Goal: Communication & Community: Answer question/provide support

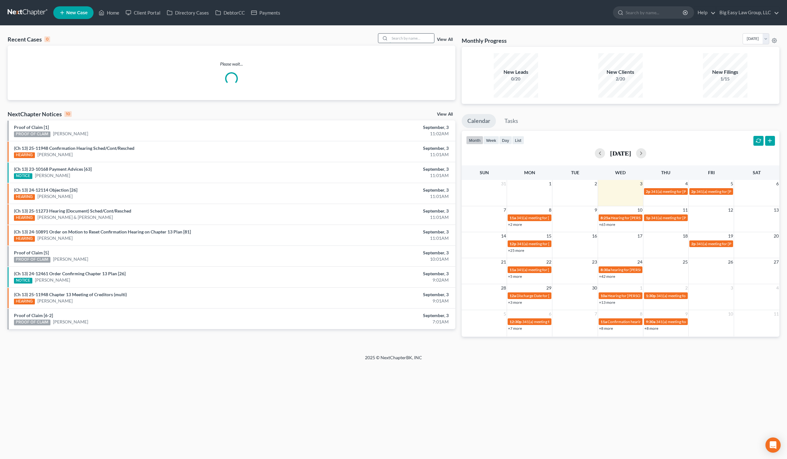
click at [406, 39] on input "search" at bounding box center [412, 38] width 44 height 9
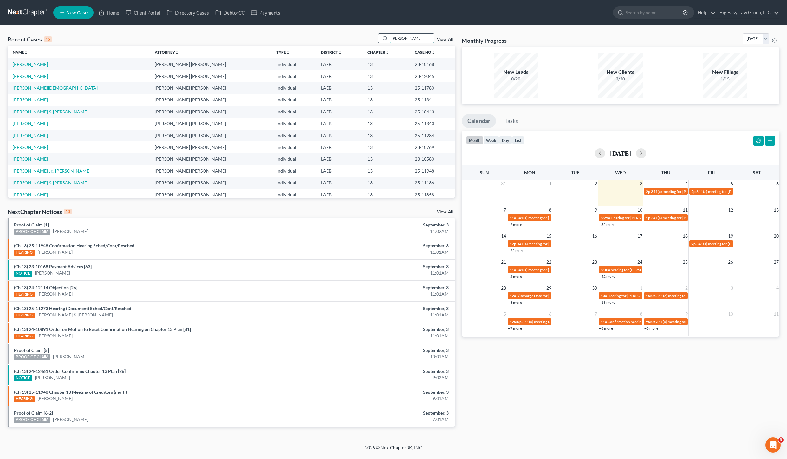
type input "[PERSON_NAME]"
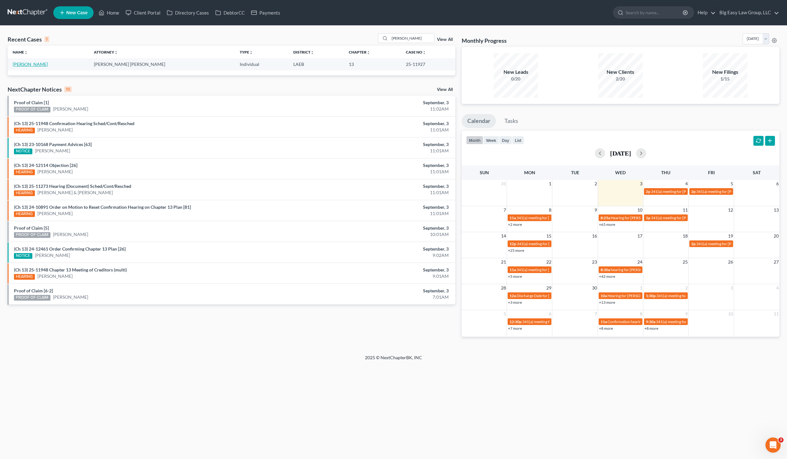
drag, startPoint x: 25, startPoint y: 71, endPoint x: 26, endPoint y: 65, distance: 5.8
click at [25, 71] on div "Name unfold_more expand_more expand_less Attorney unfold_more expand_more expan…" at bounding box center [232, 60] width 448 height 29
click at [27, 65] on link "[PERSON_NAME]" at bounding box center [30, 64] width 35 height 5
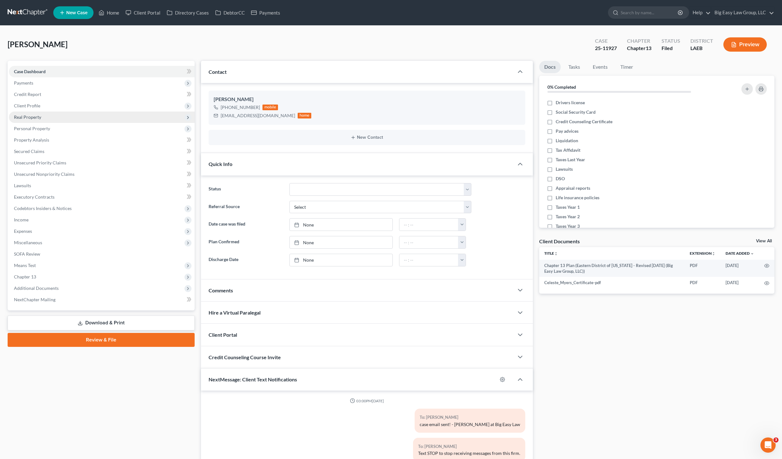
click at [44, 117] on span "Real Property" at bounding box center [102, 117] width 186 height 11
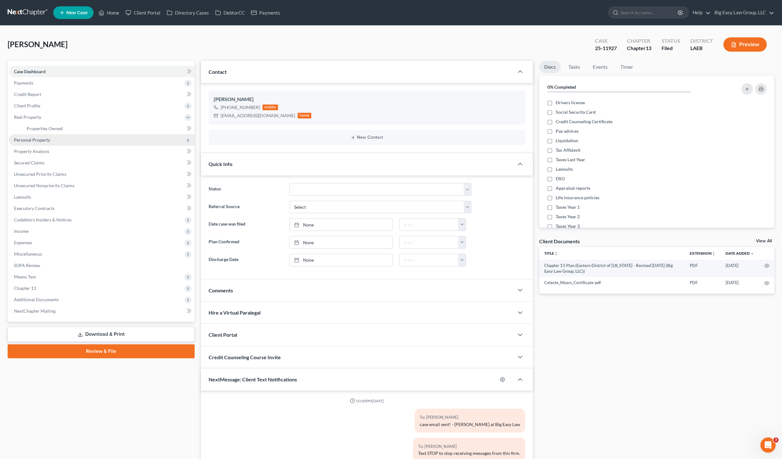
click at [49, 136] on span "Personal Property" at bounding box center [102, 139] width 186 height 11
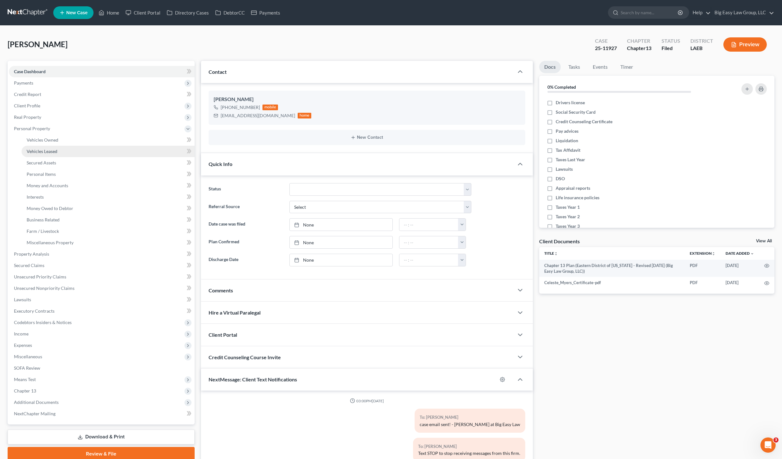
click at [49, 146] on link "Vehicles Leased" at bounding box center [108, 151] width 173 height 11
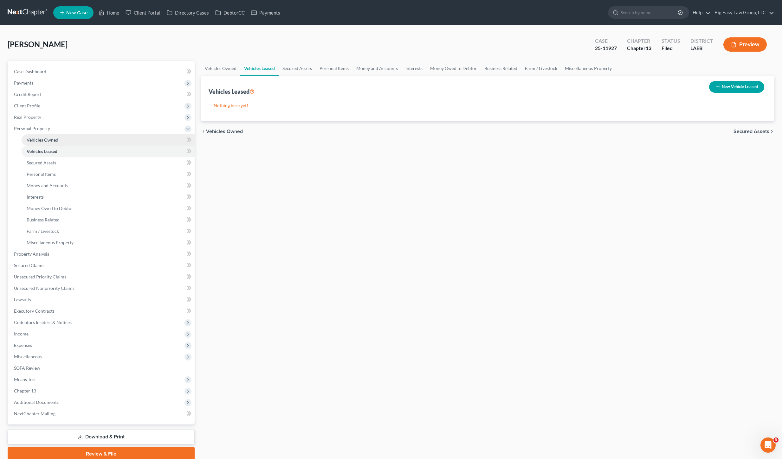
click at [52, 139] on span "Vehicles Owned" at bounding box center [43, 139] width 32 height 5
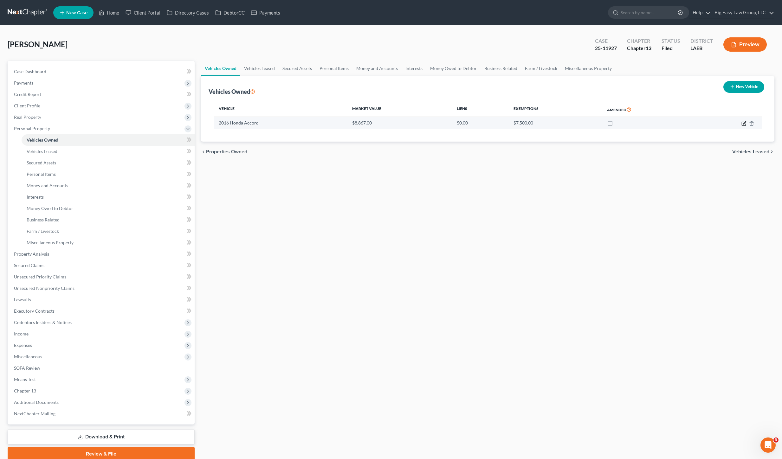
click at [743, 125] on icon "button" at bounding box center [744, 123] width 5 height 5
select select "0"
select select "10"
select select "0"
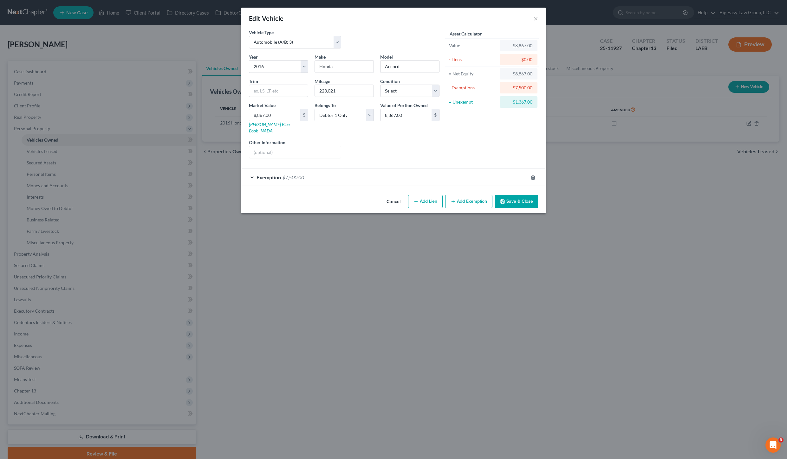
click at [308, 172] on div "Exemption $7,500.00" at bounding box center [384, 177] width 287 height 17
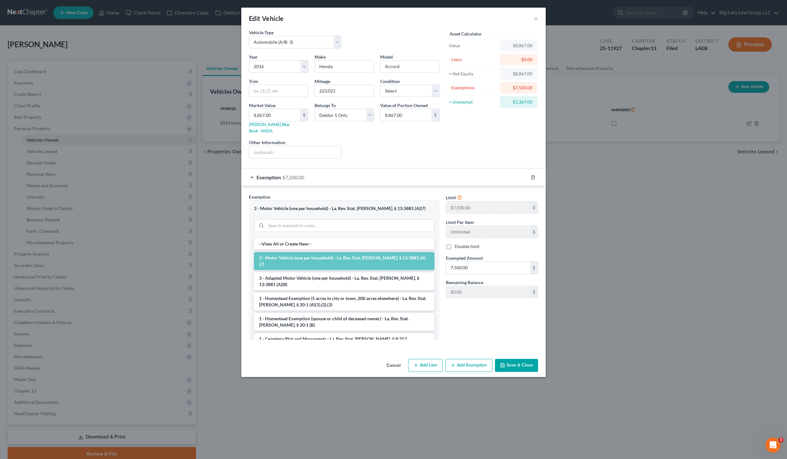
click at [308, 172] on div "Exemption $7,500.00" at bounding box center [384, 177] width 287 height 17
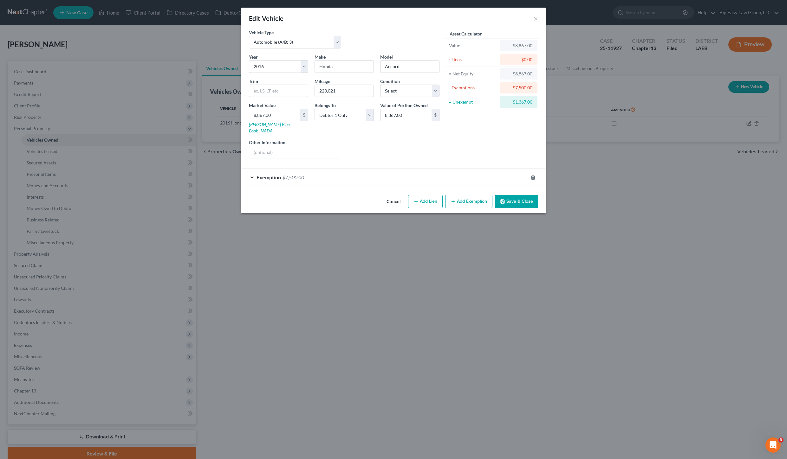
drag, startPoint x: 142, startPoint y: 177, endPoint x: 159, endPoint y: 179, distance: 16.3
click at [143, 177] on div "Edit Vehicle × Vehicle Type Select Automobile (A/B: 3) Truck (A/B: 3) Trailer (…" at bounding box center [393, 229] width 787 height 459
click at [526, 201] on button "Save & Close" at bounding box center [516, 201] width 43 height 13
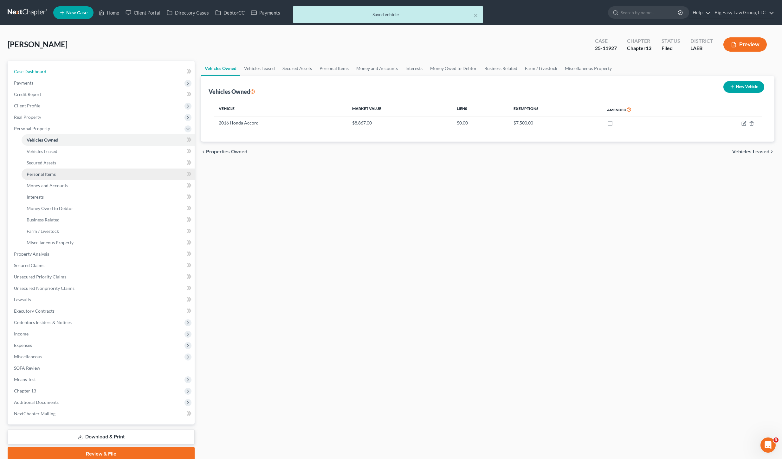
click at [37, 71] on span "Case Dashboard" at bounding box center [30, 71] width 32 height 5
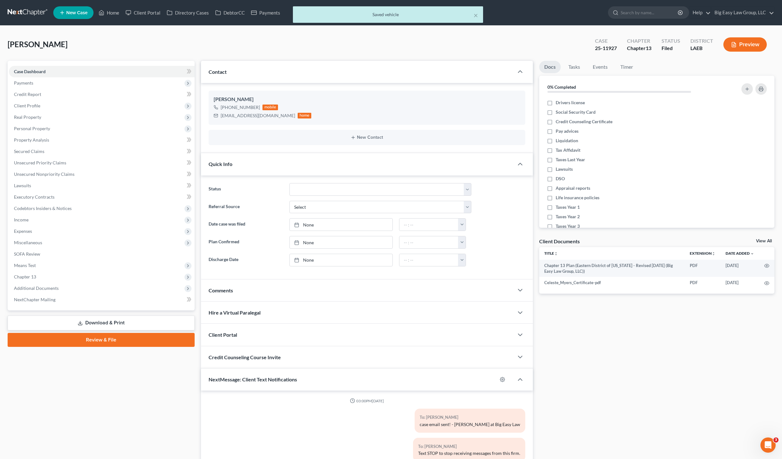
click at [272, 294] on div "Comments" at bounding box center [357, 291] width 313 height 22
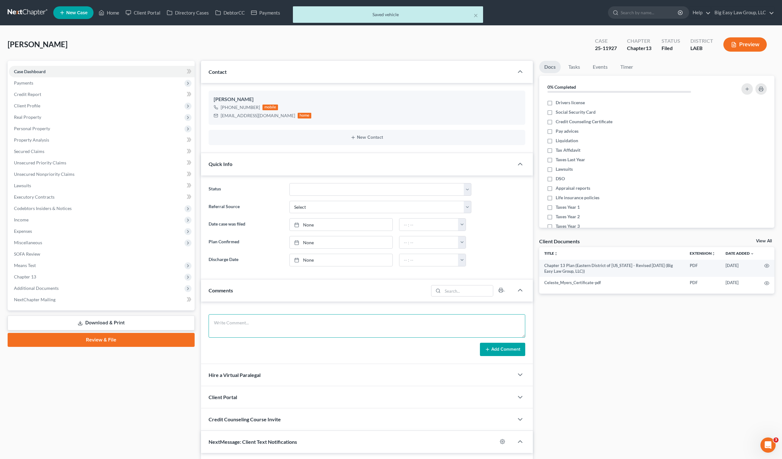
click at [286, 316] on textarea at bounding box center [367, 326] width 317 height 23
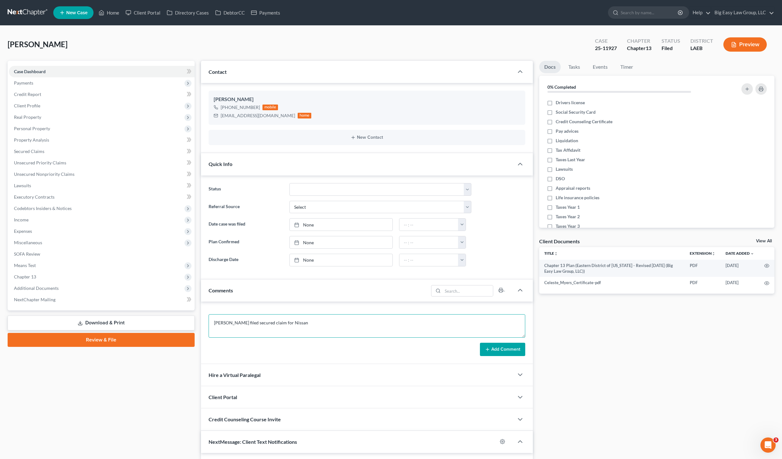
type textarea "Hancock filed secured claim for Nissan"
click at [465, 346] on div "Add Comment" at bounding box center [367, 349] width 317 height 13
click at [506, 358] on div "Hancock filed secured claim for Nissan Add Comment" at bounding box center [367, 333] width 332 height 62
click at [507, 343] on button "Add Comment" at bounding box center [502, 349] width 45 height 13
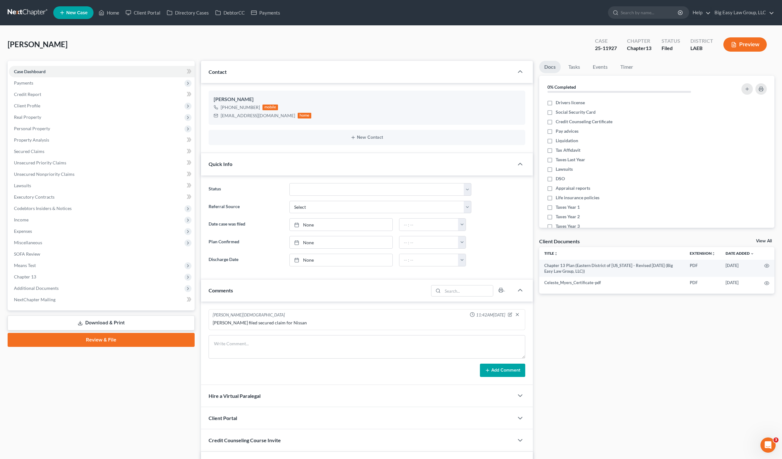
click at [64, 3] on nav "Home New Case Client Portal Directory Cases DebtorCC Payments Big Easy Law Grou…" at bounding box center [391, 12] width 782 height 25
drag, startPoint x: 110, startPoint y: 8, endPoint x: 81, endPoint y: 17, distance: 29.8
click at [110, 8] on link "Home" at bounding box center [108, 12] width 27 height 11
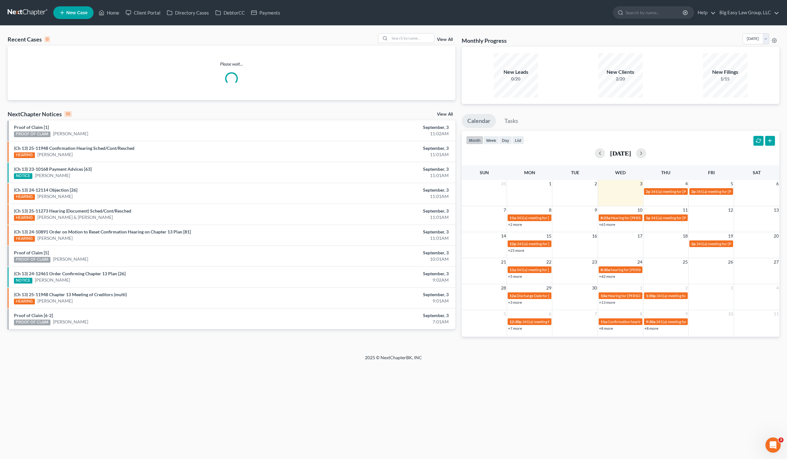
drag, startPoint x: 581, startPoint y: 37, endPoint x: 706, endPoint y: 88, distance: 134.6
click at [581, 37] on div "Monthly Progress Bankruptcy Bankruptcy September 2025 August 2025 July 2025 Jun…" at bounding box center [621, 40] width 318 height 14
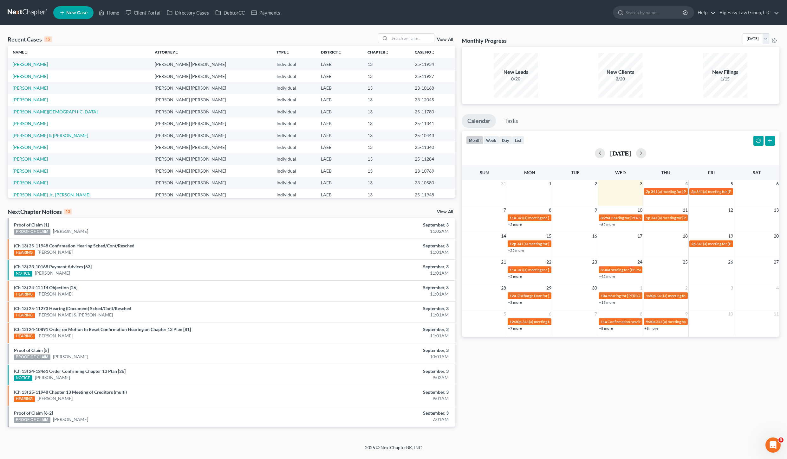
drag, startPoint x: 43, startPoint y: 29, endPoint x: 73, endPoint y: 59, distance: 41.9
click at [44, 29] on div "Recent Cases 15 View All Name unfold_more expand_more expand_less Attorney unfo…" at bounding box center [393, 235] width 787 height 419
click at [98, 20] on ul "New Case Home Client Portal Directory Cases DebtorCC Payments - No Result - See…" at bounding box center [416, 12] width 726 height 16
click at [113, 17] on link "Home" at bounding box center [108, 12] width 27 height 11
click at [410, 40] on input "search" at bounding box center [412, 38] width 44 height 9
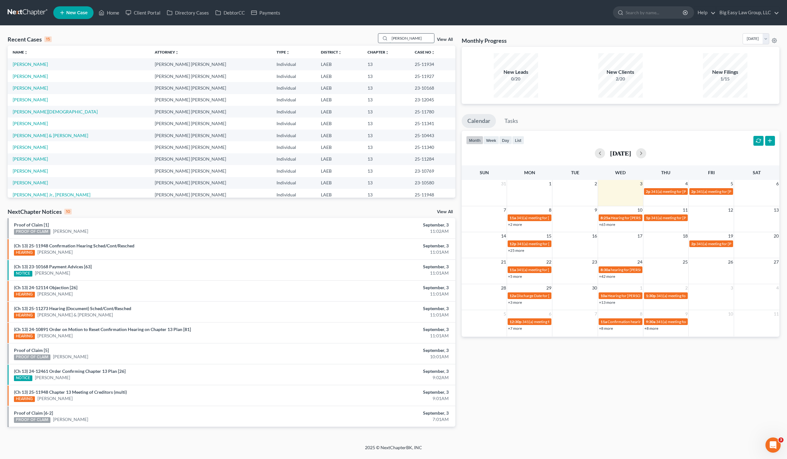
type input "burnett"
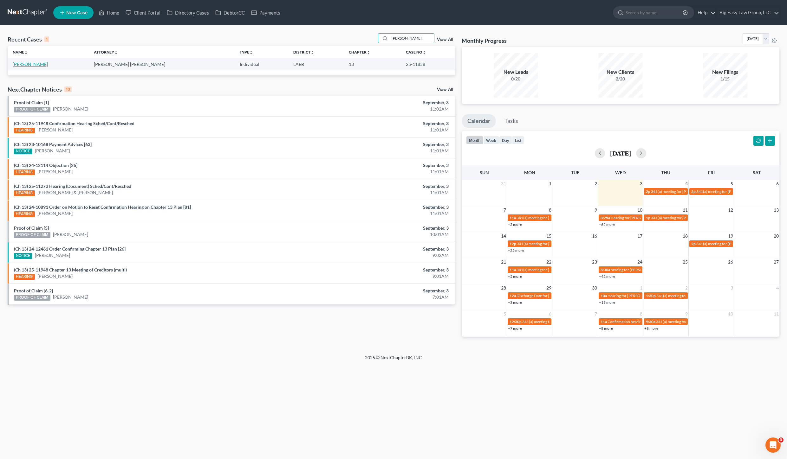
click at [34, 65] on link "[PERSON_NAME]" at bounding box center [30, 64] width 35 height 5
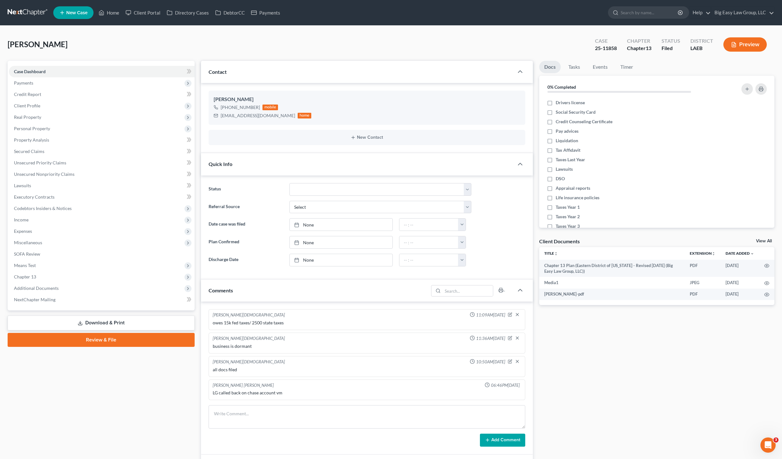
scroll to position [685, 0]
click at [83, 291] on span "Additional Documents" at bounding box center [102, 288] width 186 height 11
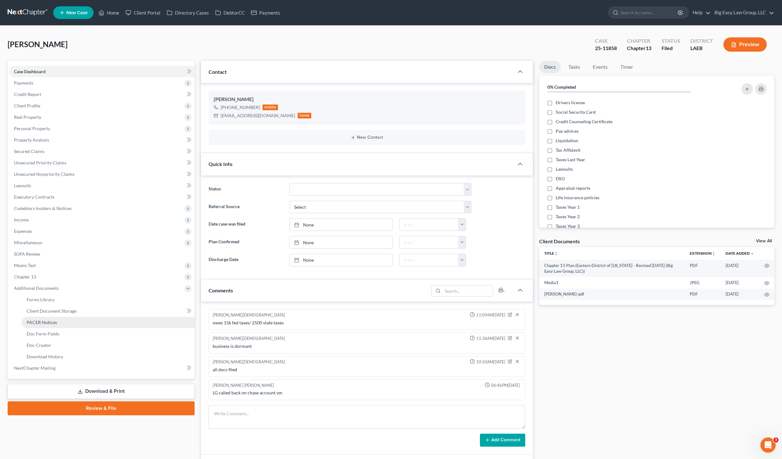
click at [65, 323] on link "PACER Notices" at bounding box center [108, 322] width 173 height 11
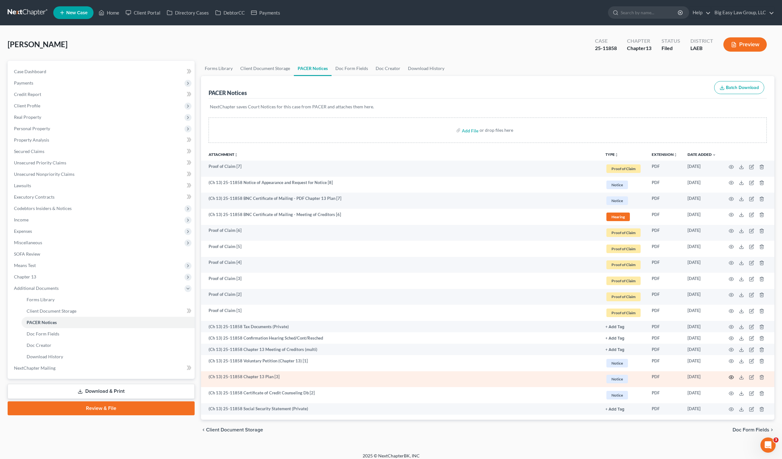
click at [732, 378] on icon "button" at bounding box center [731, 377] width 5 height 5
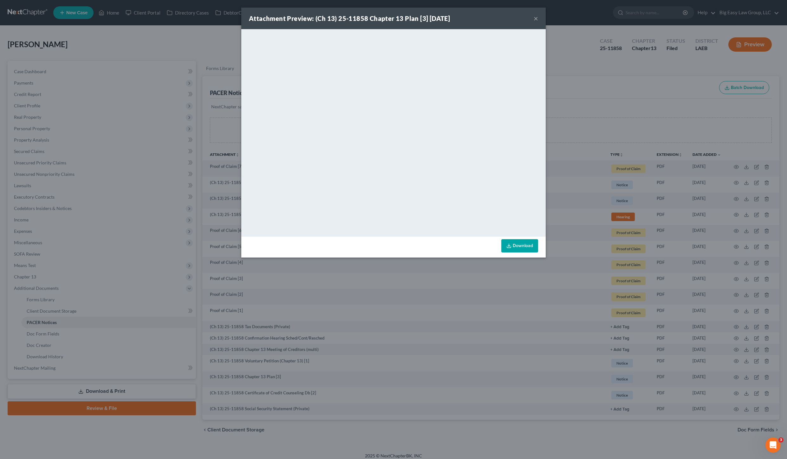
click at [530, 251] on link "Download" at bounding box center [519, 245] width 37 height 13
drag, startPoint x: 174, startPoint y: 93, endPoint x: 170, endPoint y: 91, distance: 4.3
click at [174, 94] on div "Attachment Preview: (Ch 13) 25-11858 Chapter 13 Plan [3] 08/23/2025 × <object n…" at bounding box center [393, 229] width 787 height 459
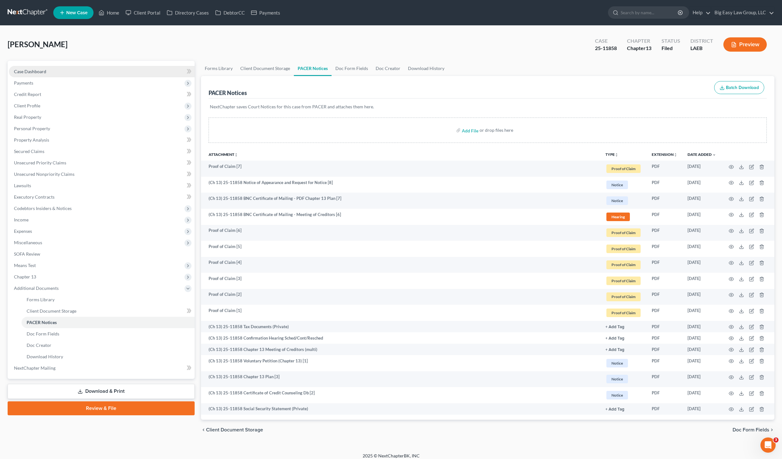
drag, startPoint x: 43, startPoint y: 70, endPoint x: 48, endPoint y: 70, distance: 4.4
click at [43, 70] on span "Case Dashboard" at bounding box center [30, 71] width 32 height 5
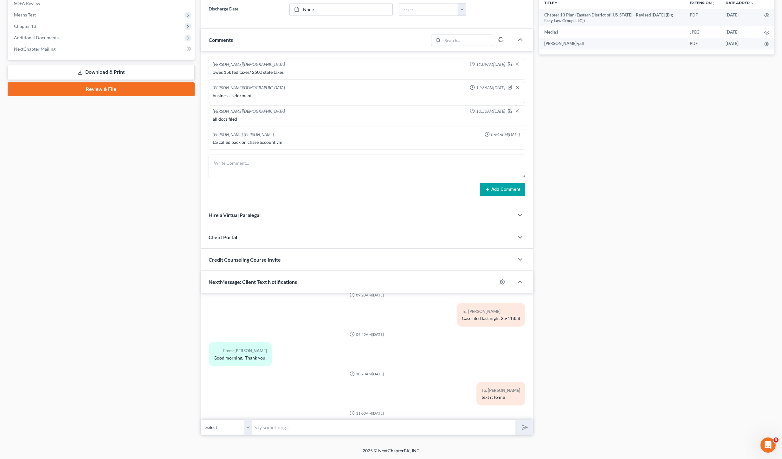
scroll to position [685, 0]
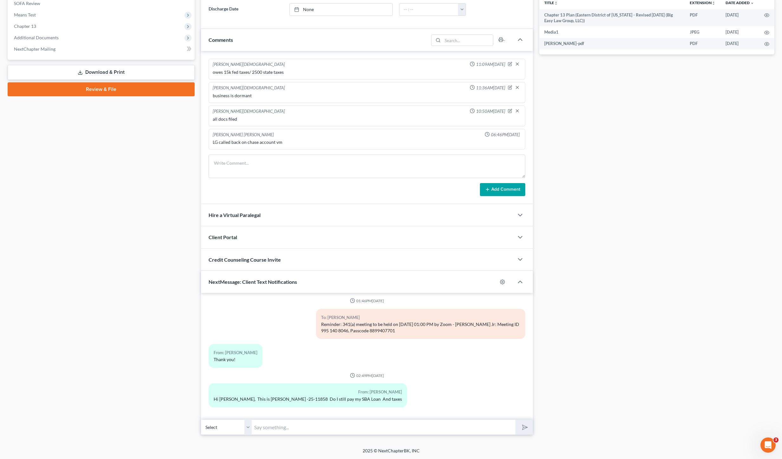
click at [328, 420] on input "text" at bounding box center [384, 428] width 264 height 16
type input "check email for payment sheet"
click at [516, 420] on button "submit" at bounding box center [524, 427] width 17 height 15
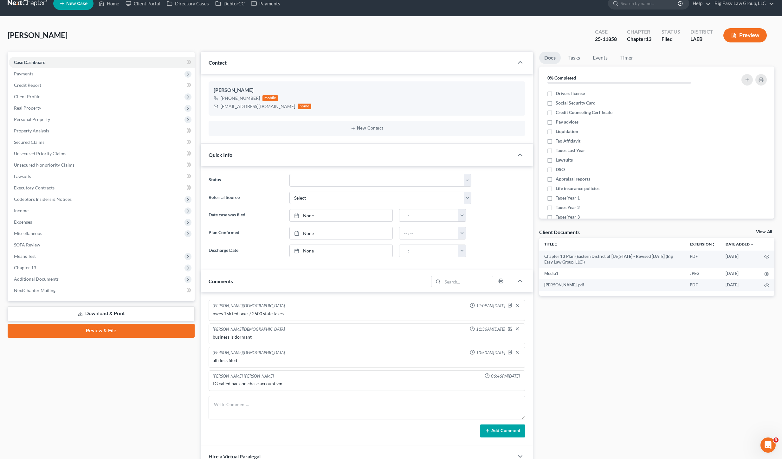
scroll to position [0, 0]
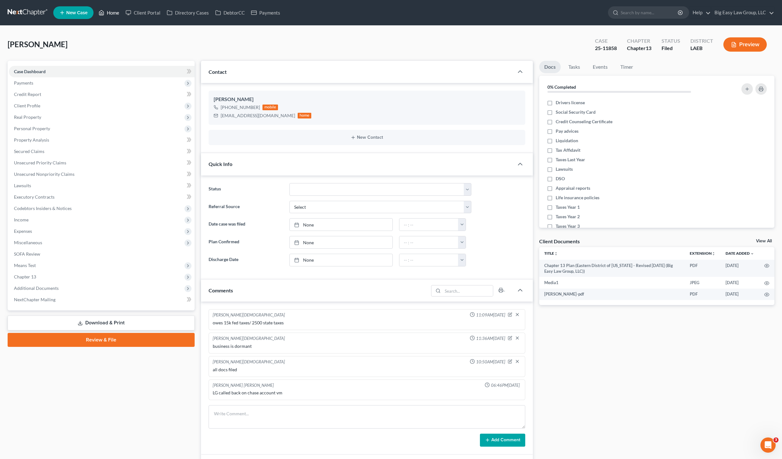
click at [108, 13] on link "Home" at bounding box center [108, 12] width 27 height 11
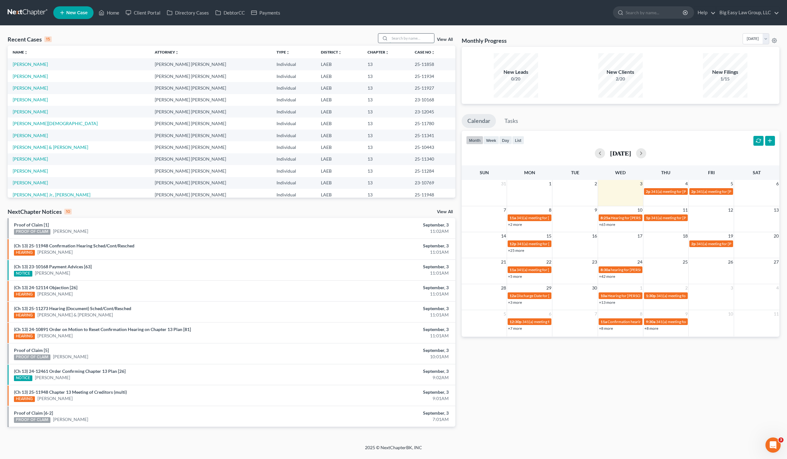
click at [422, 42] on input "search" at bounding box center [412, 38] width 44 height 9
type input "moliere"
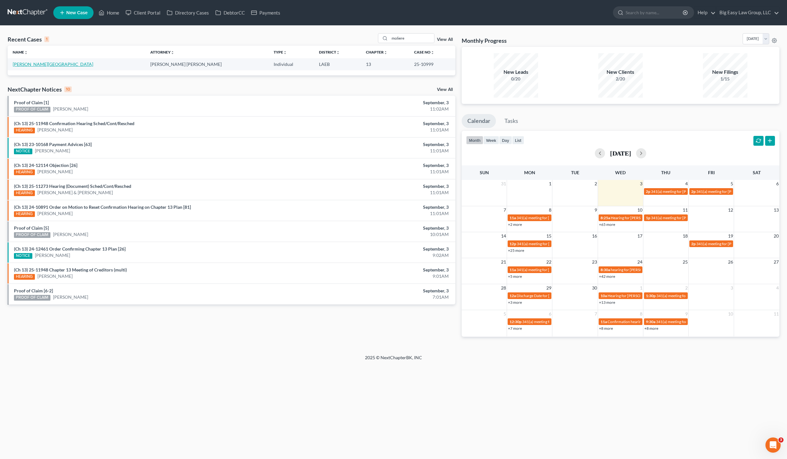
click at [24, 63] on link "[PERSON_NAME][GEOGRAPHIC_DATA]" at bounding box center [53, 64] width 81 height 5
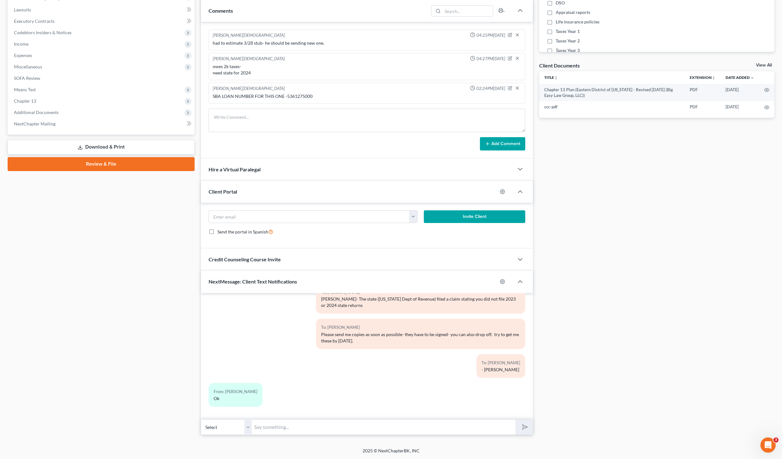
scroll to position [1677, 0]
click at [427, 424] on input "text" at bounding box center [384, 428] width 264 height 16
type input "D"
type input "Morning! It's Lauren- did you pay the trustee for August? Your hearing is next …"
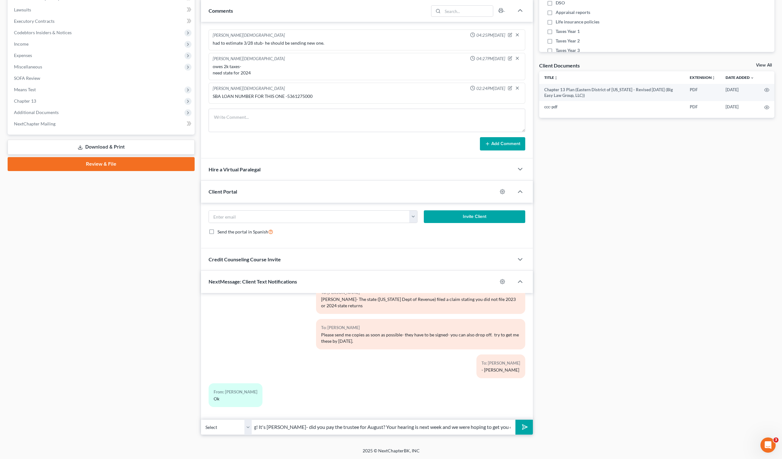
click at [516, 420] on button "submit" at bounding box center [524, 427] width 17 height 15
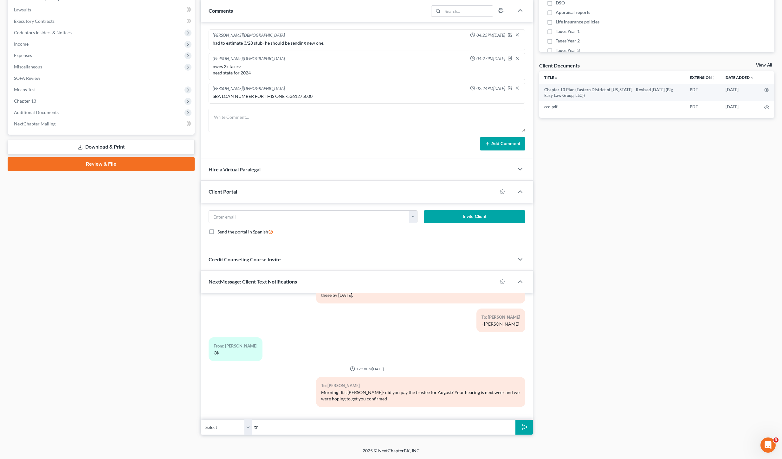
type input "t"
type input "if so when sent"
click at [516, 420] on button "submit" at bounding box center [524, 427] width 17 height 15
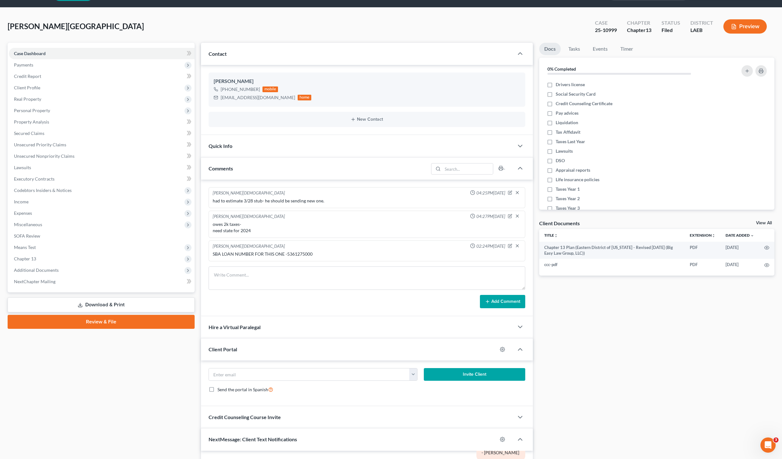
scroll to position [0, 0]
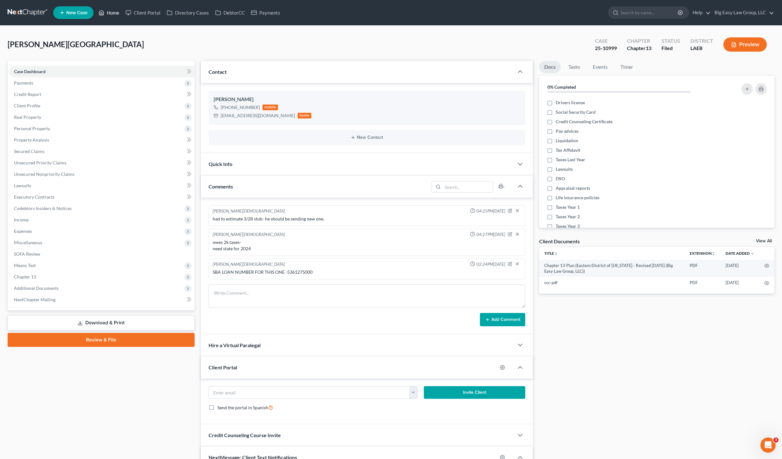
click at [114, 17] on link "Home" at bounding box center [108, 12] width 27 height 11
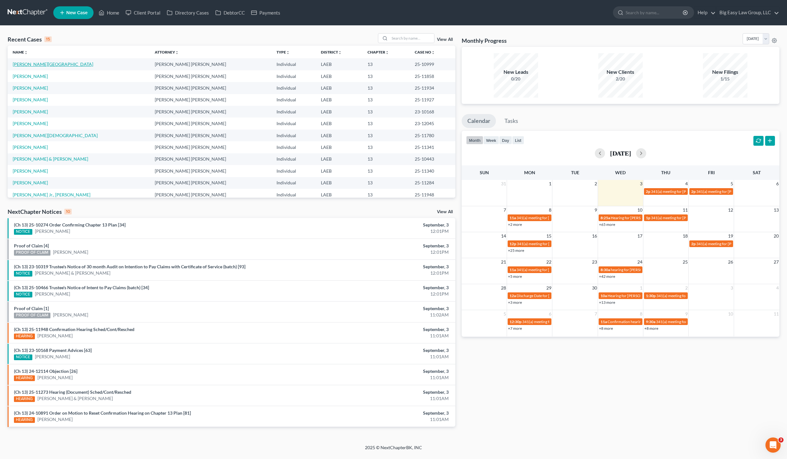
click at [40, 64] on link "[PERSON_NAME][GEOGRAPHIC_DATA]" at bounding box center [53, 64] width 81 height 5
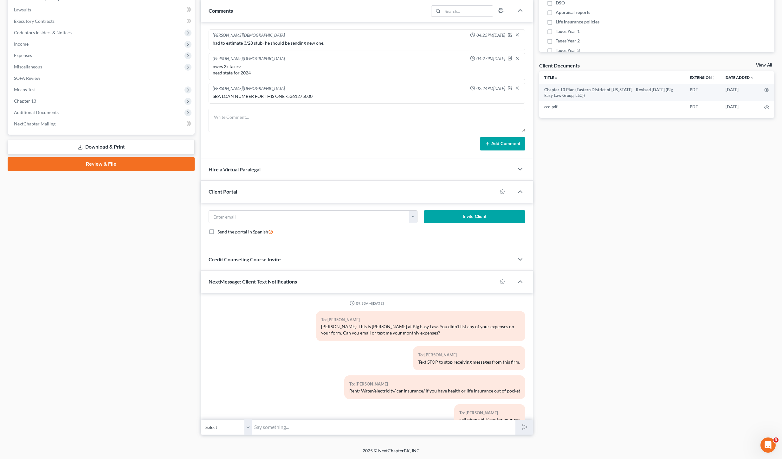
scroll to position [1781, 0]
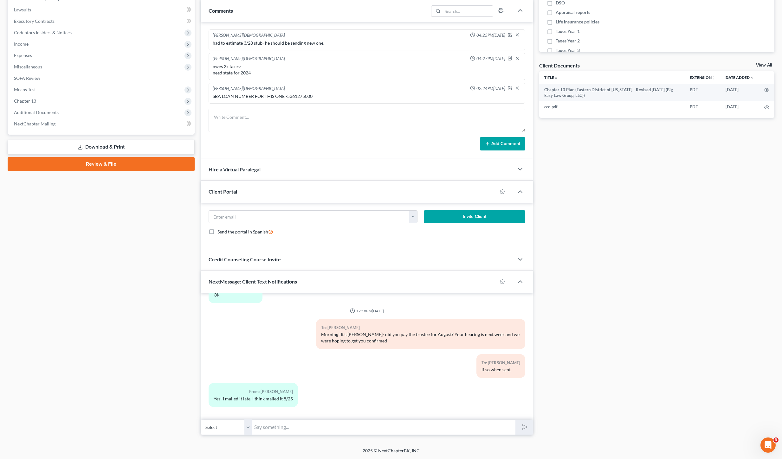
click at [429, 424] on input "text" at bounding box center [384, 428] width 264 height 16
type input "kk- should be there by hearing. thanks!"
click at [516, 420] on button "submit" at bounding box center [524, 427] width 17 height 15
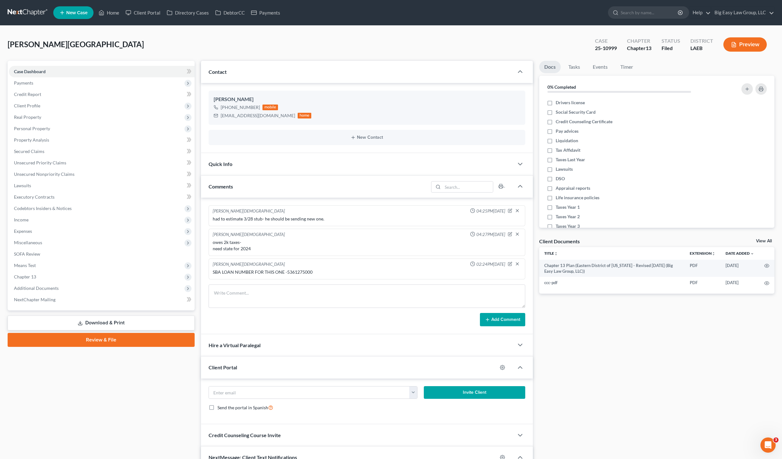
scroll to position [1839, 0]
click at [102, 14] on icon at bounding box center [102, 13] width 6 height 8
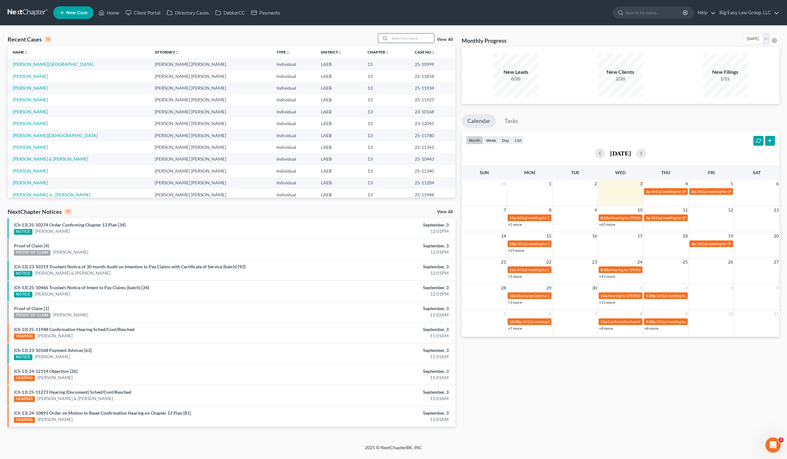
click at [408, 41] on input "search" at bounding box center [412, 38] width 44 height 9
type input "thomas"
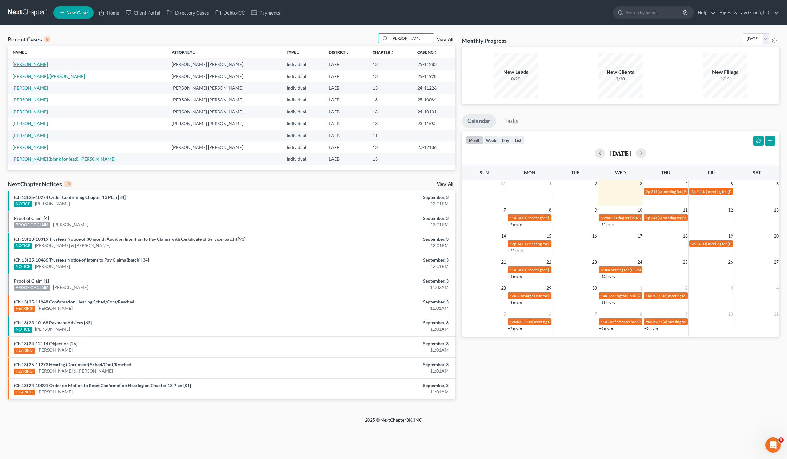
click at [26, 64] on link "[PERSON_NAME]" at bounding box center [30, 64] width 35 height 5
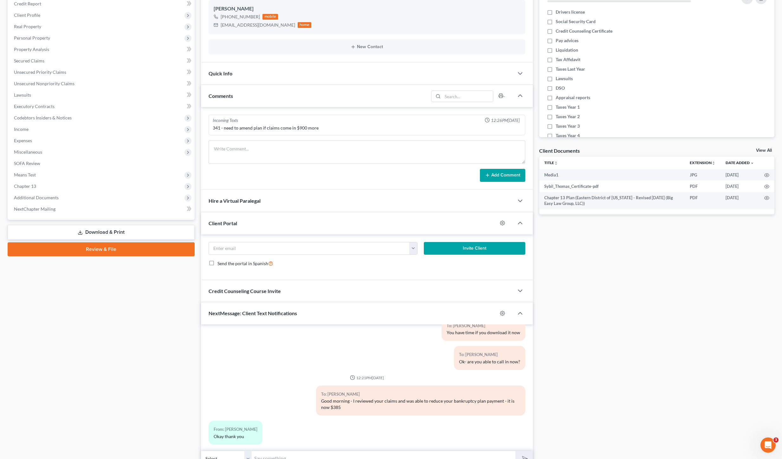
scroll to position [122, 0]
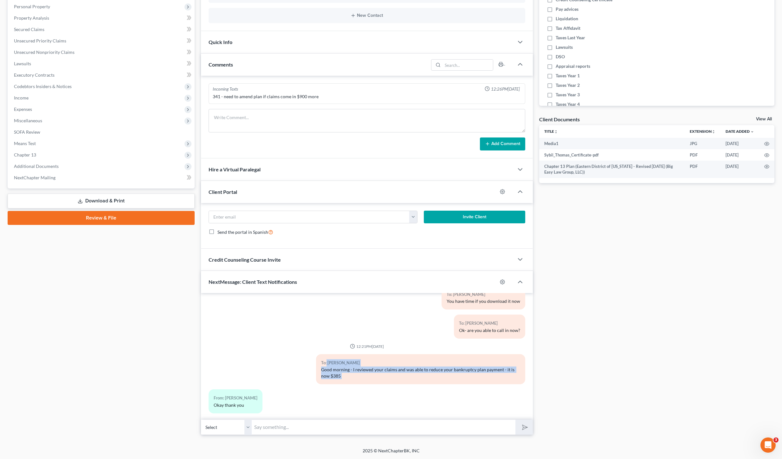
drag, startPoint x: 401, startPoint y: 374, endPoint x: 516, endPoint y: 401, distance: 117.9
click at [516, 401] on div "From: Sybil Thomas Okay thank you" at bounding box center [366, 404] width 323 height 29
click at [361, 411] on div "From: Sybil Thomas Okay thank you" at bounding box center [312, 404] width 215 height 29
click at [362, 439] on div "Petition Navigation Case Dashboard Payments Invoices Payments Payments Credit R…" at bounding box center [391, 190] width 767 height 502
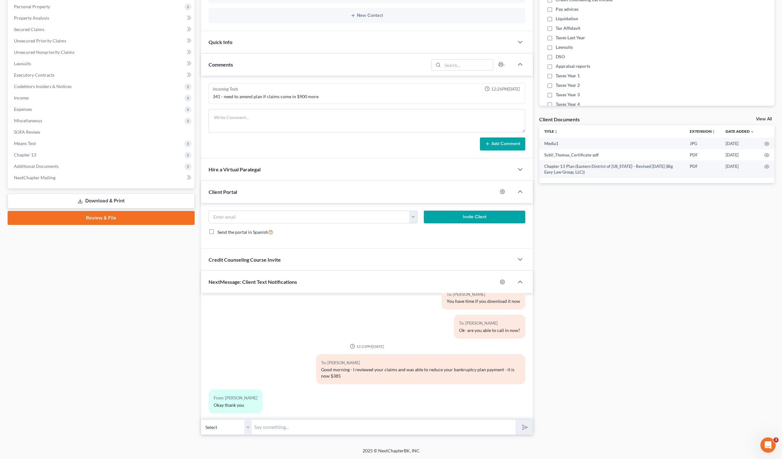
click at [362, 433] on input "text" at bounding box center [384, 428] width 264 height 16
type input "m"
type input "The issue is you are running behind for August- and the trustee will not confir…"
click at [516, 420] on button "submit" at bounding box center [524, 427] width 17 height 15
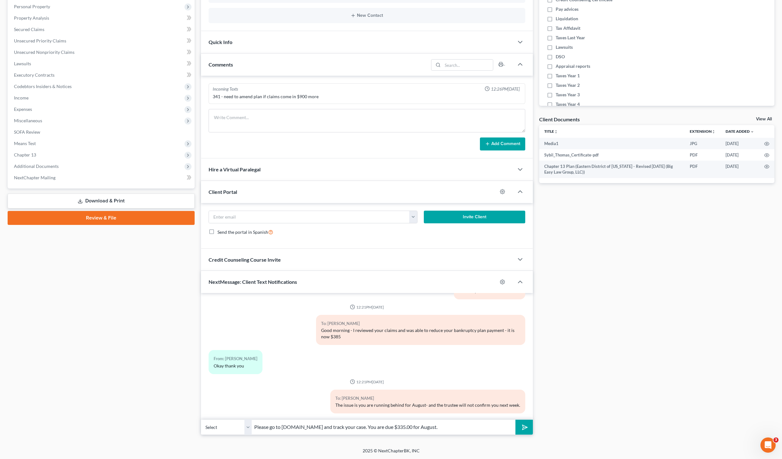
type input "Please go to NDC.org and track your case. You are due $335.00 for August."
click at [516, 420] on button "submit" at bounding box center [524, 427] width 17 height 15
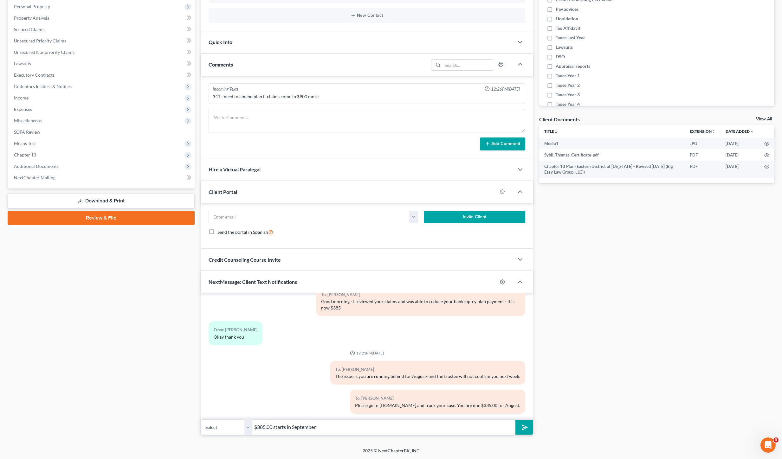
click at [341, 427] on input "$385.00 starts in September." at bounding box center [384, 428] width 264 height 16
type input "$385.00 starts in September (due on the 19th) but because you are behind now- t…"
click at [516, 420] on button "submit" at bounding box center [524, 427] width 17 height 15
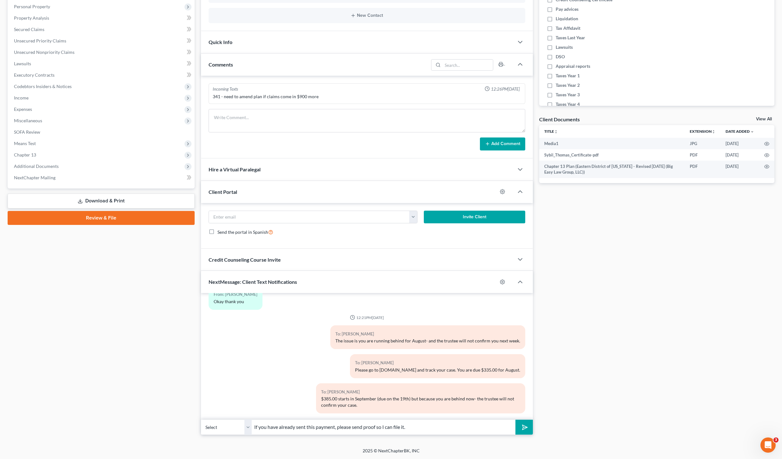
type input "If you have already sent this payment, please send proof so I can file it."
click at [516, 420] on button "submit" at bounding box center [524, 427] width 17 height 15
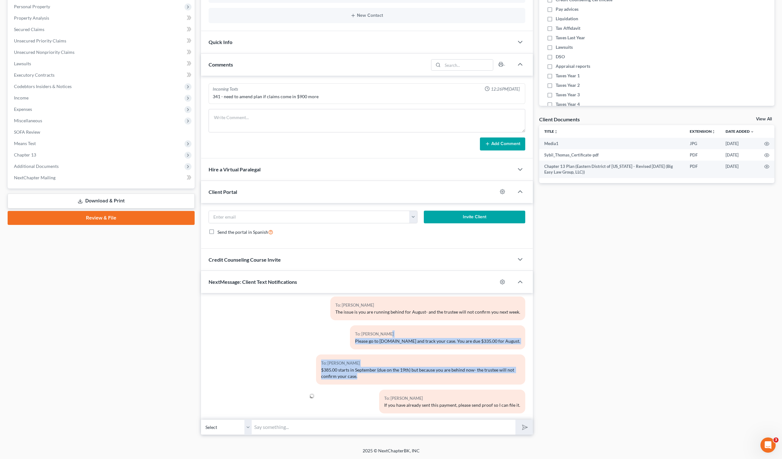
drag, startPoint x: 405, startPoint y: 331, endPoint x: 463, endPoint y: 378, distance: 74.4
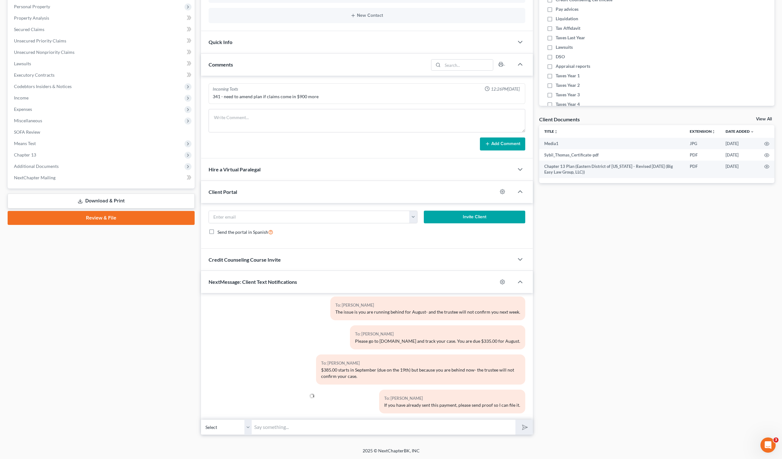
drag, startPoint x: 462, startPoint y: 378, endPoint x: 354, endPoint y: 379, distance: 107.8
click at [456, 381] on div "To: Sybil Thomas $385.00 starts in September (due on the 19th) but because you …" at bounding box center [420, 372] width 215 height 35
drag, startPoint x: 336, startPoint y: 379, endPoint x: 414, endPoint y: 423, distance: 89.4
click at [336, 379] on div "To: Sybil Thomas $385.00 starts in September (due on the 19th) but because you …" at bounding box center [420, 372] width 215 height 35
click at [399, 429] on input "text" at bounding box center [384, 428] width 264 height 16
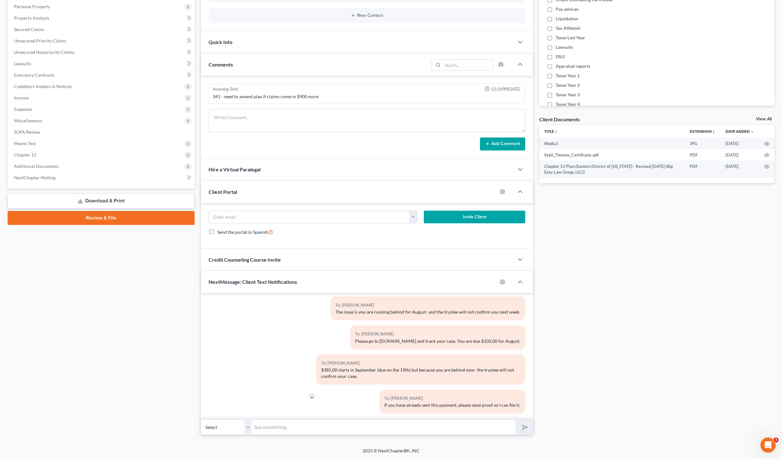
click at [465, 395] on div "To: Sybil Thomas" at bounding box center [452, 398] width 136 height 7
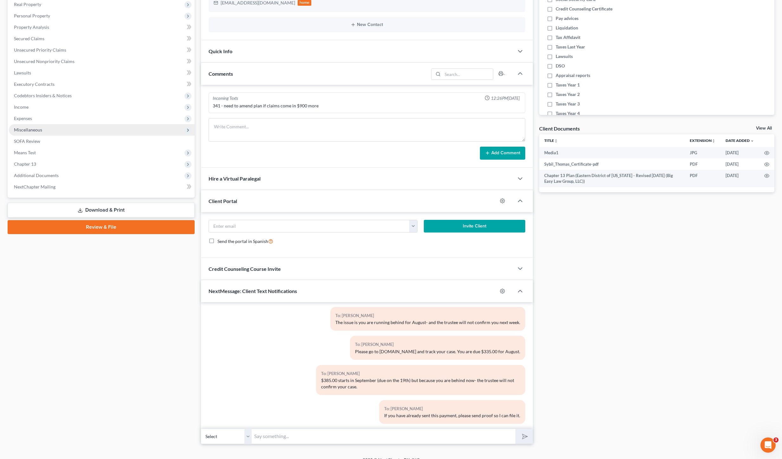
scroll to position [0, 0]
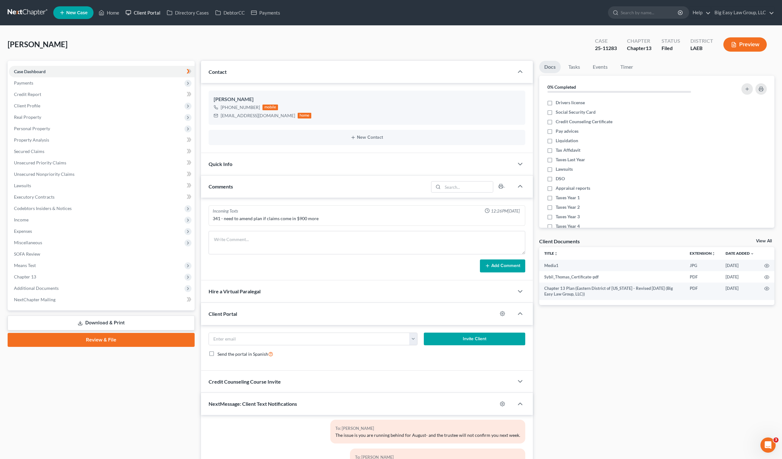
drag, startPoint x: 106, startPoint y: 6, endPoint x: 124, endPoint y: 15, distance: 19.7
click at [106, 6] on ul "New Case Home Client Portal Directory Cases DebtorCC Payments - No Result - See…" at bounding box center [413, 12] width 721 height 16
drag, startPoint x: 112, startPoint y: 10, endPoint x: 115, endPoint y: 10, distance: 3.2
click at [112, 10] on link "Home" at bounding box center [108, 12] width 27 height 11
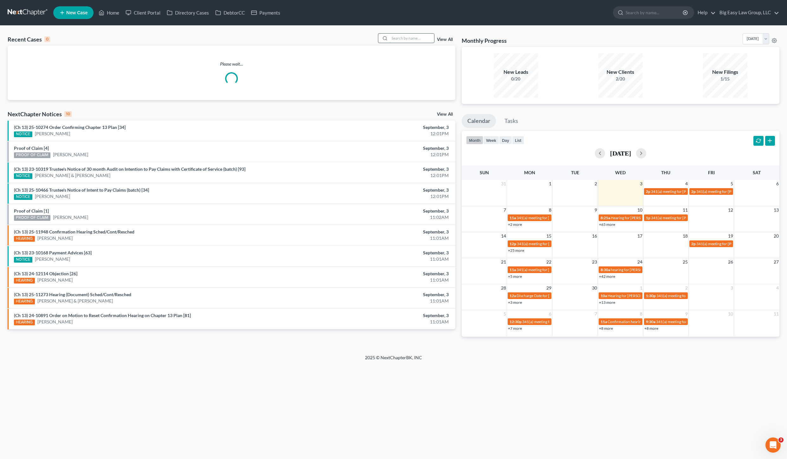
click at [415, 35] on input "search" at bounding box center [412, 38] width 44 height 9
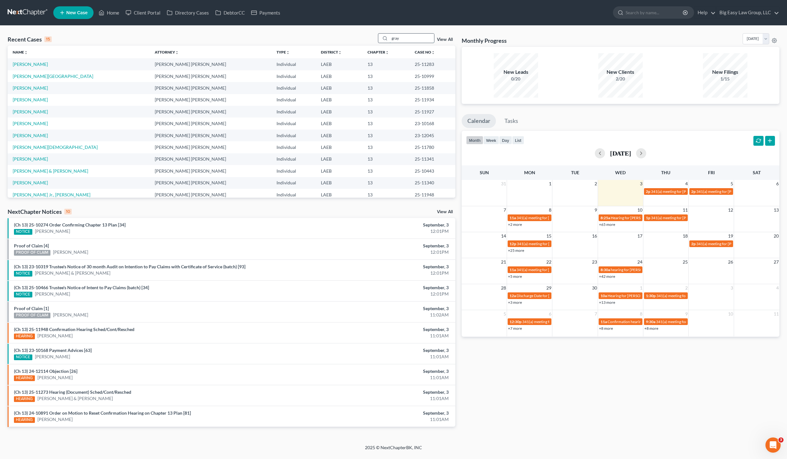
type input "gray"
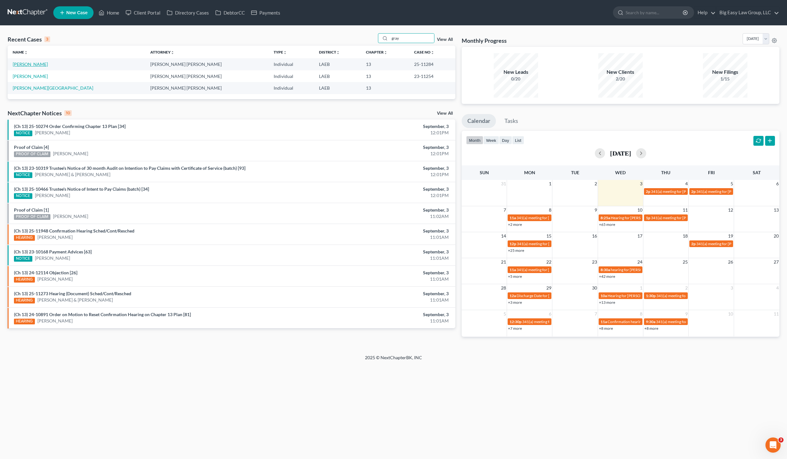
click at [29, 63] on link "[PERSON_NAME]" at bounding box center [30, 64] width 35 height 5
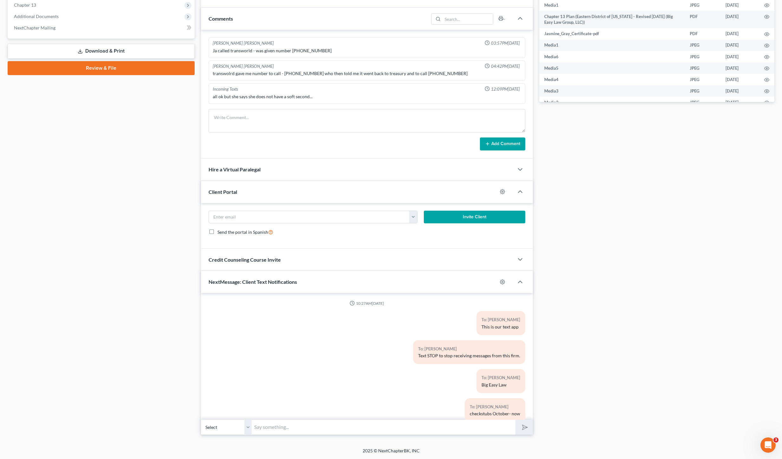
scroll to position [3007, 0]
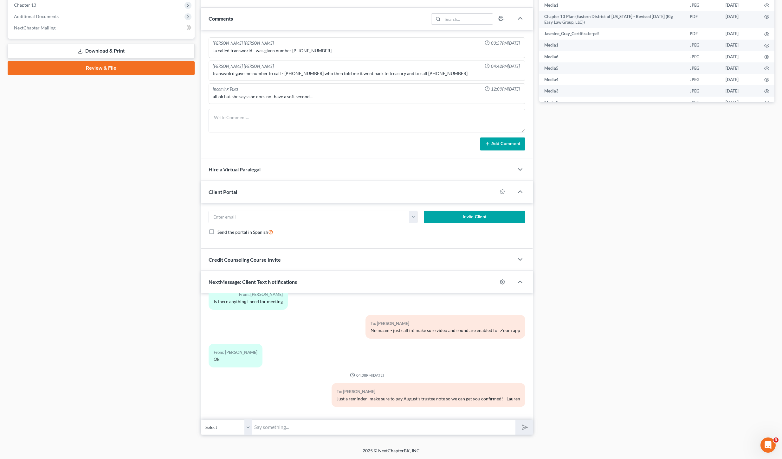
click at [426, 428] on input "text" at bounding box center [384, 428] width 264 height 16
drag, startPoint x: 300, startPoint y: 425, endPoint x: 324, endPoint y: 431, distance: 24.8
click at [300, 425] on input "Ms. Gray.. I still don;t see August's note.." at bounding box center [384, 428] width 264 height 16
click at [349, 429] on input "Ms. Gray.. I still don't see August's note.." at bounding box center [384, 428] width 264 height 16
type input "Ms. Gray.. I still don't see August's note was paid. Hearing is in a few days."
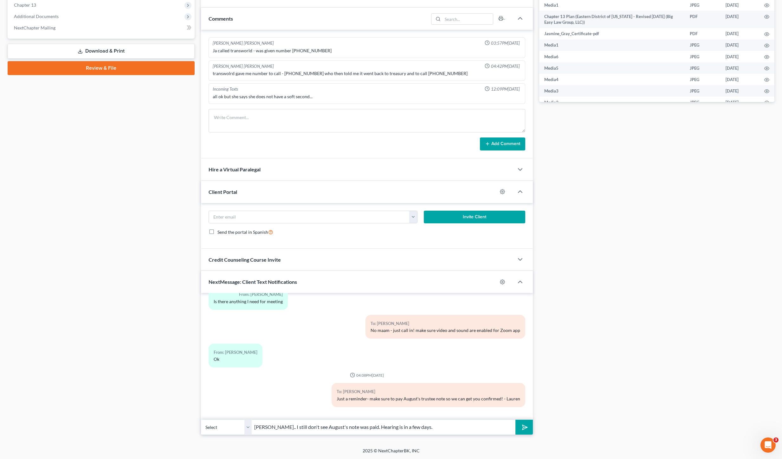
click at [516, 420] on button "submit" at bounding box center [524, 427] width 17 height 15
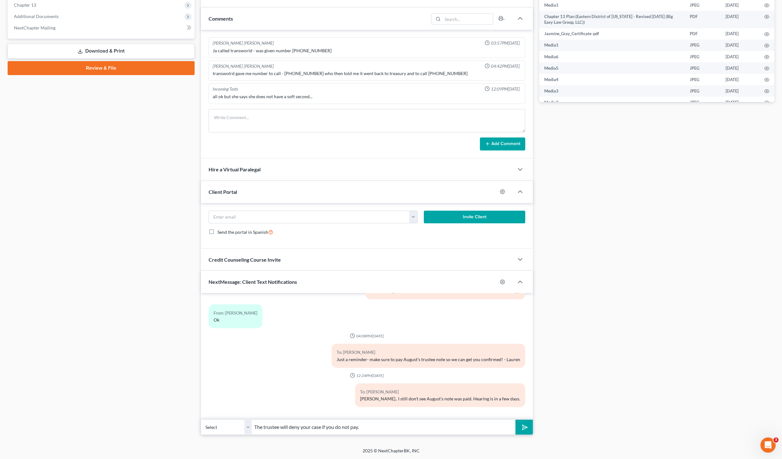
type input "The trustee will deny your case if you do not pay."
click at [516, 420] on button "submit" at bounding box center [524, 427] width 17 height 15
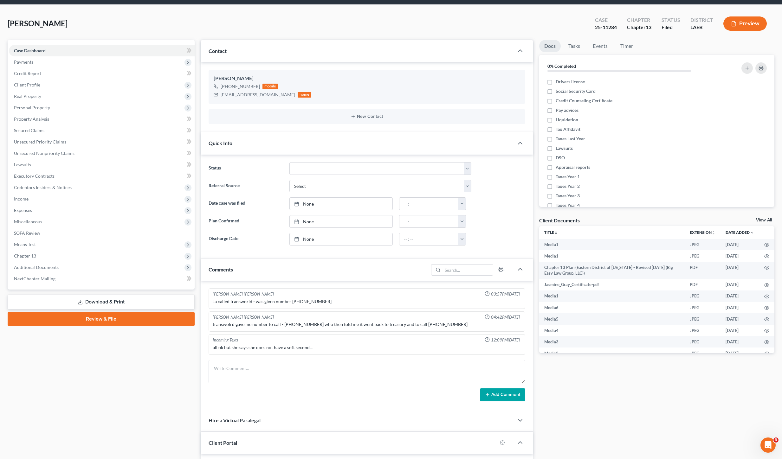
scroll to position [0, 0]
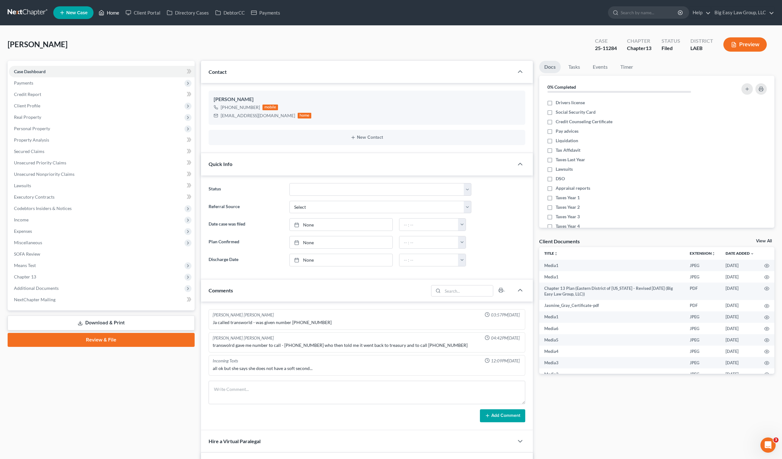
drag, startPoint x: 113, startPoint y: 16, endPoint x: 115, endPoint y: 25, distance: 8.6
click at [113, 16] on link "Home" at bounding box center [108, 12] width 27 height 11
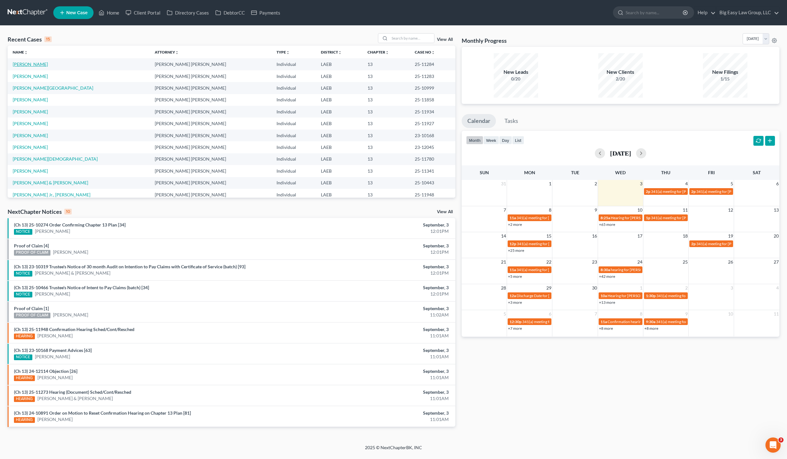
click at [36, 64] on link "[PERSON_NAME]" at bounding box center [30, 64] width 35 height 5
select select "0"
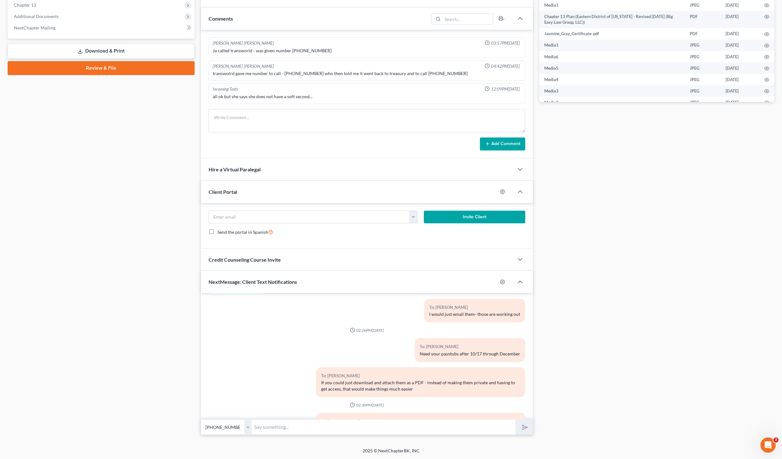
scroll to position [3105, 0]
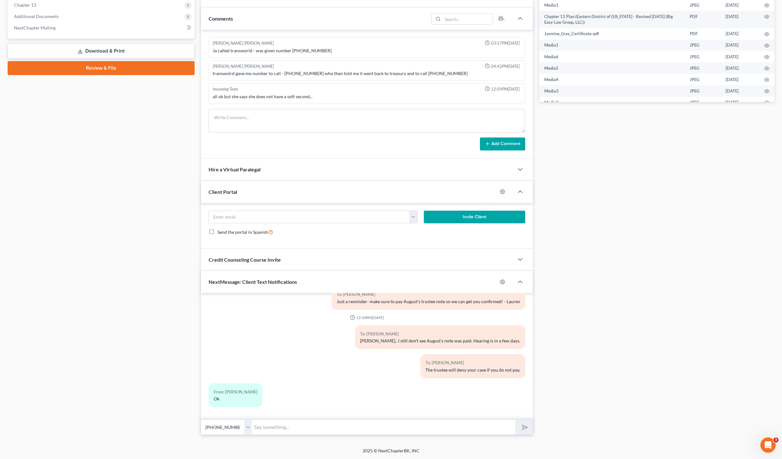
click at [481, 427] on input "text" at bounding box center [384, 428] width 264 height 16
type input "You paid $300.00 in July- so only due $252.00 for Aiug"
click at [516, 420] on button "submit" at bounding box center [524, 427] width 17 height 15
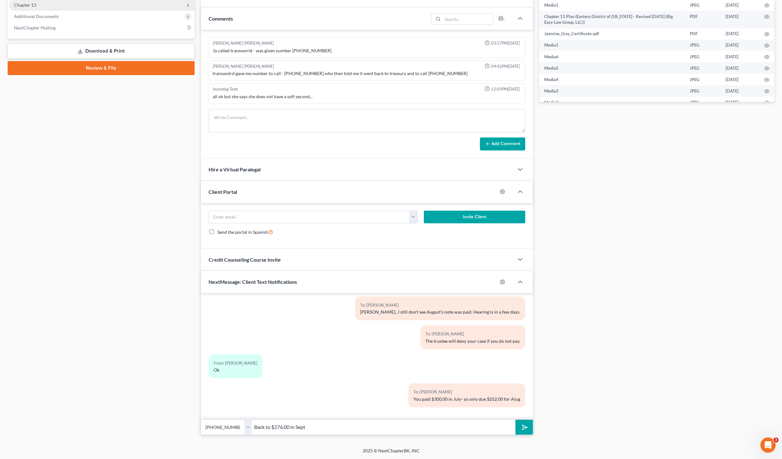
type input "Back to $276.00 in Sept"
drag, startPoint x: 525, startPoint y: 431, endPoint x: 519, endPoint y: 425, distance: 8.1
click at [525, 431] on icon "submit" at bounding box center [523, 427] width 9 height 9
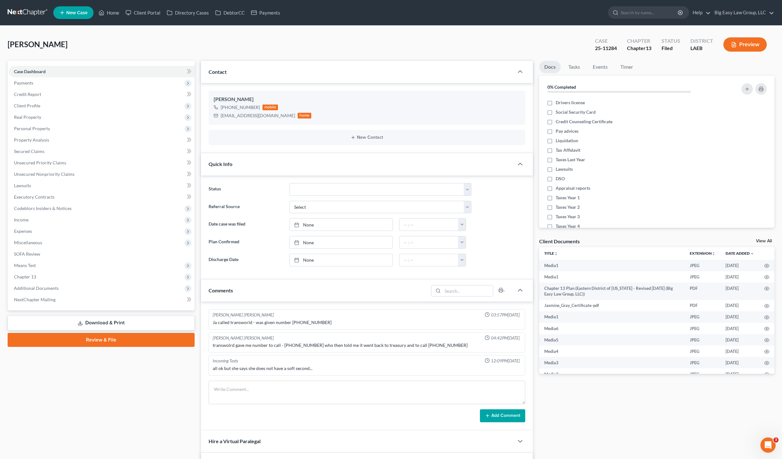
scroll to position [3163, 0]
drag, startPoint x: 117, startPoint y: 13, endPoint x: 182, endPoint y: 3, distance: 65.6
click at [117, 13] on link "Home" at bounding box center [108, 12] width 27 height 11
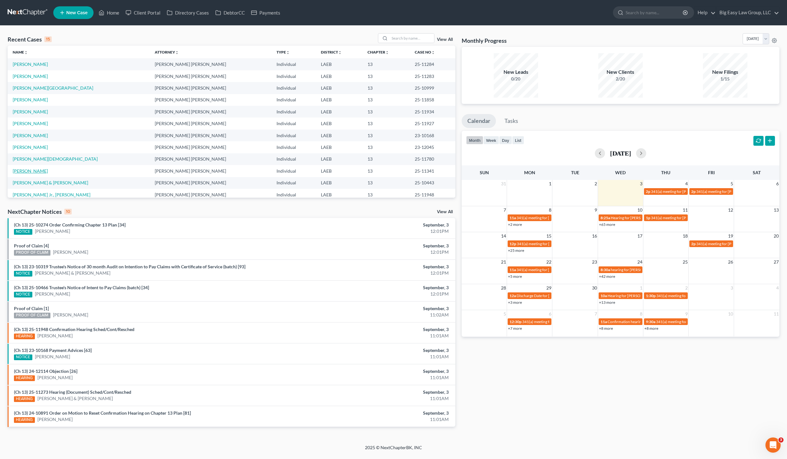
click at [29, 171] on link "[PERSON_NAME]" at bounding box center [30, 170] width 35 height 5
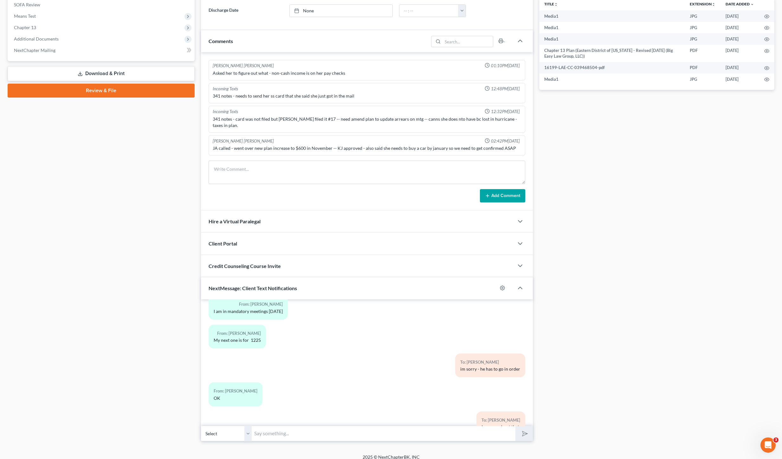
scroll to position [2602, 0]
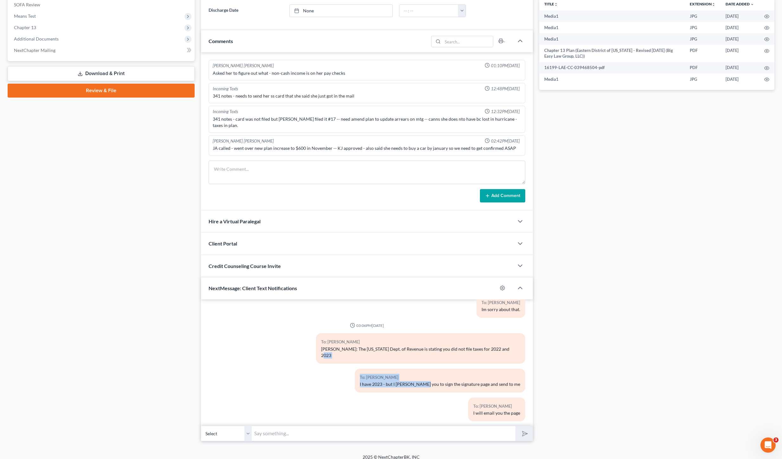
drag, startPoint x: 408, startPoint y: 345, endPoint x: 487, endPoint y: 360, distance: 80.4
click at [487, 369] on div "To: Katrina Johnson I have 2023 - but I ned you to sign the signature page and …" at bounding box center [440, 381] width 171 height 24
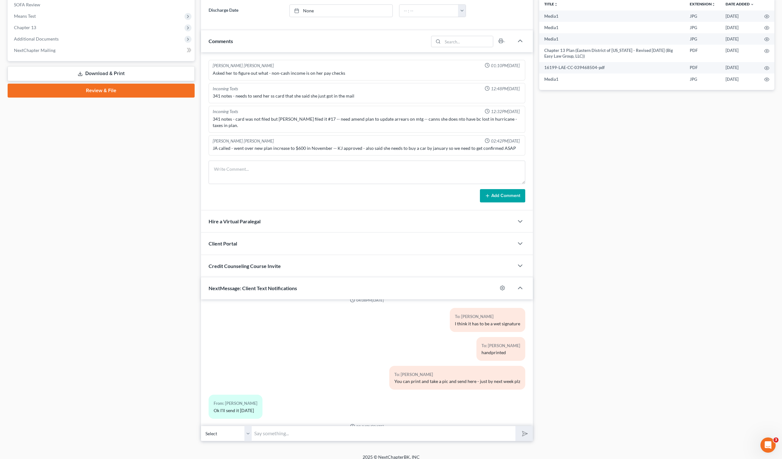
scroll to position [2924, 0]
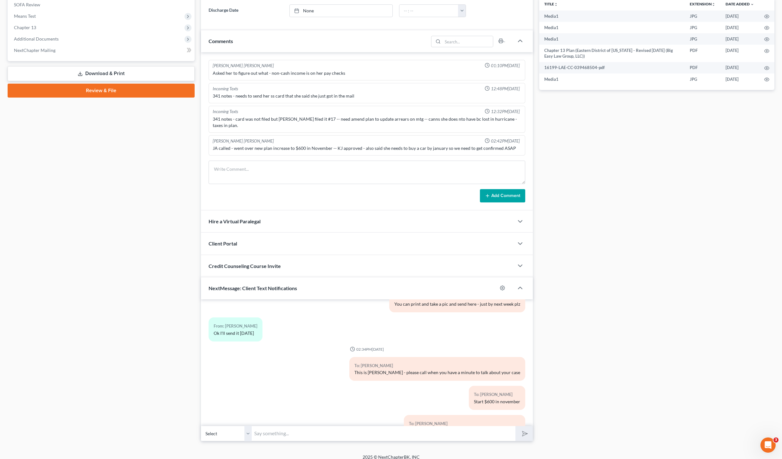
click at [374, 428] on input "text" at bounding box center [384, 434] width 264 height 16
type input "Also- did you find the 2022 state return?"
click at [532, 431] on button "submit" at bounding box center [524, 433] width 17 height 15
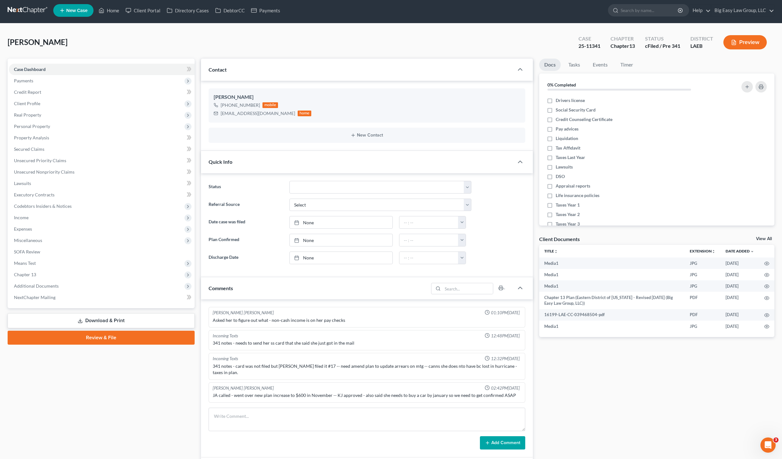
scroll to position [0, 0]
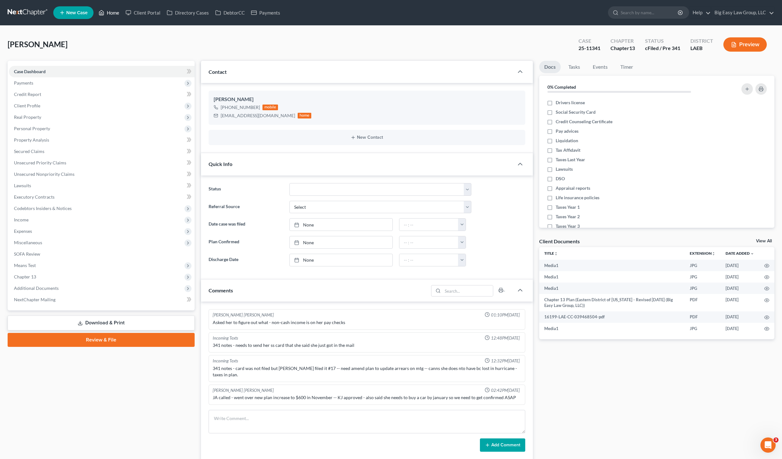
drag, startPoint x: 107, startPoint y: 14, endPoint x: 95, endPoint y: 22, distance: 14.4
click at [107, 14] on link "Home" at bounding box center [108, 12] width 27 height 11
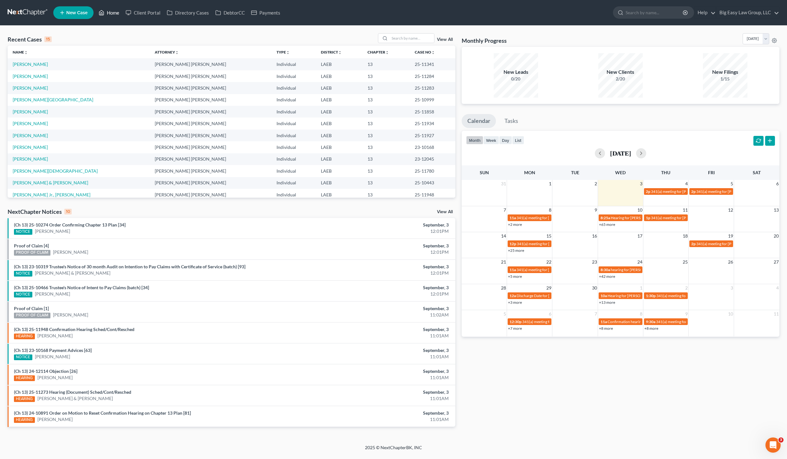
click at [112, 14] on link "Home" at bounding box center [108, 12] width 27 height 11
click at [405, 38] on input "search" at bounding box center [412, 38] width 44 height 9
type input "payne"
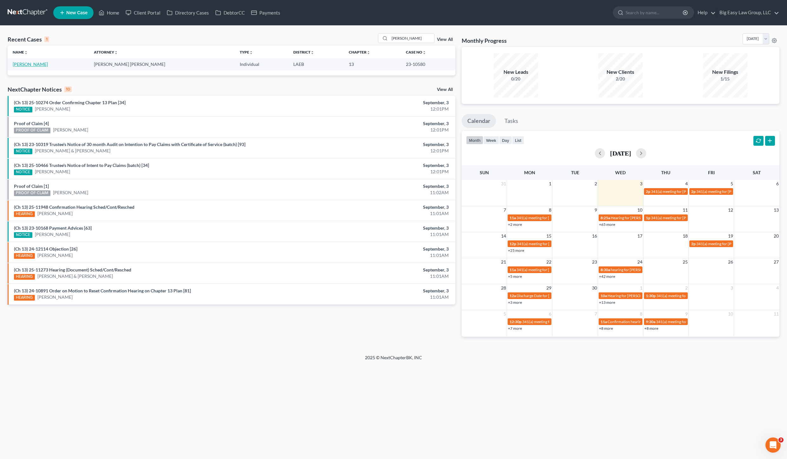
click at [29, 65] on link "[PERSON_NAME]" at bounding box center [30, 64] width 35 height 5
select select "3"
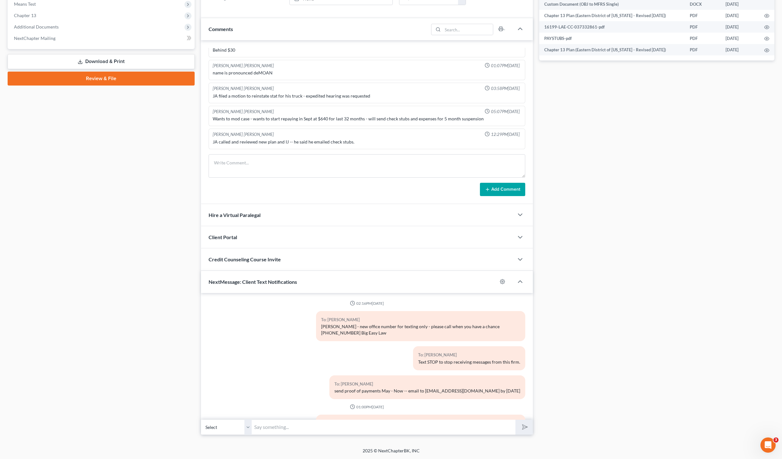
scroll to position [3505, 0]
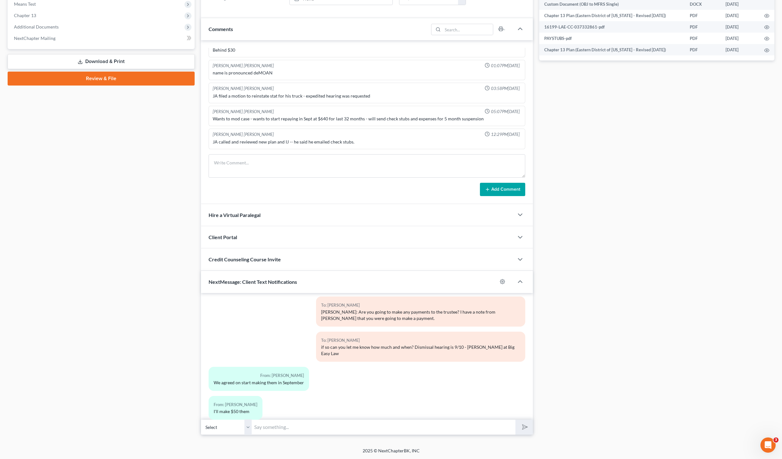
drag, startPoint x: 288, startPoint y: 421, endPoint x: 315, endPoint y: 431, distance: 29.0
click at [288, 421] on input "text" at bounding box center [384, 428] width 264 height 16
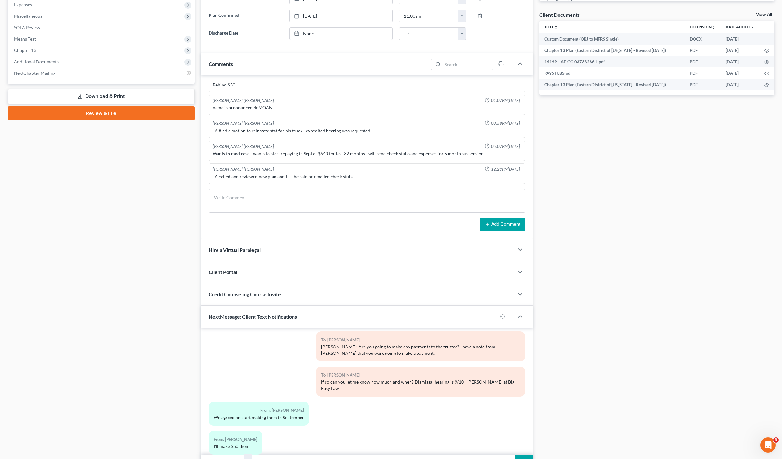
scroll to position [262, 0]
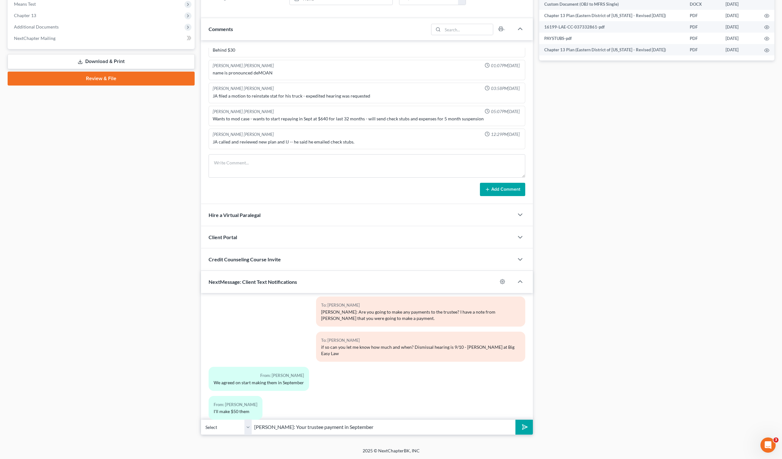
click at [332, 429] on input "Mr. Payne: Your trustee payment in September" at bounding box center [384, 428] width 264 height 16
drag, startPoint x: 386, startPoint y: 431, endPoint x: 393, endPoint y: 427, distance: 8.4
click at [387, 431] on input "Mr. Payne: Your trustee payment beginning in September" at bounding box center [384, 428] width 264 height 16
type input "Mr. Payne: Your trustee payment beginning in September is $400.00 / your due da…"
click at [516, 420] on button "submit" at bounding box center [524, 427] width 17 height 15
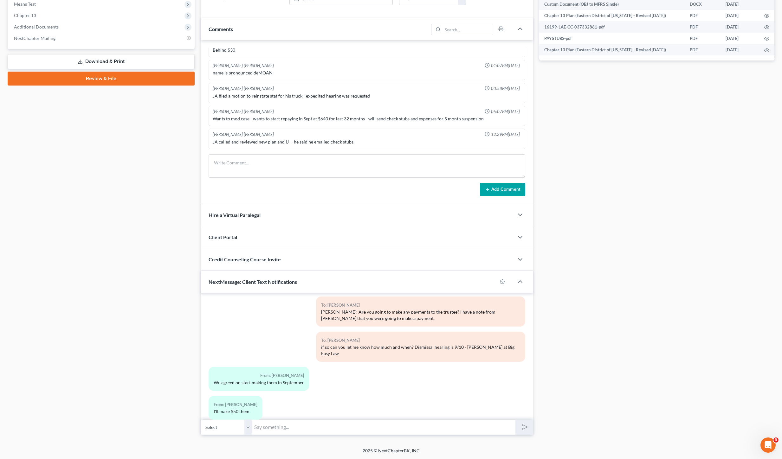
scroll to position [3551, 0]
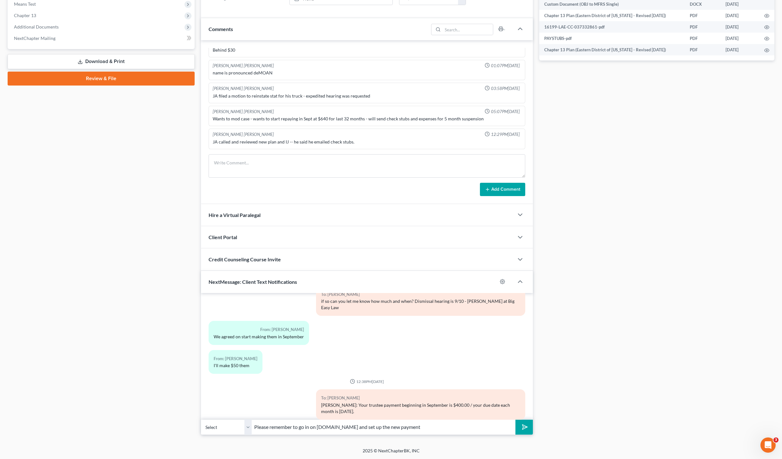
type input "Please remember to go in on TFSbillpay.com and set up the new payment"
click at [516, 420] on button "submit" at bounding box center [524, 427] width 17 height 15
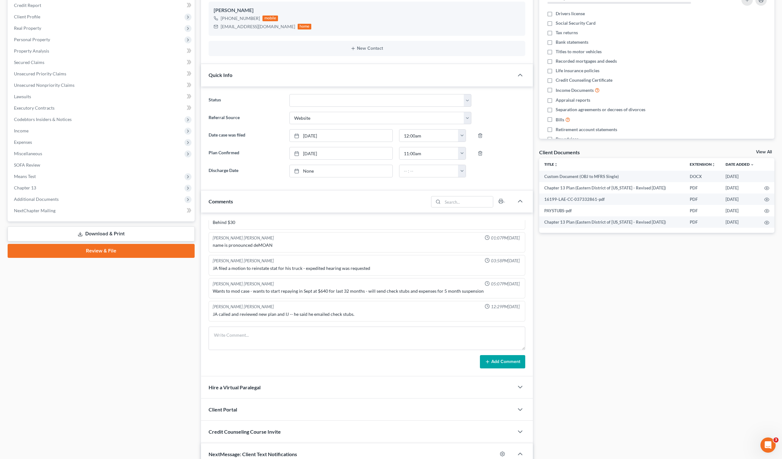
scroll to position [0, 0]
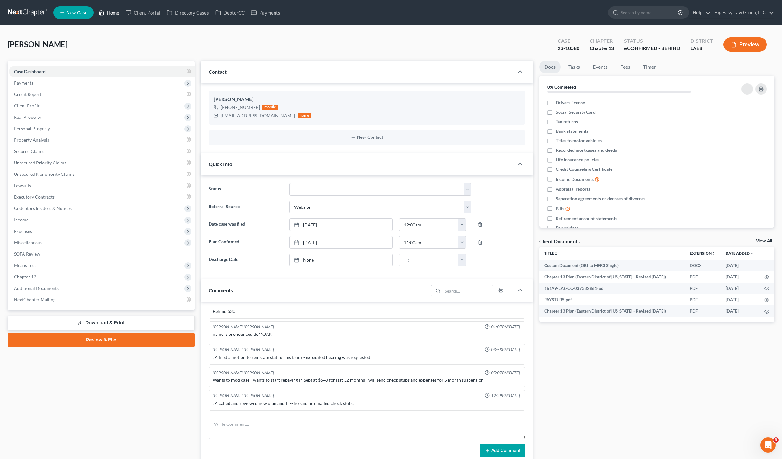
drag, startPoint x: 112, startPoint y: 9, endPoint x: 294, endPoint y: 67, distance: 190.6
click at [112, 9] on link "Home" at bounding box center [108, 12] width 27 height 11
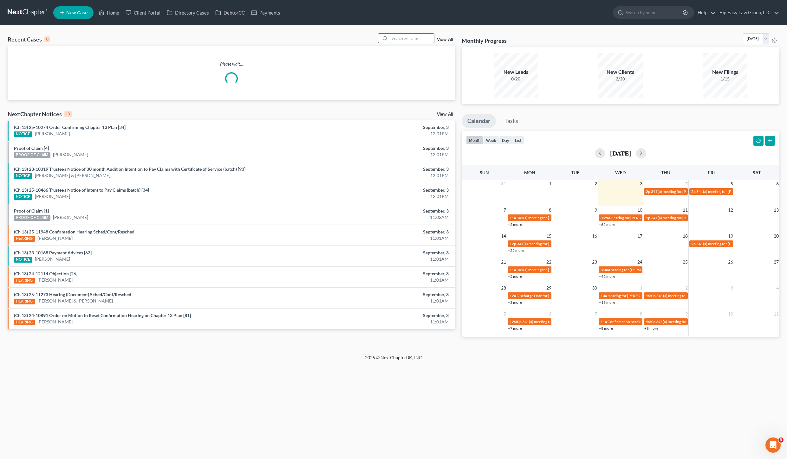
click at [399, 37] on input "search" at bounding box center [412, 38] width 44 height 9
type input "r"
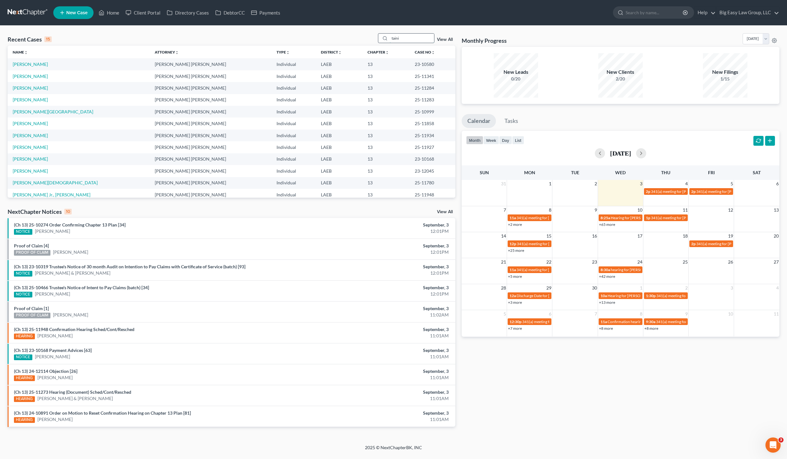
type input "taini"
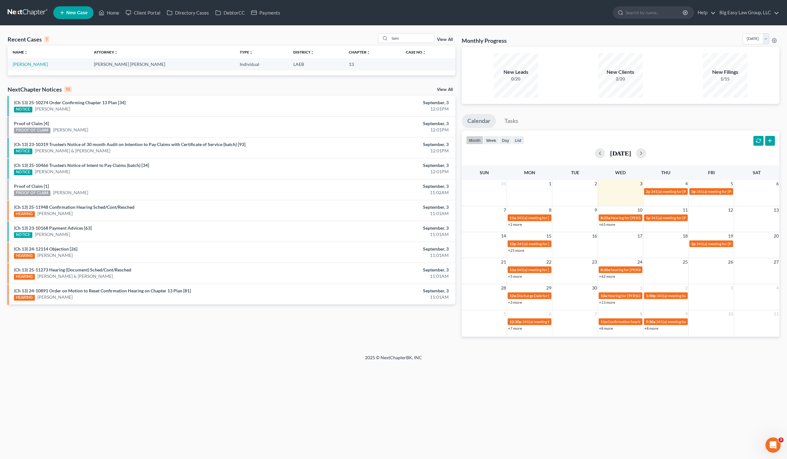
click at [12, 58] on td "[PERSON_NAME]" at bounding box center [48, 64] width 81 height 12
click at [14, 61] on td "[PERSON_NAME]" at bounding box center [48, 64] width 81 height 12
click at [15, 62] on link "[PERSON_NAME]" at bounding box center [30, 64] width 35 height 5
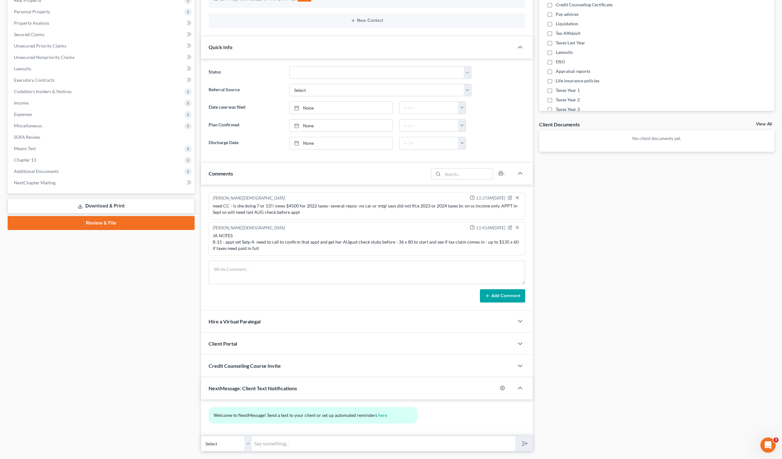
scroll to position [133, 0]
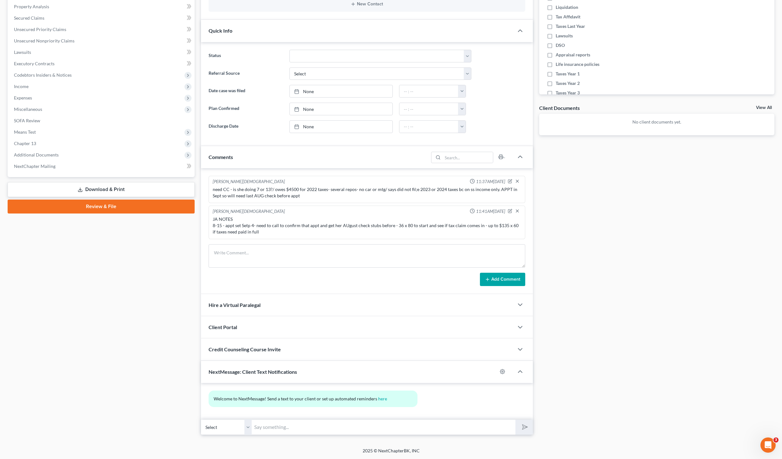
drag, startPoint x: 320, startPoint y: 439, endPoint x: 322, endPoint y: 434, distance: 5.1
click at [320, 438] on div "Petition Navigation Case Dashboard Payments Invoices Payments Payments Credit R…" at bounding box center [391, 183] width 767 height 513
click at [323, 433] on input "text" at bounding box center [384, 428] width 264 height 16
type input "Ms. Ricard: It's Lauren at Big Easy Law. I will cancel out tomorrow- and get yo…"
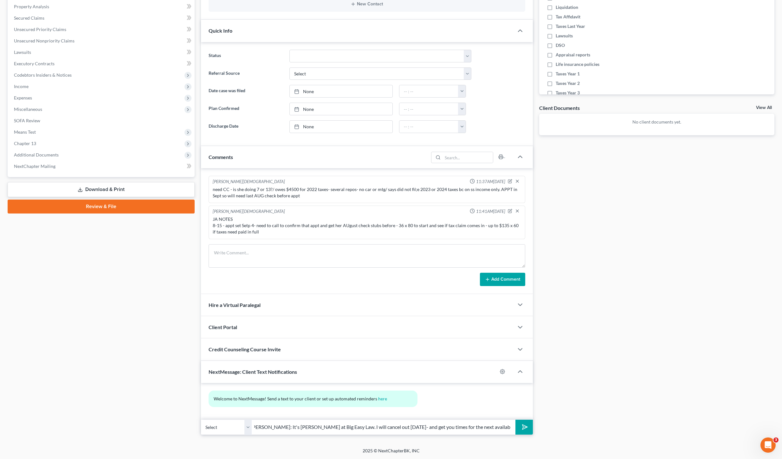
click at [516, 420] on button "submit" at bounding box center [524, 427] width 17 height 15
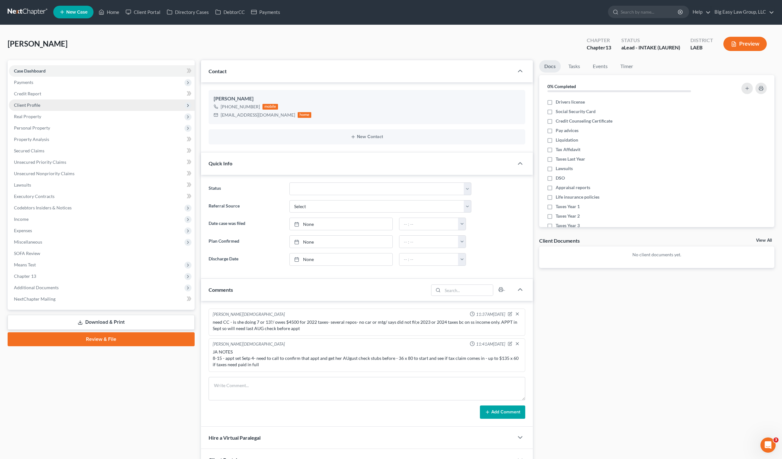
scroll to position [0, 0]
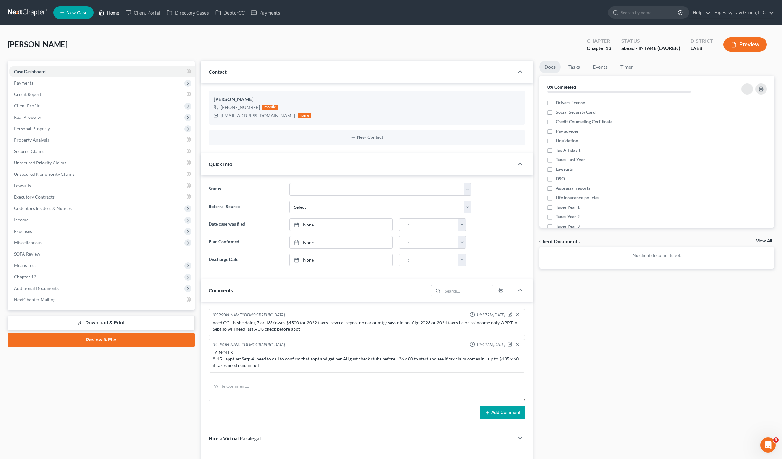
drag, startPoint x: 109, startPoint y: 7, endPoint x: 112, endPoint y: 14, distance: 7.4
click at [109, 8] on link "Home" at bounding box center [108, 12] width 27 height 11
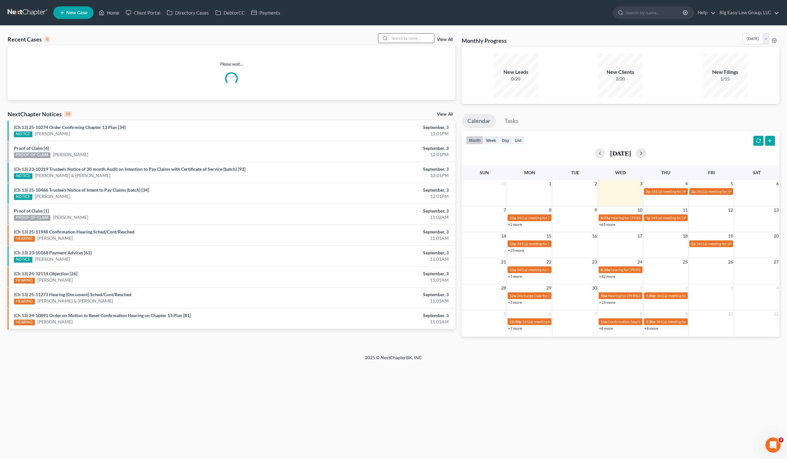
click at [412, 35] on input "search" at bounding box center [412, 38] width 44 height 9
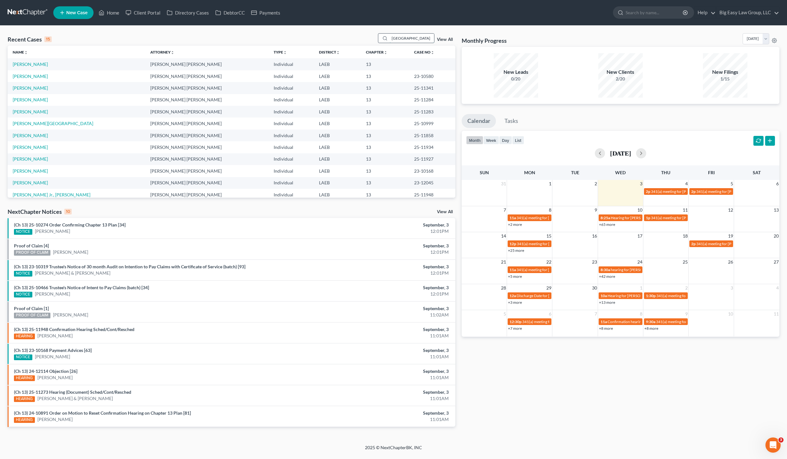
type input "wellington"
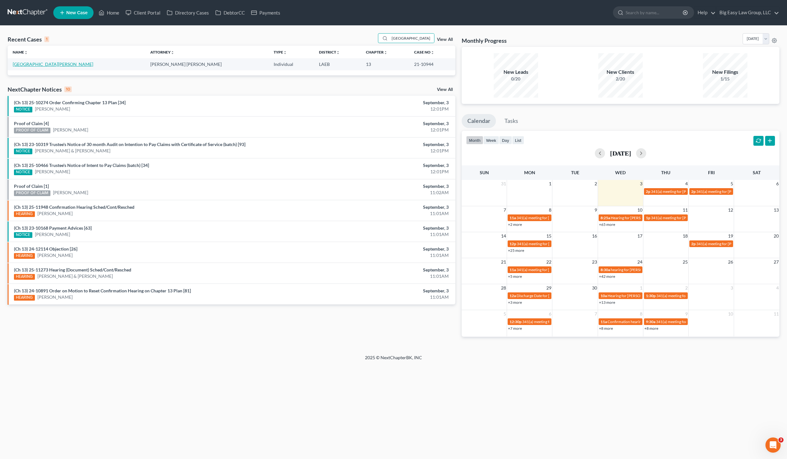
drag, startPoint x: 19, startPoint y: 62, endPoint x: 79, endPoint y: 83, distance: 63.1
click at [19, 62] on link "[GEOGRAPHIC_DATA][PERSON_NAME]" at bounding box center [53, 64] width 81 height 5
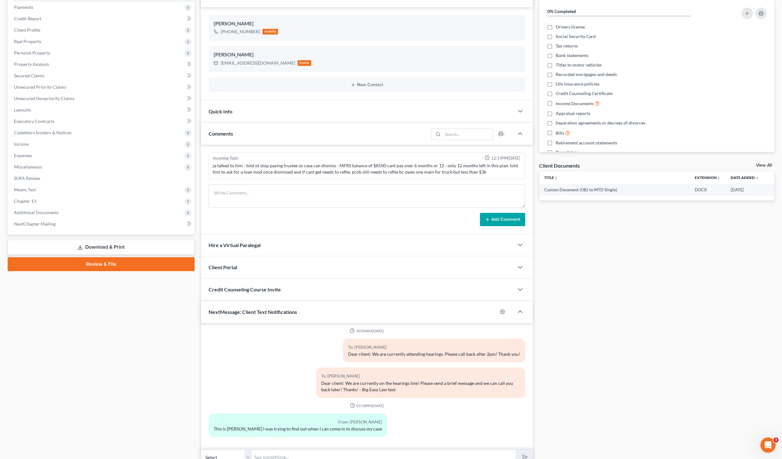
scroll to position [106, 0]
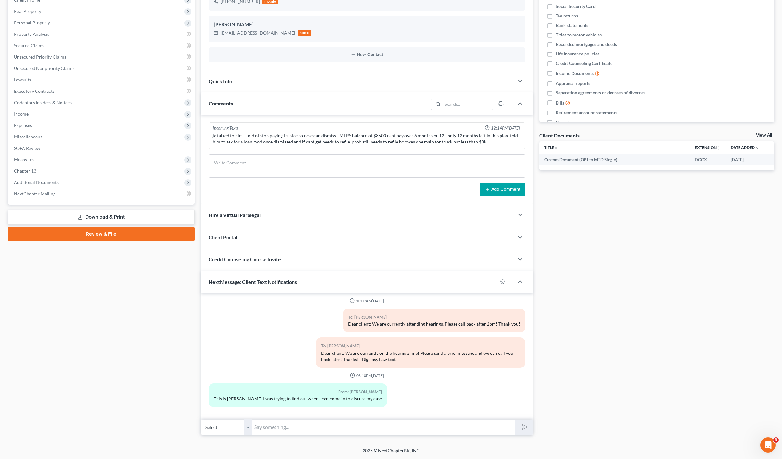
click at [382, 432] on input "text" at bounding box center [384, 428] width 264 height 16
type input "I need the August checks for you and your wife"
click at [516, 420] on button "submit" at bounding box center [524, 427] width 17 height 15
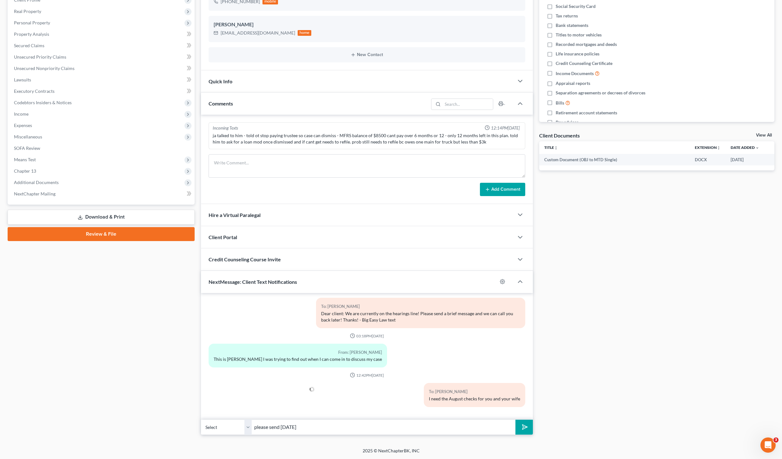
type input "please send [DATE]"
click at [516, 420] on button "submit" at bounding box center [524, 427] width 17 height 15
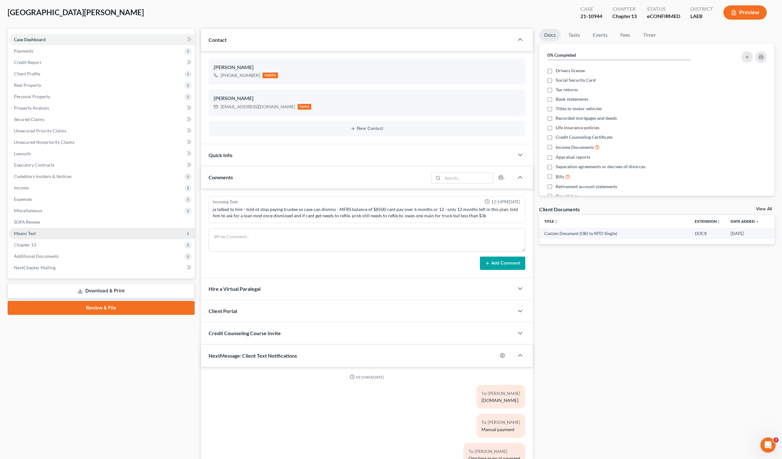
scroll to position [0, 0]
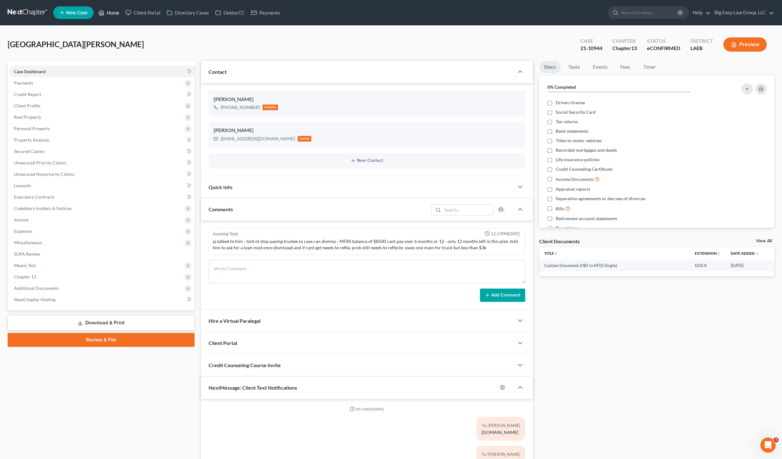
click at [108, 12] on link "Home" at bounding box center [108, 12] width 27 height 11
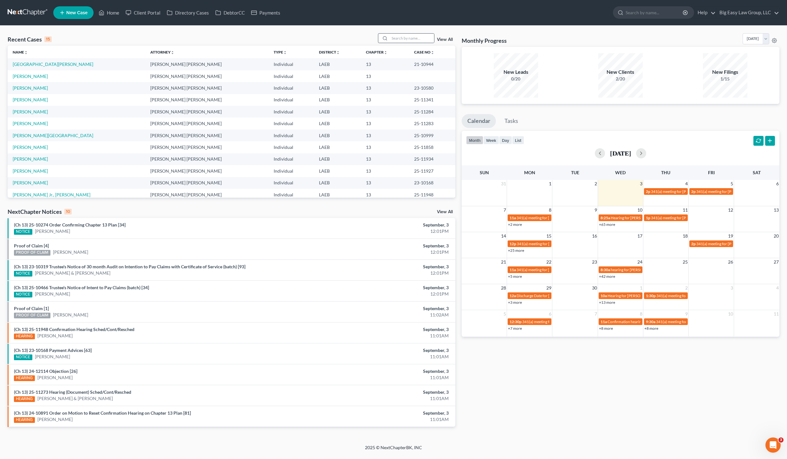
click at [410, 44] on div "Recent Cases 15 View All" at bounding box center [232, 39] width 448 height 12
click at [410, 42] on input "search" at bounding box center [412, 38] width 44 height 9
type input "wellington"
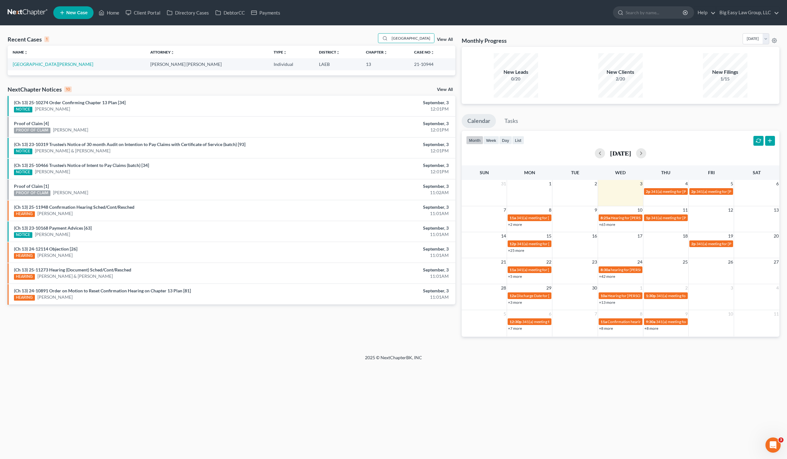
click at [448, 39] on link "View All" at bounding box center [445, 39] width 16 height 4
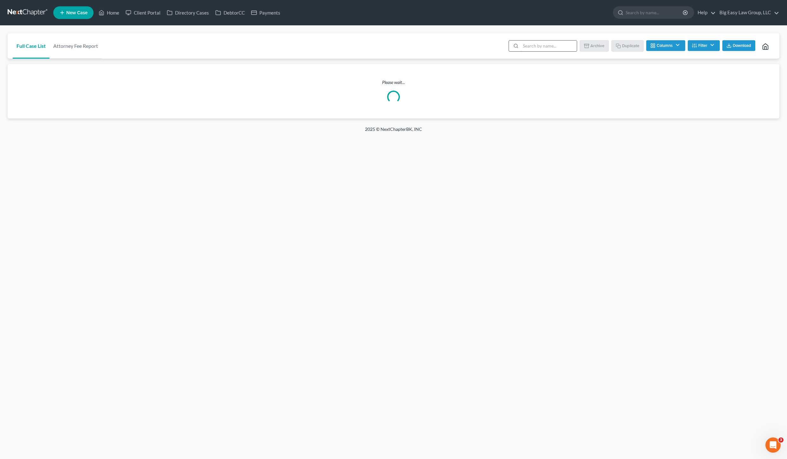
click at [548, 48] on input "search" at bounding box center [549, 46] width 56 height 11
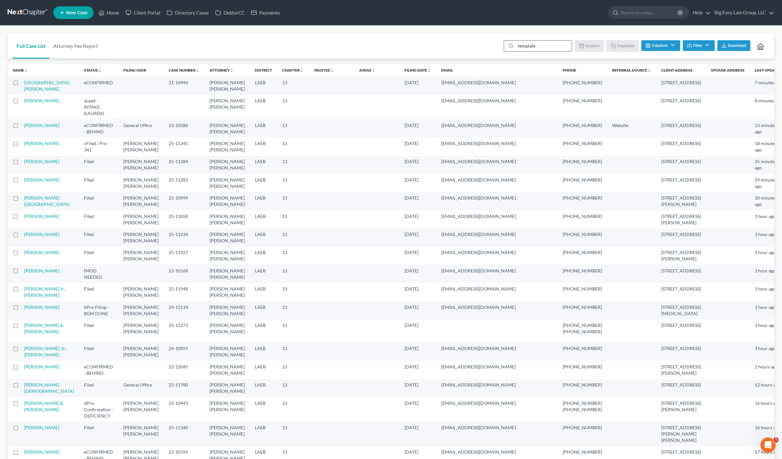
type input "template"
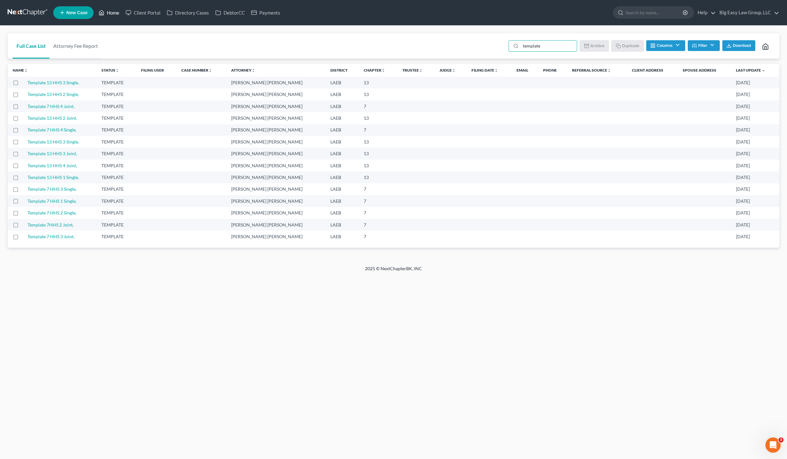
click at [116, 11] on link "Home" at bounding box center [108, 12] width 27 height 11
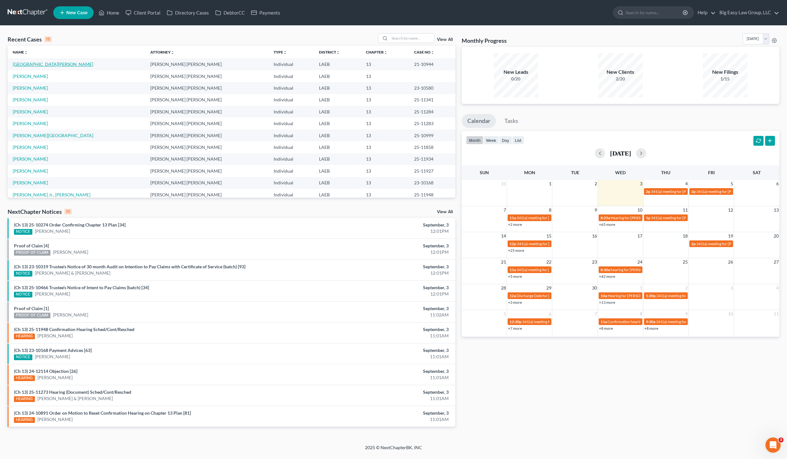
click at [41, 64] on link "[GEOGRAPHIC_DATA][PERSON_NAME]" at bounding box center [53, 64] width 81 height 5
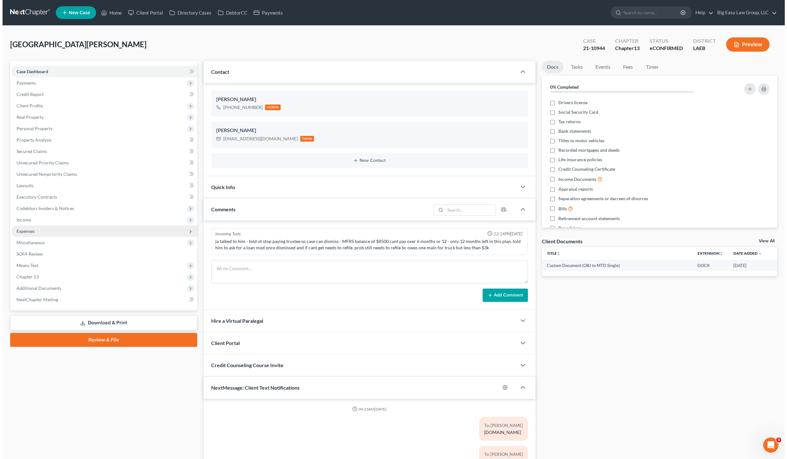
scroll to position [586, 0]
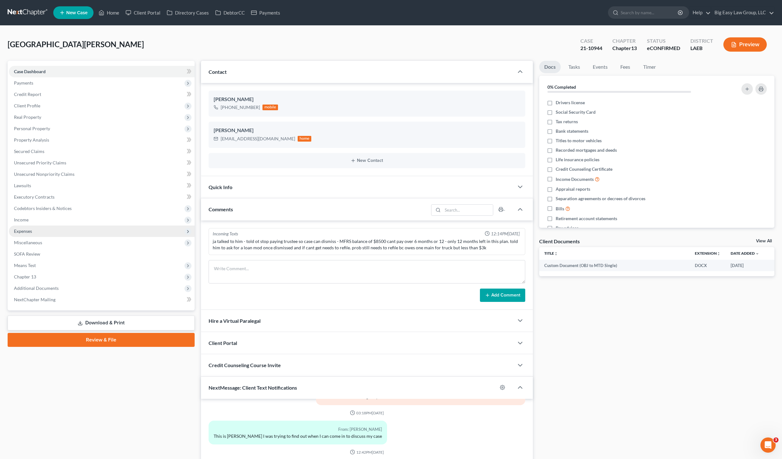
click at [52, 229] on span "Expenses" at bounding box center [102, 231] width 186 height 11
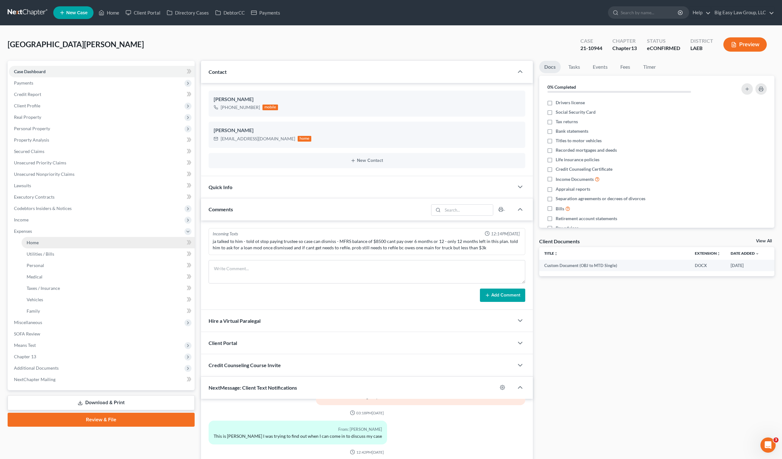
click at [62, 246] on link "Home" at bounding box center [108, 242] width 173 height 11
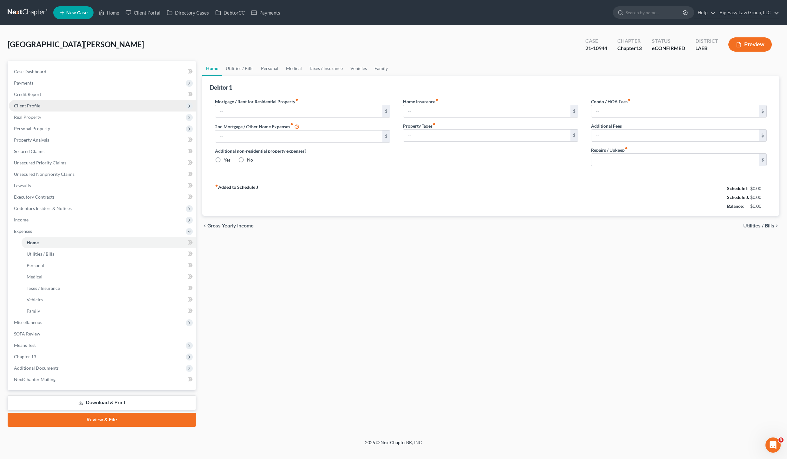
click at [35, 101] on span "Client Profile" at bounding box center [102, 105] width 187 height 11
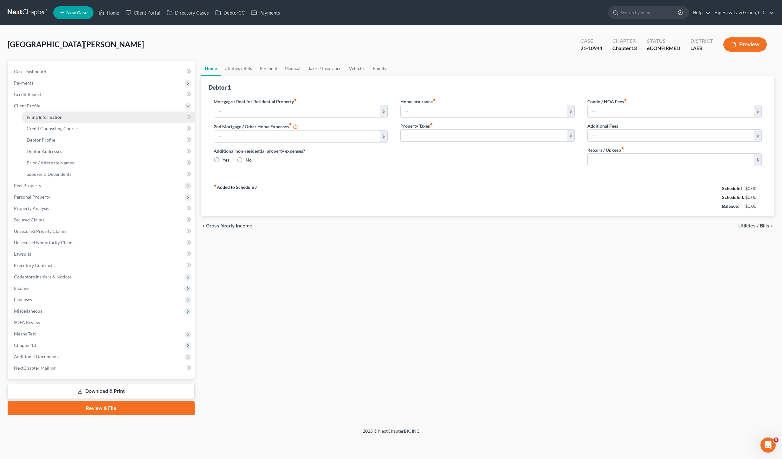
type input "0.00"
radio input "true"
type input "0.00"
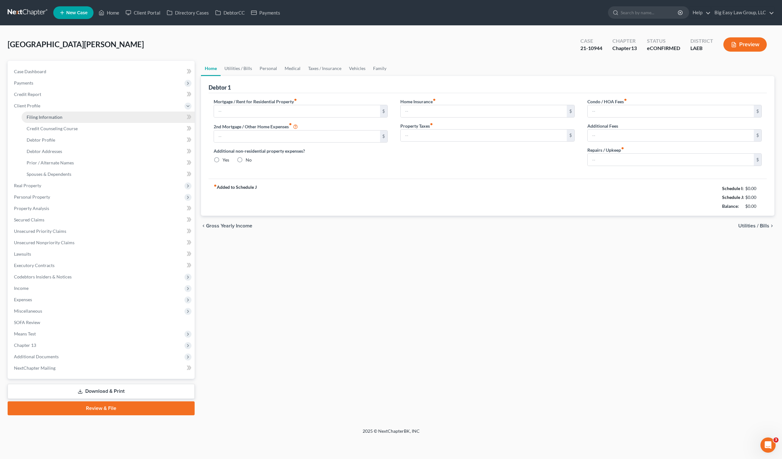
type input "0.00"
click at [66, 170] on link "Spouses & Dependents" at bounding box center [109, 174] width 174 height 11
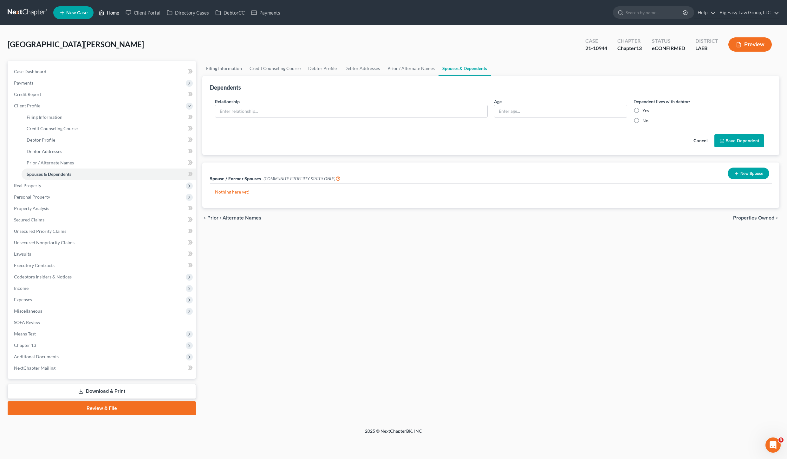
click at [108, 14] on link "Home" at bounding box center [108, 12] width 27 height 11
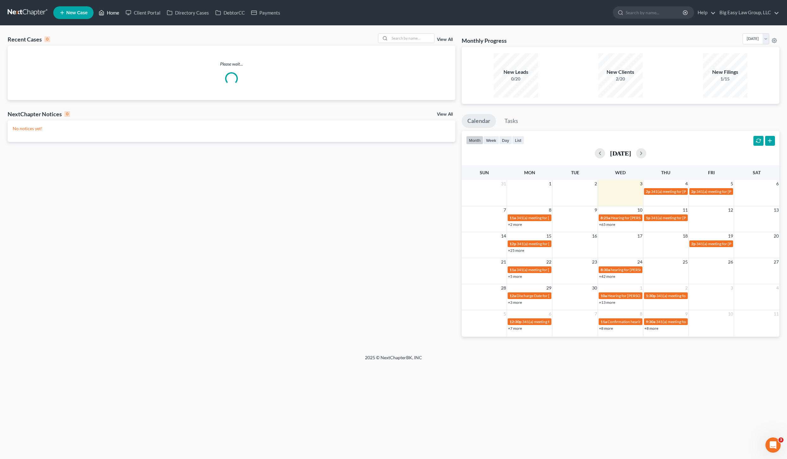
click at [115, 14] on link "Home" at bounding box center [108, 12] width 27 height 11
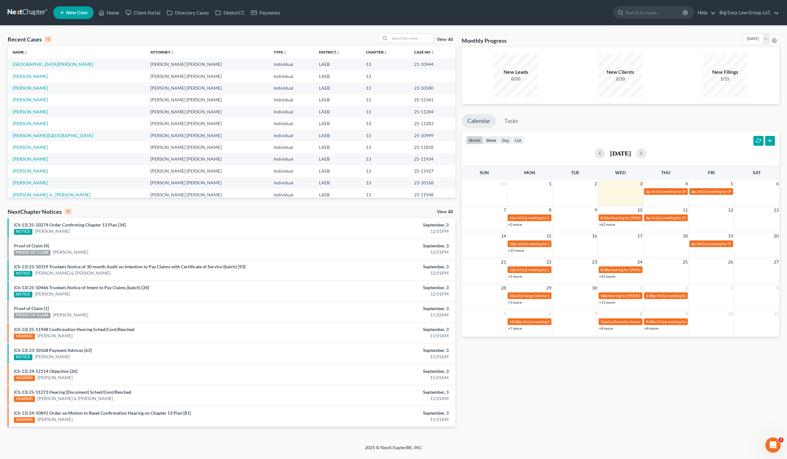
click at [415, 44] on div "Recent Cases 15 View All" at bounding box center [232, 39] width 448 height 12
click at [445, 41] on link "View All" at bounding box center [445, 39] width 16 height 4
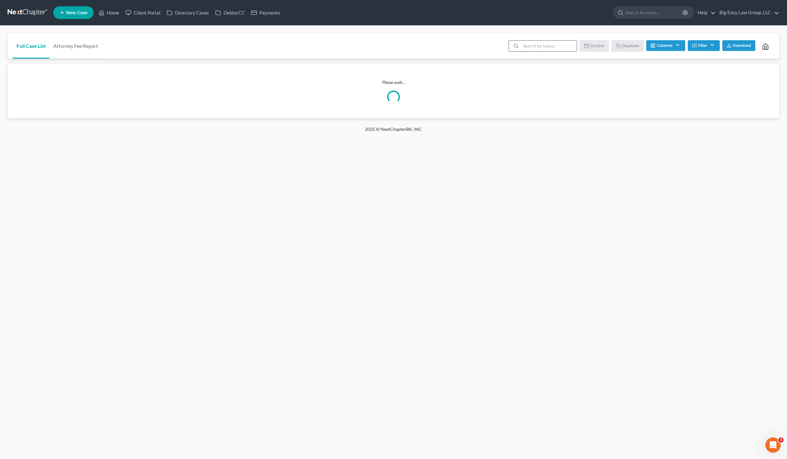
click at [554, 43] on input "search" at bounding box center [549, 46] width 56 height 11
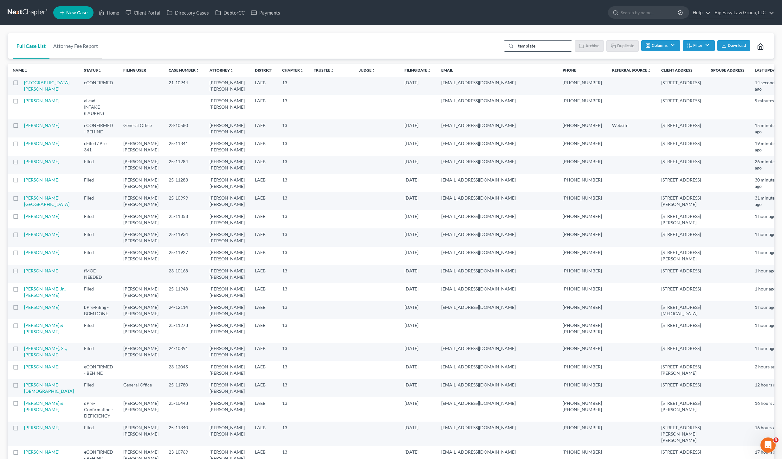
type input "template"
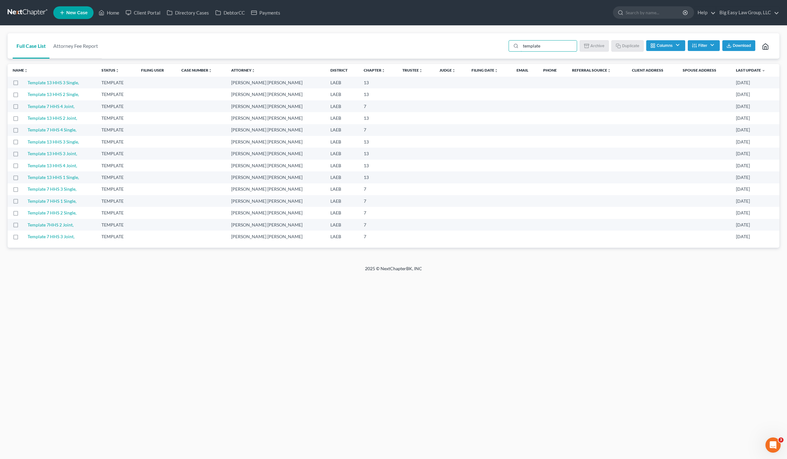
click at [22, 96] on label at bounding box center [22, 96] width 0 height 0
click at [24, 95] on input "checkbox" at bounding box center [26, 93] width 4 height 4
click at [627, 51] on li "Duplicate" at bounding box center [628, 46] width 32 height 13
click at [628, 47] on button "Duplicate" at bounding box center [628, 45] width 32 height 11
checkbox input "false"
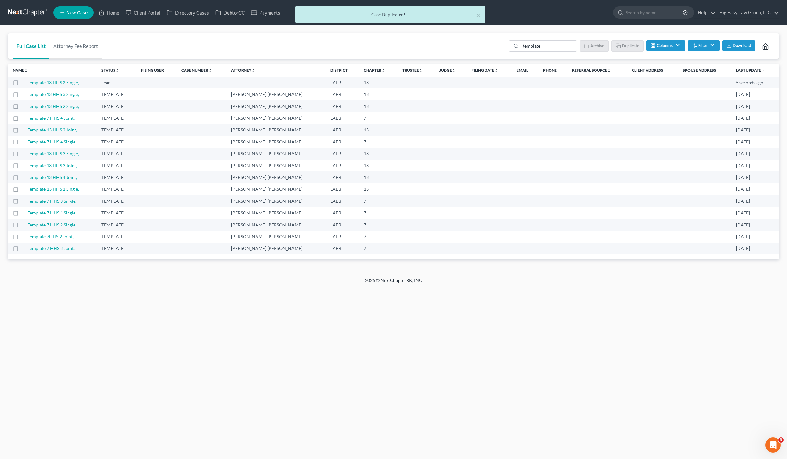
click at [47, 84] on link "Template 13 HHS 2 Single," at bounding box center [53, 82] width 51 height 5
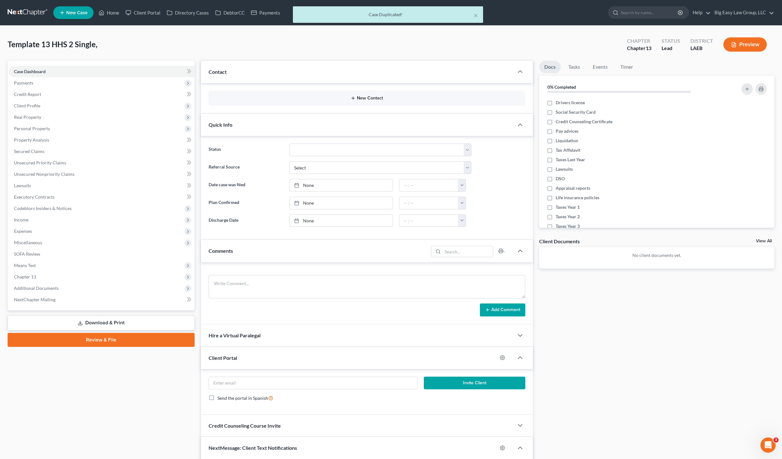
click at [366, 101] on div "New Contact" at bounding box center [367, 98] width 317 height 15
click at [369, 98] on button "New Contact" at bounding box center [367, 98] width 307 height 5
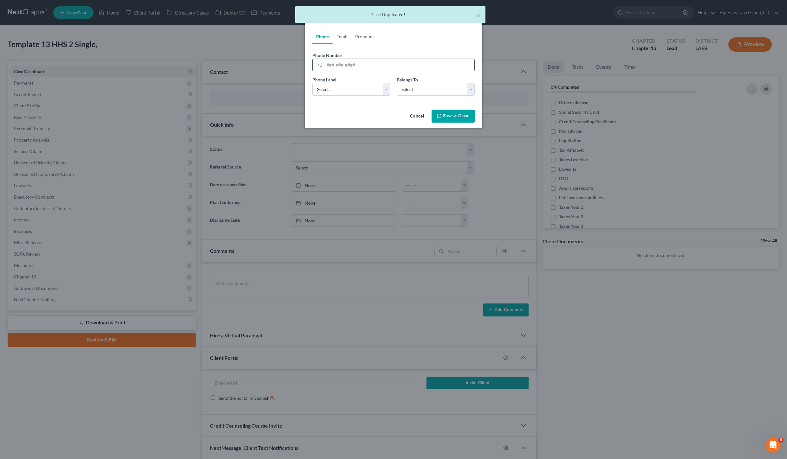
click at [366, 70] on input "tel" at bounding box center [399, 65] width 150 height 12
type input "504-315-8687"
click at [350, 88] on select "Select Mobile Home Work Other" at bounding box center [351, 89] width 78 height 13
select select "0"
click at [312, 83] on select "Select Mobile Home Work Other" at bounding box center [351, 89] width 78 height 13
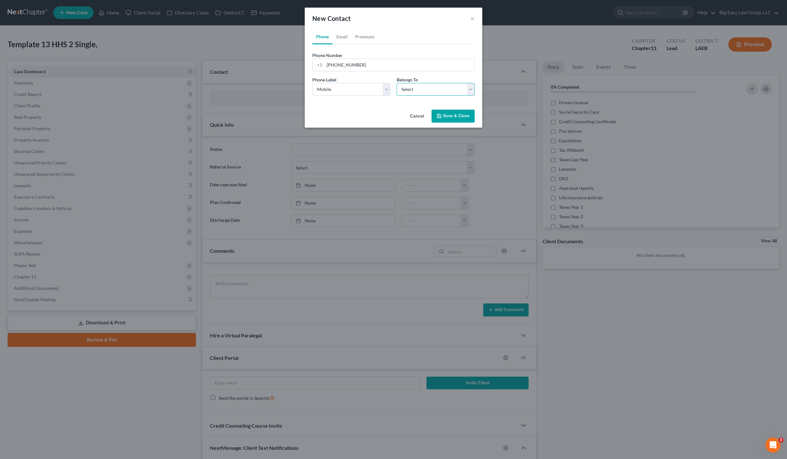
click at [410, 84] on select "Select Client Other" at bounding box center [436, 89] width 78 height 13
click at [397, 83] on select "Select Client Other" at bounding box center [436, 89] width 78 height 13
select select "0"
drag, startPoint x: 334, startPoint y: 33, endPoint x: 340, endPoint y: 36, distance: 7.1
click at [334, 33] on link "Email" at bounding box center [342, 36] width 19 height 15
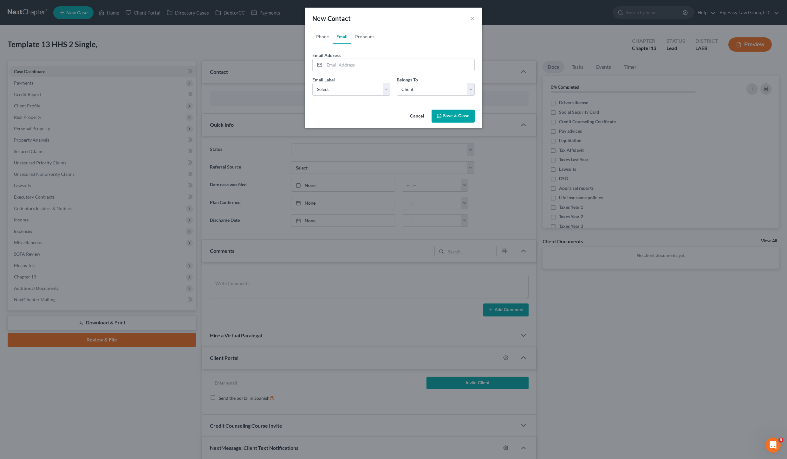
click at [340, 36] on link "Email" at bounding box center [342, 36] width 19 height 15
click at [346, 68] on input "email" at bounding box center [399, 65] width 150 height 12
type input "[EMAIL_ADDRESS][DOMAIN_NAME]"
click at [359, 96] on div "Email Label Select Home Work Other Belongs To * Select Client Other" at bounding box center [393, 88] width 169 height 24
click at [359, 92] on select "Select Home Work Other" at bounding box center [351, 89] width 78 height 13
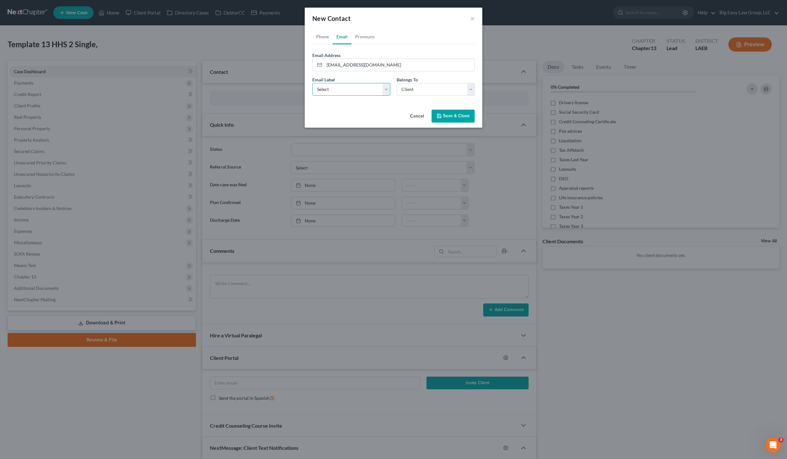
select select "0"
click at [312, 83] on select "Select Home Work Other" at bounding box center [351, 89] width 78 height 13
click at [416, 95] on select "Select Client Other" at bounding box center [436, 89] width 78 height 13
click at [397, 83] on select "Select Client Other" at bounding box center [436, 89] width 78 height 13
drag, startPoint x: 437, startPoint y: 81, endPoint x: 439, endPoint y: 88, distance: 7.0
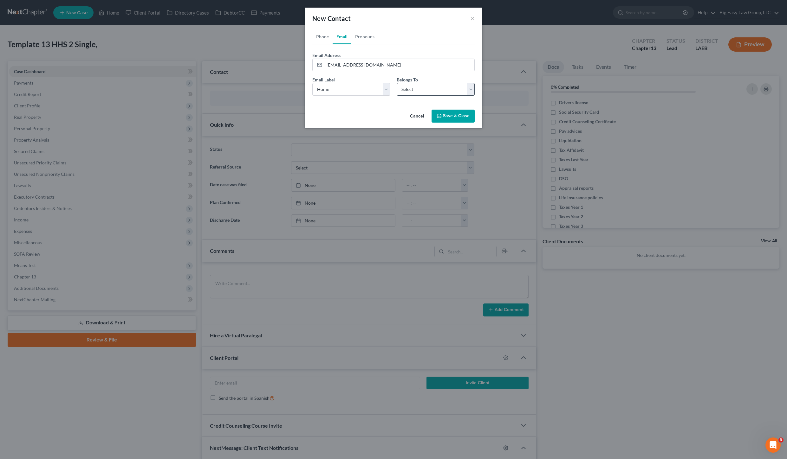
click at [437, 81] on div "Belongs To * Select Client Other" at bounding box center [435, 85] width 84 height 19
click at [440, 88] on select "Select Client Other" at bounding box center [436, 89] width 78 height 13
select select "0"
click at [397, 83] on select "Select Client Other" at bounding box center [436, 89] width 78 height 13
click at [454, 114] on button "Save & Close" at bounding box center [452, 116] width 43 height 13
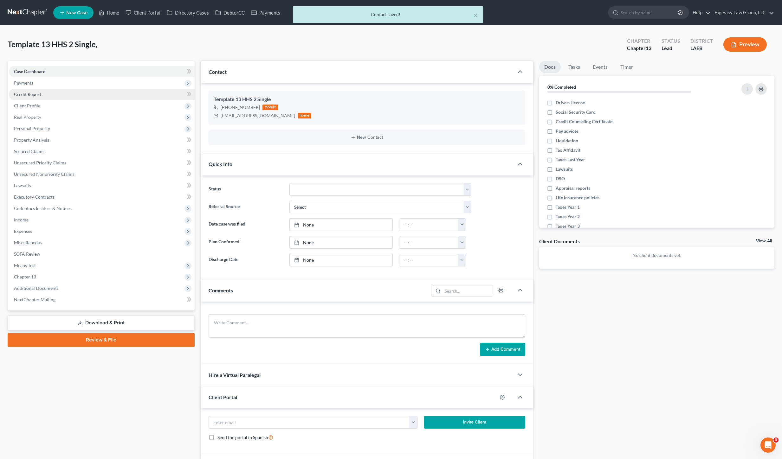
drag, startPoint x: 38, startPoint y: 82, endPoint x: 54, endPoint y: 91, distance: 18.2
click at [38, 82] on span "Payments" at bounding box center [102, 82] width 186 height 11
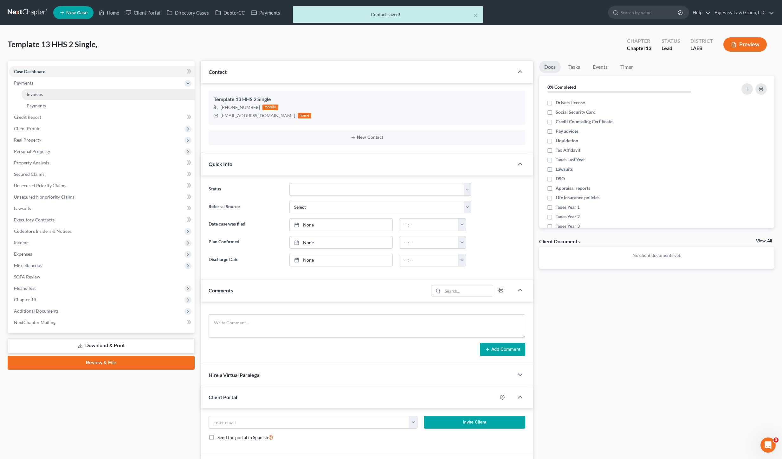
click at [55, 95] on link "Invoices" at bounding box center [108, 94] width 173 height 11
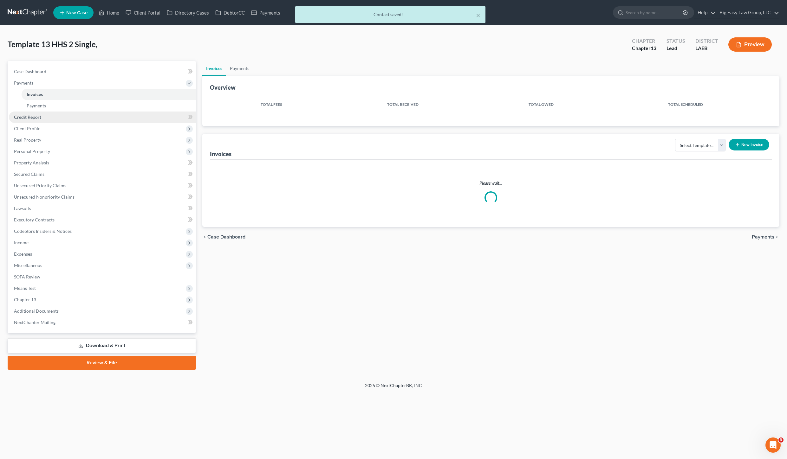
click at [65, 115] on link "Credit Report" at bounding box center [102, 117] width 187 height 11
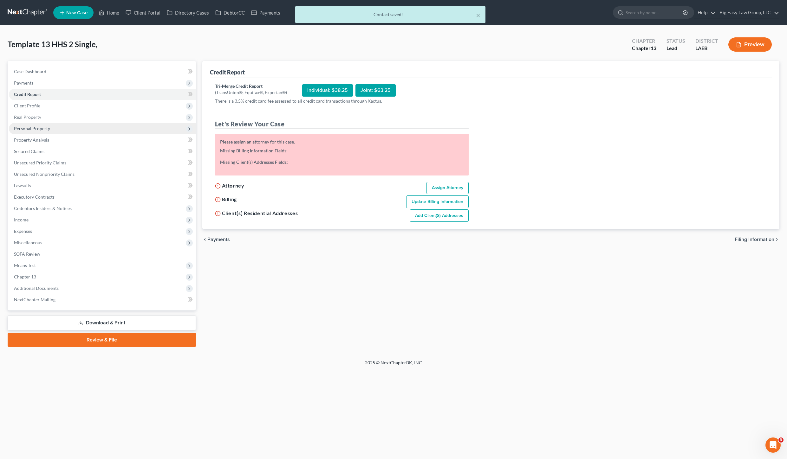
drag, startPoint x: 76, startPoint y: 125, endPoint x: 120, endPoint y: 126, distance: 43.8
click at [76, 125] on span "Personal Property" at bounding box center [102, 128] width 187 height 11
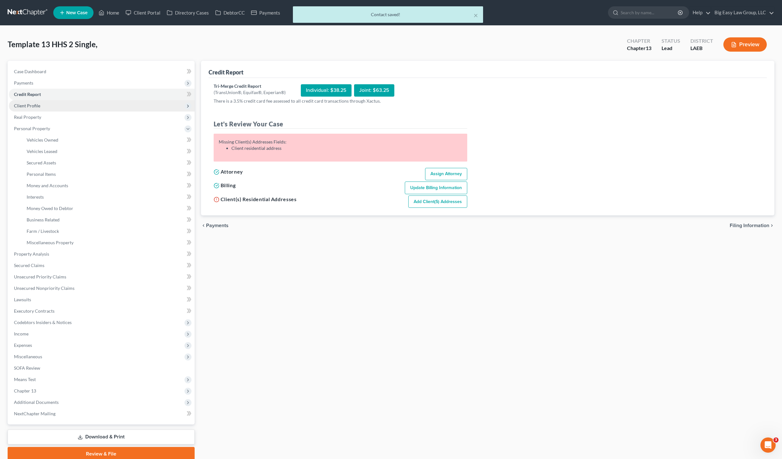
click at [88, 107] on span "Client Profile" at bounding box center [102, 105] width 186 height 11
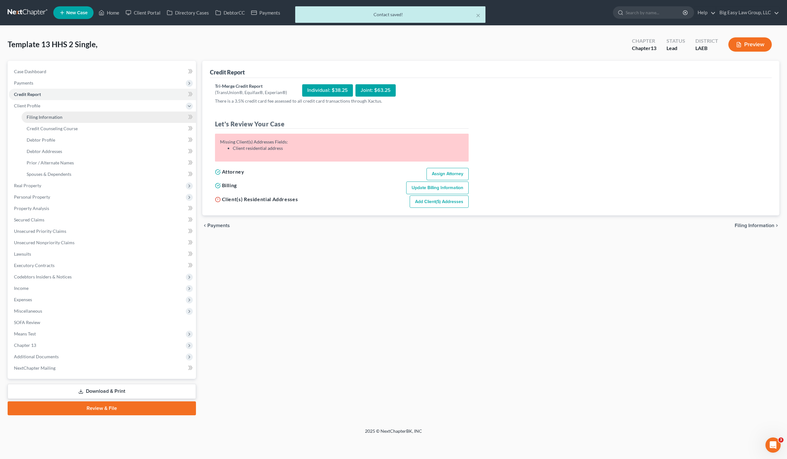
click at [82, 120] on link "Filing Information" at bounding box center [109, 117] width 174 height 11
select select "1"
select select "0"
select select "3"
select select "34"
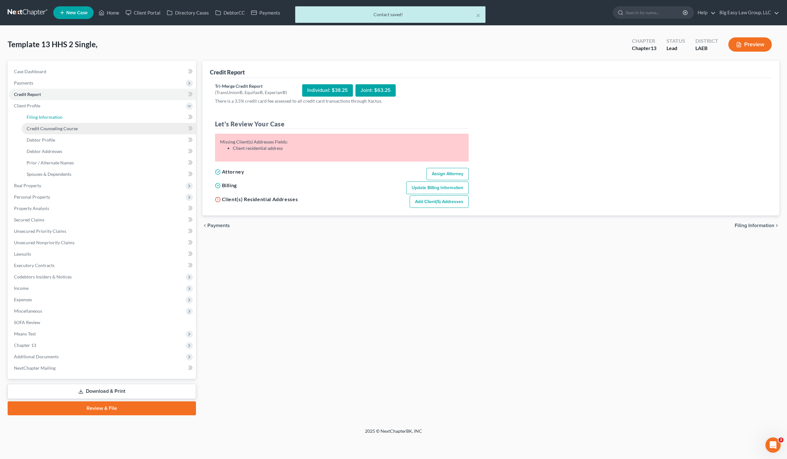
select select "0"
select select "19"
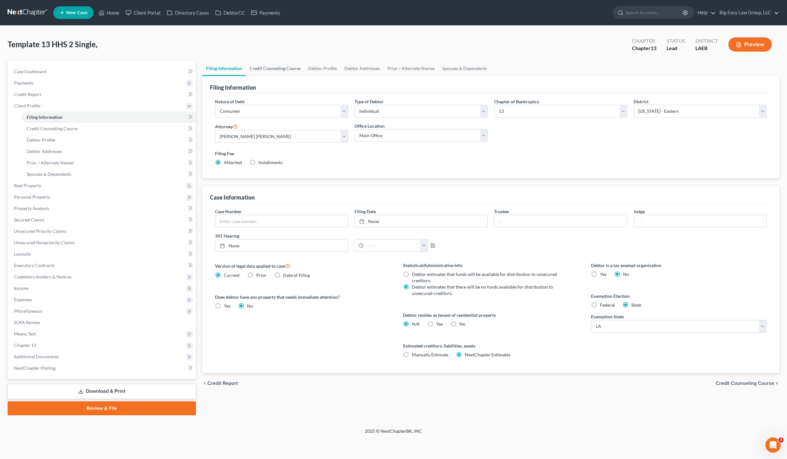
click at [261, 73] on link "Credit Counseling Course" at bounding box center [275, 68] width 59 height 15
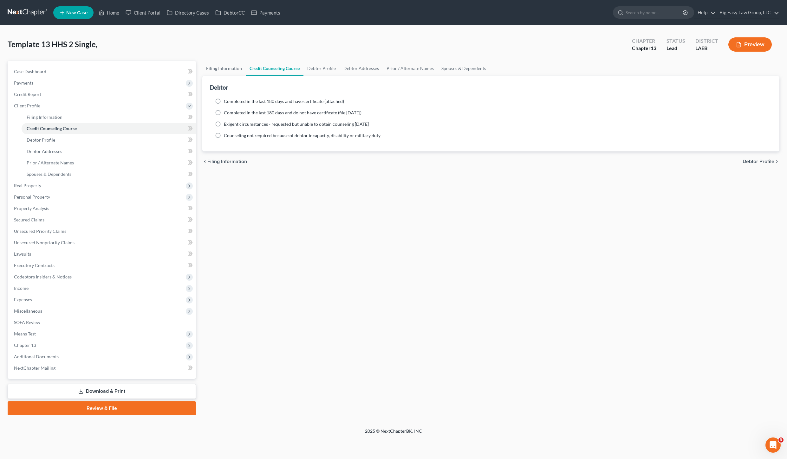
click at [251, 108] on ng-include "Completed in the last 180 days and have certificate (attached) Date Completed N…" at bounding box center [491, 118] width 552 height 41
click at [250, 111] on span "Completed in the last 180 days and do not have certificate (file [DATE])" at bounding box center [293, 112] width 138 height 5
click at [230, 111] on input "Completed in the last 180 days and do not have certificate (file [DATE])" at bounding box center [228, 112] width 4 height 4
radio input "true"
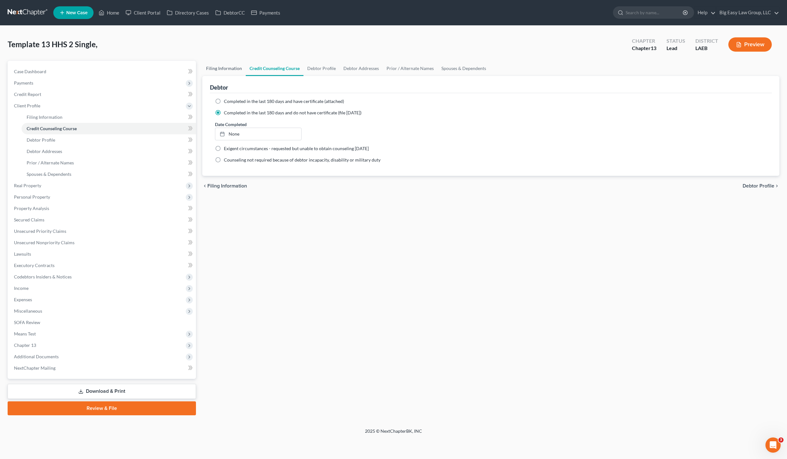
click at [234, 71] on link "Filing Information" at bounding box center [223, 68] width 43 height 15
select select "1"
select select "0"
select select "3"
select select "34"
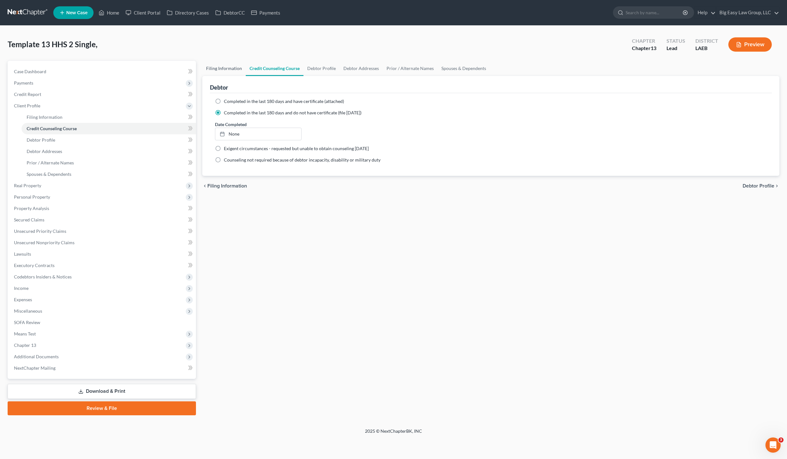
select select "0"
select select "19"
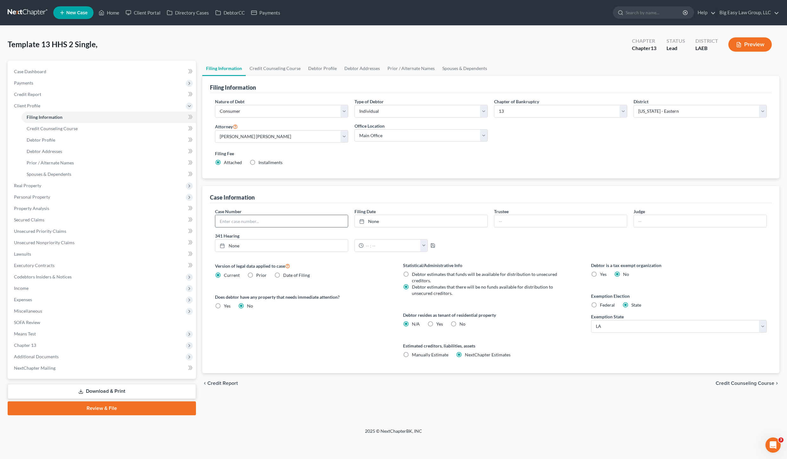
click at [268, 221] on input "text" at bounding box center [281, 221] width 133 height 12
type input "21-10944"
click at [385, 218] on link "None" at bounding box center [421, 221] width 133 height 12
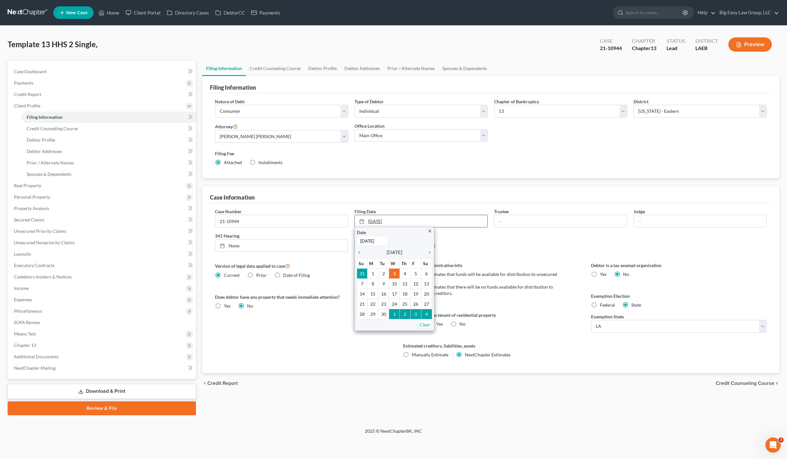
click at [401, 224] on link "9/3/2025" at bounding box center [421, 221] width 133 height 12
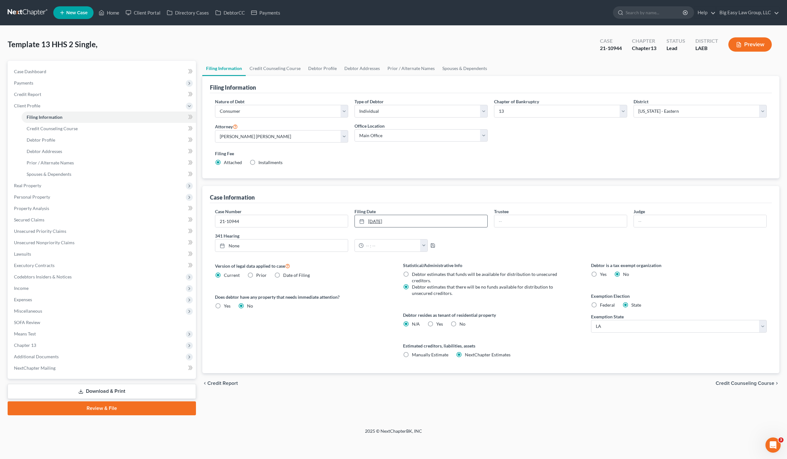
click at [399, 221] on link "9/3/2025" at bounding box center [421, 221] width 133 height 12
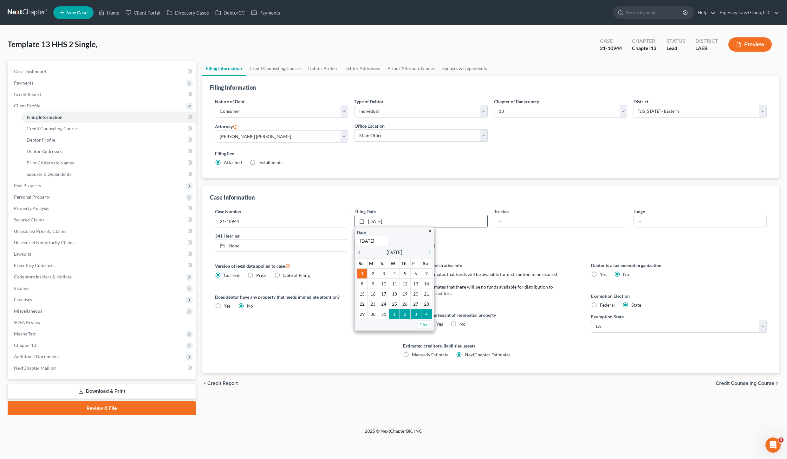
click at [362, 253] on icon "chevron_left" at bounding box center [361, 252] width 8 height 5
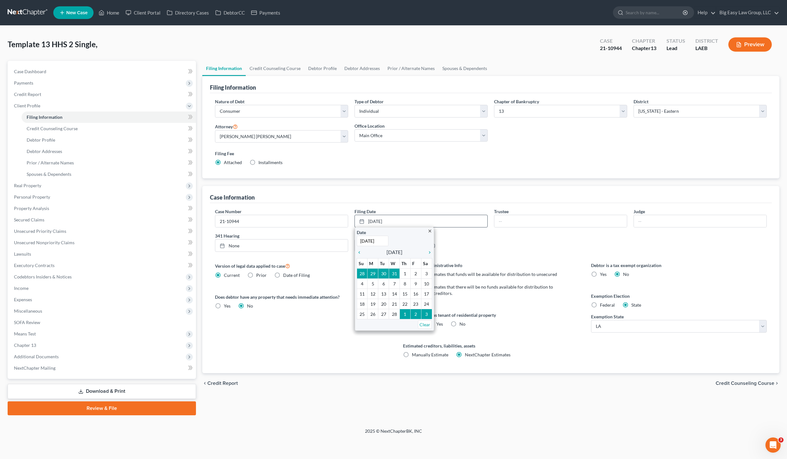
click at [385, 241] on input "7/1/2001" at bounding box center [373, 241] width 32 height 10
drag, startPoint x: 351, startPoint y: 233, endPoint x: 346, endPoint y: 232, distance: 5.1
click at [346, 232] on div "Case Number 21-10944 Filing Date 7/1/2001 close Date 7/1/2001 Time 12:00 AM che…" at bounding box center [491, 232] width 558 height 49
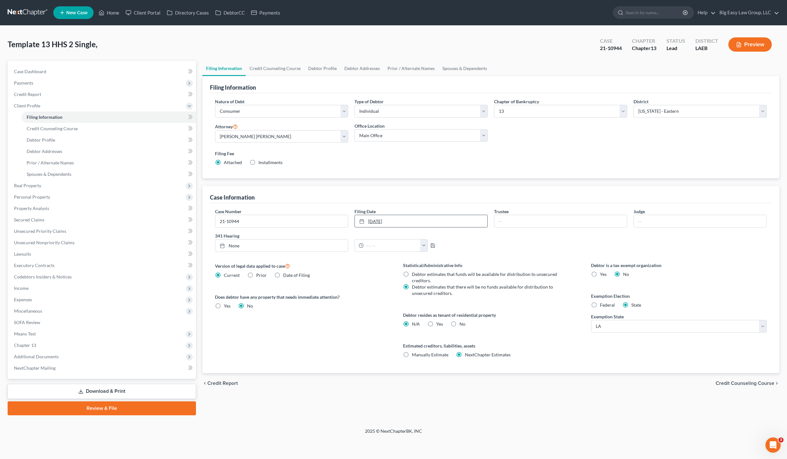
click at [415, 220] on link "7/1/2001" at bounding box center [421, 221] width 133 height 12
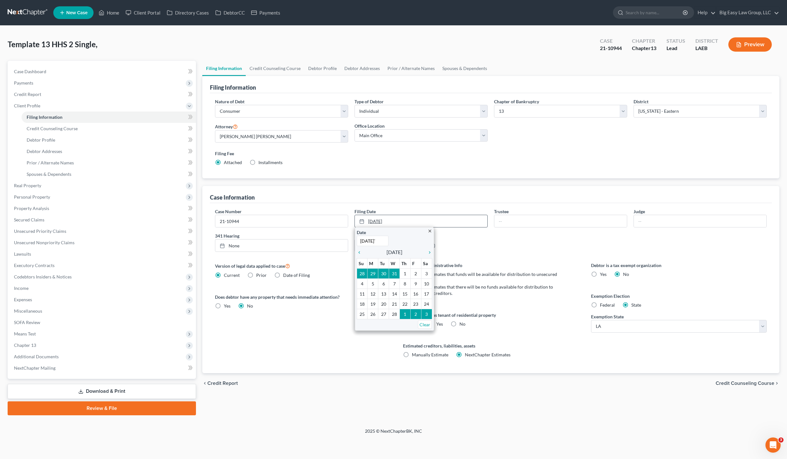
scroll to position [0, 0]
type input "07/21/2021"
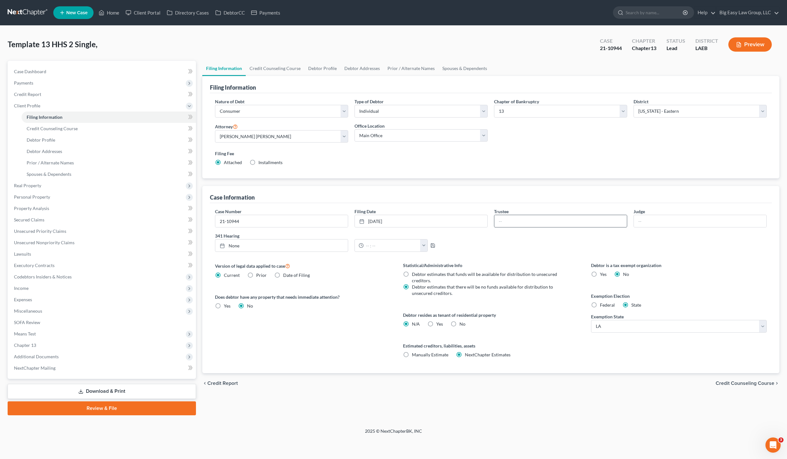
click at [533, 229] on div "Case Number 21-10944 Filing Date 7/21/2021 close Date 7/21/2021 Time 12:00 AM c…" at bounding box center [491, 232] width 558 height 49
click at [535, 222] on input "text" at bounding box center [560, 221] width 133 height 12
type input "SJ Beaulieu"
type input "9/3/2025"
click at [273, 243] on link "None" at bounding box center [281, 246] width 133 height 12
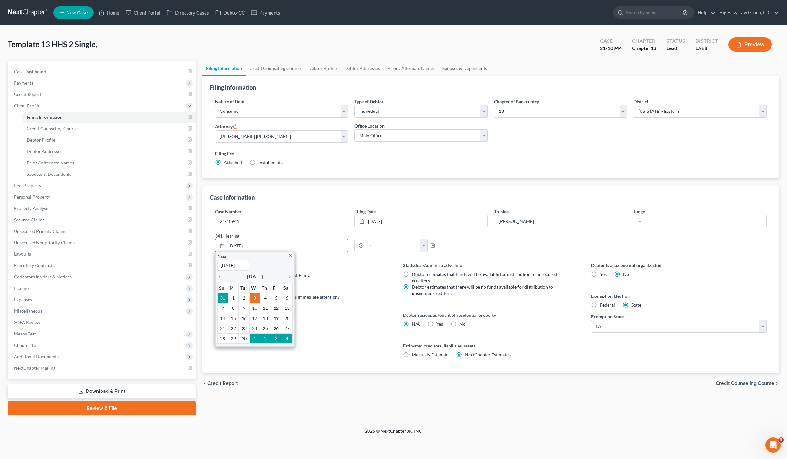
click at [289, 256] on icon "close" at bounding box center [290, 255] width 5 height 5
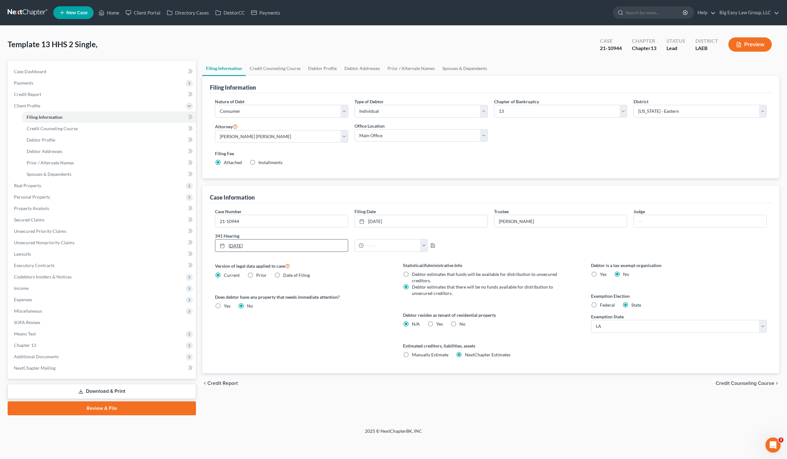
click at [291, 249] on link "9/3/2025" at bounding box center [281, 246] width 133 height 12
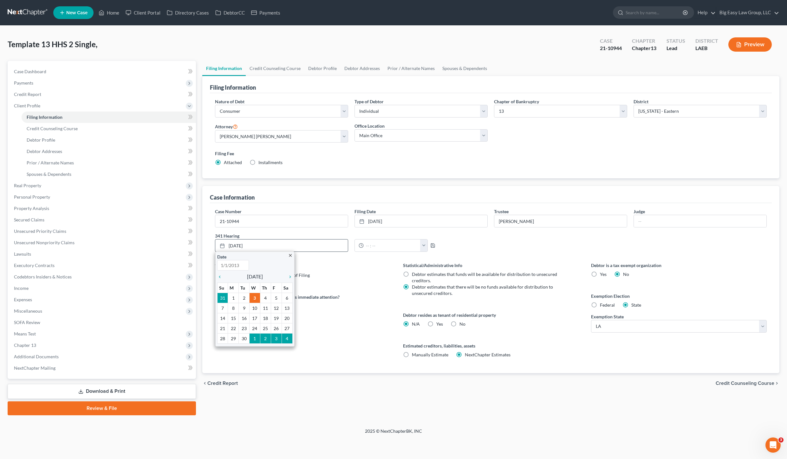
click at [289, 254] on icon "close" at bounding box center [290, 255] width 5 height 5
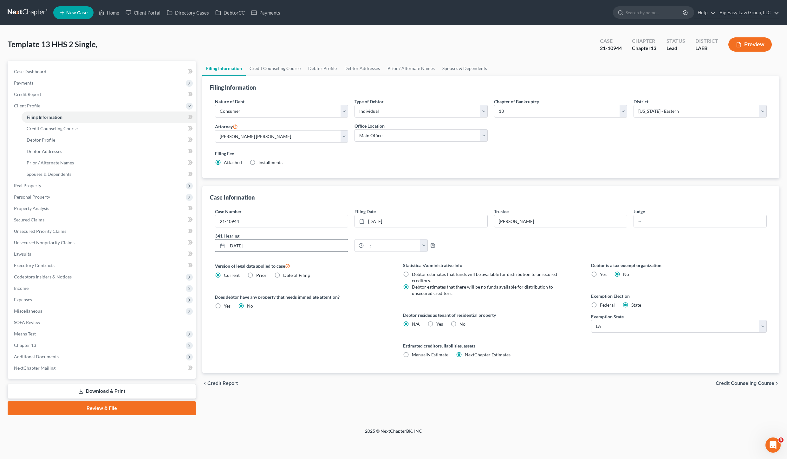
click at [285, 246] on link "9/3/2025" at bounding box center [281, 246] width 133 height 12
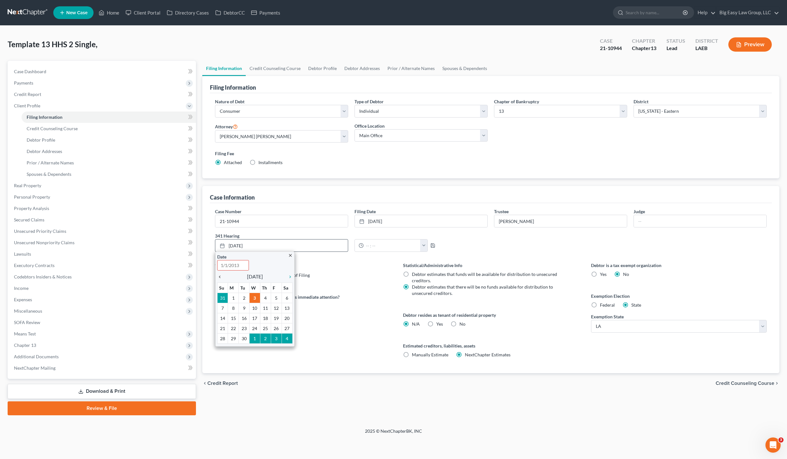
click at [218, 278] on icon "chevron_left" at bounding box center [221, 277] width 8 height 5
click at [219, 278] on icon "chevron_left" at bounding box center [221, 277] width 8 height 5
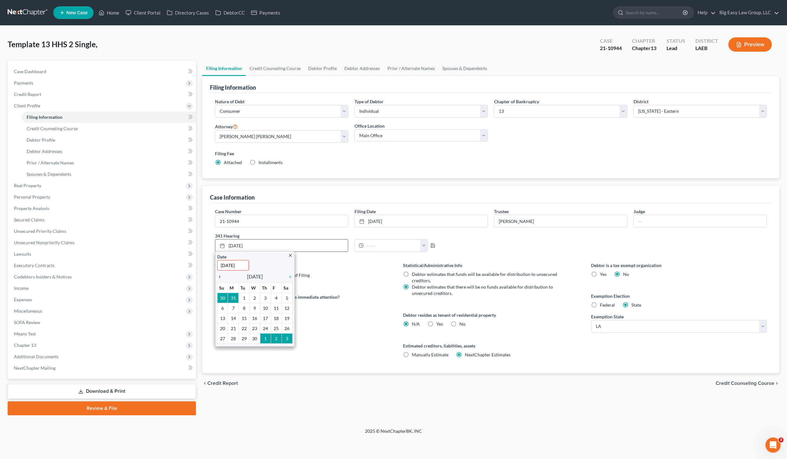
click at [219, 278] on icon "chevron_left" at bounding box center [221, 277] width 8 height 5
click at [248, 260] on div "Date 9/3/2025" at bounding box center [235, 262] width 36 height 17
click at [247, 265] on input "9/3/2025" at bounding box center [233, 265] width 32 height 10
drag, startPoint x: 244, startPoint y: 264, endPoint x: 203, endPoint y: 256, distance: 41.7
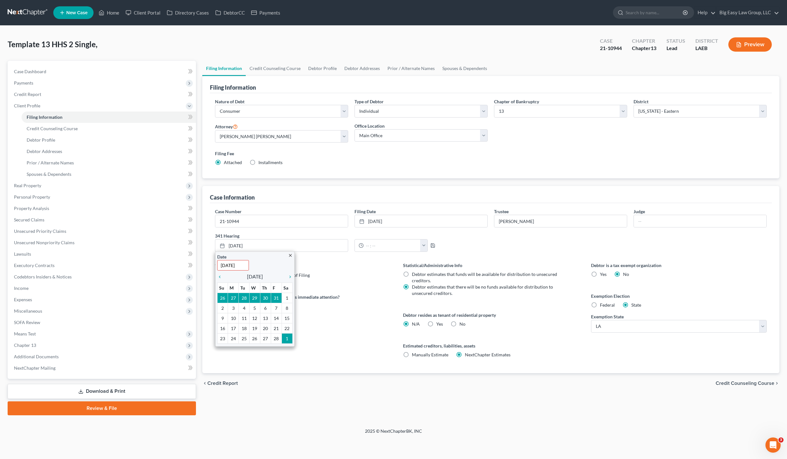
click at [204, 256] on div "Case Information Case Number 21-10944 Filing Date 7/21/2021 close Date 7/21/202…" at bounding box center [490, 279] width 577 height 187
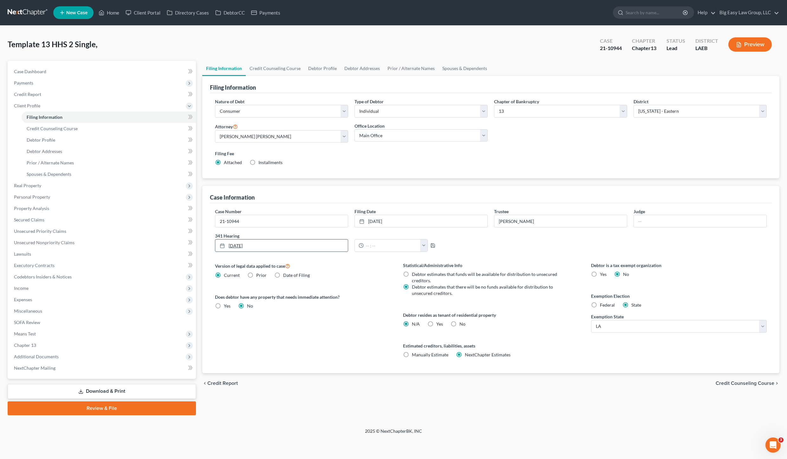
click at [246, 246] on link "9/3/2025" at bounding box center [281, 246] width 133 height 12
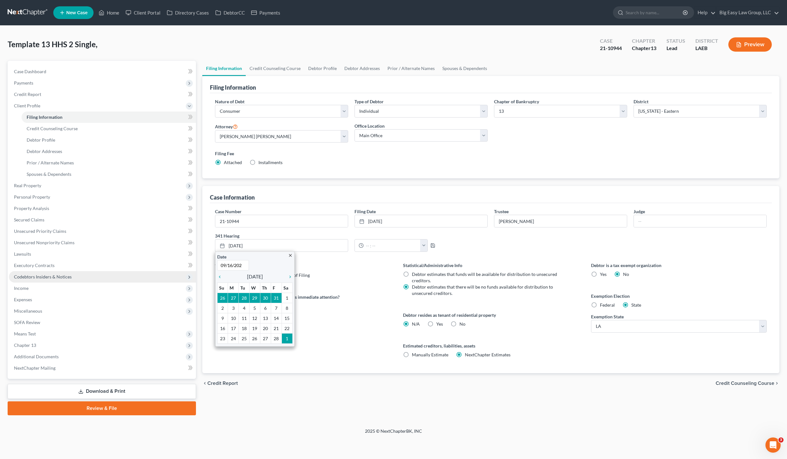
type input "09/16/2021"
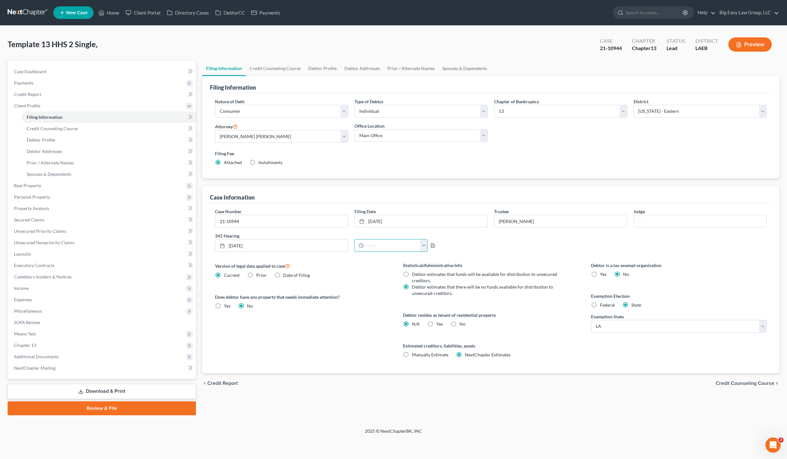
drag, startPoint x: 256, startPoint y: 274, endPoint x: 283, endPoint y: 275, distance: 27.6
click at [256, 274] on span "Prior" at bounding box center [261, 275] width 10 height 5
click at [259, 274] on input "Prior" at bounding box center [261, 274] width 4 height 4
radio input "true"
click at [229, 275] on span "Current" at bounding box center [232, 275] width 16 height 5
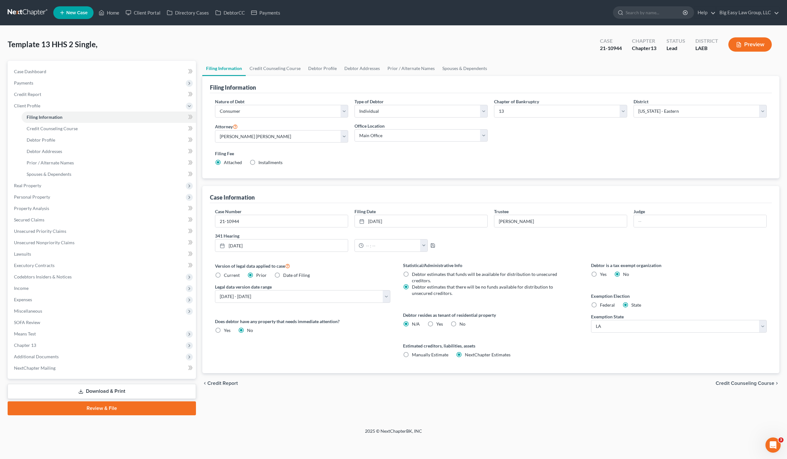
click at [229, 275] on input "Current" at bounding box center [228, 274] width 4 height 4
radio input "true"
radio input "false"
click at [244, 220] on input "21-10944" at bounding box center [281, 221] width 133 height 12
drag, startPoint x: 241, startPoint y: 222, endPoint x: 193, endPoint y: 209, distance: 49.1
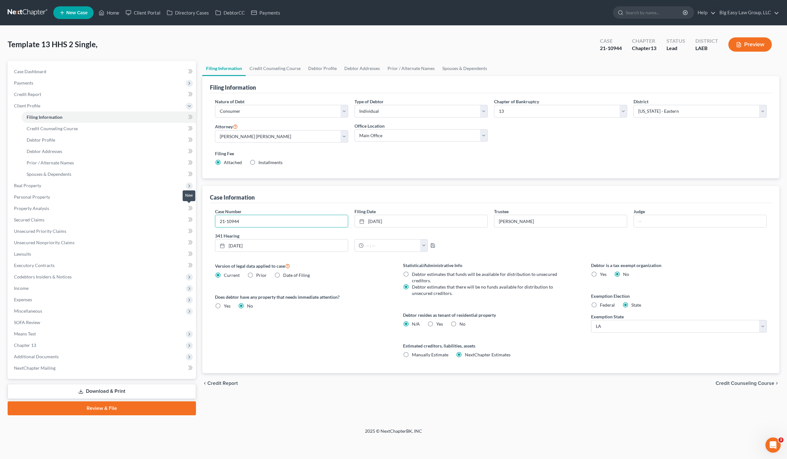
click at [193, 209] on div "Petition Navigation Case Dashboard Payments Invoices Payments Payments Credit R…" at bounding box center [393, 238] width 778 height 355
drag, startPoint x: 266, startPoint y: 56, endPoint x: 270, endPoint y: 68, distance: 13.3
click at [267, 59] on div "Template 13 HHS 2 Single, Upgraded Chapter Chapter 13 Status Lead District LAEB…" at bounding box center [394, 47] width 772 height 28
drag, startPoint x: 269, startPoint y: 68, endPoint x: 278, endPoint y: 63, distance: 9.5
click at [270, 68] on link "Credit Counseling Course" at bounding box center [275, 68] width 59 height 15
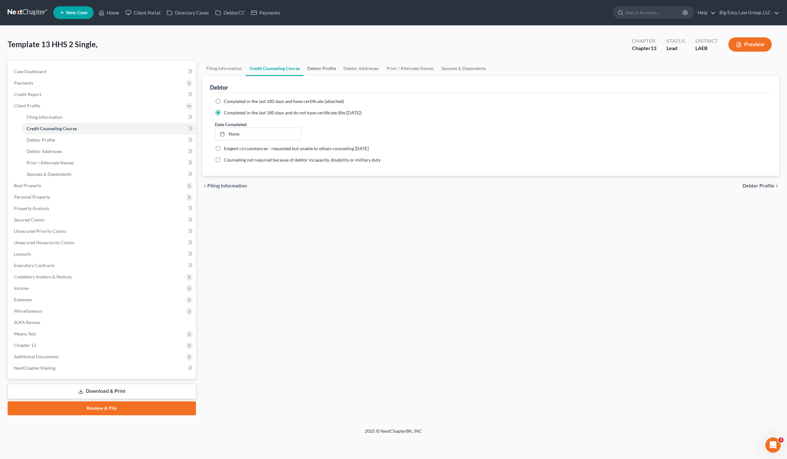
click at [321, 71] on link "Debtor Profile" at bounding box center [321, 68] width 36 height 15
select select "1"
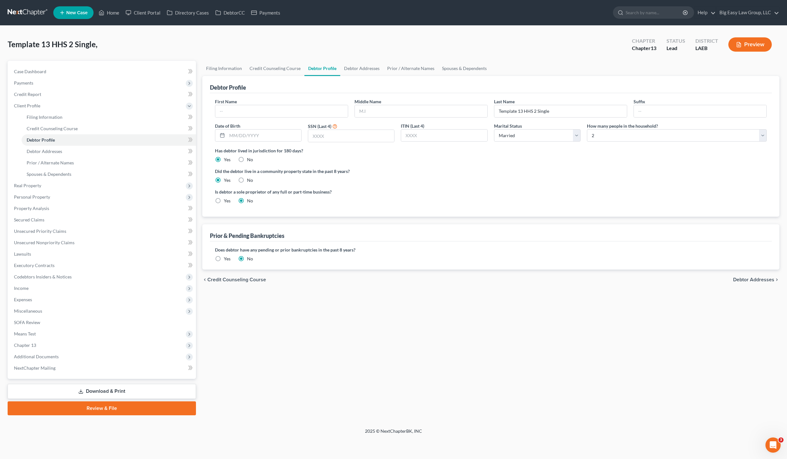
click at [233, 261] on div "Does debtor have any pending or prior bankruptcies in the past 8 years? Are any…" at bounding box center [491, 255] width 552 height 16
click at [225, 258] on label "Yes" at bounding box center [227, 259] width 7 height 6
click at [226, 258] on input "Yes" at bounding box center [228, 258] width 4 height 4
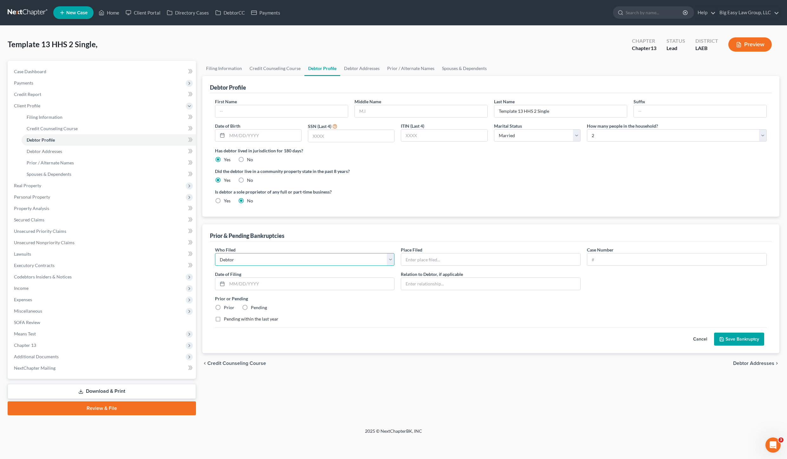
click at [244, 258] on select "Debtor Other" at bounding box center [305, 259] width 180 height 13
click at [446, 257] on input "text" at bounding box center [490, 260] width 179 height 12
type input "Eastern LA"
click at [615, 256] on input "text" at bounding box center [676, 260] width 179 height 12
type input "21-10944"
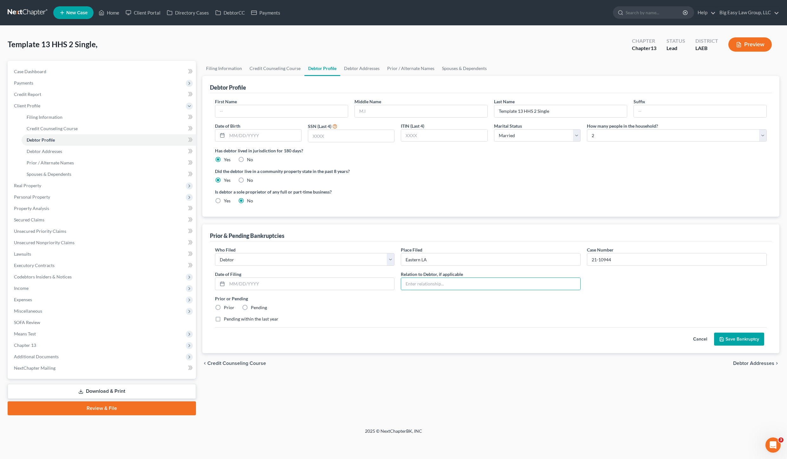
click at [226, 307] on label "Prior" at bounding box center [229, 308] width 10 height 6
click at [226, 307] on input "Prior" at bounding box center [228, 307] width 4 height 4
radio input "true"
click at [726, 339] on button "Save Bankruptcy" at bounding box center [739, 339] width 50 height 13
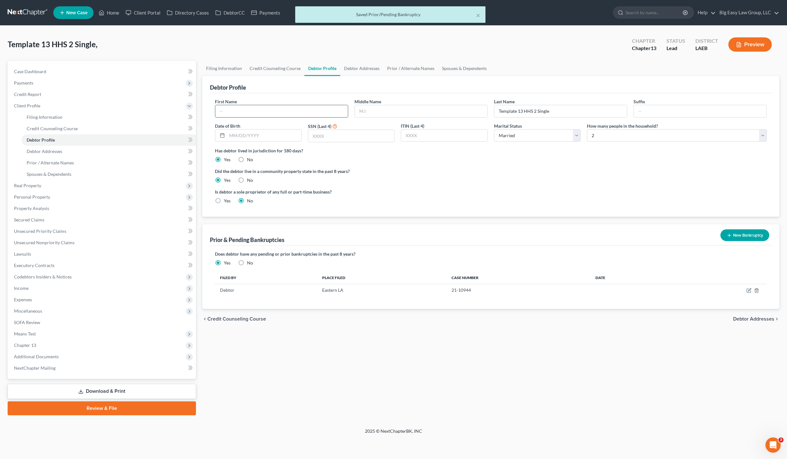
click at [250, 114] on input "text" at bounding box center [281, 111] width 133 height 12
type input "[PERSON_NAME]"
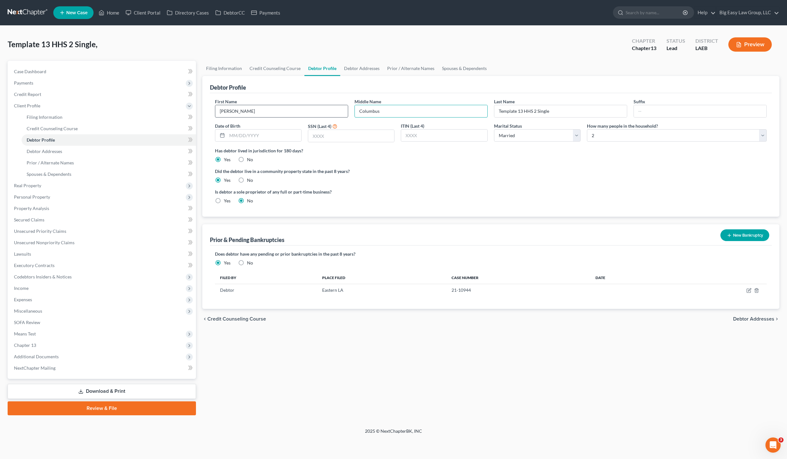
type input "Columbus"
type input "[GEOGRAPHIC_DATA]"
type input "[DATE]"
click at [373, 136] on input "text" at bounding box center [351, 136] width 86 height 12
type input "3410"
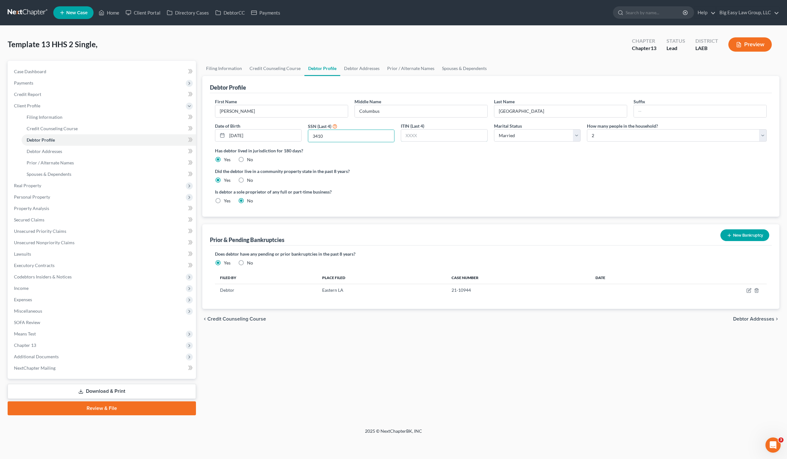
click at [444, 137] on input "text" at bounding box center [444, 136] width 86 height 12
click at [536, 140] on select "Select Single Married Separated Divorced Widowed" at bounding box center [537, 135] width 87 height 13
click at [494, 129] on select "Select Single Married Separated Divorced Widowed" at bounding box center [537, 135] width 87 height 13
click at [625, 156] on div "Has debtor lived in jurisdiction for 180 days? Yes No Debtor must reside in jur…" at bounding box center [491, 155] width 552 height 16
click at [365, 68] on link "Debtor Addresses" at bounding box center [361, 68] width 43 height 15
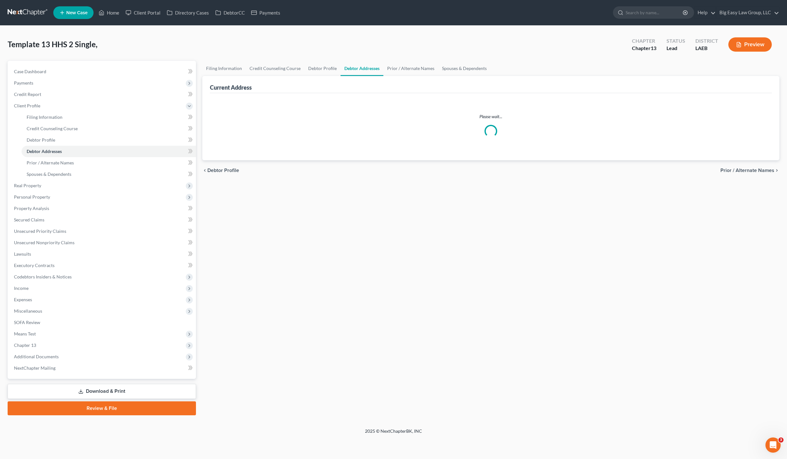
select select "0"
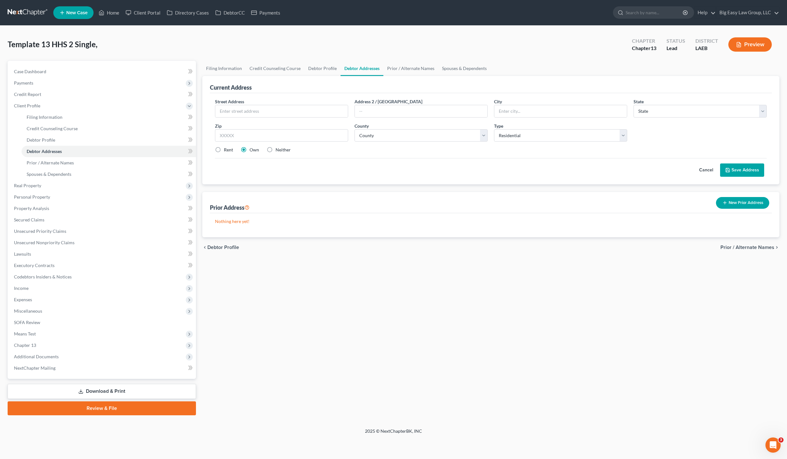
click at [260, 104] on div "Street Address *" at bounding box center [281, 107] width 139 height 19
click at [270, 114] on input "text" at bounding box center [281, 111] width 133 height 12
type input "176 Cambray Dr."
type input "Avondale"
select select "19"
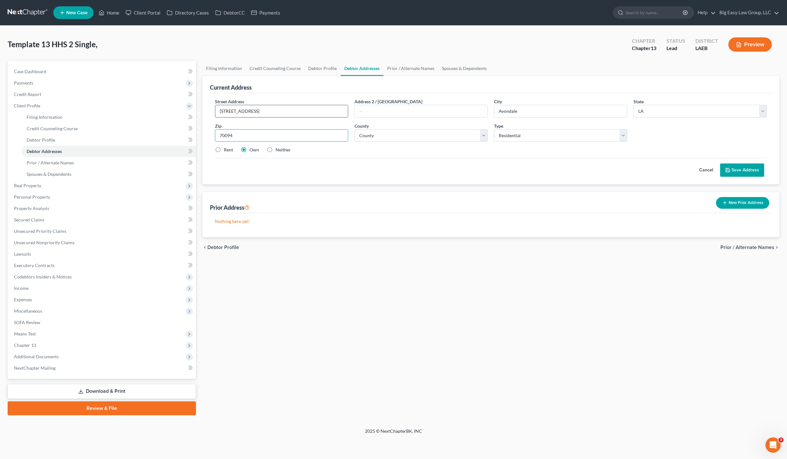
type input "70094"
type input "Westwego"
select select "25"
click at [743, 177] on div "Street Address * 176 Cambray Dr. Address 2 / PO Box City * Westwego State * Sta…" at bounding box center [491, 138] width 562 height 91
drag, startPoint x: 746, startPoint y: 173, endPoint x: 702, endPoint y: 163, distance: 44.9
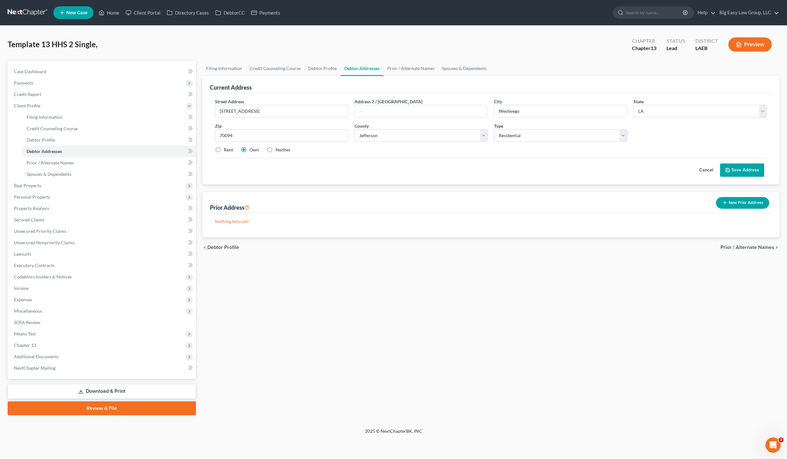
click at [746, 173] on button "Save Address" at bounding box center [742, 170] width 44 height 13
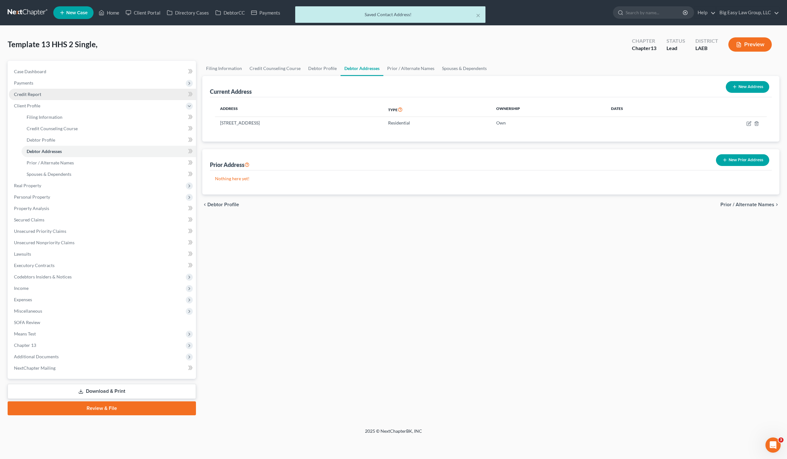
click at [57, 94] on link "Credit Report" at bounding box center [102, 94] width 187 height 11
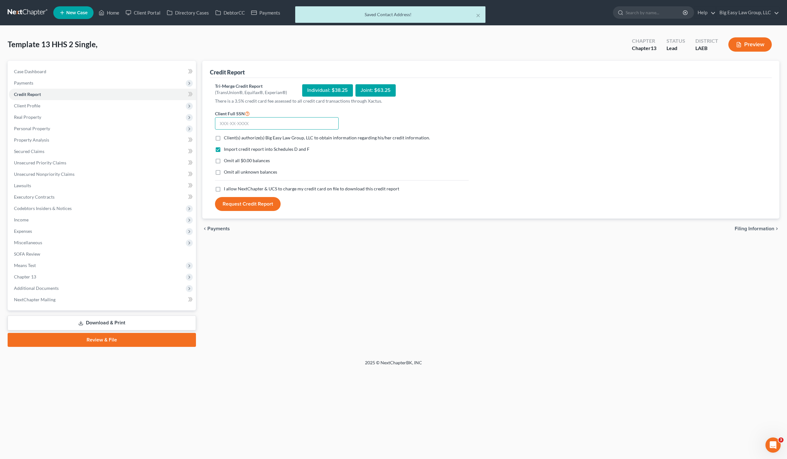
click at [254, 124] on input "text" at bounding box center [277, 123] width 124 height 13
type input "433-25-3410"
click at [224, 189] on label "I allow NextChapter & UCS to charge my credit card on file to download this cre…" at bounding box center [311, 189] width 175 height 6
click at [226, 189] on input "I allow NextChapter & UCS to charge my credit card on file to download this cre…" at bounding box center [228, 188] width 4 height 4
checkbox input "true"
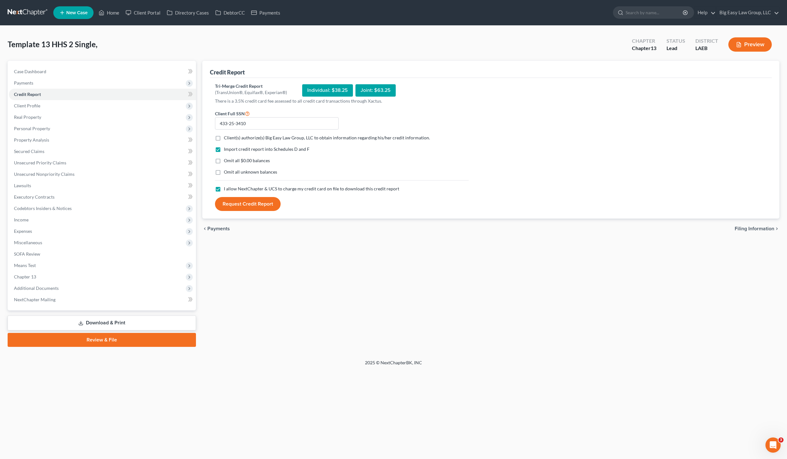
click at [224, 162] on label "Omit all $0.00 balances" at bounding box center [247, 161] width 46 height 6
click at [226, 162] on input "Omit all $0.00 balances" at bounding box center [228, 160] width 4 height 4
checkbox input "true"
click at [224, 137] on label "Client(s) authorize(s) Big Easy Law Group, LLC to obtain information regarding …" at bounding box center [327, 138] width 206 height 6
click at [226, 137] on input "Client(s) authorize(s) Big Easy Law Group, LLC to obtain information regarding …" at bounding box center [228, 137] width 4 height 4
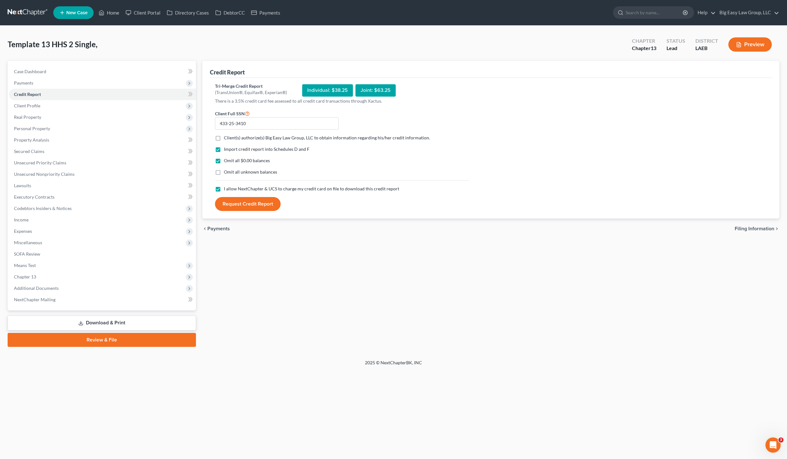
checkbox input "true"
click at [253, 202] on button "Request Credit Report" at bounding box center [248, 204] width 66 height 14
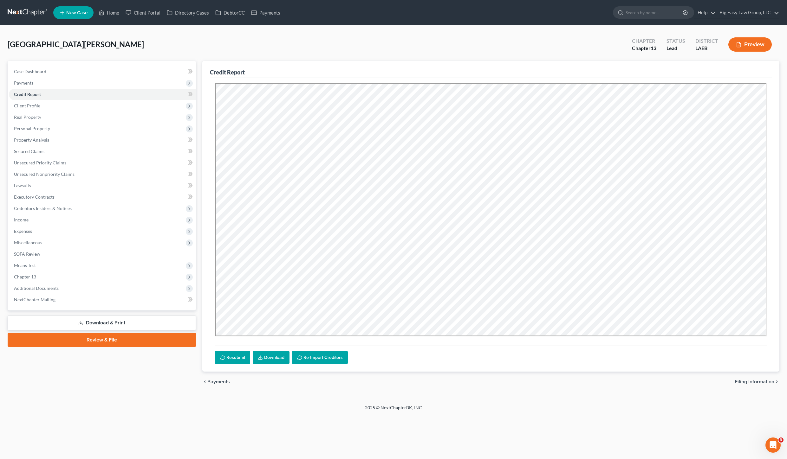
click at [124, 89] on link "Credit Report" at bounding box center [102, 94] width 187 height 11
drag, startPoint x: 30, startPoint y: 258, endPoint x: 164, endPoint y: 258, distance: 133.5
click at [30, 258] on link "SOFA Review" at bounding box center [102, 254] width 187 height 11
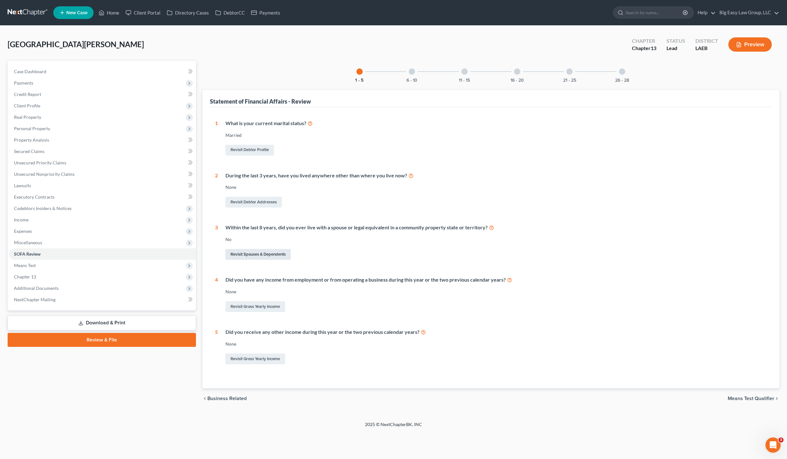
drag, startPoint x: 272, startPoint y: 256, endPoint x: 276, endPoint y: 257, distance: 3.9
click at [272, 256] on link "Revisit Spouses & Dependents" at bounding box center [257, 254] width 65 height 11
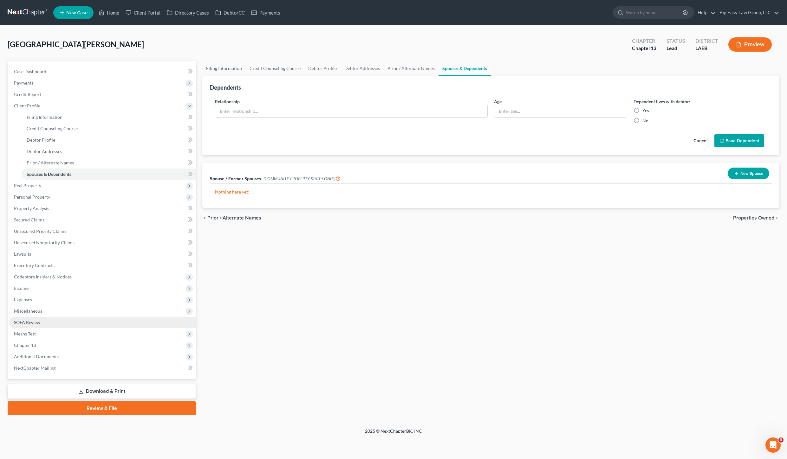
click at [56, 326] on link "SOFA Review" at bounding box center [102, 322] width 187 height 11
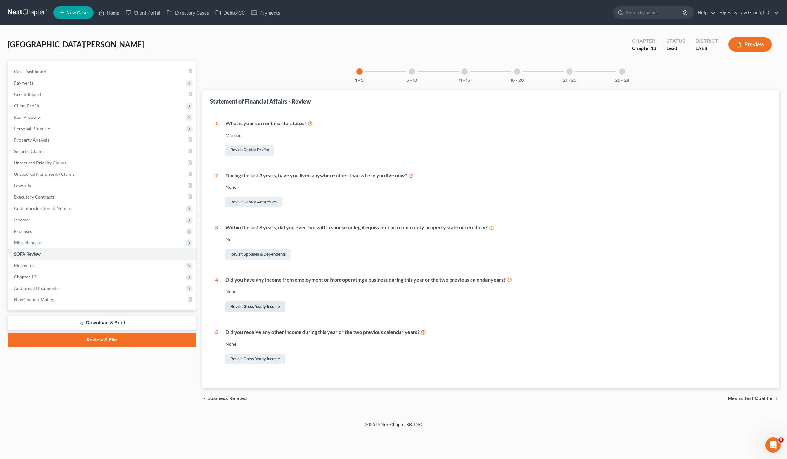
click at [257, 304] on link "Revisit Gross Yearly Income" at bounding box center [255, 307] width 60 height 11
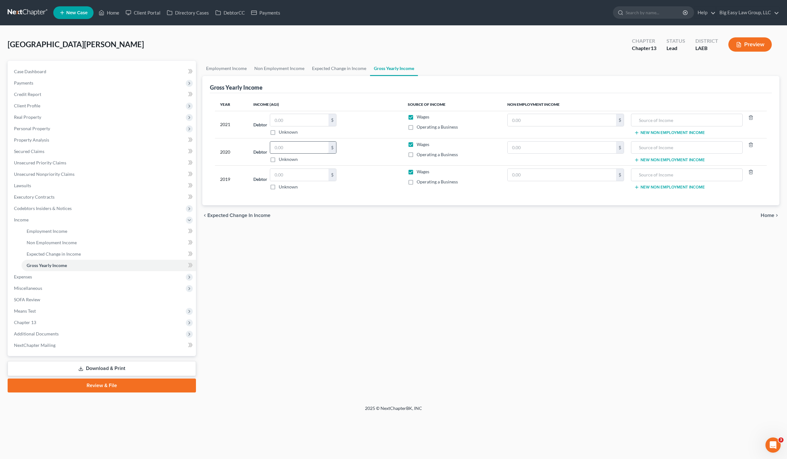
click at [294, 140] on td "Debtor $ Unknown Balance Undetermined $ Unknown" at bounding box center [325, 151] width 154 height 27
click at [116, 13] on link "Home" at bounding box center [108, 12] width 27 height 11
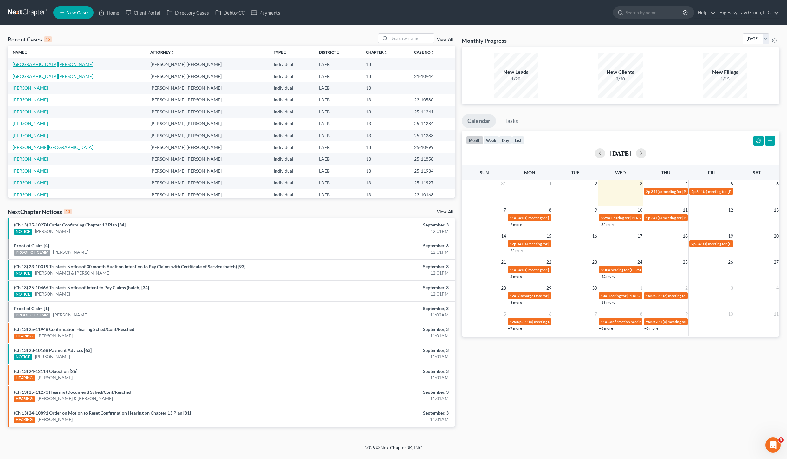
click at [49, 63] on link "[GEOGRAPHIC_DATA][PERSON_NAME]" at bounding box center [53, 64] width 81 height 5
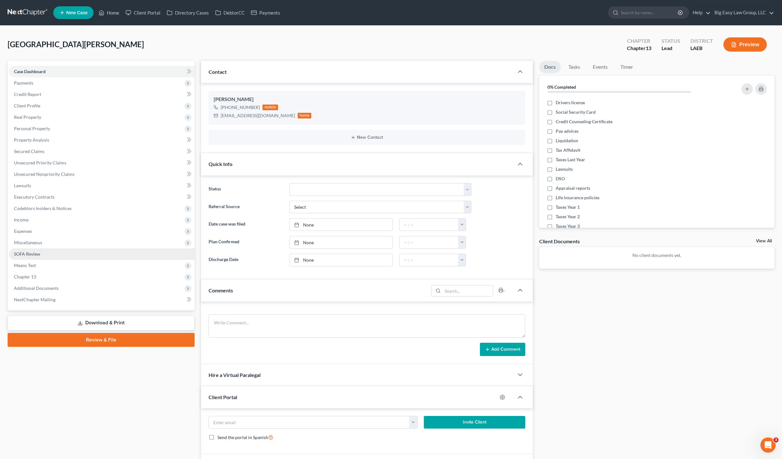
click at [43, 249] on link "SOFA Review" at bounding box center [102, 254] width 186 height 11
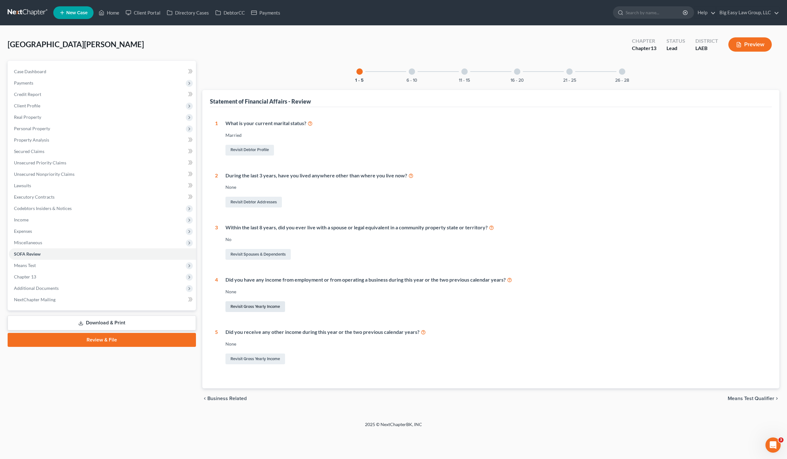
click at [261, 307] on link "Revisit Gross Yearly Income" at bounding box center [255, 307] width 60 height 11
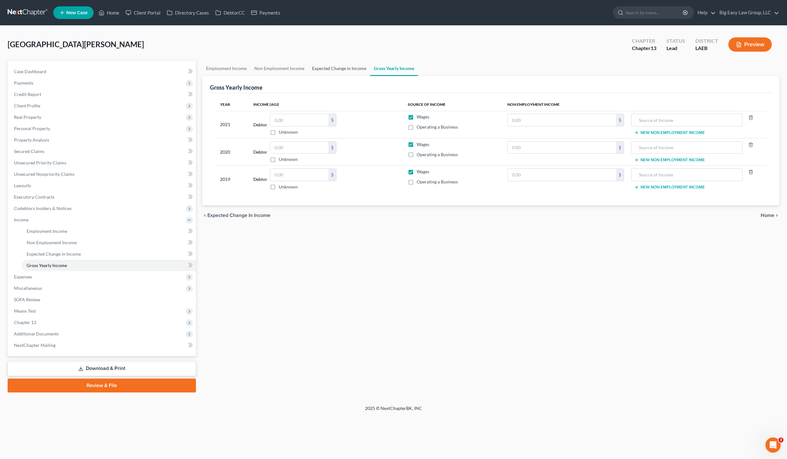
drag, startPoint x: 359, startPoint y: 70, endPoint x: 319, endPoint y: 69, distance: 39.6
click at [358, 70] on link "Expected Change in Income" at bounding box center [339, 68] width 62 height 15
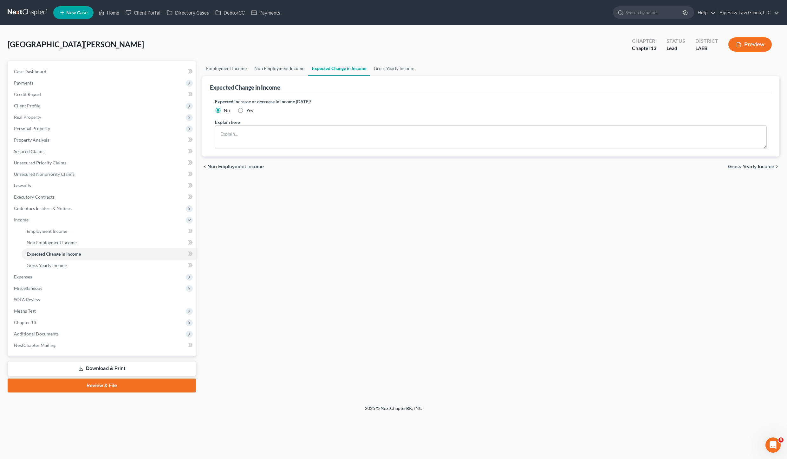
drag, startPoint x: 285, startPoint y: 63, endPoint x: 254, endPoint y: 66, distance: 31.9
click at [285, 63] on link "Non Employment Income" at bounding box center [279, 68] width 58 height 15
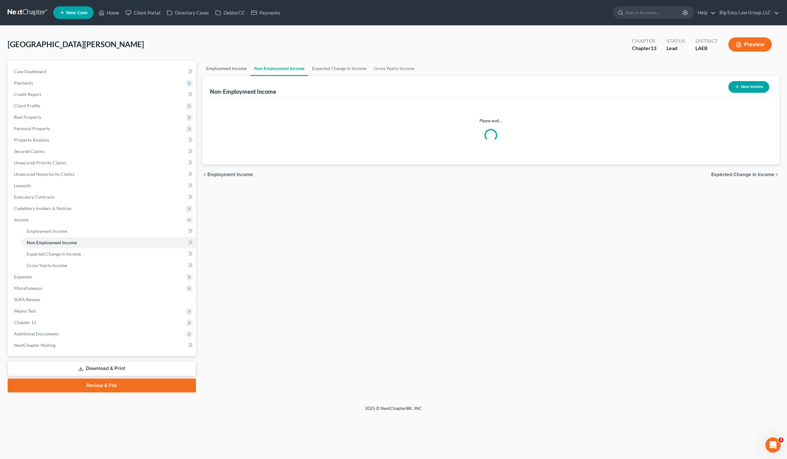
click at [237, 67] on link "Employment Income" at bounding box center [226, 68] width 48 height 15
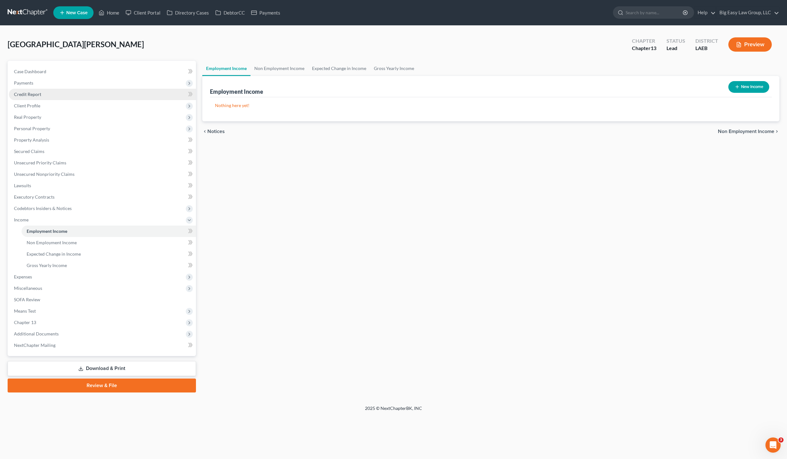
click at [37, 90] on link "Credit Report" at bounding box center [102, 94] width 187 height 11
click at [42, 74] on link "Case Dashboard" at bounding box center [102, 71] width 187 height 11
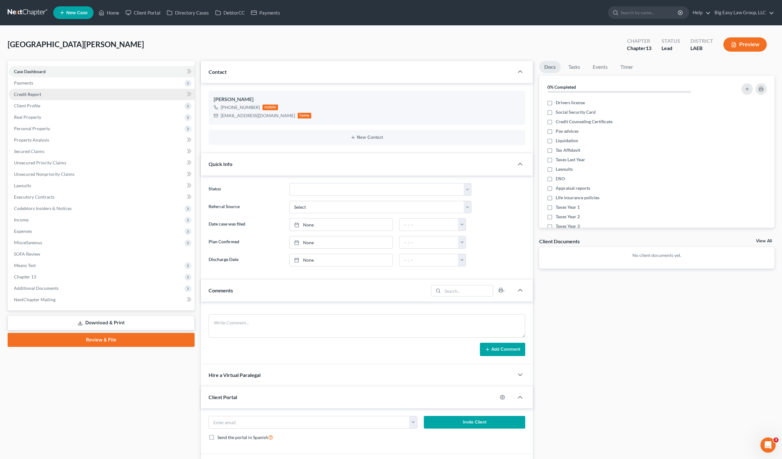
click at [31, 93] on span "Credit Report" at bounding box center [27, 94] width 27 height 5
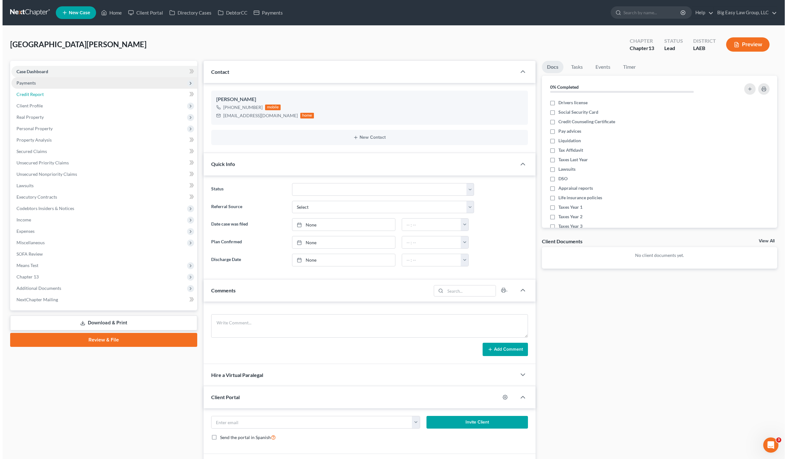
scroll to position [586, 0]
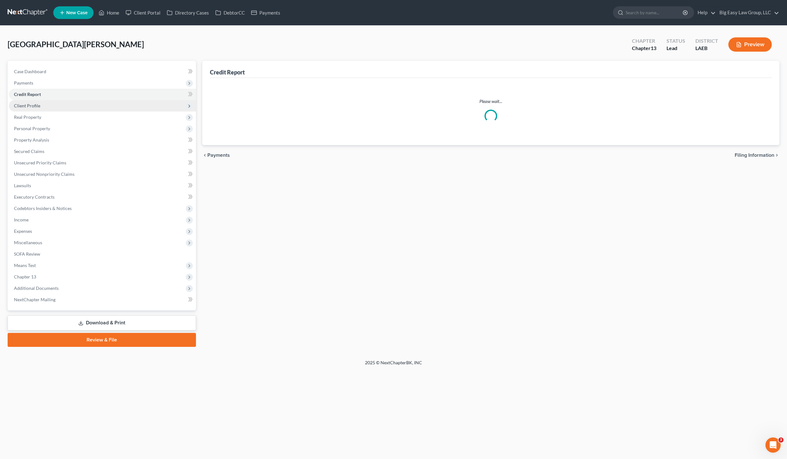
click at [44, 106] on span "Client Profile" at bounding box center [102, 105] width 187 height 11
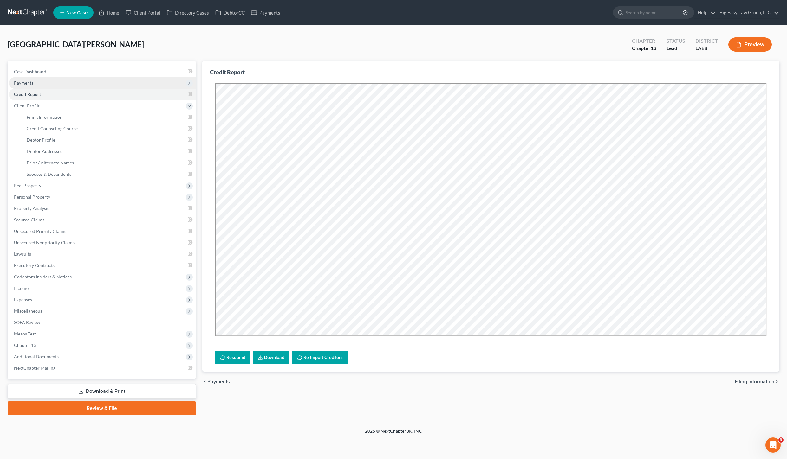
click at [56, 86] on span "Payments" at bounding box center [102, 82] width 187 height 11
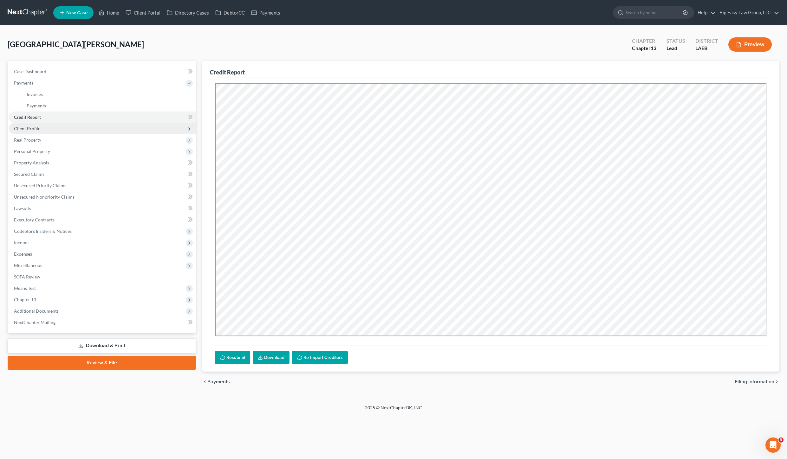
click at [44, 128] on span "Client Profile" at bounding box center [102, 128] width 187 height 11
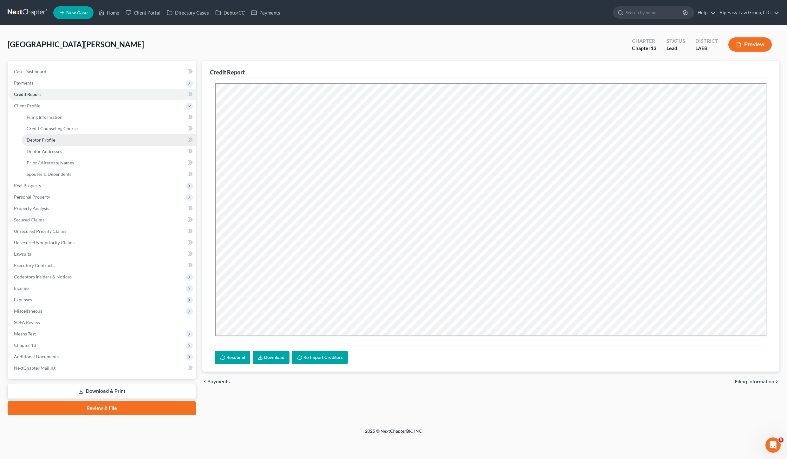
click at [70, 145] on link "Debtor Profile" at bounding box center [109, 139] width 174 height 11
select select "1"
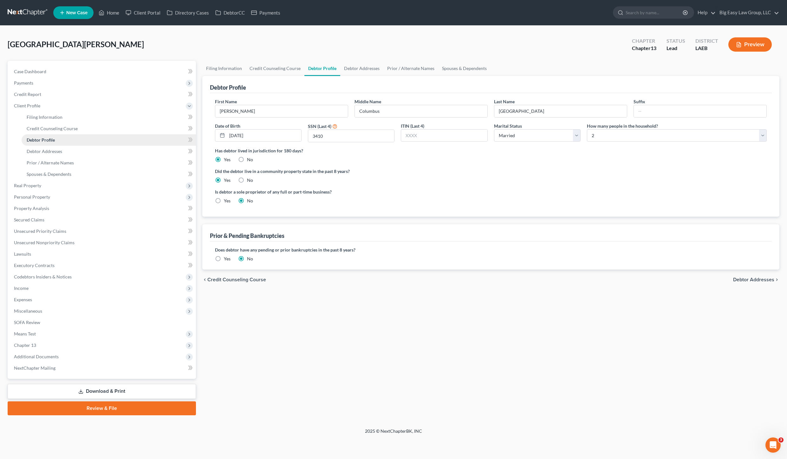
radio input "true"
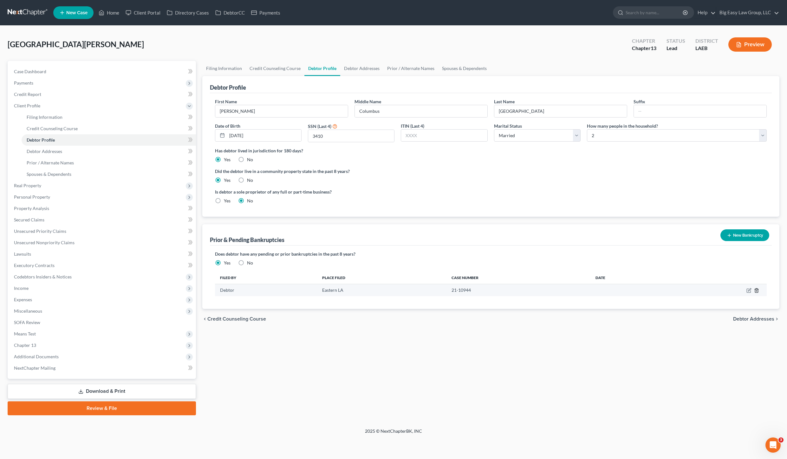
click at [756, 290] on icon "button" at bounding box center [756, 290] width 5 height 5
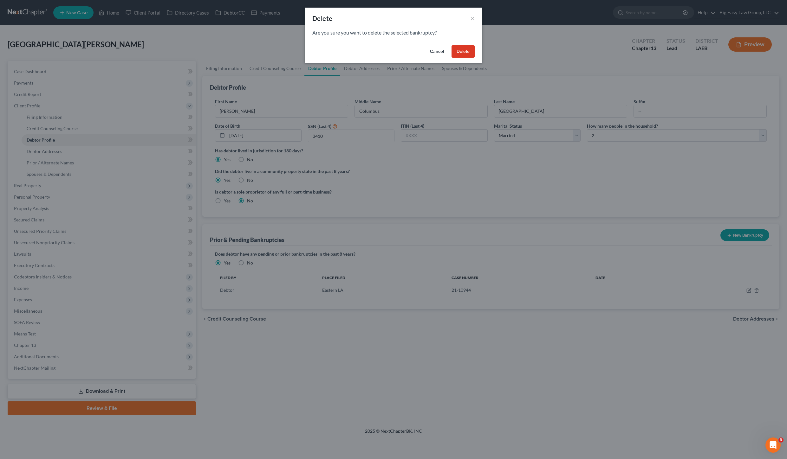
click at [463, 51] on button "Delete" at bounding box center [462, 51] width 23 height 13
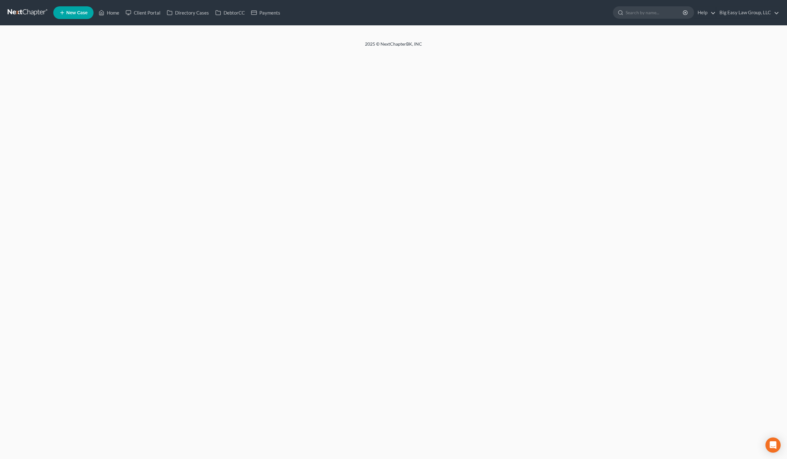
select select "1"
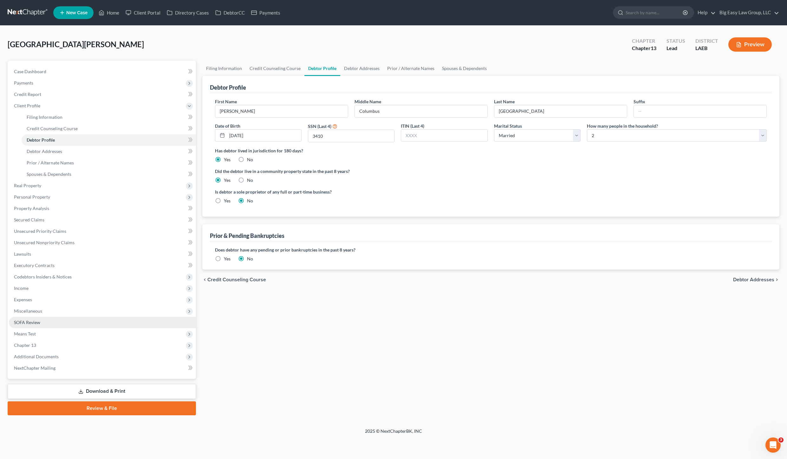
click at [45, 323] on link "SOFA Review" at bounding box center [102, 322] width 187 height 11
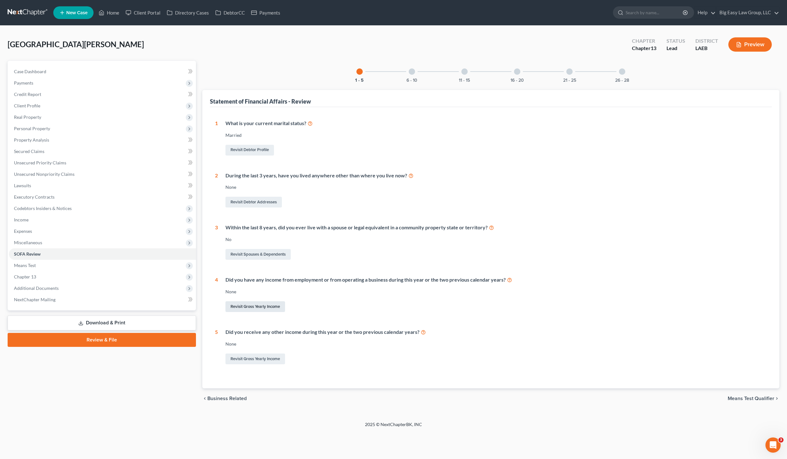
click at [244, 305] on link "Revisit Gross Yearly Income" at bounding box center [255, 307] width 60 height 11
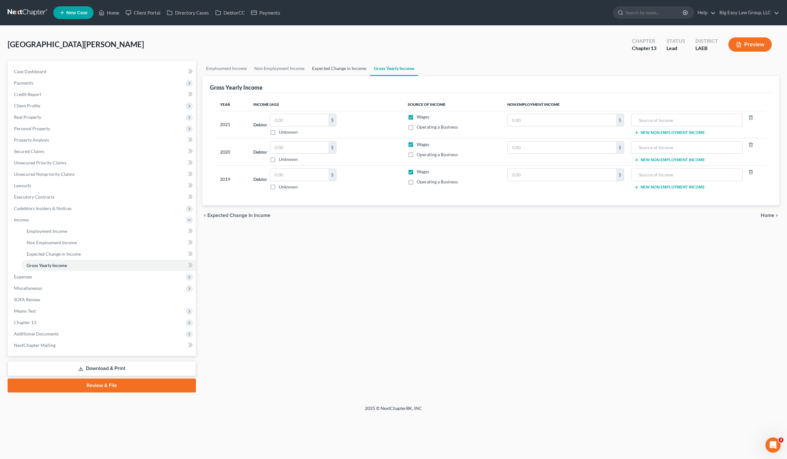
drag, startPoint x: 347, startPoint y: 67, endPoint x: 339, endPoint y: 68, distance: 8.4
click at [347, 67] on link "Expected Change in Income" at bounding box center [339, 68] width 62 height 15
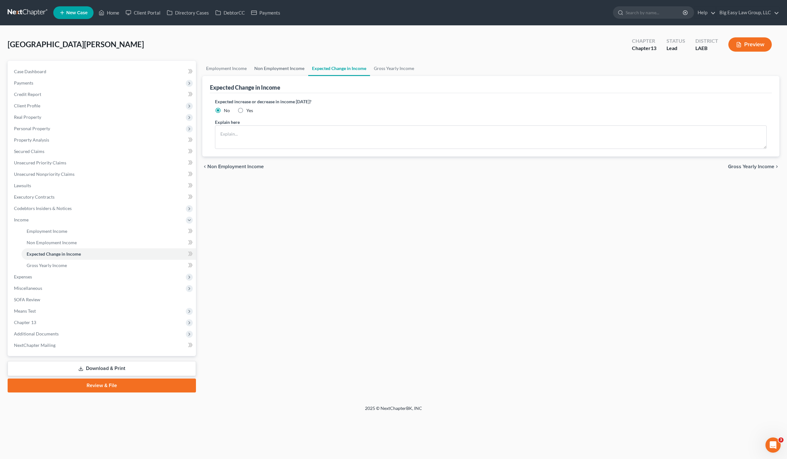
click at [269, 66] on link "Non Employment Income" at bounding box center [279, 68] width 58 height 15
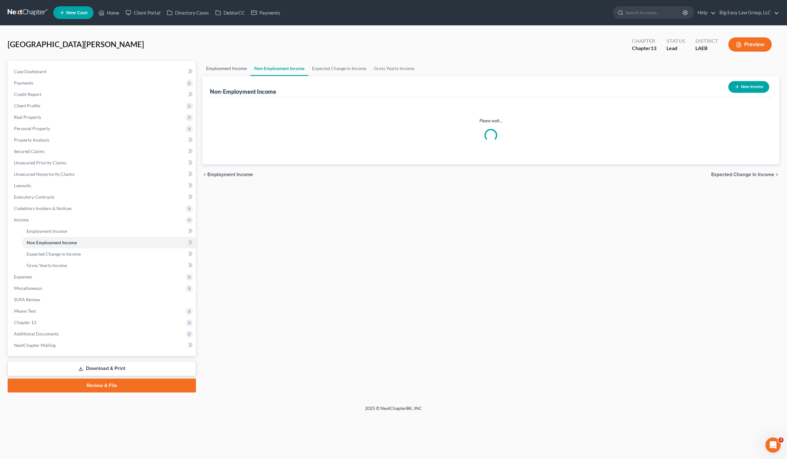
click at [233, 72] on link "Employment Income" at bounding box center [226, 68] width 48 height 15
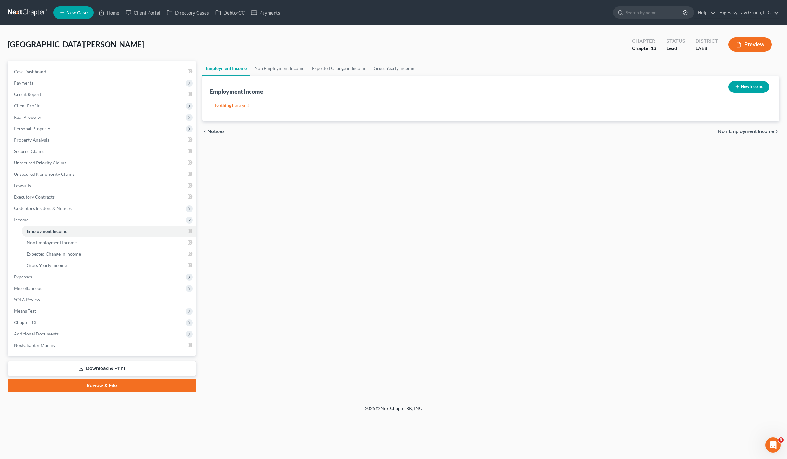
click at [28, 55] on div "Wellington, Christopher Upgraded Chapter Chapter 13 Status Lead District LAEB P…" at bounding box center [394, 47] width 772 height 28
drag, startPoint x: 33, startPoint y: 75, endPoint x: 39, endPoint y: 75, distance: 6.0
click at [33, 75] on link "Case Dashboard" at bounding box center [102, 71] width 187 height 11
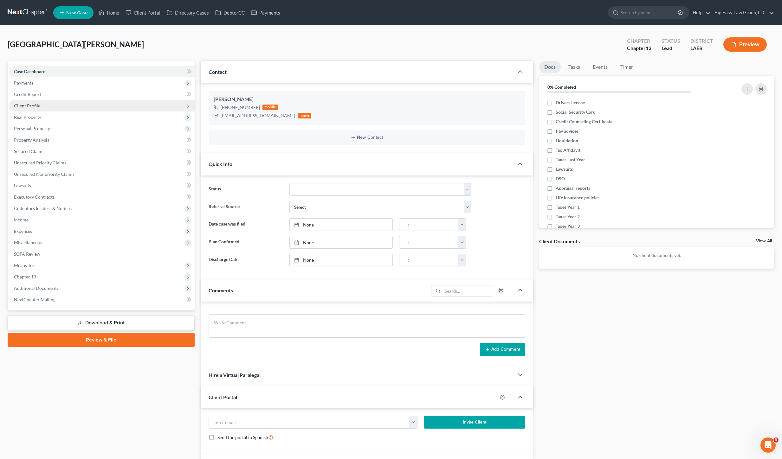
click at [47, 101] on span "Client Profile" at bounding box center [102, 105] width 186 height 11
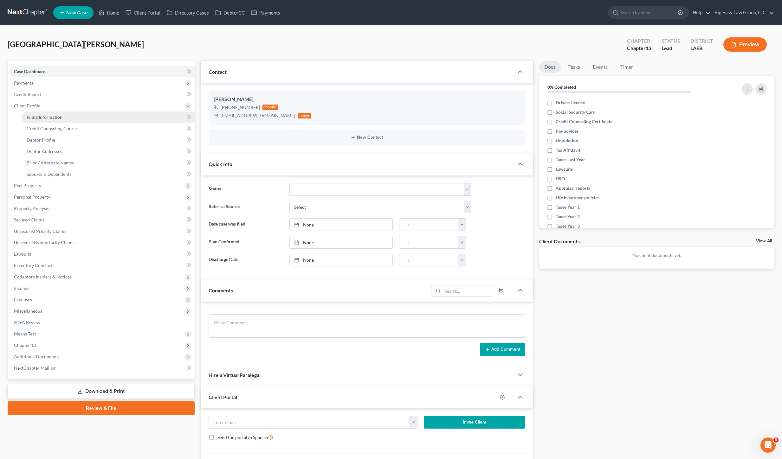
click at [82, 114] on link "Filing Information" at bounding box center [108, 117] width 173 height 11
select select "1"
select select "0"
select select "3"
select select "19"
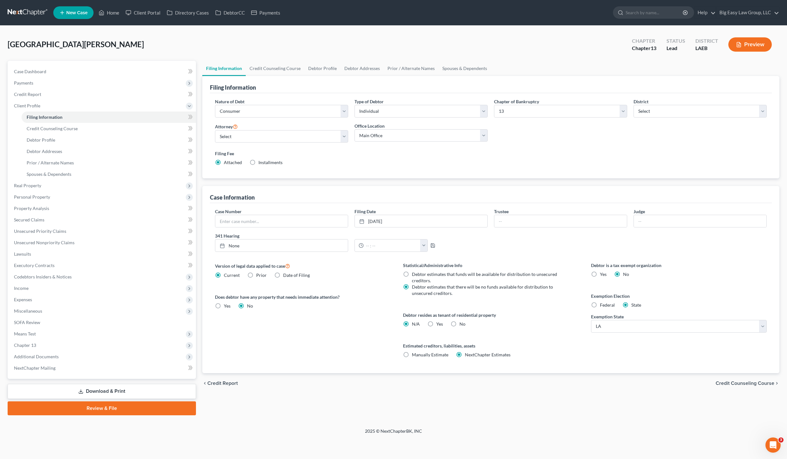
click at [283, 276] on label "Date of Filing" at bounding box center [296, 275] width 27 height 6
click at [286, 276] on input "Date of Filing" at bounding box center [288, 274] width 4 height 4
radio input "true"
radio input "false"
click at [42, 318] on link "SOFA Review" at bounding box center [102, 322] width 187 height 11
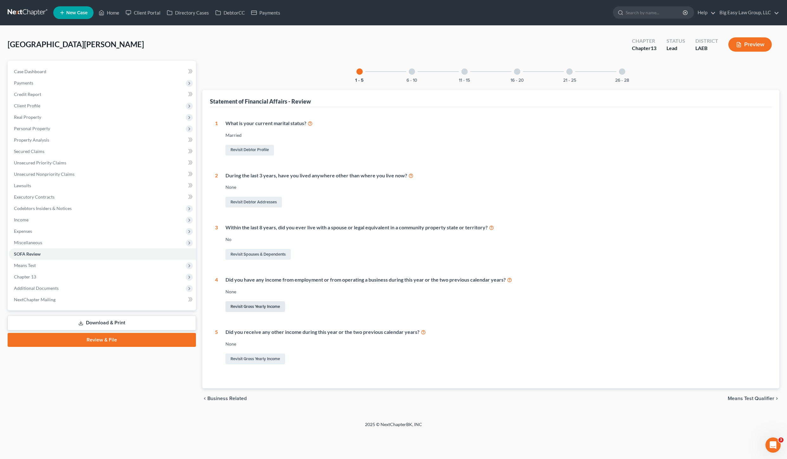
click at [250, 304] on link "Revisit Gross Yearly Income" at bounding box center [255, 307] width 60 height 11
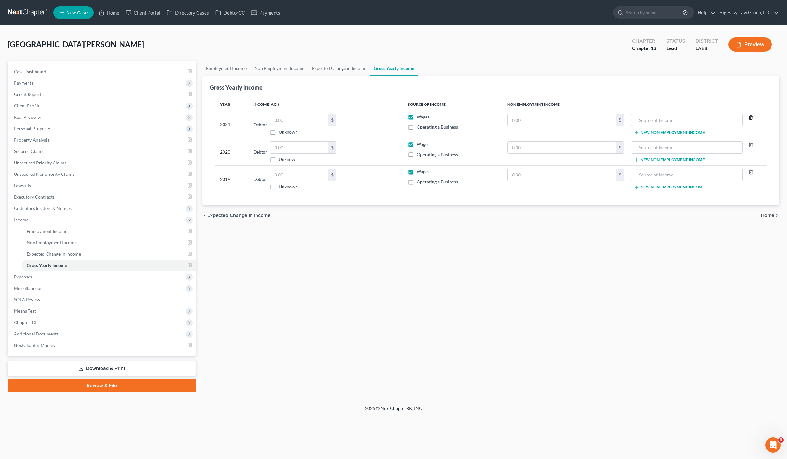
click at [748, 117] on icon "button" at bounding box center [750, 117] width 5 height 5
click at [508, 126] on td at bounding box center [565, 124] width 127 height 27
click at [288, 116] on input "text" at bounding box center [299, 120] width 58 height 12
click at [230, 124] on div "2021" at bounding box center [231, 125] width 23 height 22
click at [227, 122] on div "2021" at bounding box center [231, 125] width 23 height 22
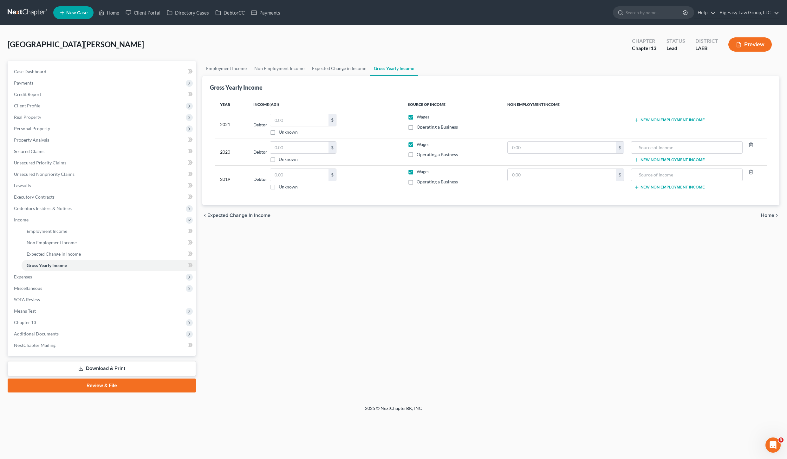
click at [224, 121] on div "2021" at bounding box center [231, 125] width 23 height 22
click at [223, 121] on div "2021" at bounding box center [231, 125] width 23 height 22
click at [222, 121] on div "2021" at bounding box center [231, 125] width 23 height 22
click at [215, 216] on span "Expected Change in Income" at bounding box center [238, 215] width 63 height 5
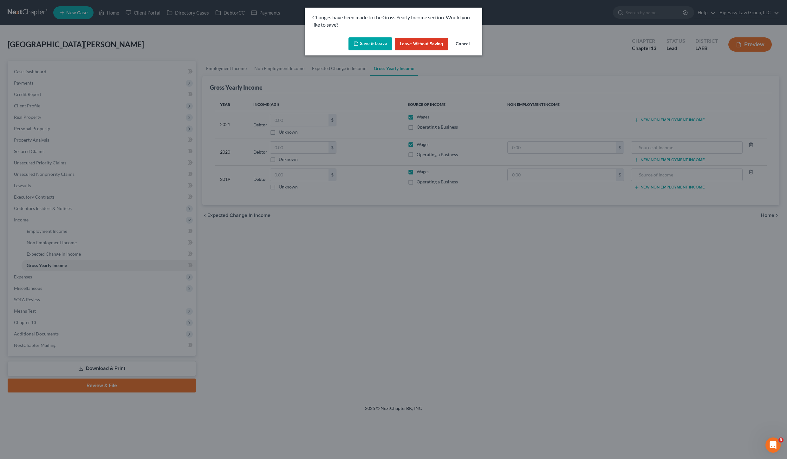
click at [424, 47] on button "Leave without Saving" at bounding box center [421, 44] width 53 height 13
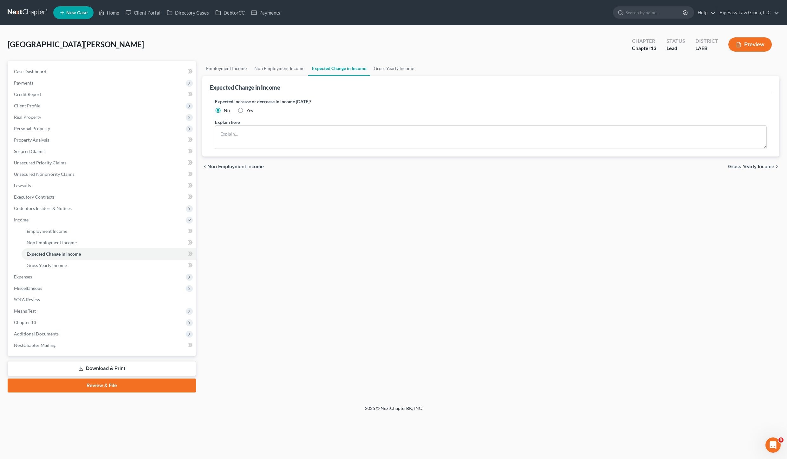
drag, startPoint x: 39, startPoint y: 79, endPoint x: 44, endPoint y: 93, distance: 15.2
click at [40, 79] on span "Payments" at bounding box center [102, 82] width 187 height 11
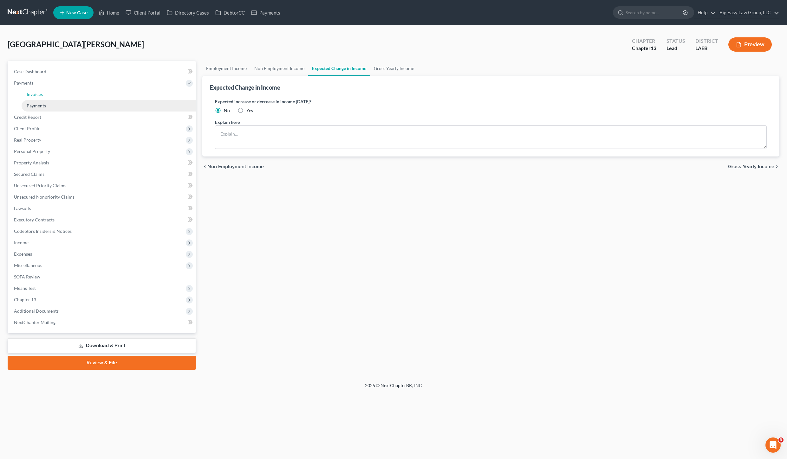
click at [43, 94] on link "Invoices" at bounding box center [109, 94] width 174 height 11
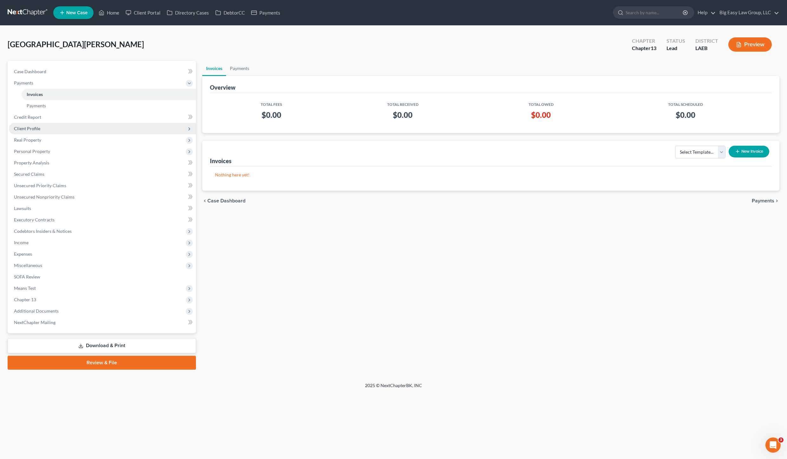
click at [55, 128] on span "Client Profile" at bounding box center [102, 128] width 187 height 11
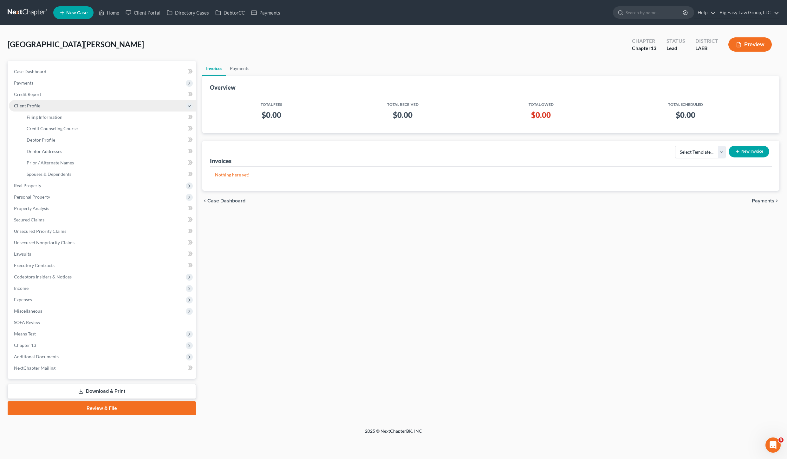
click at [43, 107] on span "Client Profile" at bounding box center [102, 105] width 187 height 11
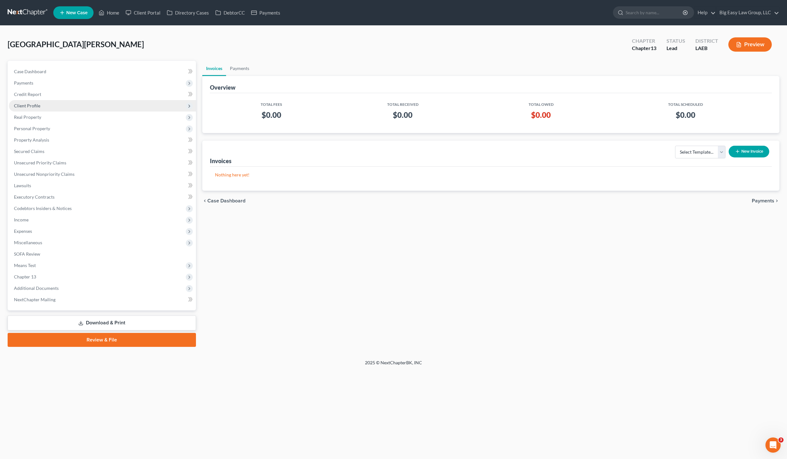
click at [43, 102] on span "Client Profile" at bounding box center [102, 105] width 187 height 11
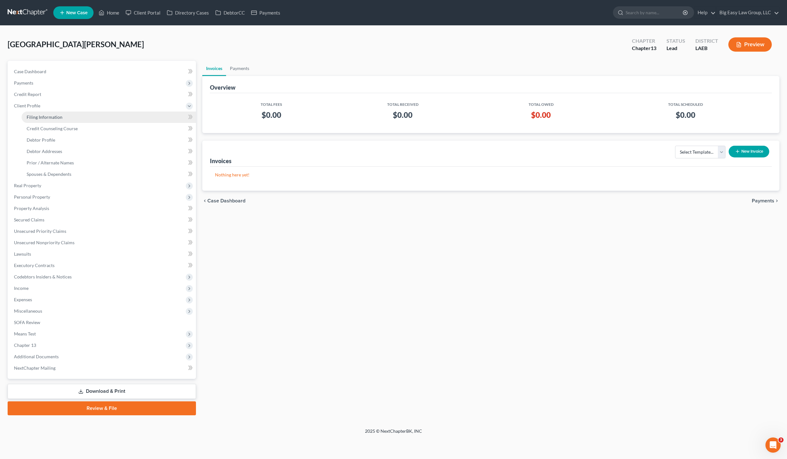
click at [58, 118] on span "Filing Information" at bounding box center [45, 116] width 36 height 5
select select "1"
select select "0"
select select "3"
select select "34"
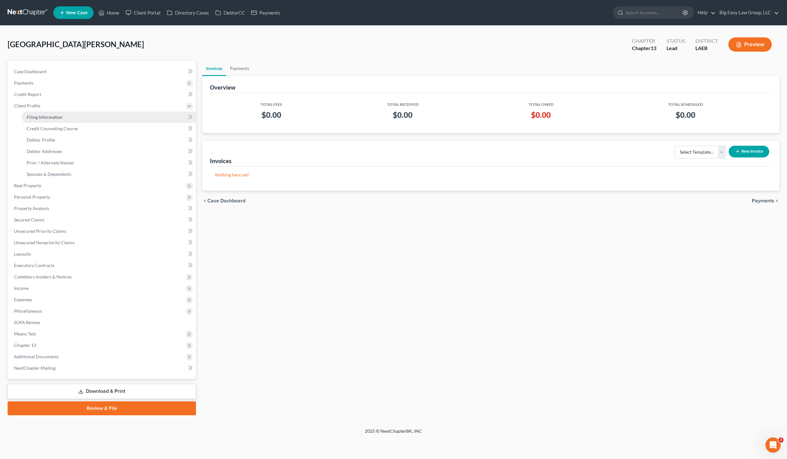
select select "0"
select select "19"
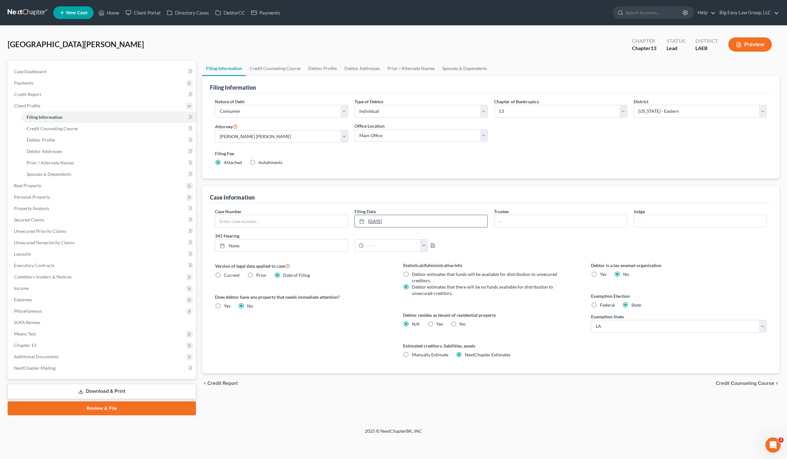
click at [439, 223] on link "7/21/2021" at bounding box center [421, 221] width 133 height 12
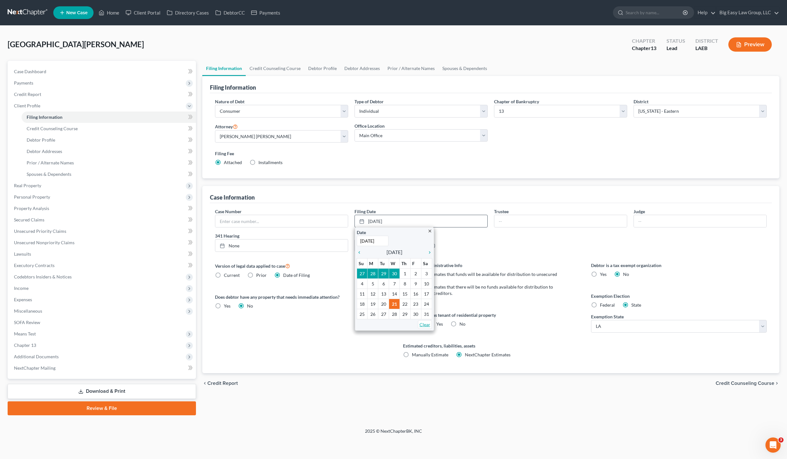
click at [425, 325] on link "Clear" at bounding box center [425, 325] width 14 height 9
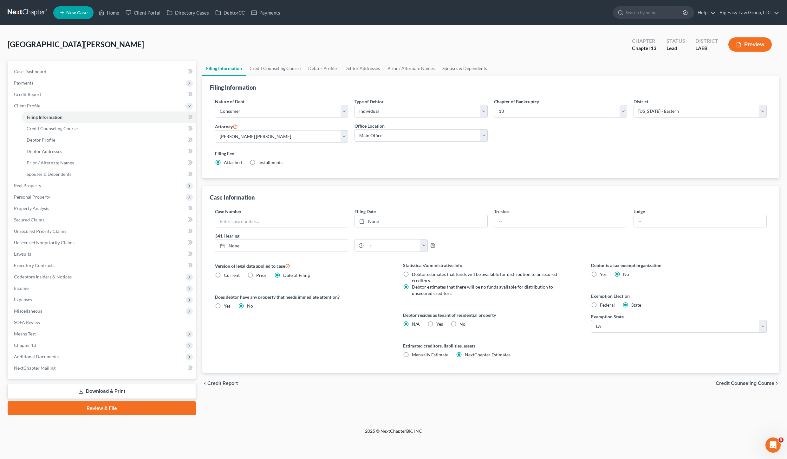
click at [476, 234] on label "341 Hearing" at bounding box center [351, 236] width 279 height 7
click at [45, 323] on link "SOFA Review" at bounding box center [102, 322] width 187 height 11
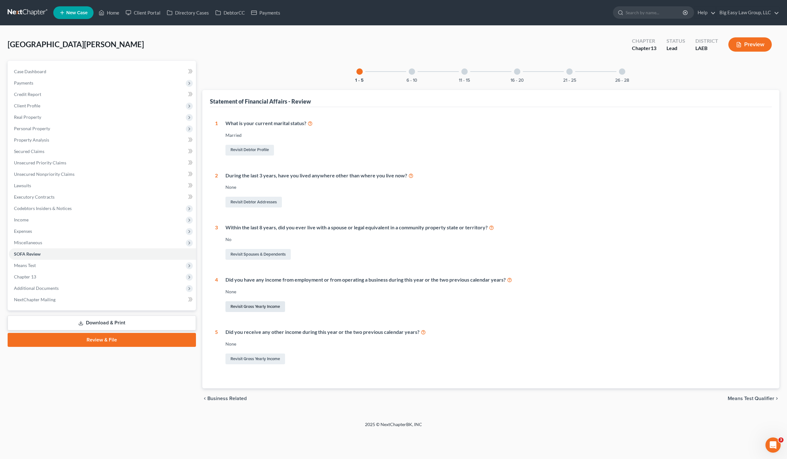
click at [263, 310] on link "Revisit Gross Yearly Income" at bounding box center [255, 307] width 60 height 11
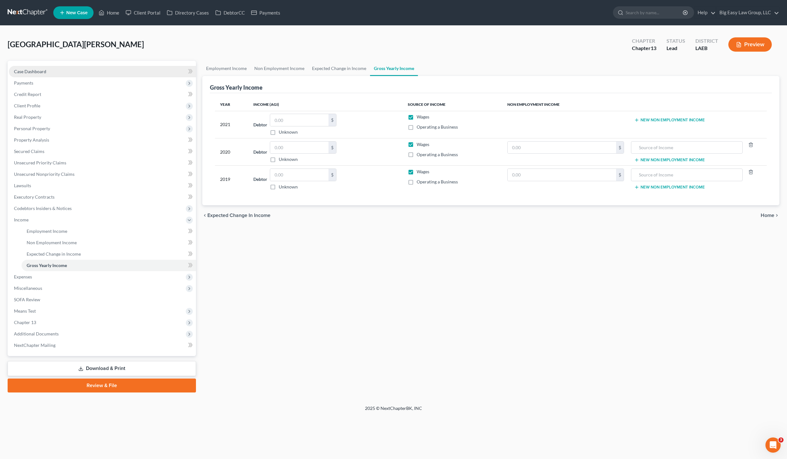
click at [32, 74] on span "Case Dashboard" at bounding box center [30, 71] width 32 height 5
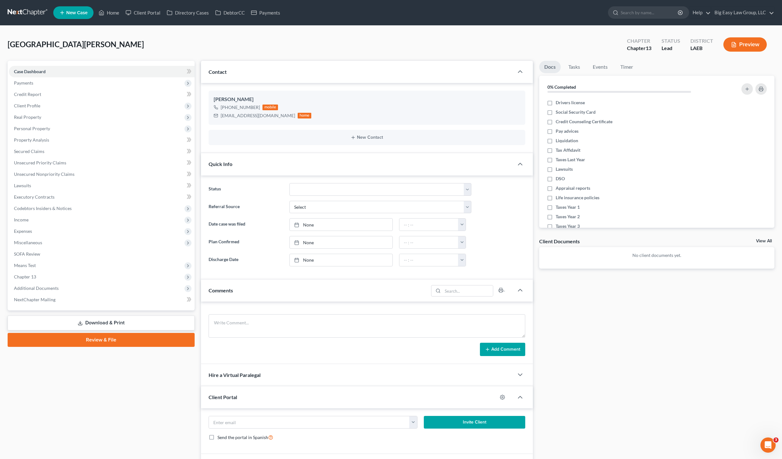
scroll to position [586, 0]
click at [58, 284] on span "Additional Documents" at bounding box center [102, 288] width 186 height 11
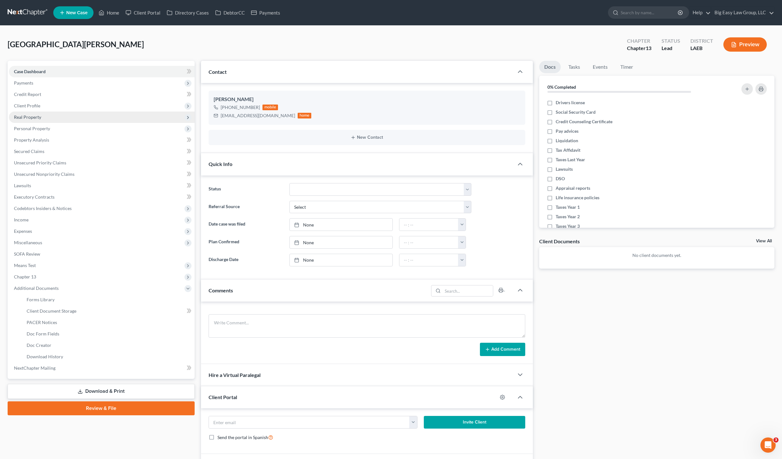
click at [51, 112] on span "Real Property" at bounding box center [102, 117] width 186 height 11
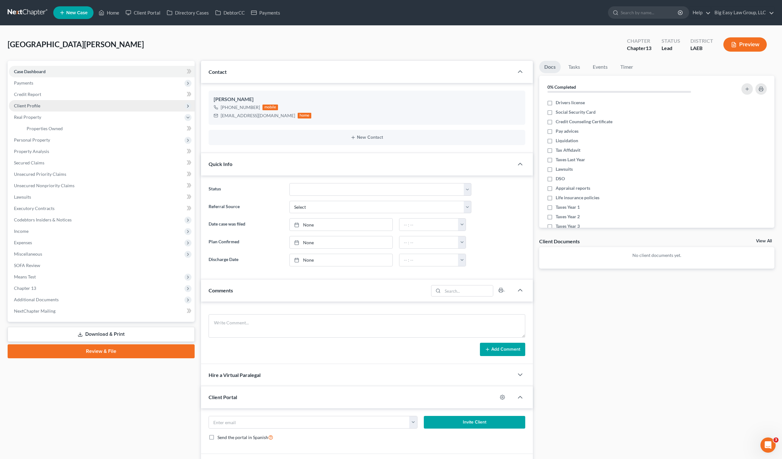
click at [55, 106] on span "Client Profile" at bounding box center [102, 105] width 186 height 11
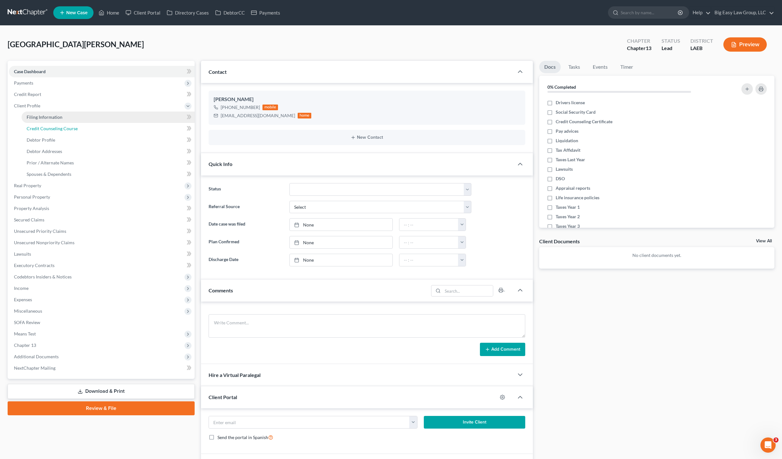
click at [95, 124] on link "Credit Counseling Course" at bounding box center [108, 128] width 173 height 11
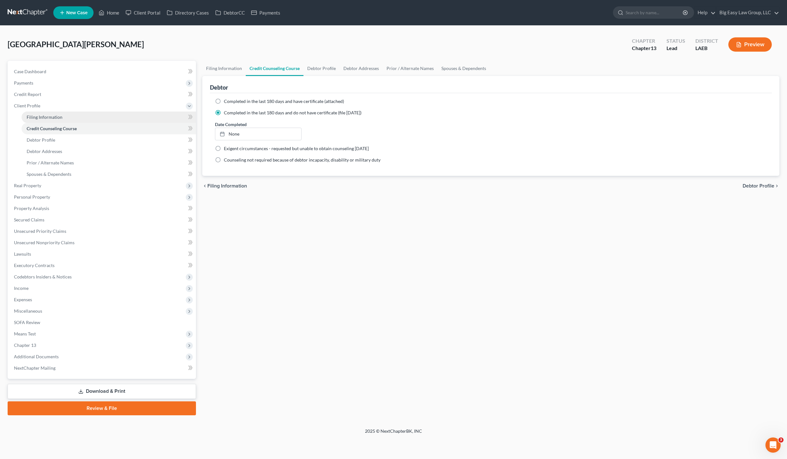
click at [97, 118] on link "Filing Information" at bounding box center [109, 117] width 174 height 11
select select "1"
select select "0"
select select "3"
select select "19"
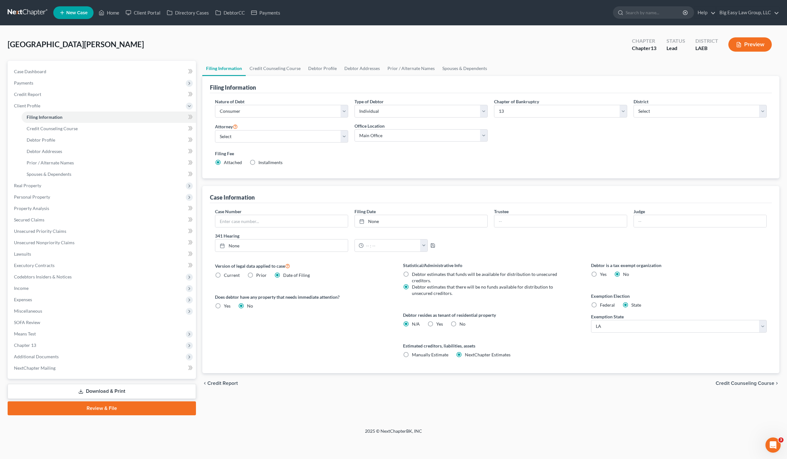
click at [224, 278] on label "Current" at bounding box center [232, 275] width 16 height 6
click at [226, 276] on input "Current" at bounding box center [228, 274] width 4 height 4
radio input "true"
radio input "false"
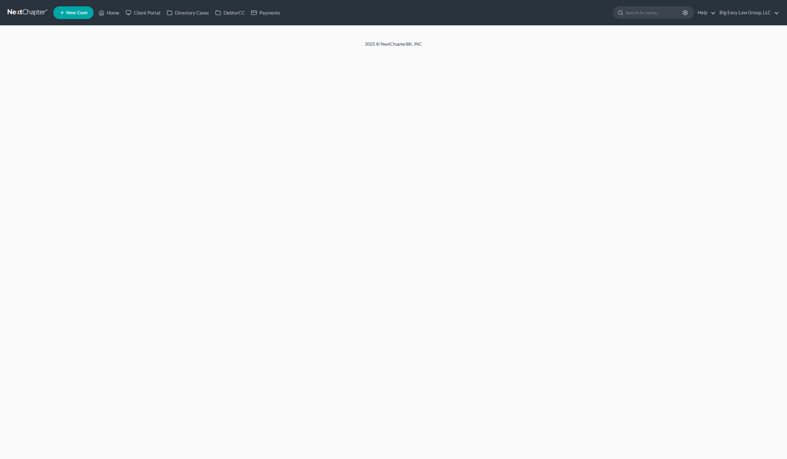
select select "1"
select select "0"
select select "3"
select select "19"
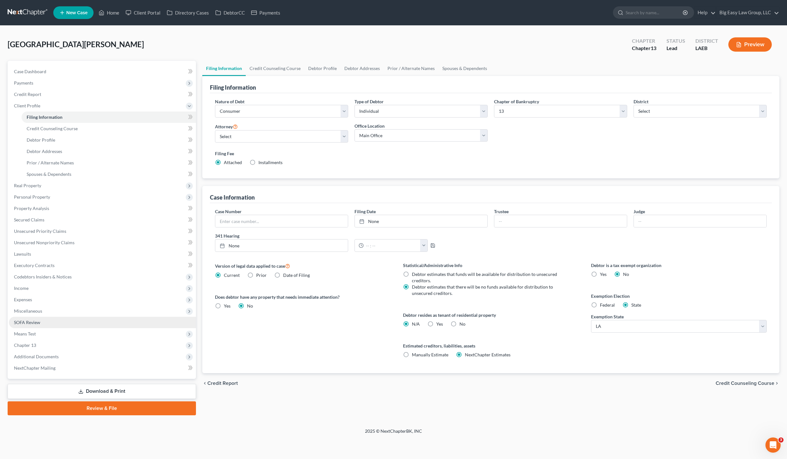
click at [49, 325] on link "SOFA Review" at bounding box center [102, 322] width 187 height 11
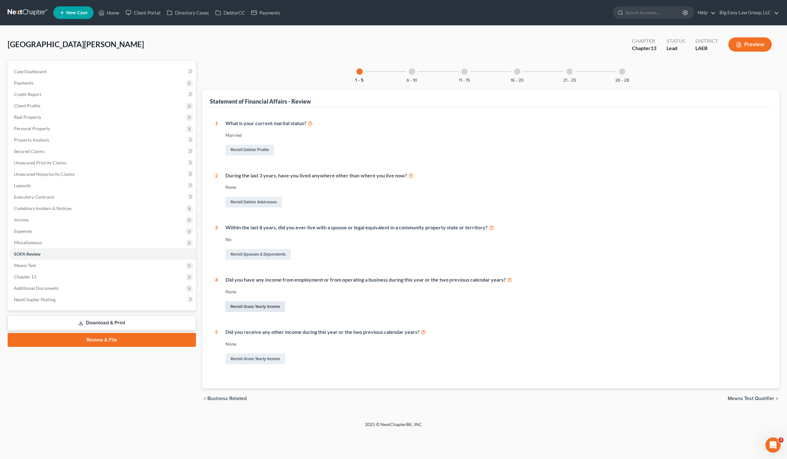
click at [276, 306] on link "Revisit Gross Yearly Income" at bounding box center [255, 307] width 60 height 11
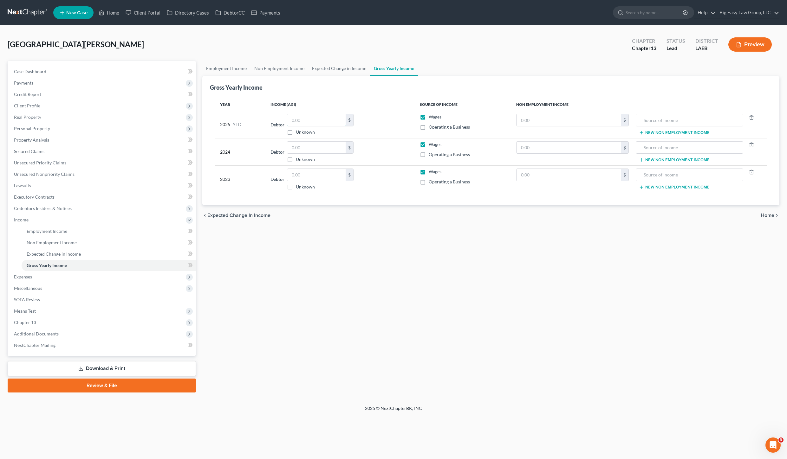
drag, startPoint x: 302, startPoint y: 120, endPoint x: 306, endPoint y: 128, distance: 9.1
click at [302, 120] on input "text" at bounding box center [316, 120] width 58 height 12
click at [314, 153] on input "text" at bounding box center [316, 148] width 58 height 12
click at [300, 149] on input "text" at bounding box center [316, 148] width 58 height 12
type input "55,966.00"
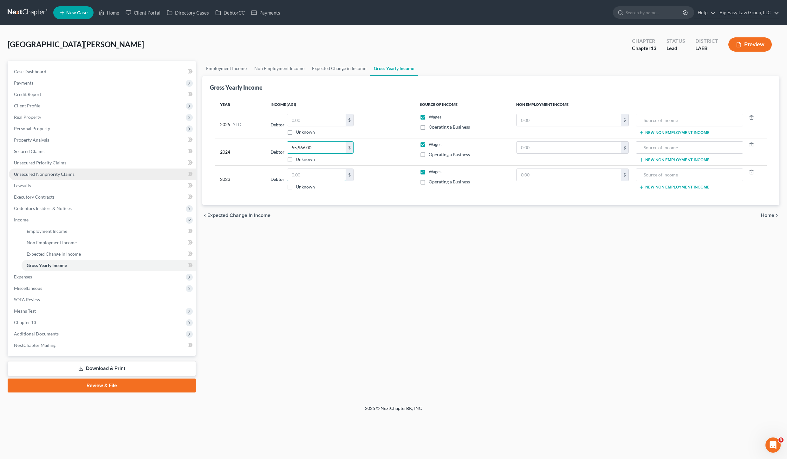
drag, startPoint x: 302, startPoint y: 172, endPoint x: 134, endPoint y: 170, distance: 167.4
click at [302, 172] on input "text" at bounding box center [316, 175] width 58 height 12
click at [321, 151] on input "55,966.00" at bounding box center [316, 148] width 58 height 12
click at [314, 171] on input "text" at bounding box center [316, 175] width 58 height 12
type input "52,165.00"
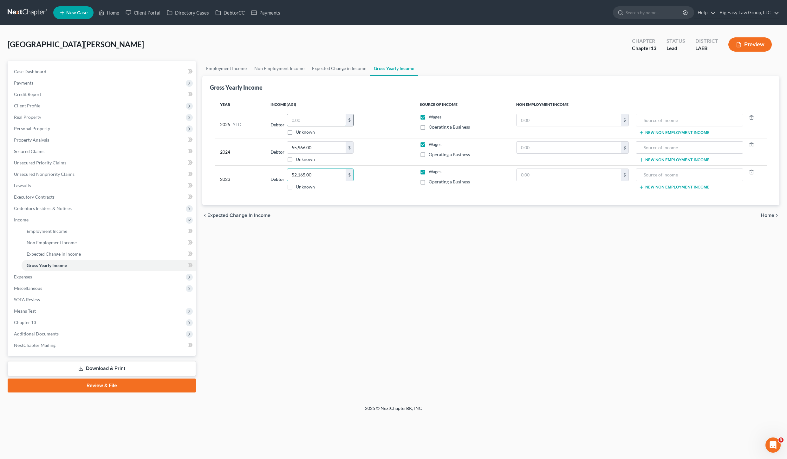
click at [314, 116] on input "text" at bounding box center [316, 120] width 58 height 12
click at [36, 70] on span "Case Dashboard" at bounding box center [30, 71] width 32 height 5
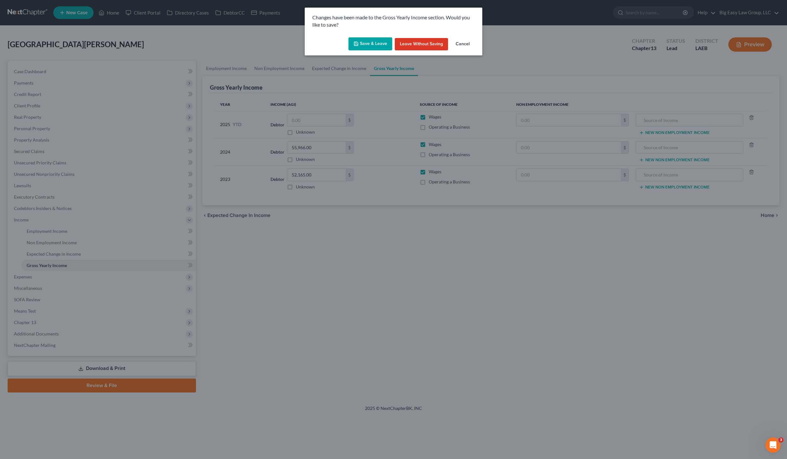
click at [365, 45] on button "Save & Leave" at bounding box center [370, 43] width 44 height 13
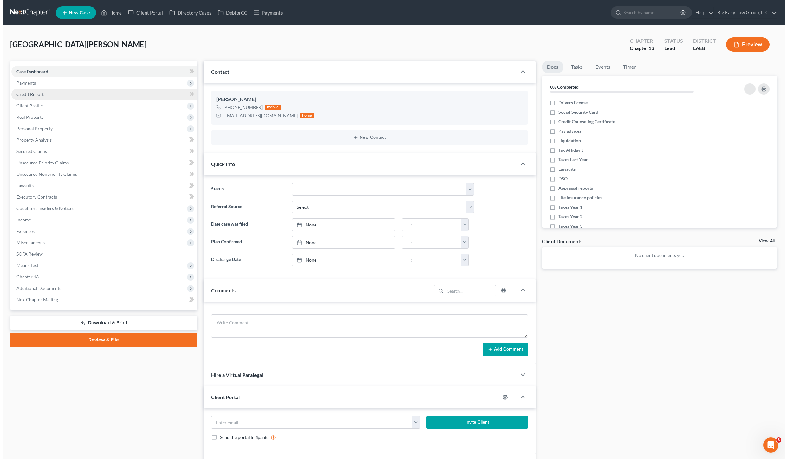
scroll to position [586, 0]
drag, startPoint x: 21, startPoint y: 96, endPoint x: 25, endPoint y: 97, distance: 4.3
click at [21, 96] on span "Credit Report" at bounding box center [27, 94] width 27 height 5
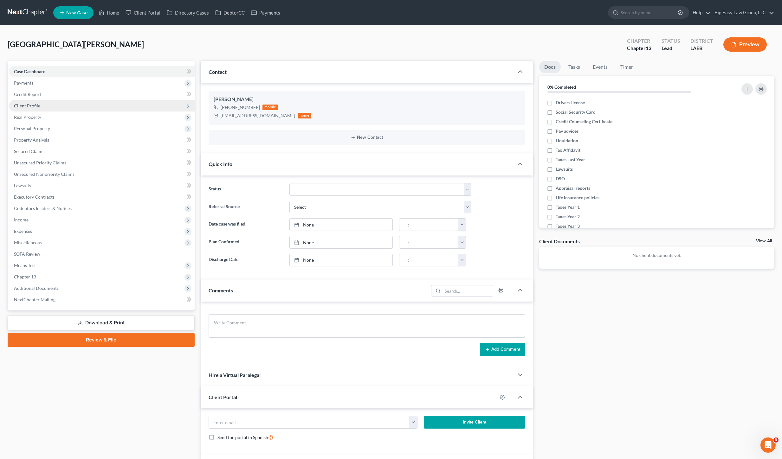
drag, startPoint x: 47, startPoint y: 112, endPoint x: 53, endPoint y: 109, distance: 7.1
click at [47, 112] on span "Real Property" at bounding box center [102, 117] width 186 height 11
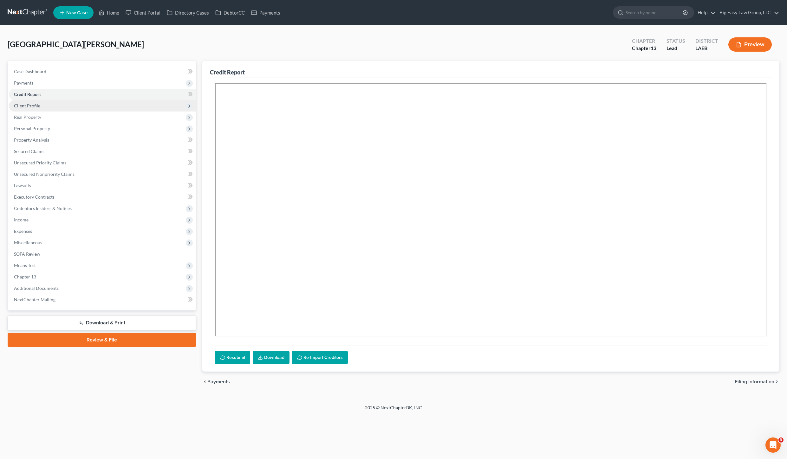
drag, startPoint x: 65, startPoint y: 102, endPoint x: 86, endPoint y: 112, distance: 23.7
click at [65, 102] on span "Client Profile" at bounding box center [102, 105] width 187 height 11
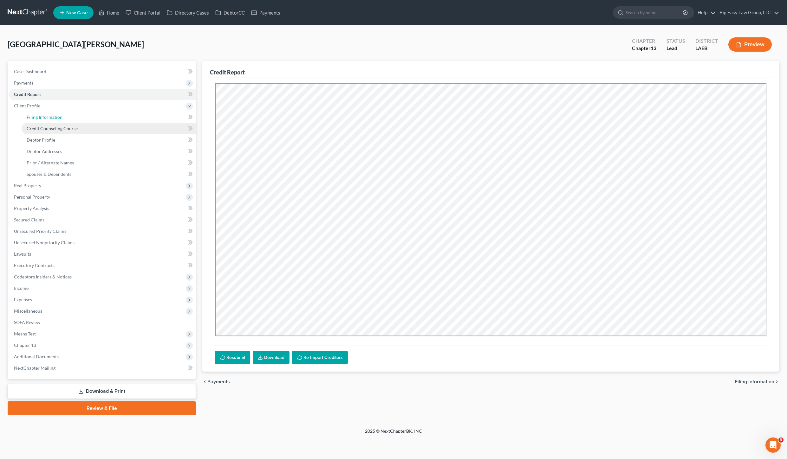
drag, startPoint x: 76, startPoint y: 118, endPoint x: 120, endPoint y: 123, distance: 43.7
click at [77, 118] on link "Filing Information" at bounding box center [109, 117] width 174 height 11
select select "1"
select select "0"
select select "3"
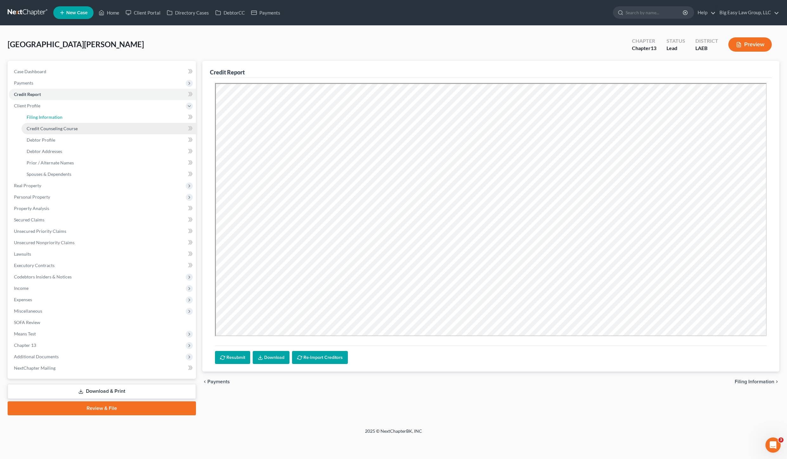
select select "34"
select select "0"
select select "19"
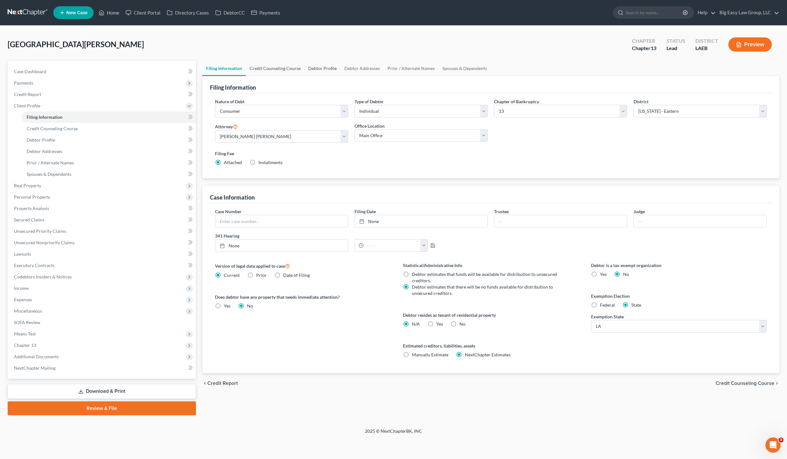
drag, startPoint x: 274, startPoint y: 68, endPoint x: 320, endPoint y: 72, distance: 45.5
click at [275, 68] on link "Credit Counseling Course" at bounding box center [275, 68] width 59 height 15
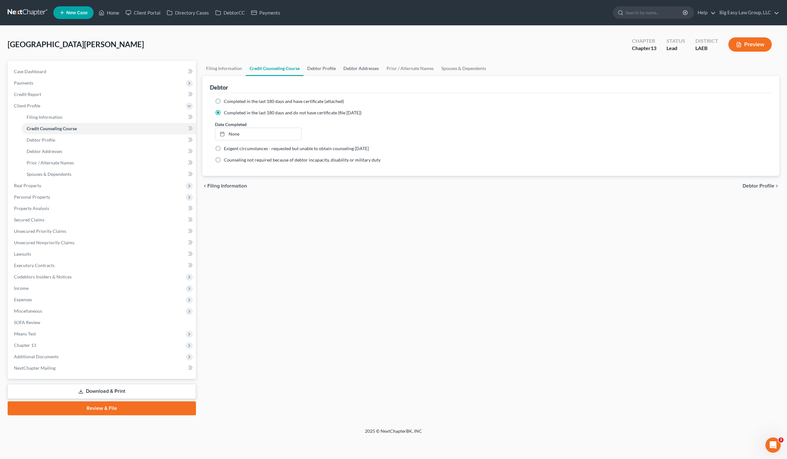
drag, startPoint x: 315, startPoint y: 68, endPoint x: 354, endPoint y: 67, distance: 38.7
click at [315, 68] on link "Debtor Profile" at bounding box center [321, 68] width 36 height 15
select select "1"
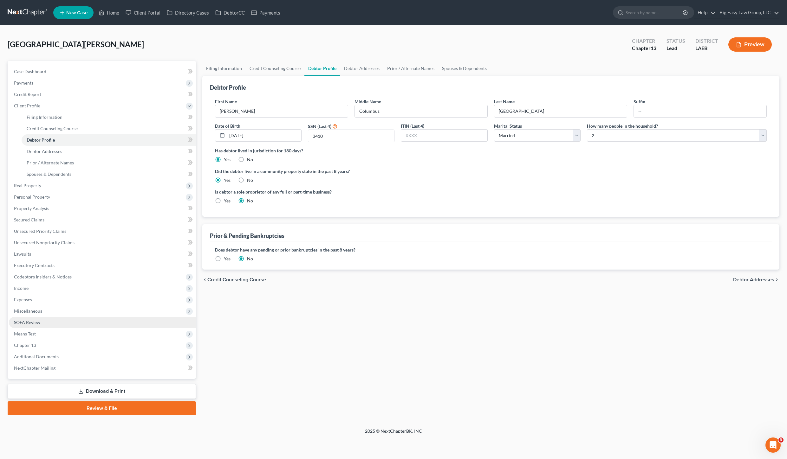
click at [47, 321] on link "SOFA Review" at bounding box center [102, 322] width 187 height 11
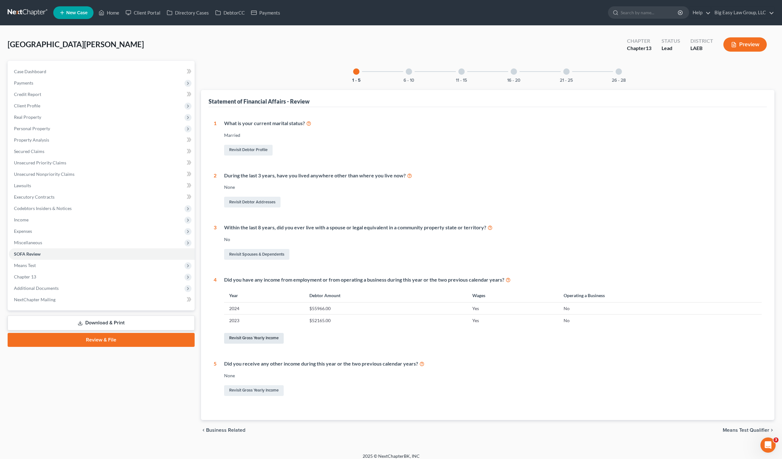
click at [248, 333] on link "Revisit Gross Yearly Income" at bounding box center [254, 338] width 60 height 11
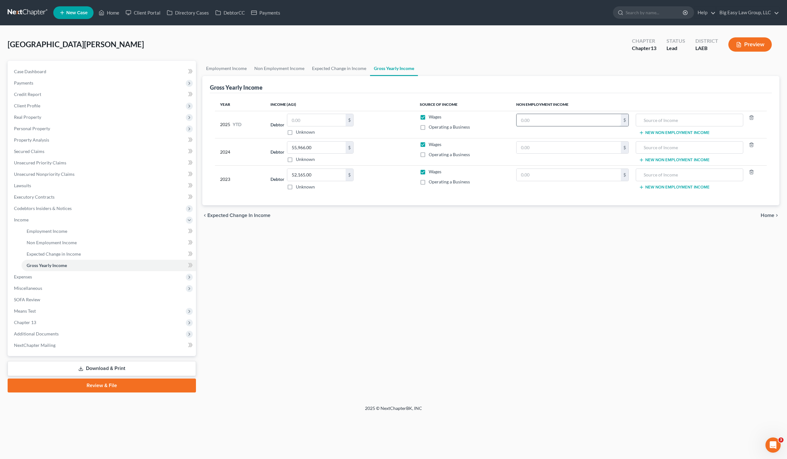
click at [565, 119] on input "text" at bounding box center [568, 120] width 104 height 12
click at [688, 123] on input "text" at bounding box center [689, 120] width 101 height 12
click at [313, 120] on input "text" at bounding box center [316, 120] width 58 height 12
click at [39, 73] on span "Case Dashboard" at bounding box center [30, 71] width 32 height 5
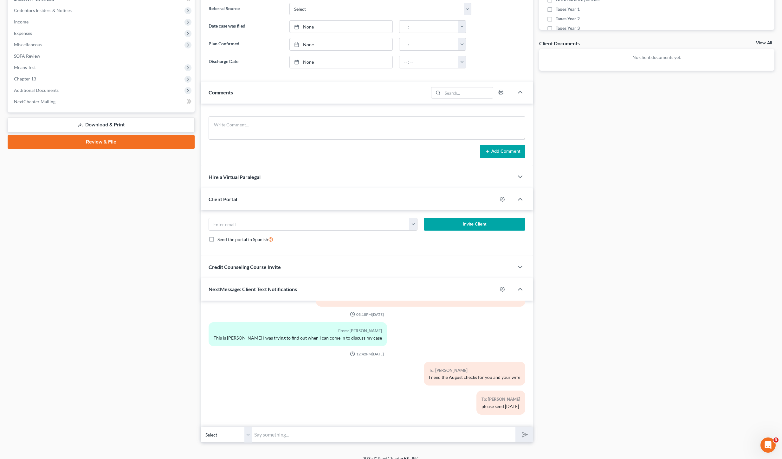
scroll to position [206, 0]
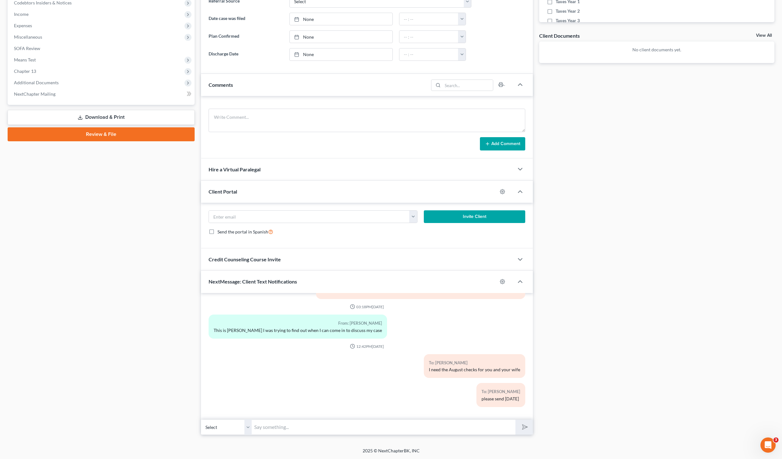
click at [388, 425] on input "text" at bounding box center [384, 428] width 264 height 16
type input "Ok- nevermind- I just need YOUR August checks"
click at [516, 420] on button "submit" at bounding box center [524, 427] width 17 height 15
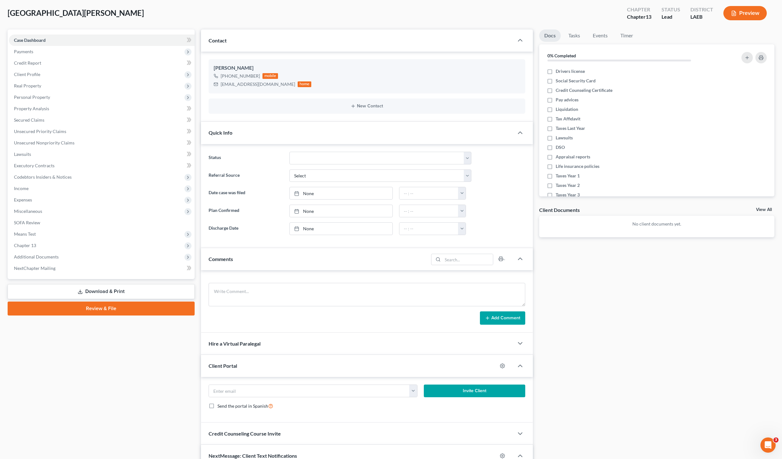
scroll to position [0, 0]
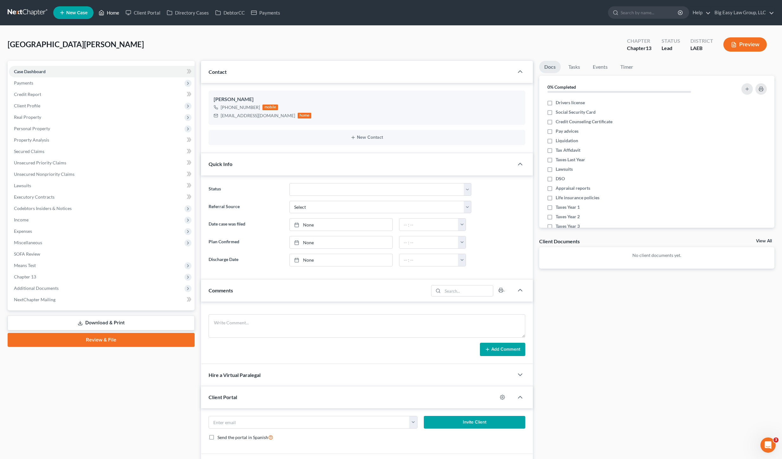
click at [112, 10] on link "Home" at bounding box center [108, 12] width 27 height 11
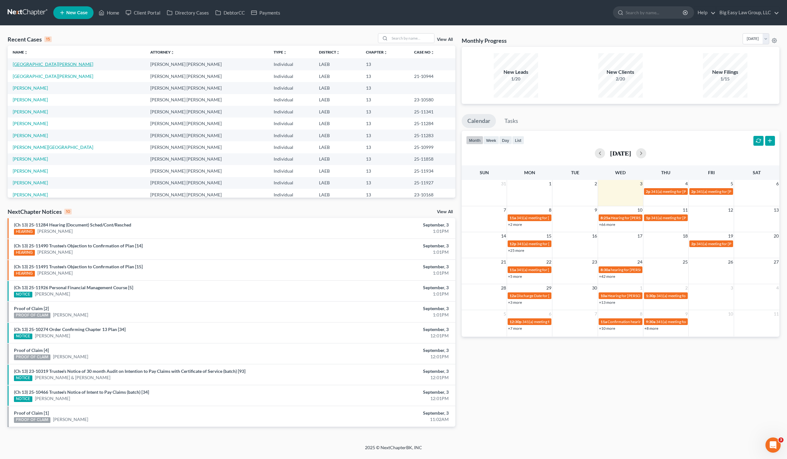
click at [45, 63] on link "[GEOGRAPHIC_DATA][PERSON_NAME]" at bounding box center [53, 64] width 81 height 5
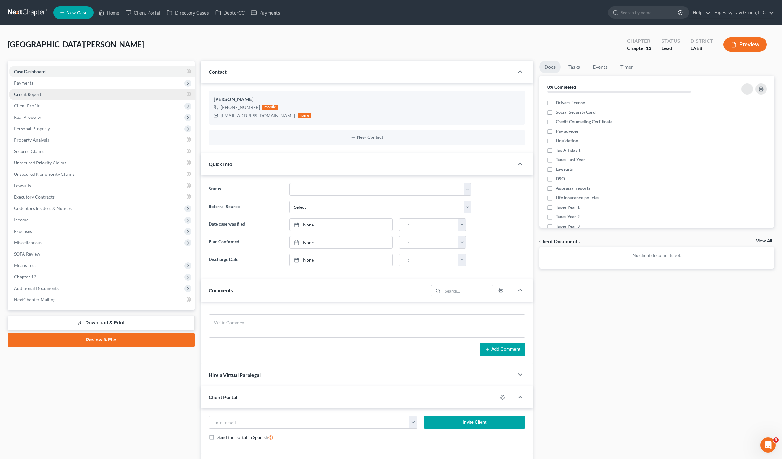
click at [50, 90] on link "Credit Report" at bounding box center [102, 94] width 186 height 11
click at [54, 85] on span "Payments" at bounding box center [102, 82] width 186 height 11
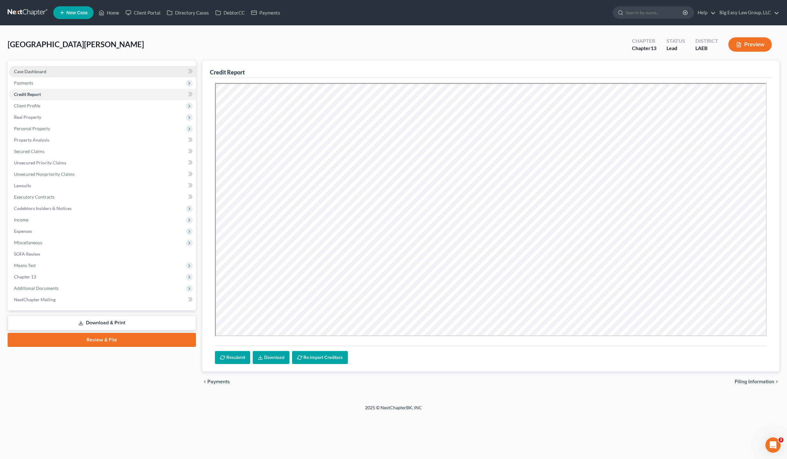
drag, startPoint x: 61, startPoint y: 65, endPoint x: 62, endPoint y: 68, distance: 3.5
click at [61, 65] on div "Case Dashboard Payments Invoices Payments Payments Credit Report Client Profile…" at bounding box center [102, 186] width 188 height 250
click at [62, 68] on link "Case Dashboard" at bounding box center [102, 71] width 187 height 11
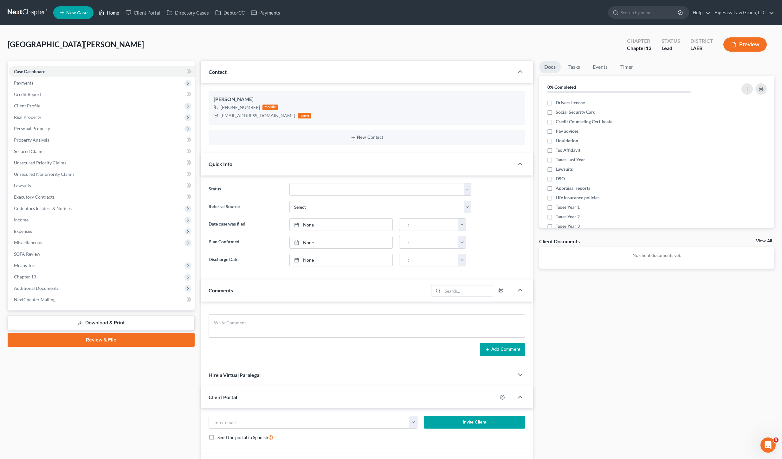
drag, startPoint x: 112, startPoint y: 8, endPoint x: 115, endPoint y: 14, distance: 6.9
click at [112, 8] on link "Home" at bounding box center [108, 12] width 27 height 11
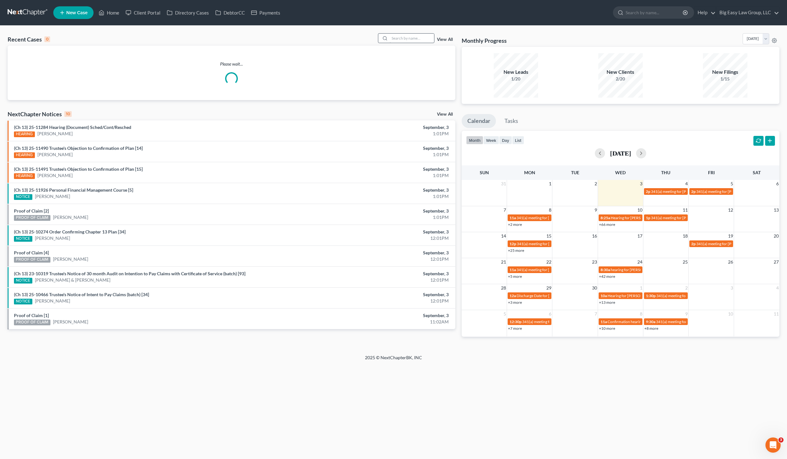
drag, startPoint x: 436, startPoint y: 39, endPoint x: 431, endPoint y: 34, distance: 7.4
click at [436, 39] on div "View All" at bounding box center [416, 38] width 77 height 10
click at [426, 33] on div at bounding box center [406, 38] width 56 height 10
click at [429, 36] on input "search" at bounding box center [412, 38] width 44 height 9
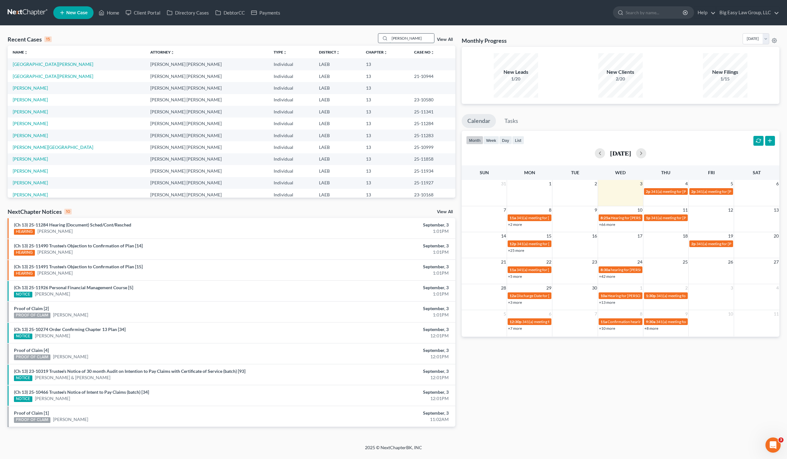
type input "[PERSON_NAME]"
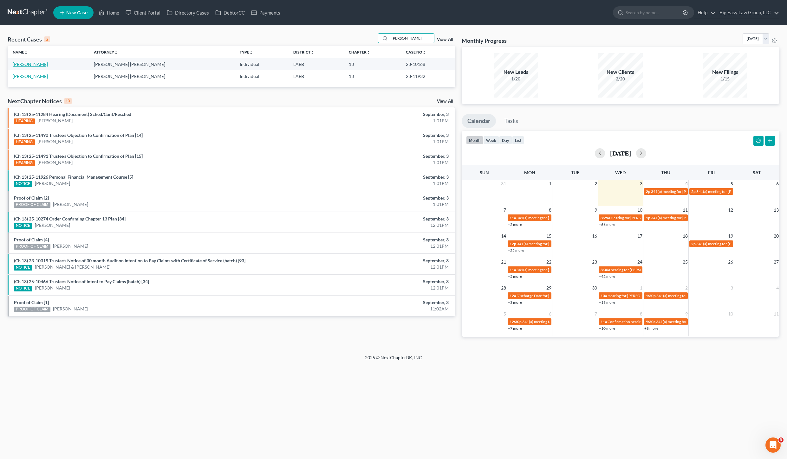
click at [40, 62] on link "[PERSON_NAME]" at bounding box center [30, 64] width 35 height 5
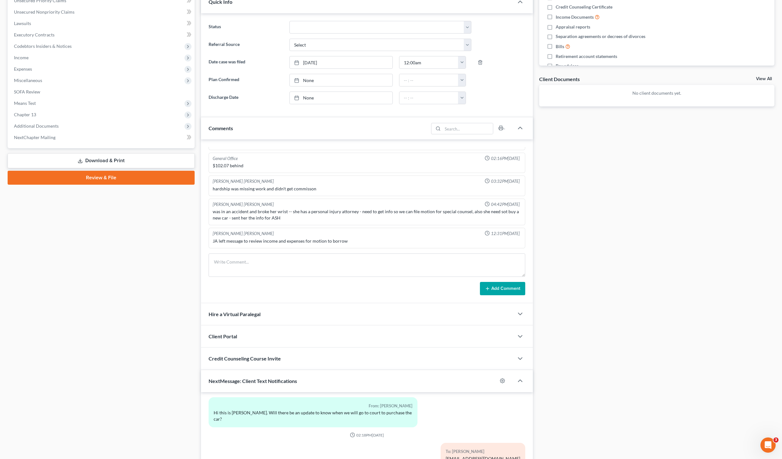
scroll to position [262, 0]
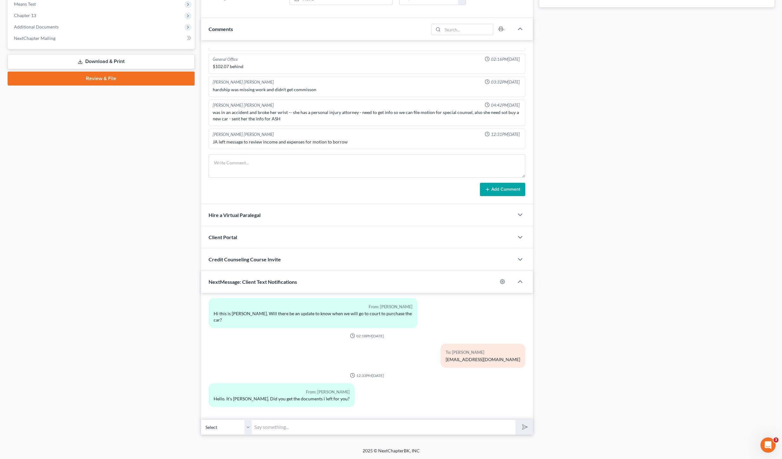
click at [282, 434] on input "text" at bounding box center [384, 428] width 264 height 16
type input "yes"
click at [516, 420] on button "submit" at bounding box center [524, 427] width 17 height 15
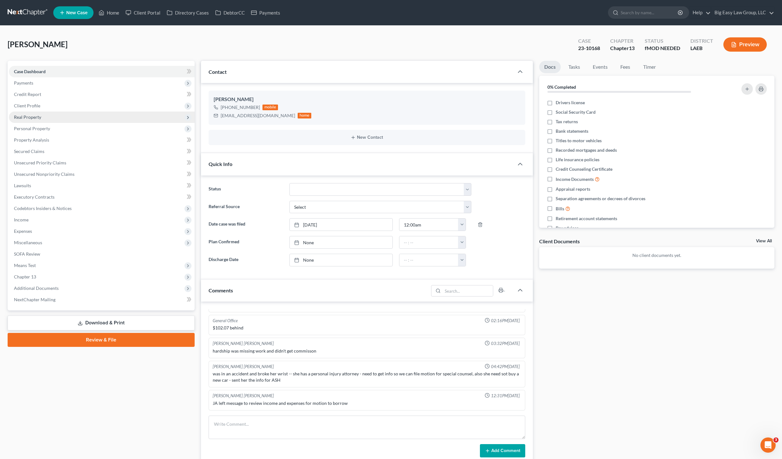
scroll to position [1119, 0]
click at [107, 11] on link "Home" at bounding box center [108, 12] width 27 height 11
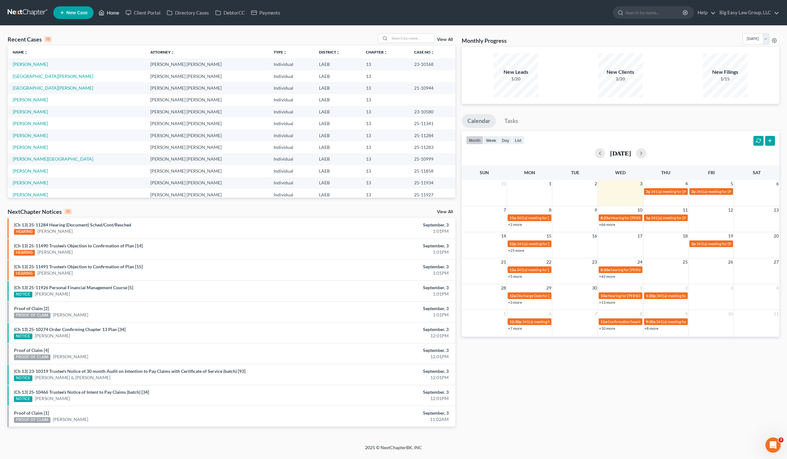
click at [104, 10] on icon at bounding box center [102, 13] width 6 height 8
click at [40, 119] on td "[PERSON_NAME]" at bounding box center [77, 124] width 138 height 12
click at [42, 127] on td "[PERSON_NAME]" at bounding box center [77, 124] width 138 height 12
drag, startPoint x: 35, startPoint y: 126, endPoint x: 40, endPoint y: 125, distance: 4.8
click at [35, 126] on link "[PERSON_NAME]" at bounding box center [30, 123] width 35 height 5
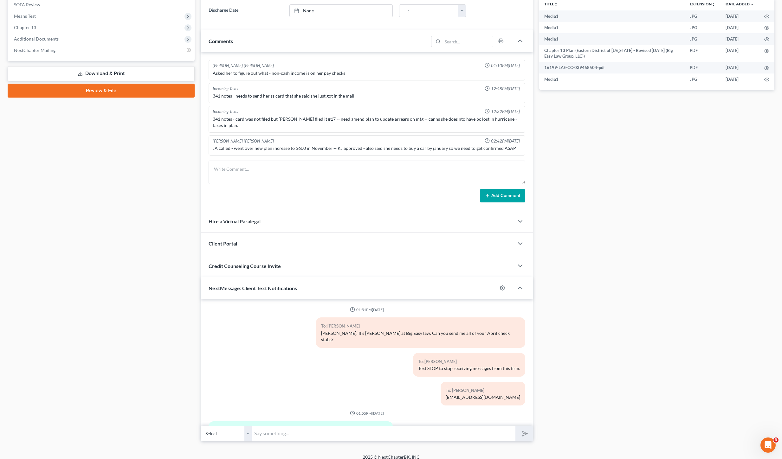
scroll to position [2993, 0]
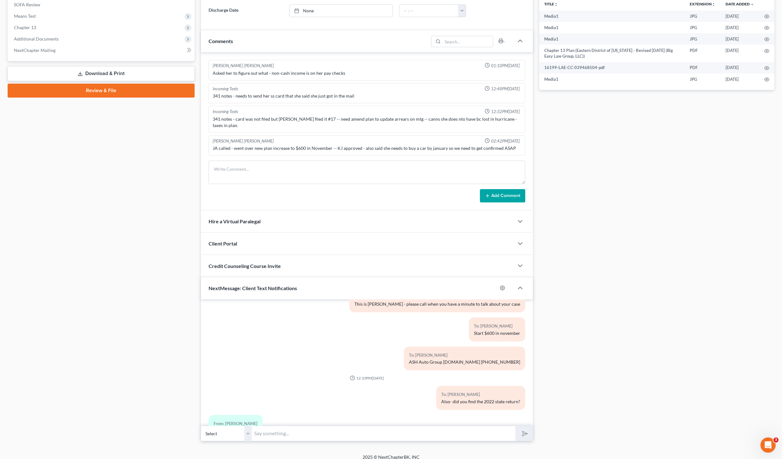
click at [467, 426] on input "text" at bounding box center [384, 434] width 264 height 16
type input "ok- can you send?"
click at [516, 426] on button "submit" at bounding box center [524, 433] width 17 height 15
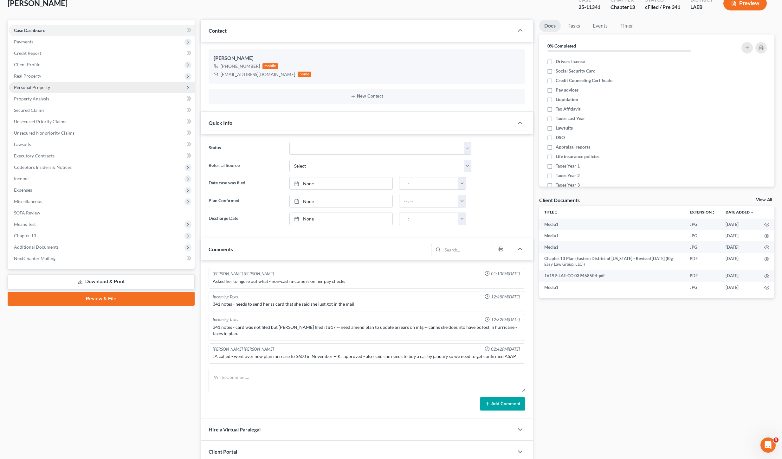
scroll to position [0, 0]
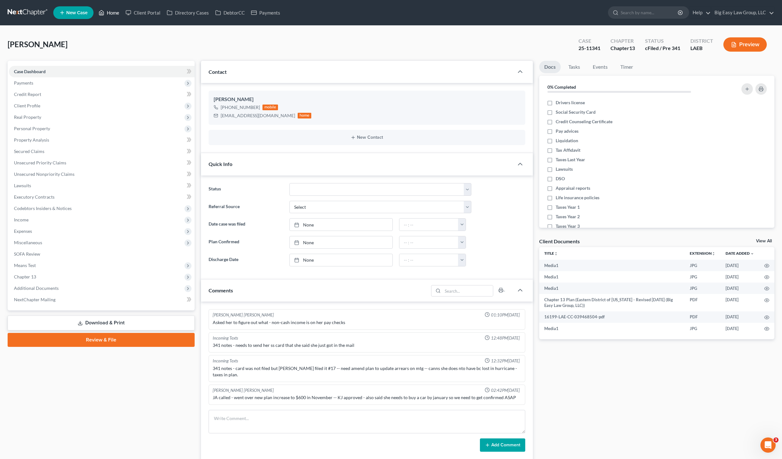
click at [117, 16] on link "Home" at bounding box center [108, 12] width 27 height 11
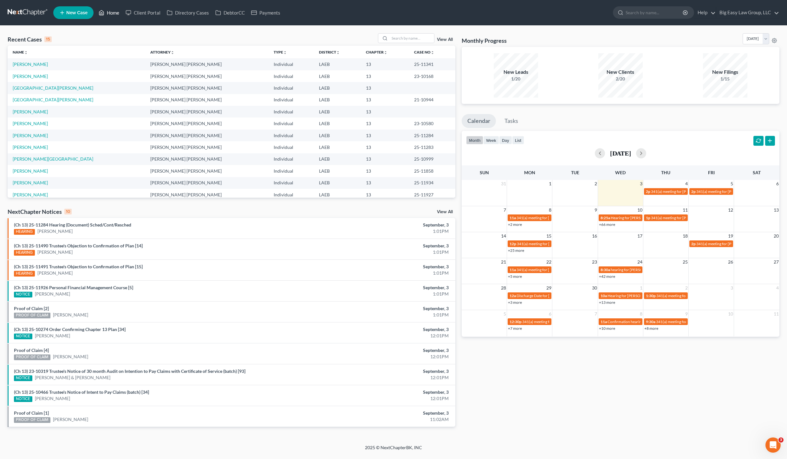
click at [109, 11] on link "Home" at bounding box center [108, 12] width 27 height 11
drag, startPoint x: 388, startPoint y: 32, endPoint x: 397, endPoint y: 36, distance: 9.6
click at [388, 32] on div "Recent Cases 15 View All Name unfold_more expand_more expand_less Attorney unfo…" at bounding box center [393, 235] width 787 height 419
click at [397, 36] on input "search" at bounding box center [412, 38] width 44 height 9
type input "[PERSON_NAME]"
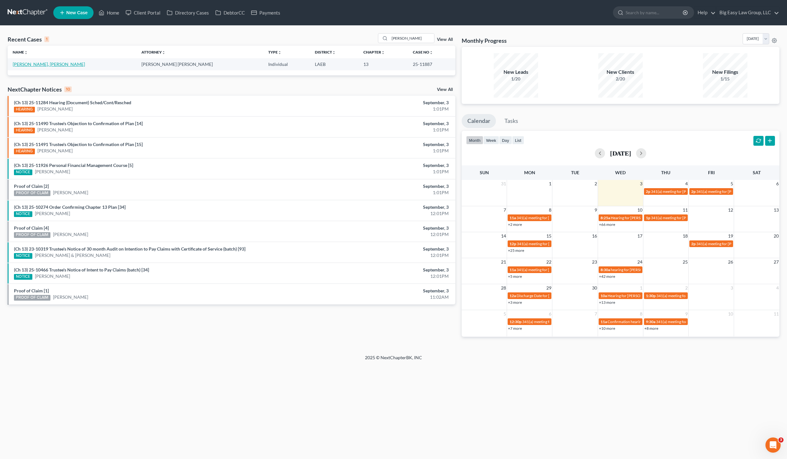
click at [41, 66] on link "[PERSON_NAME], [PERSON_NAME]" at bounding box center [49, 64] width 72 height 5
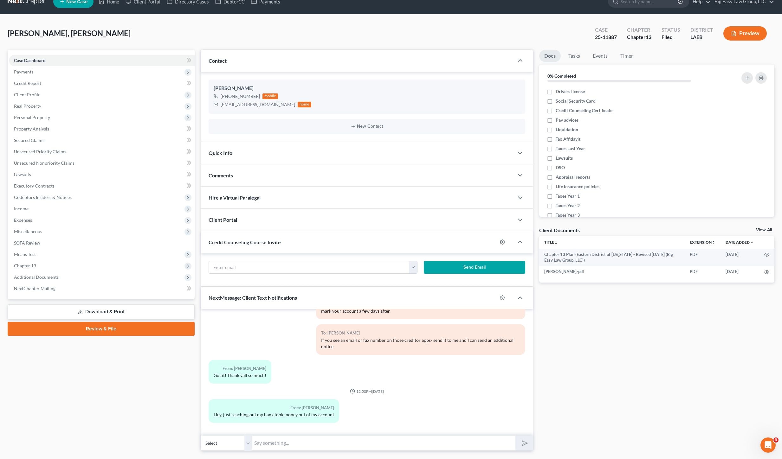
scroll to position [27, 0]
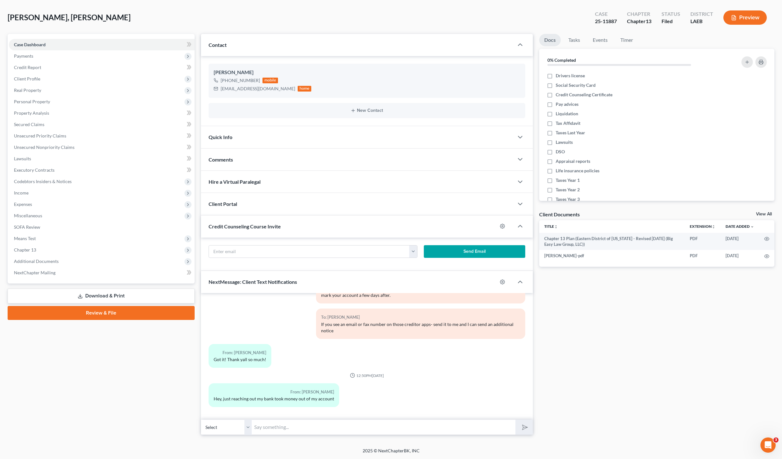
click at [316, 424] on input "text" at bounding box center [384, 428] width 264 height 16
type input "who? Send proof plz- a screenshot"
click at [516, 420] on button "submit" at bounding box center [524, 427] width 17 height 15
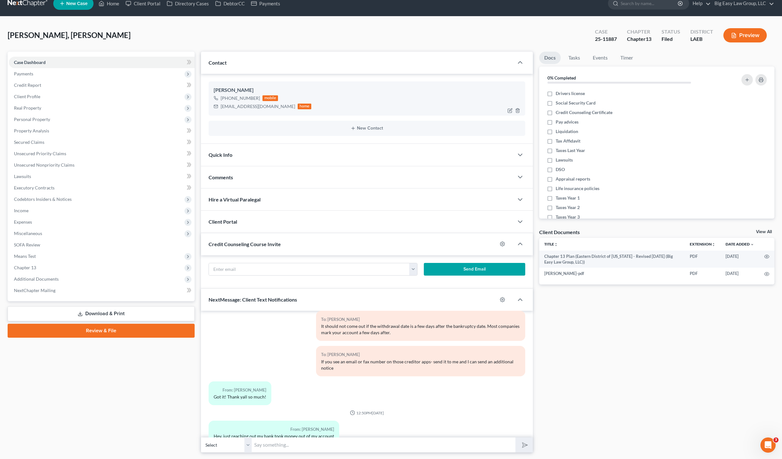
scroll to position [0, 0]
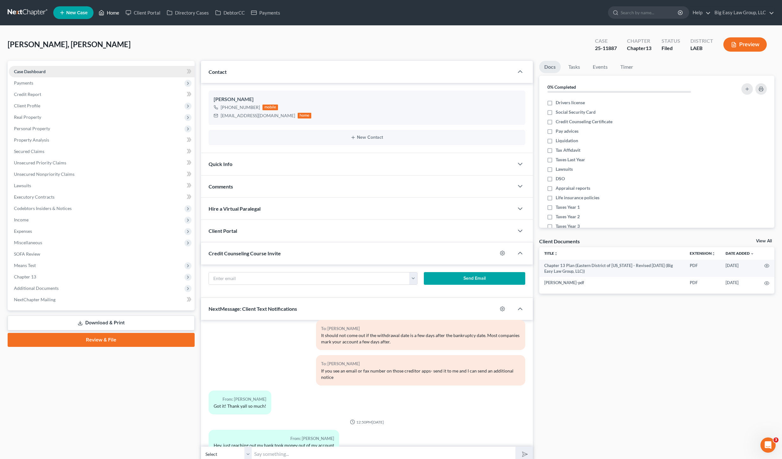
drag, startPoint x: 112, startPoint y: 12, endPoint x: 21, endPoint y: 72, distance: 109.1
click at [112, 12] on link "Home" at bounding box center [108, 12] width 27 height 11
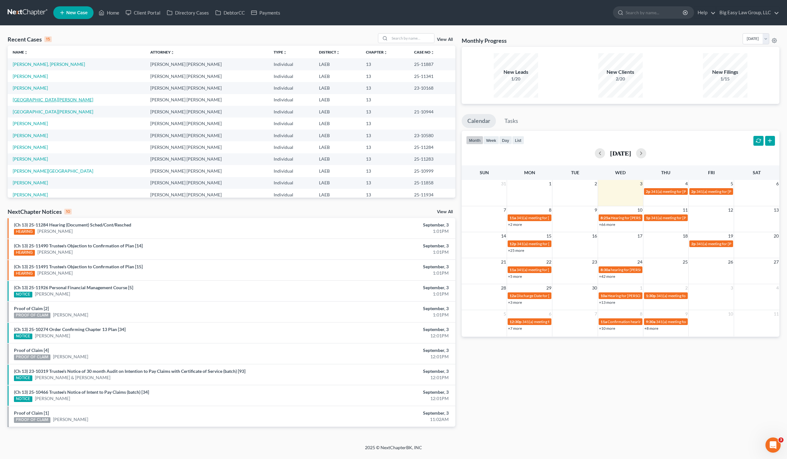
click at [41, 99] on link "[GEOGRAPHIC_DATA][PERSON_NAME]" at bounding box center [53, 99] width 81 height 5
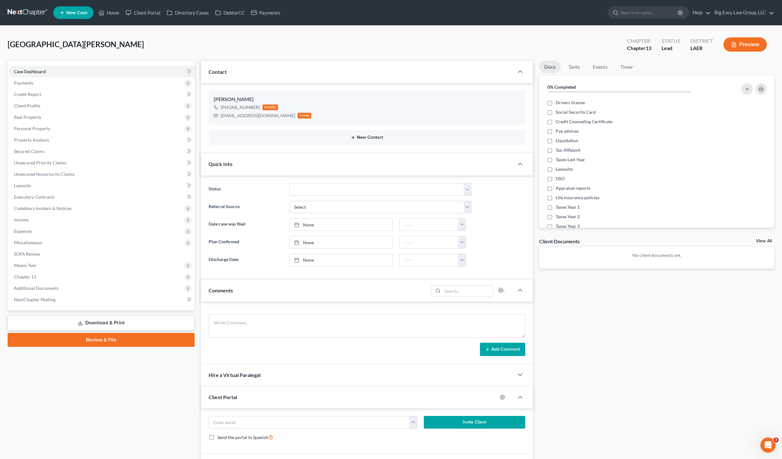
click at [359, 138] on button "New Contact" at bounding box center [367, 137] width 307 height 5
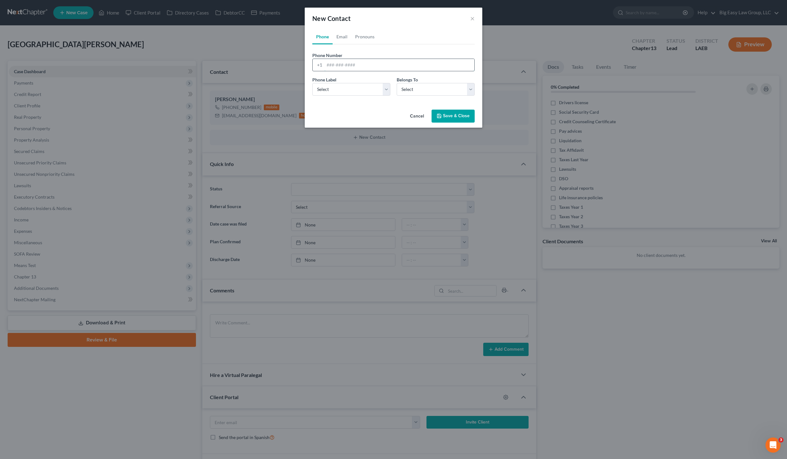
drag, startPoint x: 334, startPoint y: 62, endPoint x: 342, endPoint y: 69, distance: 11.7
click at [334, 62] on input "tel" at bounding box center [399, 65] width 150 height 12
click at [341, 69] on input "tel" at bounding box center [399, 65] width 150 height 12
type input "5048747987"
click at [369, 86] on select "Select Mobile Home Work Other" at bounding box center [351, 89] width 78 height 13
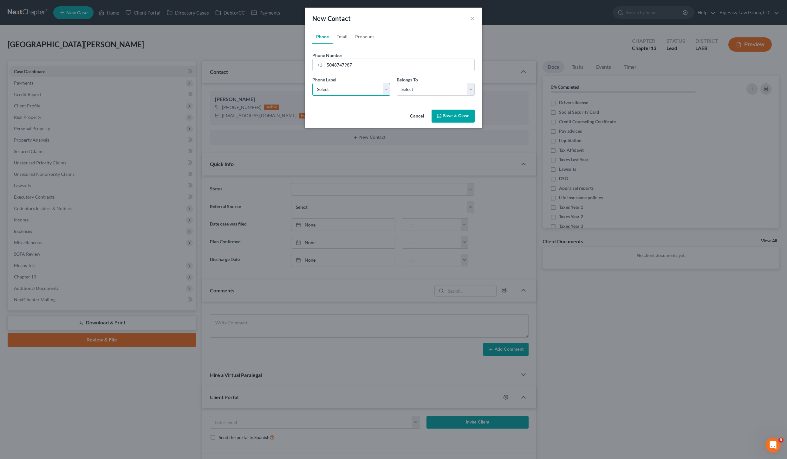
select select "0"
click at [312, 83] on select "Select Mobile Home Work Other" at bounding box center [351, 89] width 78 height 13
click at [411, 91] on select "Select Client Other" at bounding box center [436, 89] width 78 height 13
select select "1"
click at [397, 83] on select "Select Client Other" at bounding box center [436, 89] width 78 height 13
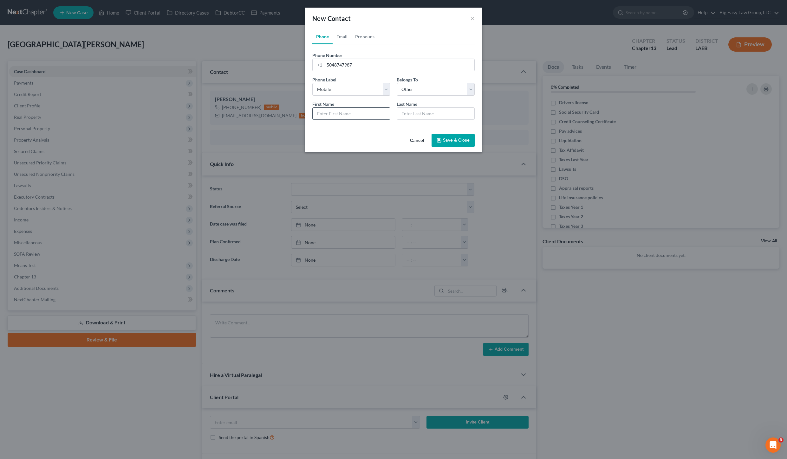
click at [333, 118] on input "text" at bounding box center [351, 114] width 77 height 12
type input "[PERSON_NAME]"
click at [463, 140] on button "Save & Close" at bounding box center [452, 140] width 43 height 13
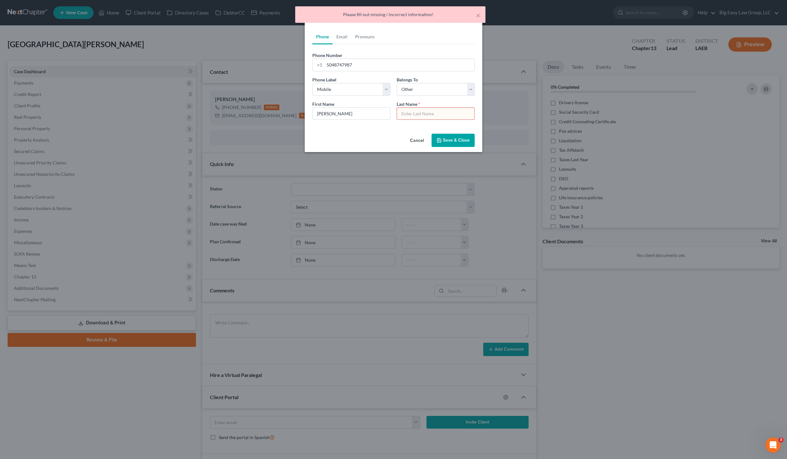
click at [406, 113] on input "text" at bounding box center [435, 114] width 77 height 12
type input "w"
click at [383, 133] on div "Cancel Save & Close" at bounding box center [394, 141] width 178 height 21
click at [455, 138] on button "Save & Close" at bounding box center [452, 140] width 43 height 13
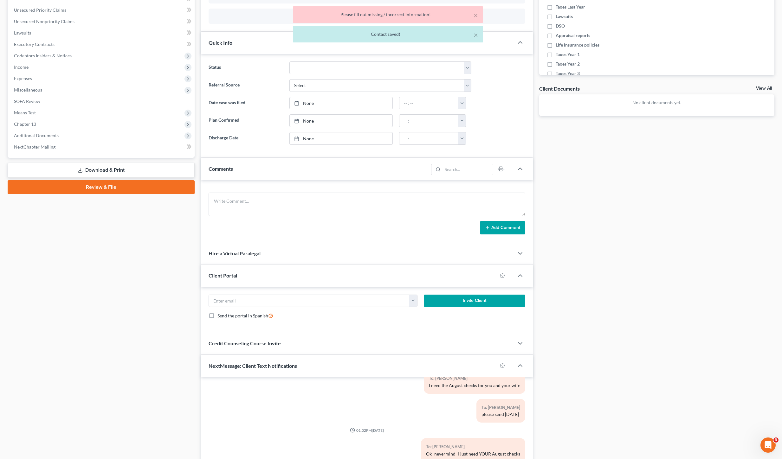
scroll to position [237, 0]
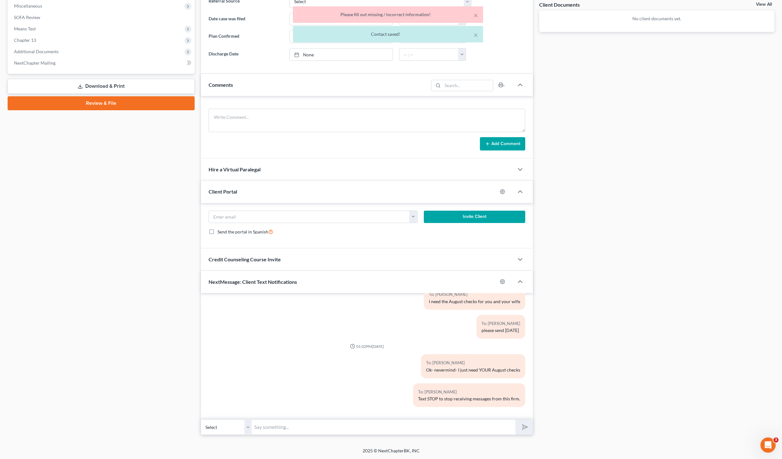
click at [235, 429] on select "Select [PHONE_NUMBER] - [PERSON_NAME] [PHONE_NUMBER] - [PERSON_NAME]" at bounding box center [226, 428] width 51 height 16
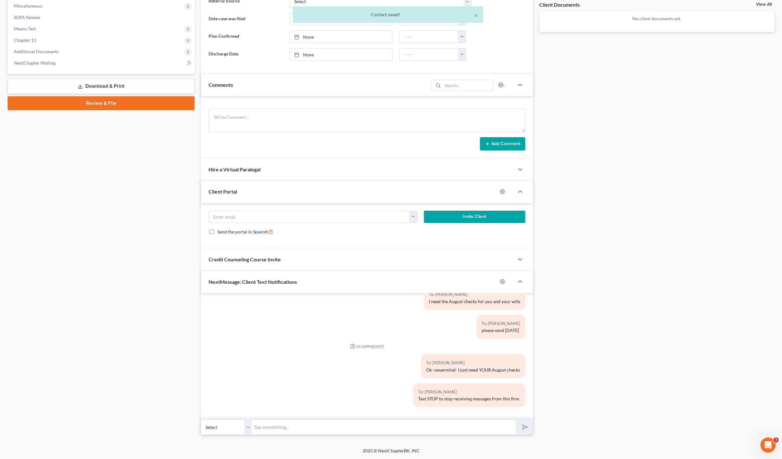
select select "1"
click at [201, 420] on select "Select [PHONE_NUMBER] - [PERSON_NAME] [PHONE_NUMBER] - [PERSON_NAME]" at bounding box center [226, 428] width 51 height 16
click at [281, 424] on input "text" at bounding box center [384, 428] width 264 height 16
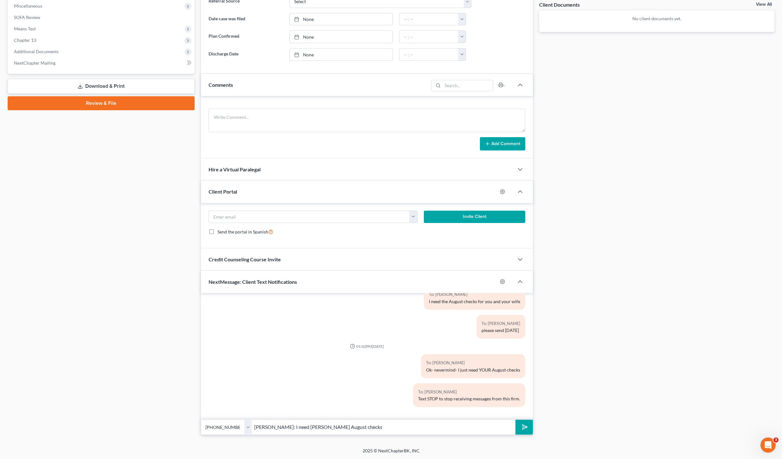
type input "[PERSON_NAME]: I need [PERSON_NAME] August checks"
click at [516, 420] on button "submit" at bounding box center [524, 427] width 17 height 15
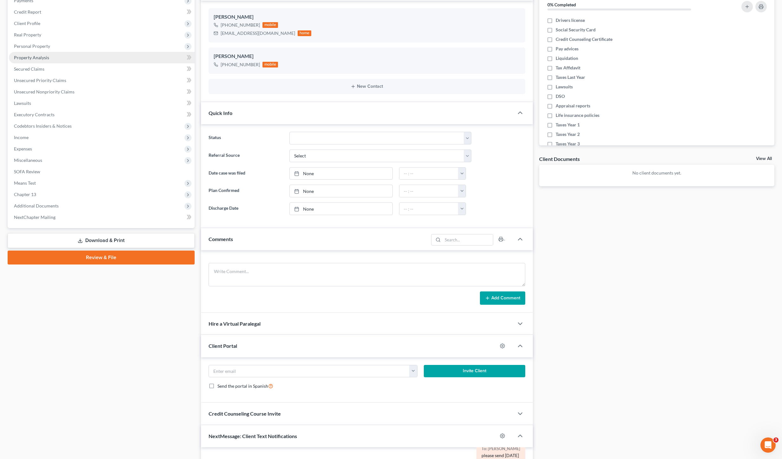
scroll to position [19, 0]
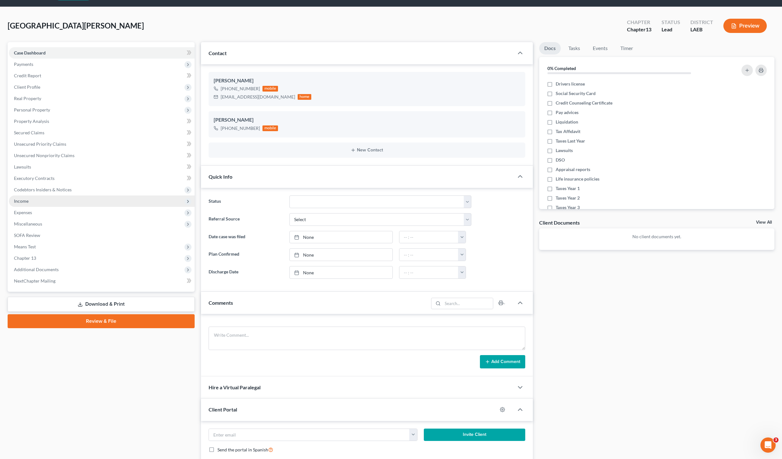
click at [40, 201] on span "Income" at bounding box center [102, 201] width 186 height 11
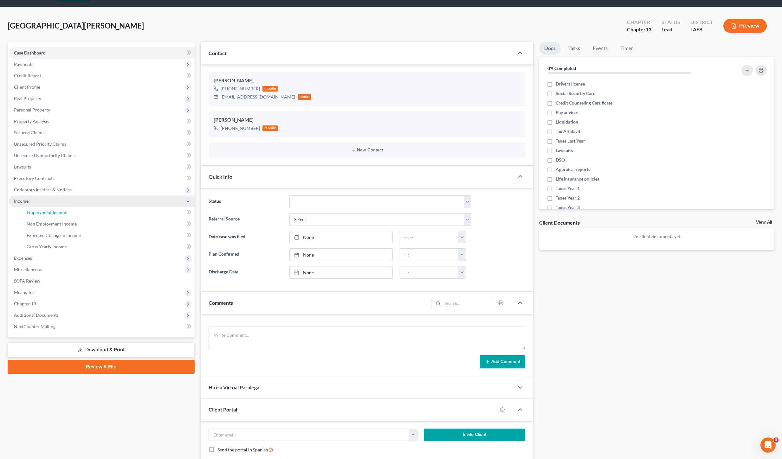
click at [60, 212] on span "Employment Income" at bounding box center [47, 212] width 41 height 5
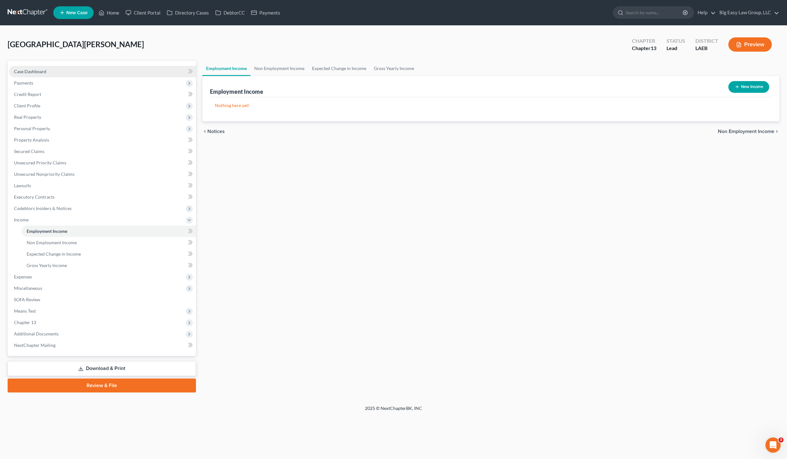
click at [49, 63] on div "Case Dashboard Payments Invoices Payments Payments Credit Report Client Profile…" at bounding box center [102, 208] width 188 height 295
click at [49, 71] on link "Case Dashboard" at bounding box center [102, 71] width 187 height 11
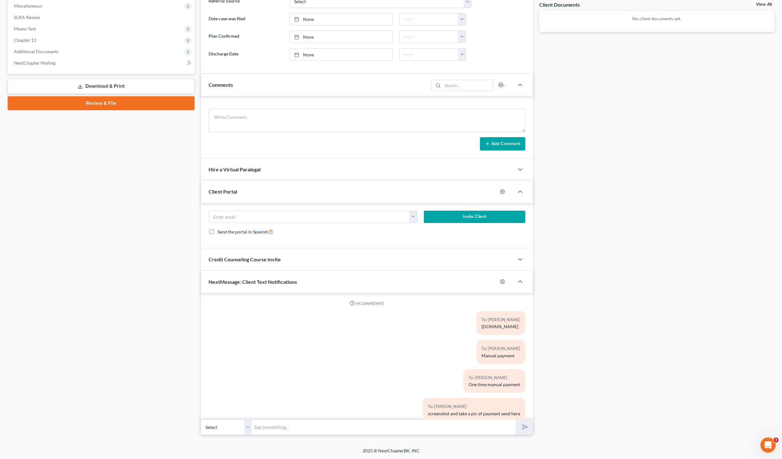
scroll to position [683, 0]
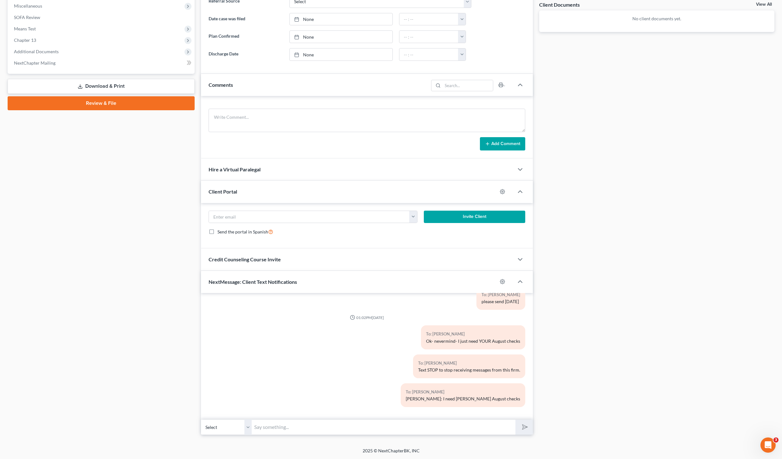
click at [238, 428] on select "Select [PHONE_NUMBER] - [PERSON_NAME] [PHONE_NUMBER] - [PERSON_NAME]" at bounding box center [226, 428] width 51 height 16
select select "1"
click at [201, 420] on select "Select [PHONE_NUMBER] - [PERSON_NAME] [PHONE_NUMBER] - [PERSON_NAME]" at bounding box center [226, 428] width 51 height 16
click at [314, 425] on input "text" at bounding box center [384, 428] width 264 height 16
type input "I also need your February, and March checks."
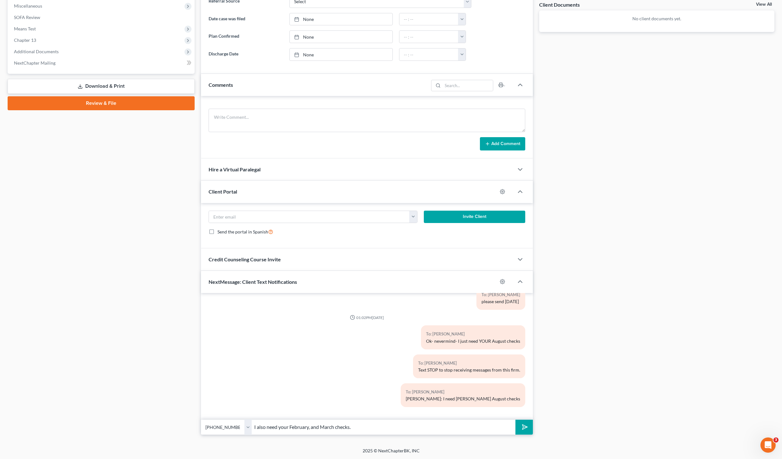
click at [226, 426] on select "Select [PHONE_NUMBER] - [PERSON_NAME] [PHONE_NUMBER] - [PERSON_NAME]" at bounding box center [226, 428] width 51 height 16
click at [201, 420] on select "Select [PHONE_NUMBER] - [PERSON_NAME] [PHONE_NUMBER] - [PERSON_NAME]" at bounding box center [226, 428] width 51 height 16
click at [374, 426] on input "I also need your February, and March checks." at bounding box center [384, 428] width 264 height 16
click at [522, 425] on icon "submit" at bounding box center [523, 427] width 9 height 9
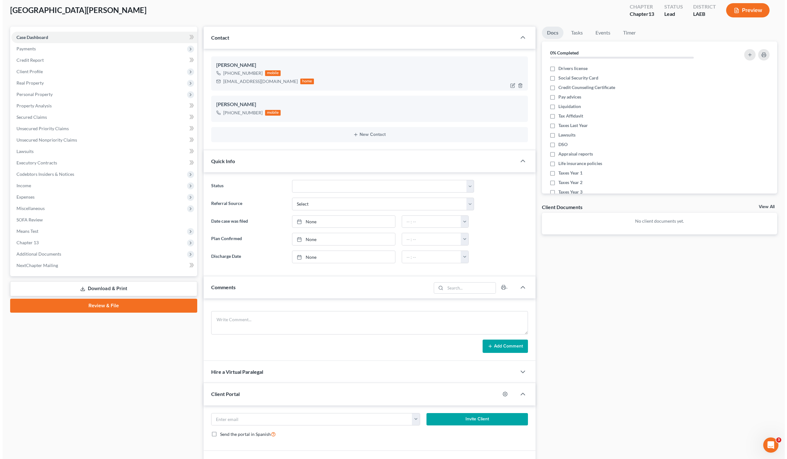
scroll to position [0, 0]
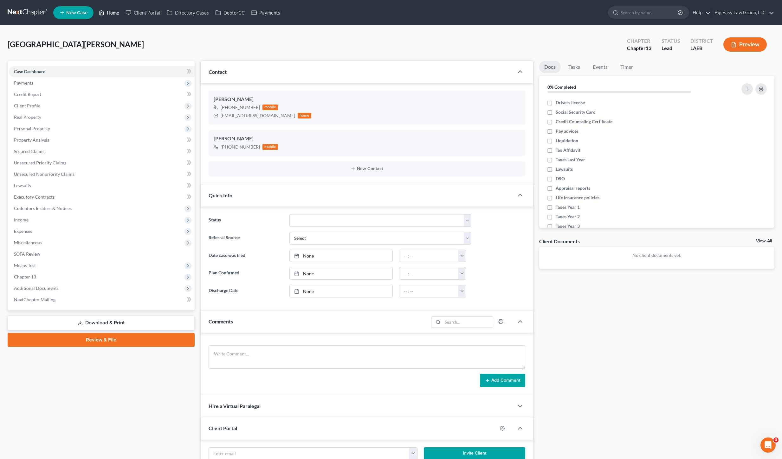
click at [108, 16] on link "Home" at bounding box center [108, 12] width 27 height 11
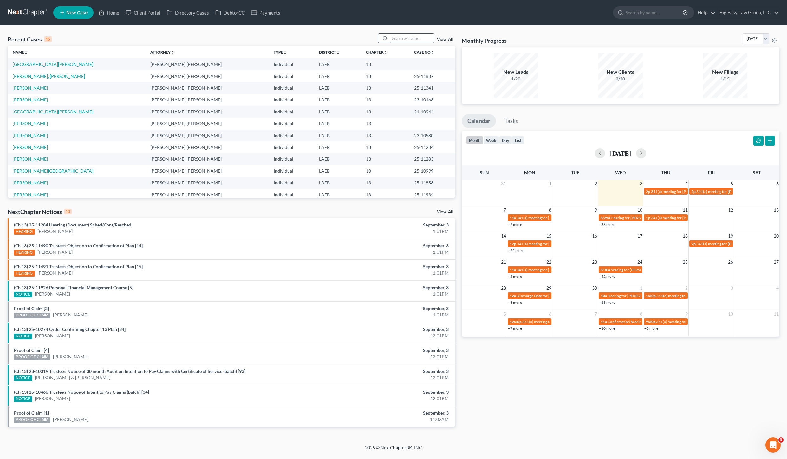
click at [433, 39] on div at bounding box center [406, 38] width 56 height 10
click at [425, 39] on input "search" at bounding box center [412, 38] width 44 height 9
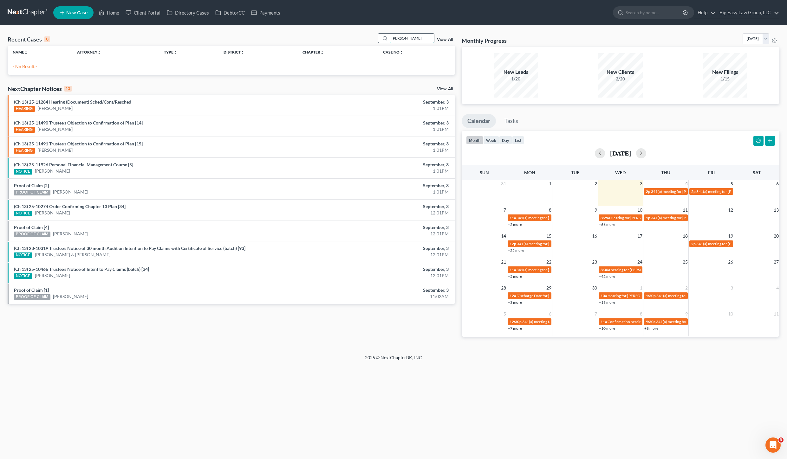
drag, startPoint x: 417, startPoint y: 40, endPoint x: 407, endPoint y: 37, distance: 9.8
click at [407, 38] on input "[PERSON_NAME]" at bounding box center [412, 38] width 44 height 9
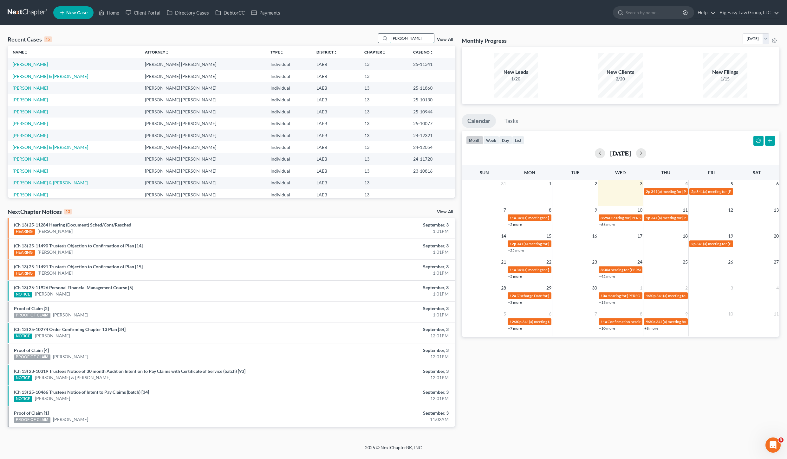
click at [386, 35] on div "[PERSON_NAME]" at bounding box center [406, 38] width 56 height 10
type input "[PERSON_NAME]"
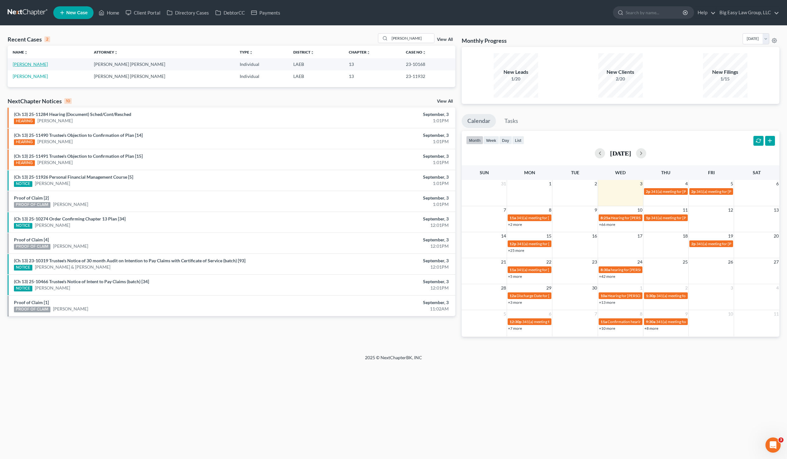
click at [20, 64] on link "[PERSON_NAME]" at bounding box center [30, 64] width 35 height 5
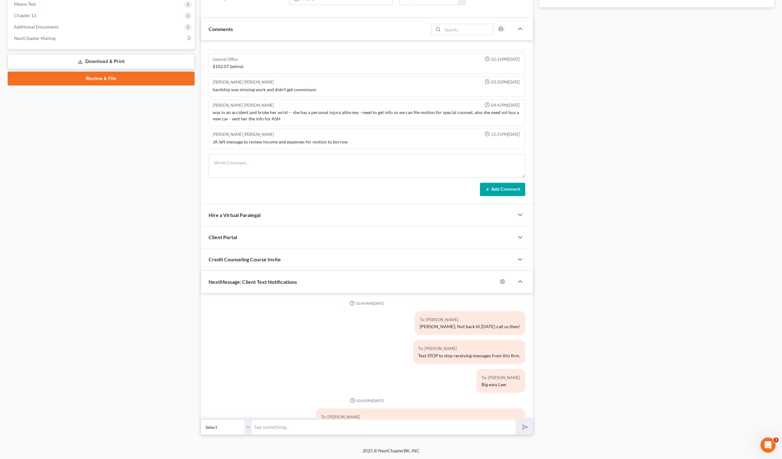
scroll to position [1148, 0]
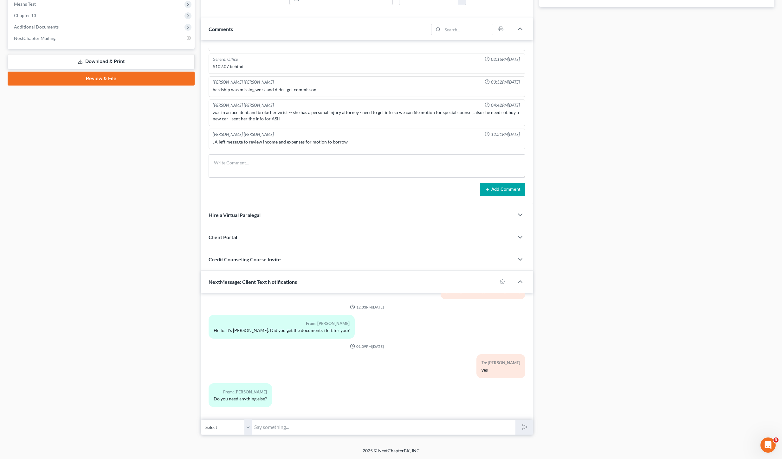
click at [398, 427] on input "text" at bounding box center [384, 428] width 264 height 16
type input "Once [PERSON_NAME] reviews them- she will let you know if she needs anything el…"
click at [516, 420] on button "submit" at bounding box center [524, 427] width 17 height 15
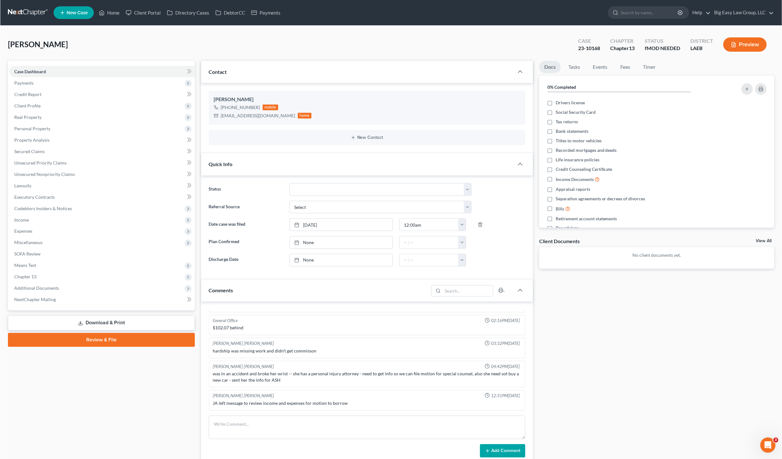
scroll to position [1177, 0]
drag, startPoint x: 114, startPoint y: 13, endPoint x: 301, endPoint y: 30, distance: 187.9
click at [114, 13] on link "Home" at bounding box center [108, 12] width 27 height 11
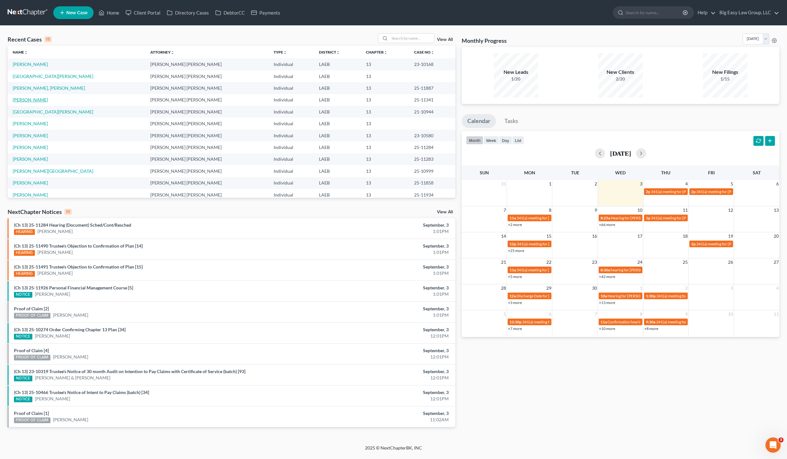
click at [29, 98] on link "[PERSON_NAME]" at bounding box center [30, 99] width 35 height 5
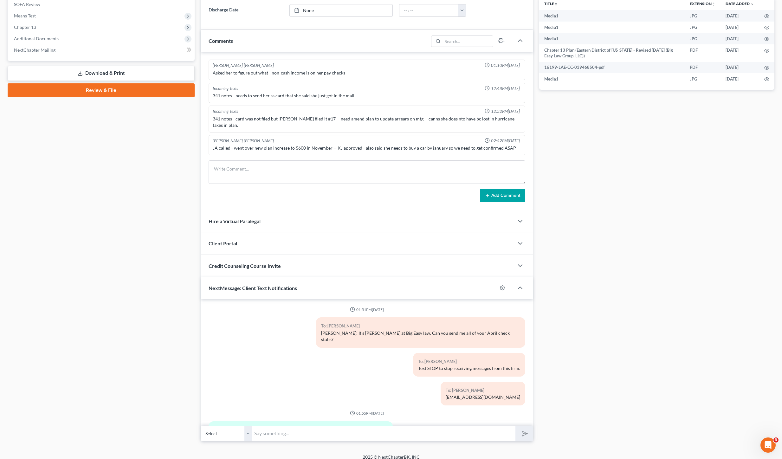
scroll to position [3061, 0]
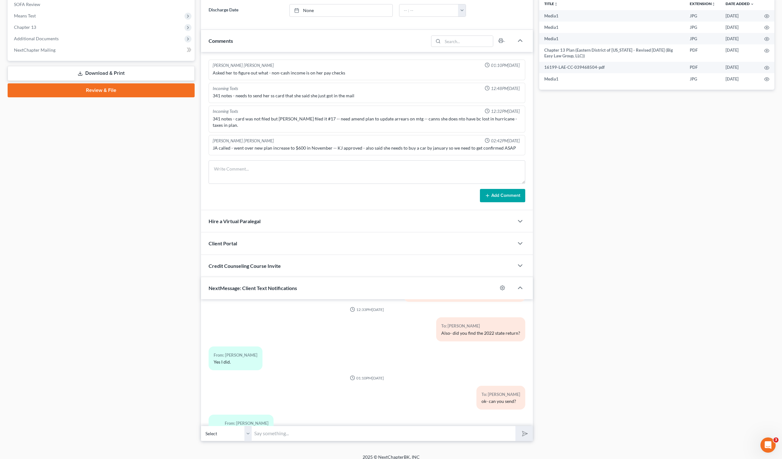
drag, startPoint x: 359, startPoint y: 421, endPoint x: 516, endPoint y: 445, distance: 159.6
click at [359, 426] on input "text" at bounding box center [384, 434] width 264 height 16
type input "They may not take bc not signed- I will let you know. If you can print the stat…"
click at [516, 426] on button "submit" at bounding box center [524, 433] width 17 height 15
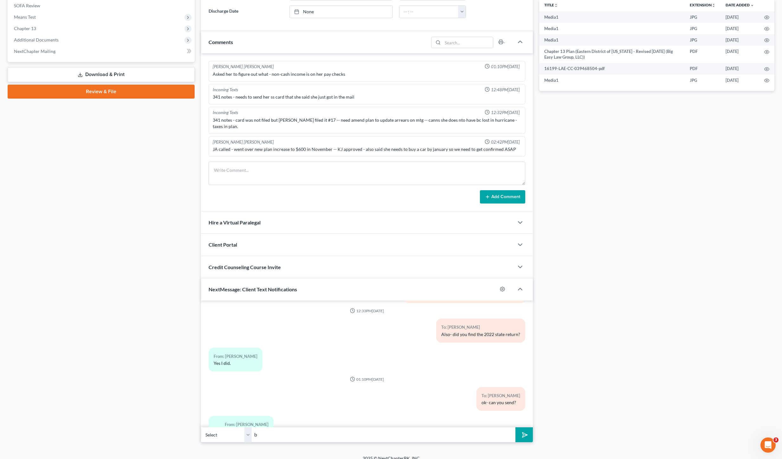
scroll to position [3097, 0]
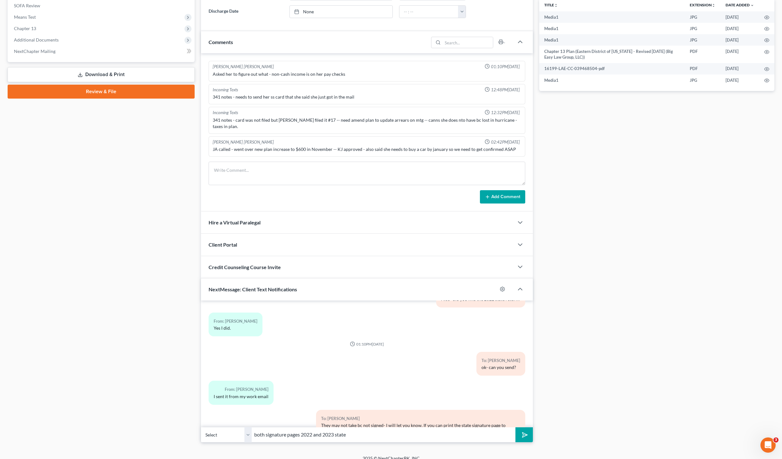
type input "both signature pages 2022 and 2023 state"
click at [516, 427] on button "submit" at bounding box center [524, 434] width 17 height 15
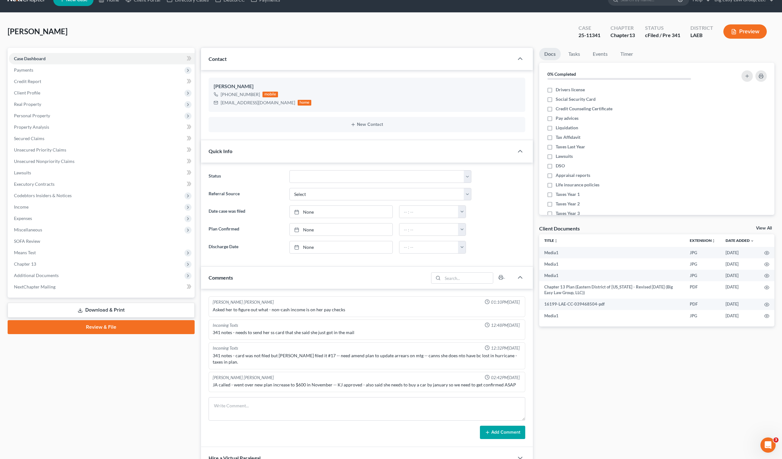
scroll to position [0, 0]
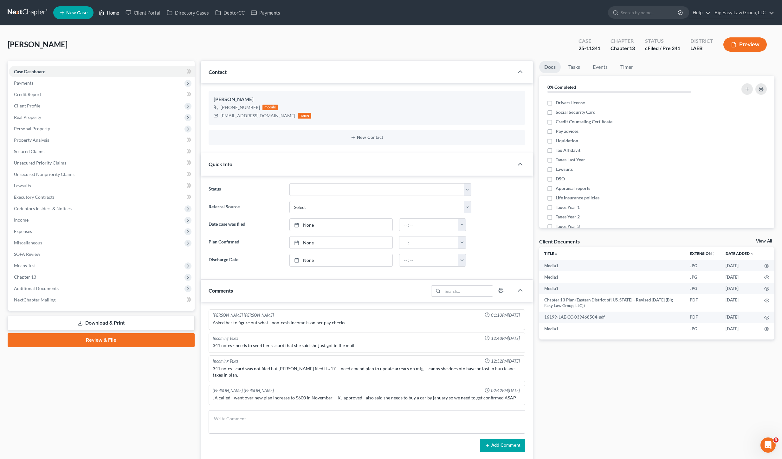
click at [112, 12] on link "Home" at bounding box center [108, 12] width 27 height 11
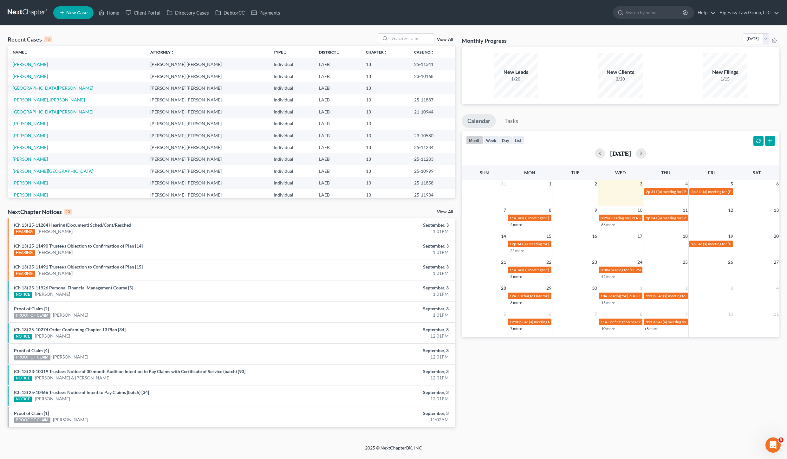
click at [36, 97] on link "[PERSON_NAME], [PERSON_NAME]" at bounding box center [49, 99] width 72 height 5
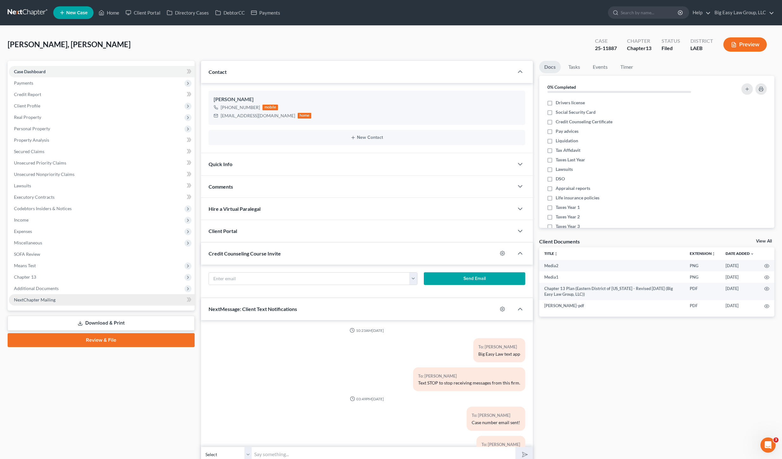
click at [50, 285] on span "Additional Documents" at bounding box center [102, 288] width 186 height 11
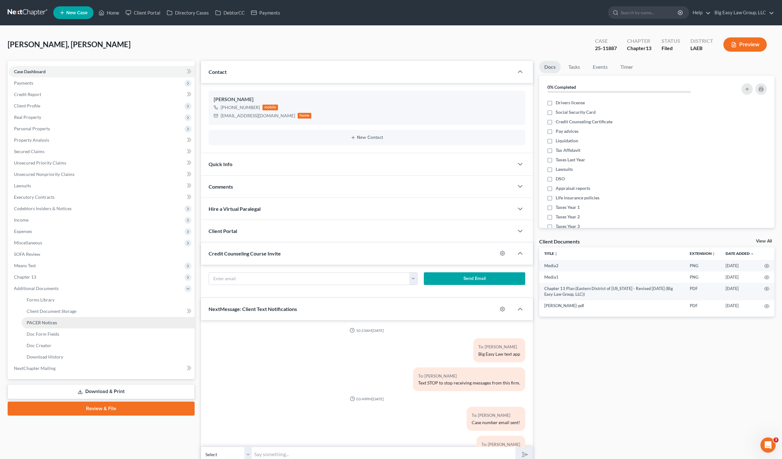
scroll to position [596, 0]
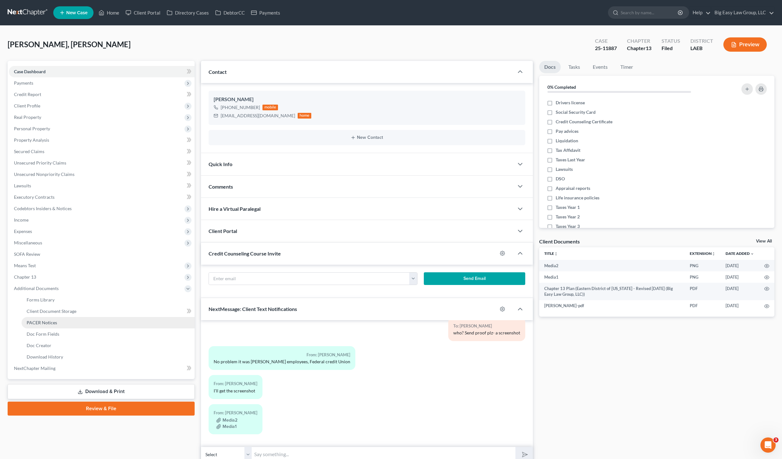
click at [60, 324] on link "PACER Notices" at bounding box center [108, 322] width 173 height 11
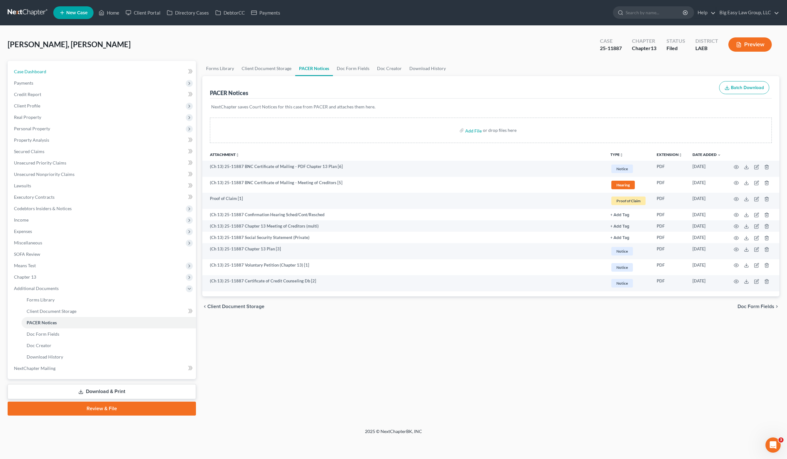
drag, startPoint x: 36, startPoint y: 71, endPoint x: 209, endPoint y: 146, distance: 188.8
click at [36, 71] on span "Case Dashboard" at bounding box center [30, 71] width 32 height 5
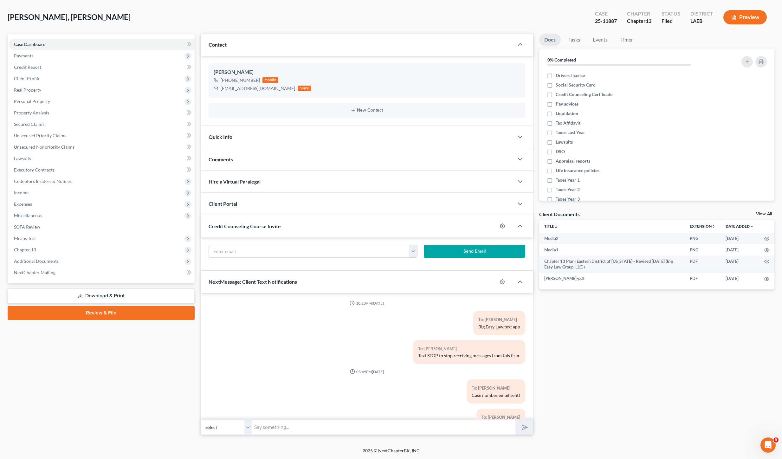
scroll to position [596, 0]
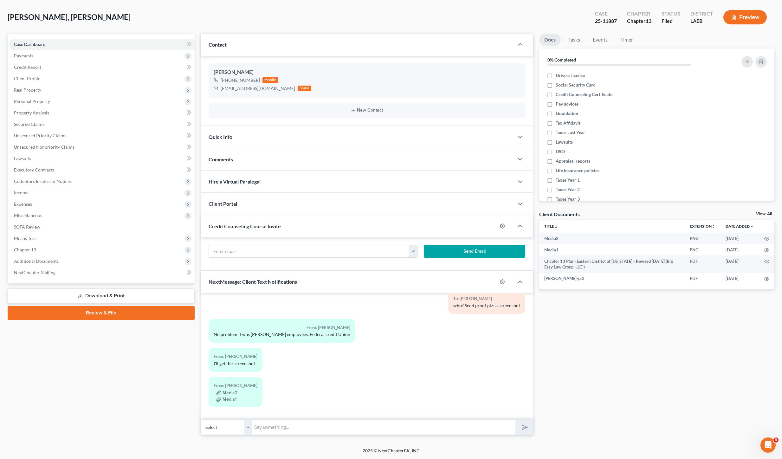
click at [393, 425] on input "text" at bounding box center [384, 427] width 264 height 16
type input "p"
type input "ok- so it was the next day after filling. Let me see what they say"
click at [516, 420] on button "submit" at bounding box center [524, 427] width 17 height 15
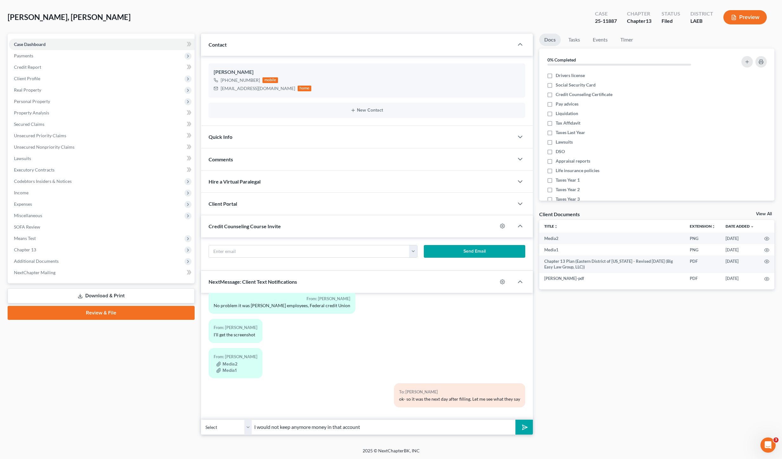
type input "I would not keep anymore money in that account"
click at [516, 420] on button "submit" at bounding box center [524, 427] width 17 height 15
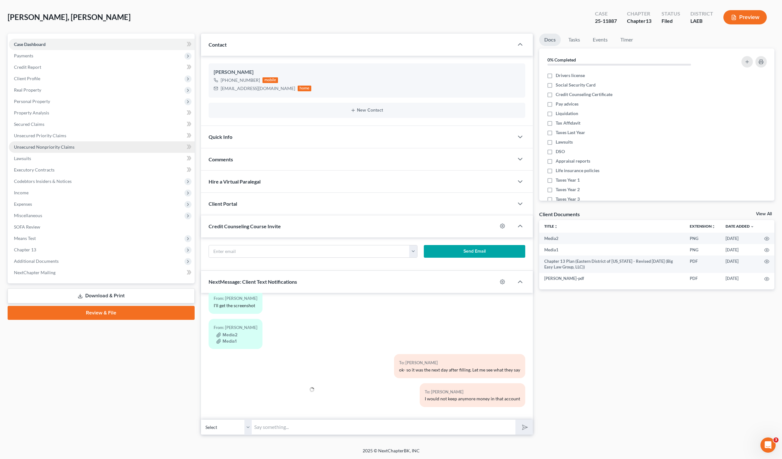
click at [36, 144] on link "Unsecured Nonpriority Claims" at bounding box center [102, 146] width 186 height 11
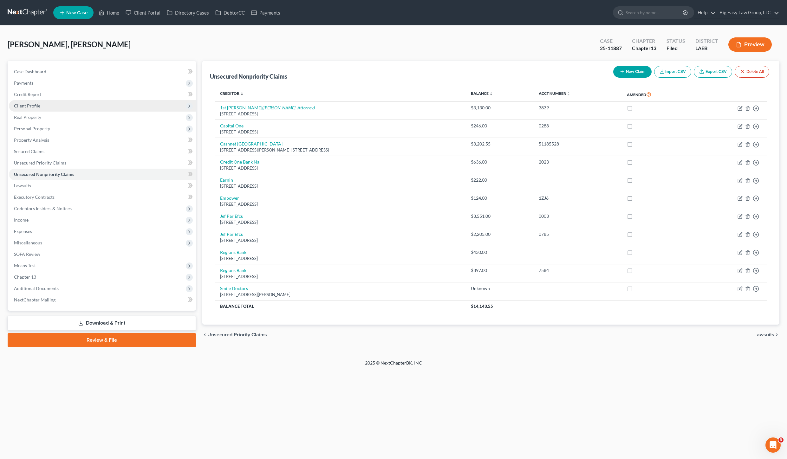
click at [33, 117] on span "Real Property" at bounding box center [27, 116] width 27 height 5
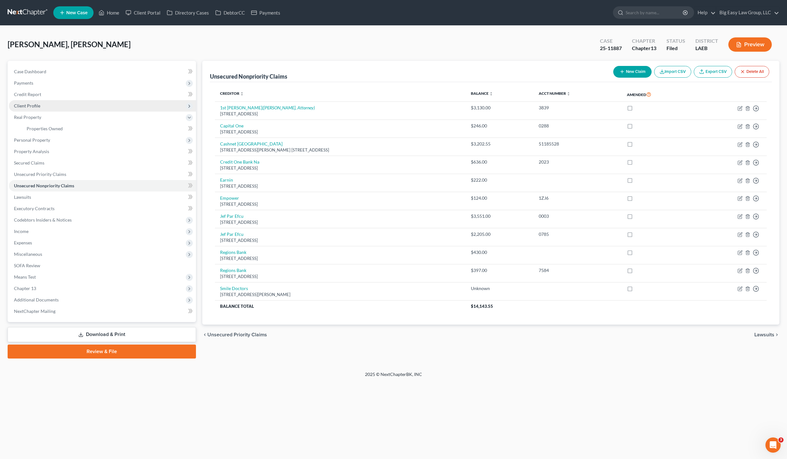
click at [35, 104] on span "Client Profile" at bounding box center [27, 105] width 26 height 5
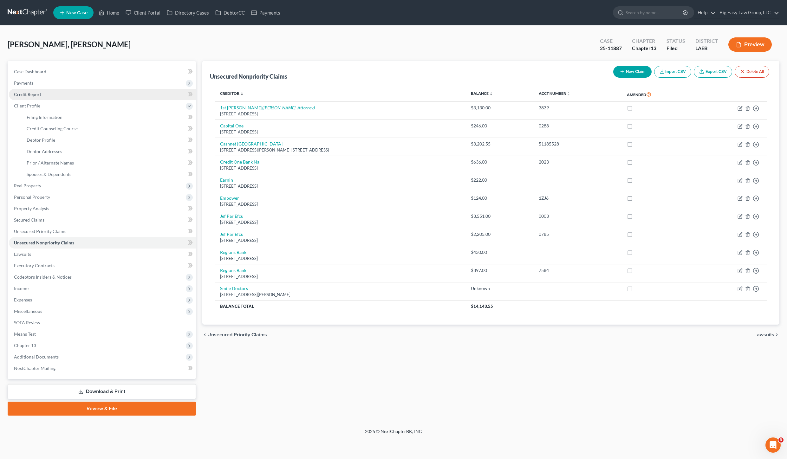
click at [43, 91] on link "Credit Report" at bounding box center [102, 94] width 187 height 11
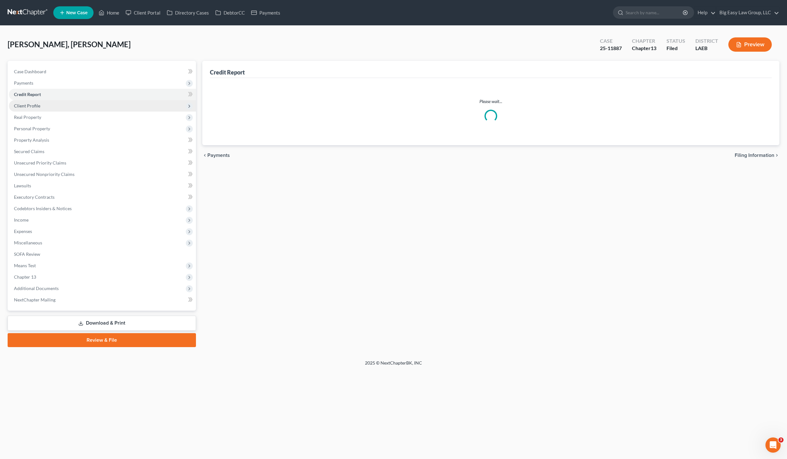
click at [43, 100] on span "Client Profile" at bounding box center [102, 105] width 187 height 11
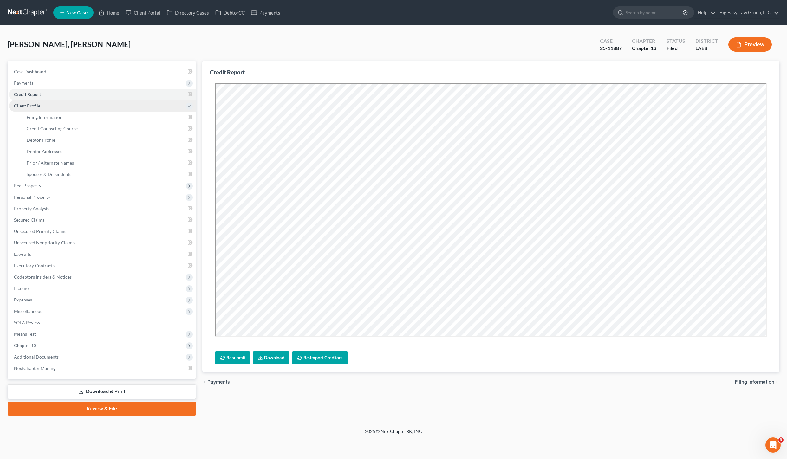
click at [46, 103] on span "Client Profile" at bounding box center [102, 105] width 187 height 11
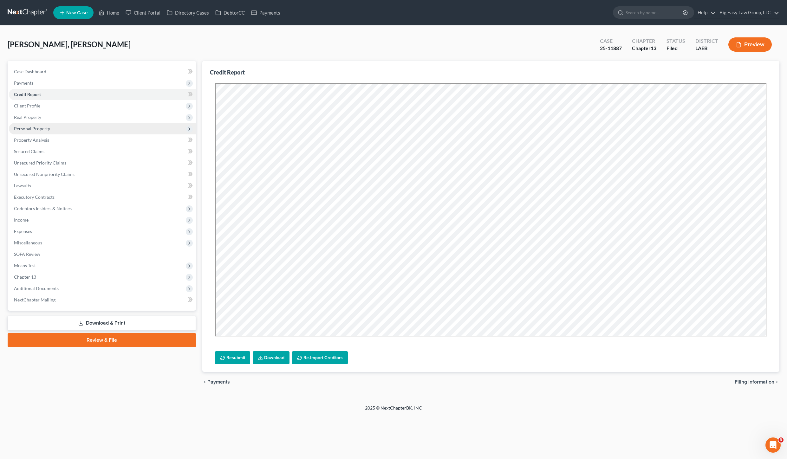
click at [68, 128] on span "Personal Property" at bounding box center [102, 128] width 187 height 11
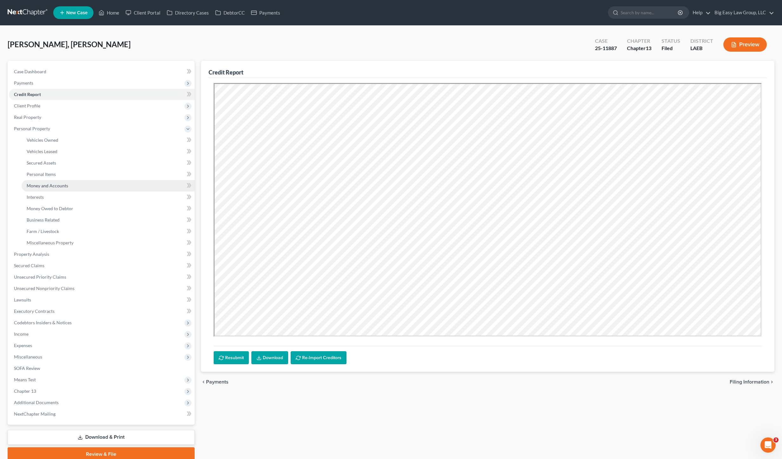
click at [76, 184] on link "Money and Accounts" at bounding box center [108, 185] width 173 height 11
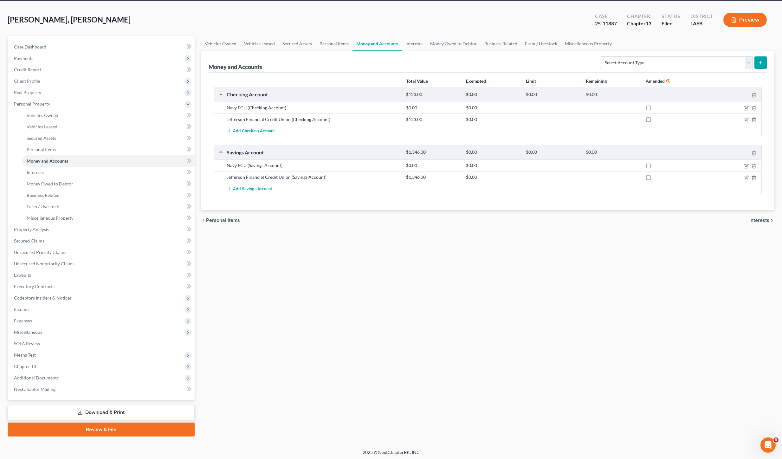
scroll to position [26, 0]
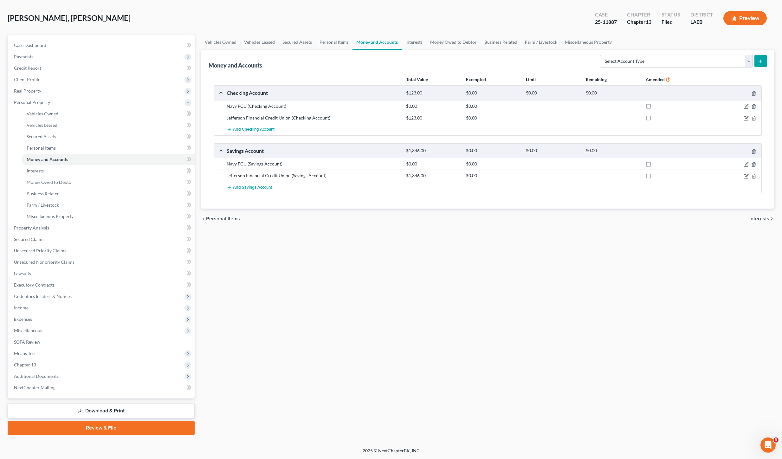
click at [219, 150] on div "Savings Account $1,346.00 $0.00 $0.00 $0.00" at bounding box center [486, 151] width 545 height 14
click at [224, 92] on div "Checking Account" at bounding box center [313, 92] width 179 height 7
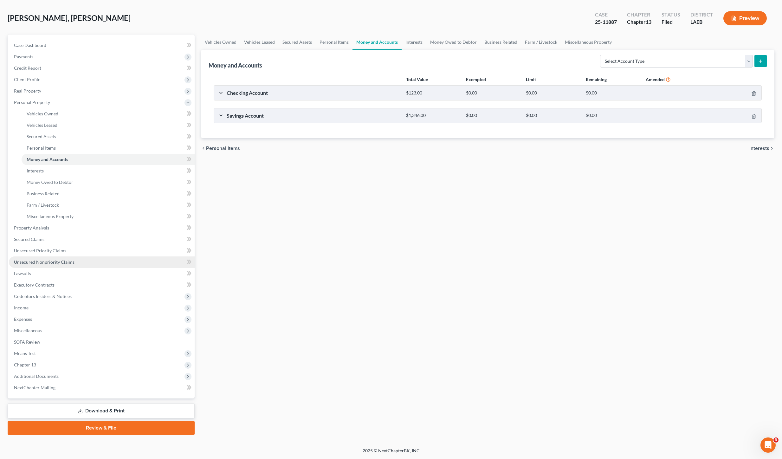
click at [39, 262] on span "Unsecured Nonpriority Claims" at bounding box center [44, 261] width 61 height 5
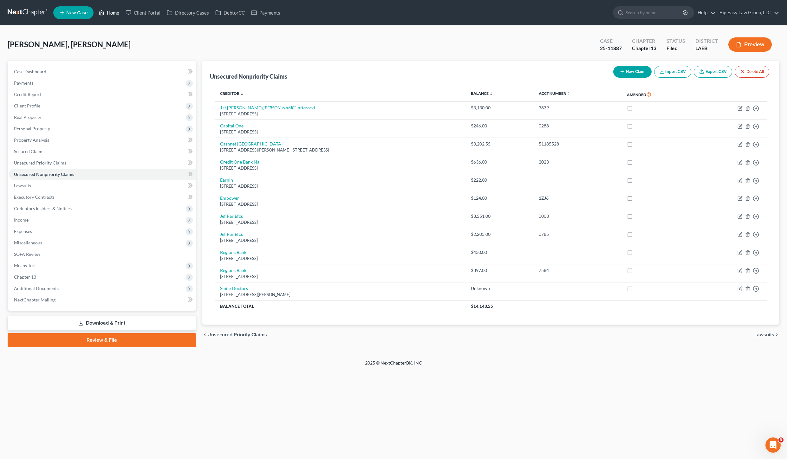
click at [116, 16] on link "Home" at bounding box center [108, 12] width 27 height 11
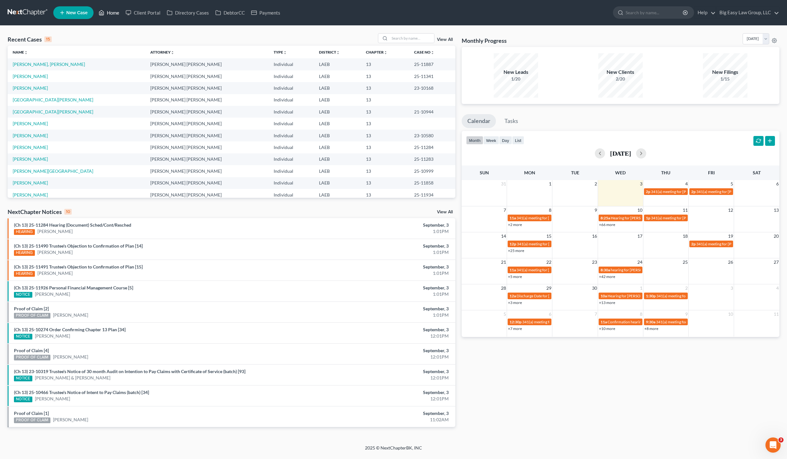
click at [112, 16] on link "Home" at bounding box center [108, 12] width 27 height 11
click at [110, 9] on link "Home" at bounding box center [108, 12] width 27 height 11
click at [25, 79] on td "[PERSON_NAME]" at bounding box center [77, 76] width 138 height 12
click at [40, 75] on link "[PERSON_NAME]" at bounding box center [30, 76] width 35 height 5
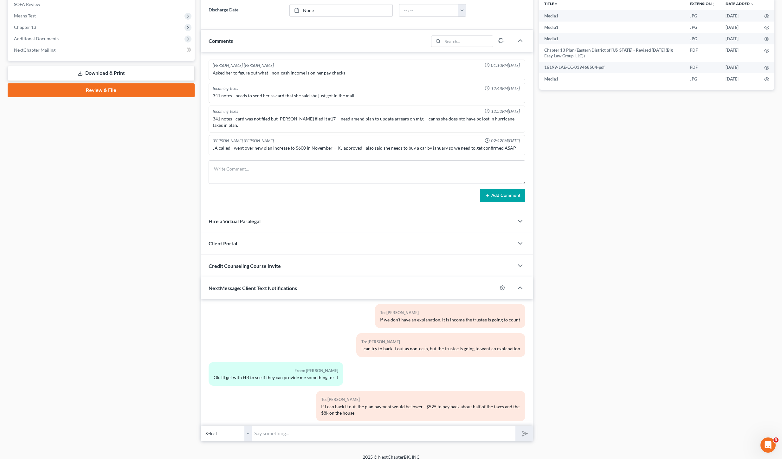
scroll to position [3126, 0]
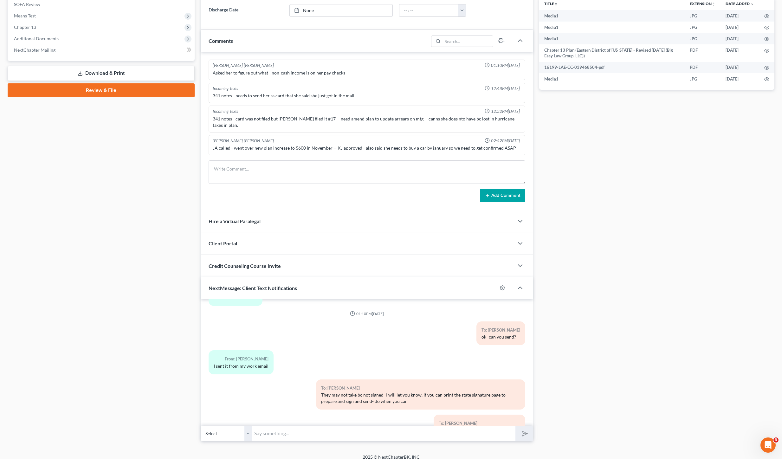
click at [349, 426] on input "text" at bounding box center [384, 434] width 264 height 16
click at [516, 426] on button "submit" at bounding box center [524, 433] width 17 height 15
type input "yep- they won;t accept them not signed. Please sign and date them so I can get …"
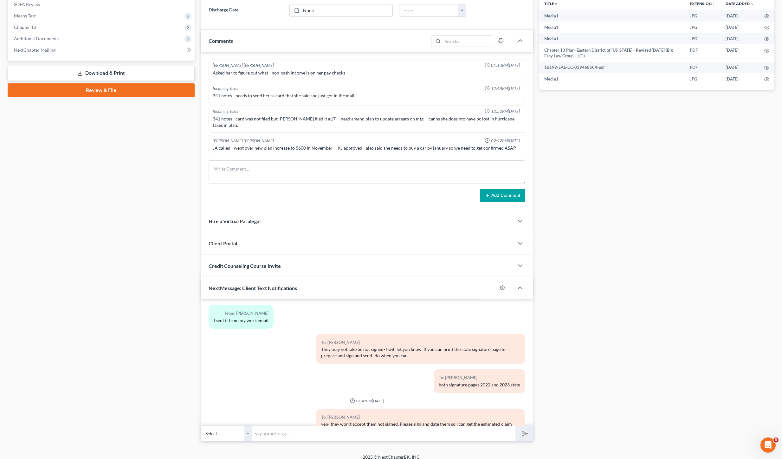
click at [55, 175] on div "Case Dashboard Payments Invoices Payments Payments Credit Report Client Profile" at bounding box center [100, 126] width 193 height 630
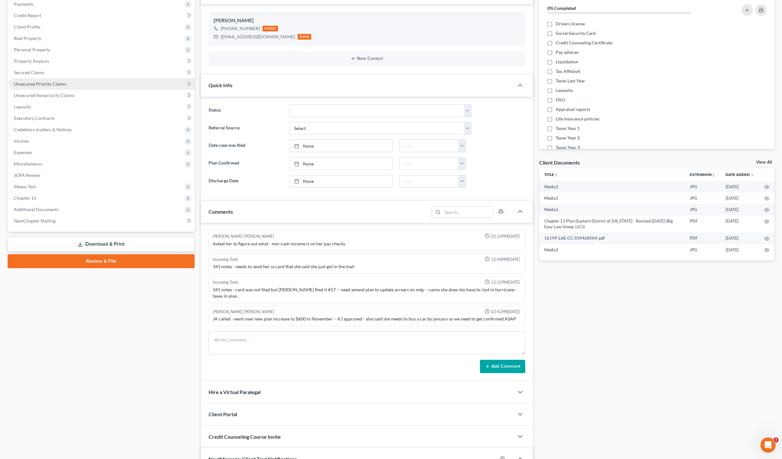
scroll to position [0, 0]
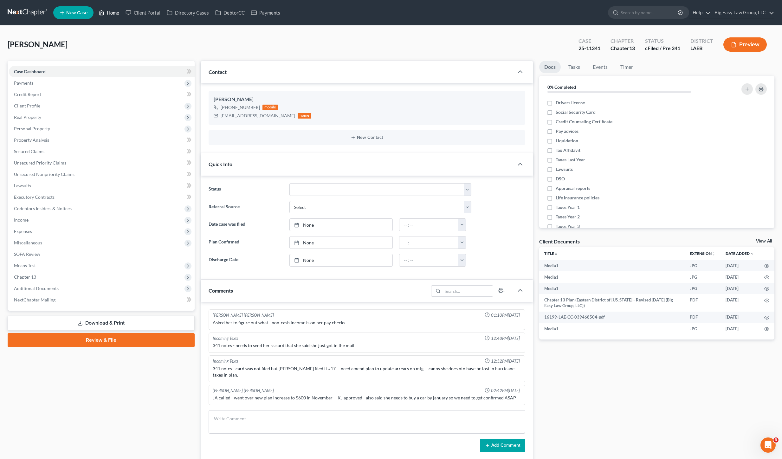
drag, startPoint x: 105, startPoint y: 13, endPoint x: 379, endPoint y: 52, distance: 277.0
click at [105, 13] on link "Home" at bounding box center [108, 12] width 27 height 11
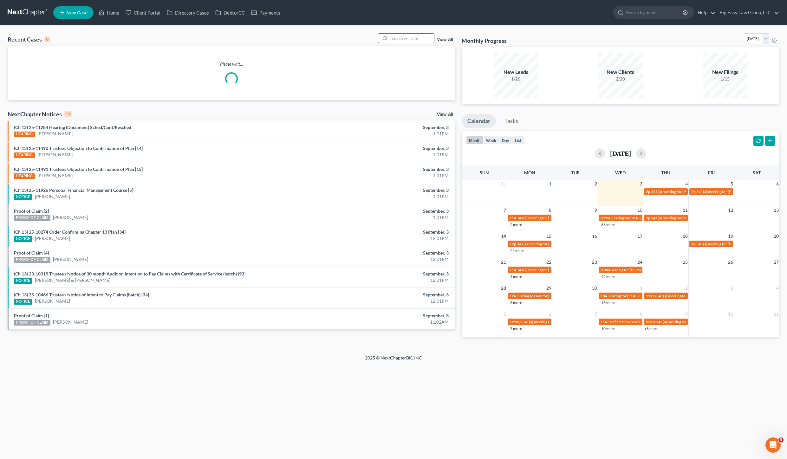
click at [390, 39] on div at bounding box center [383, 38] width 11 height 9
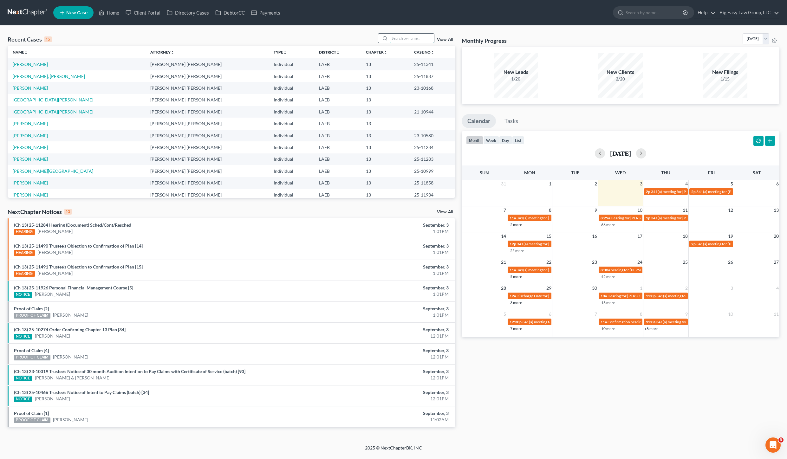
click at [423, 38] on input "search" at bounding box center [412, 38] width 44 height 9
type input "[PERSON_NAME]"
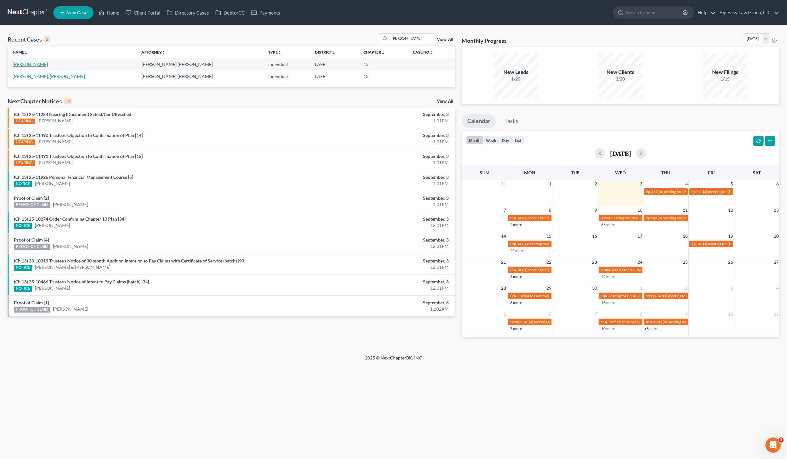
drag, startPoint x: 38, startPoint y: 57, endPoint x: 36, endPoint y: 61, distance: 4.3
click at [38, 57] on th "Name unfold_more expand_more expand_less" at bounding box center [72, 52] width 129 height 13
click at [36, 62] on link "[PERSON_NAME]" at bounding box center [30, 64] width 35 height 5
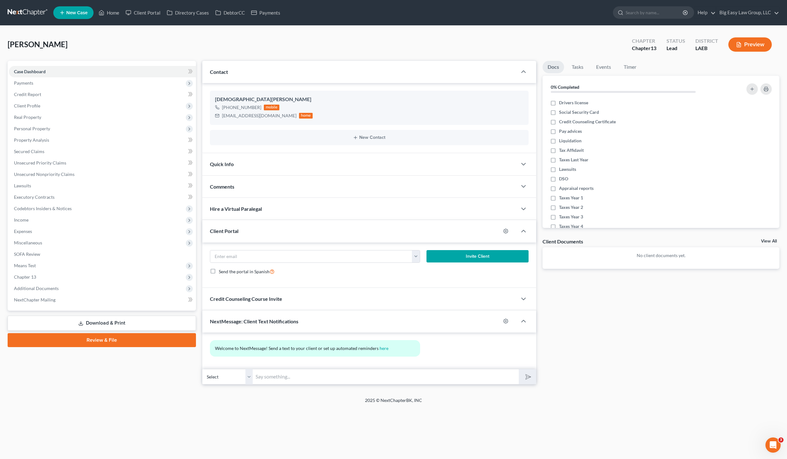
click at [296, 370] on input "text" at bounding box center [386, 377] width 266 height 16
click at [276, 376] on input "text" at bounding box center [386, 377] width 266 height 16
type input "[PERSON_NAME]: it's [PERSON_NAME] at Big Easy Law- can you come [DATE] at 1?"
click at [519, 369] on button "submit" at bounding box center [527, 376] width 17 height 15
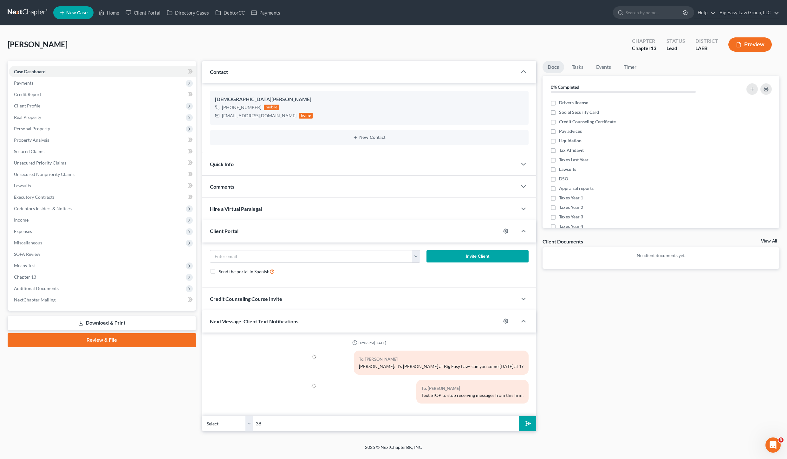
type input "3"
type input "[STREET_ADDRESS] [STREET_ADDRESS]"
click at [533, 419] on button "submit" at bounding box center [527, 423] width 17 height 15
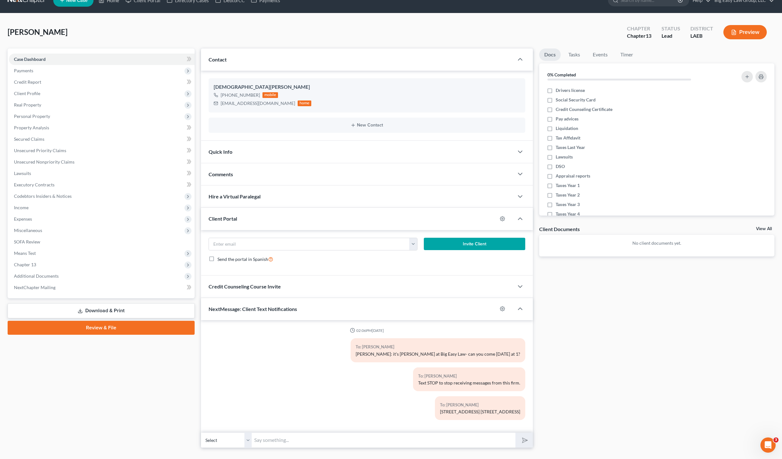
scroll to position [25, 0]
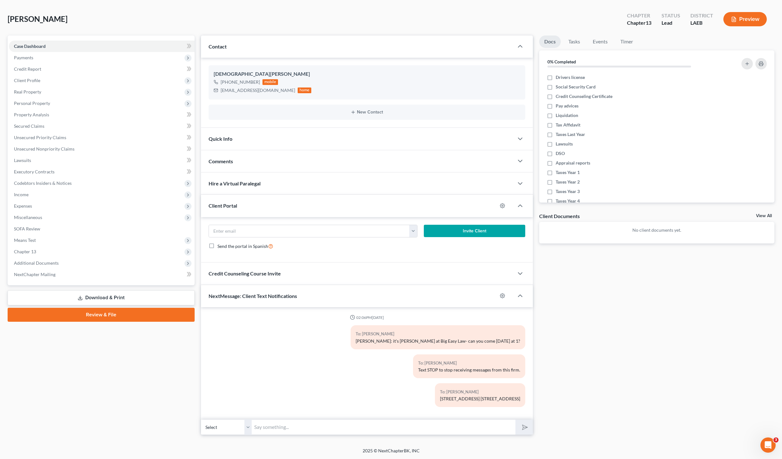
click at [302, 431] on input "text" at bounding box center [384, 427] width 264 height 16
type input "actually it would have to be for 12:30"
click at [516, 420] on button "submit" at bounding box center [524, 427] width 17 height 15
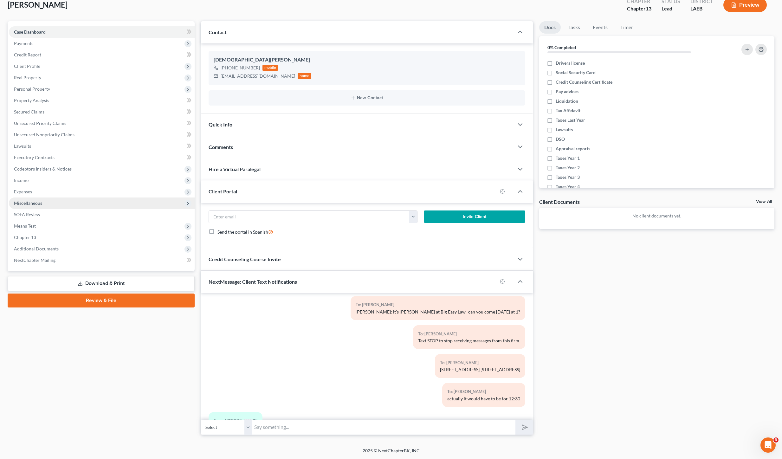
scroll to position [44, 0]
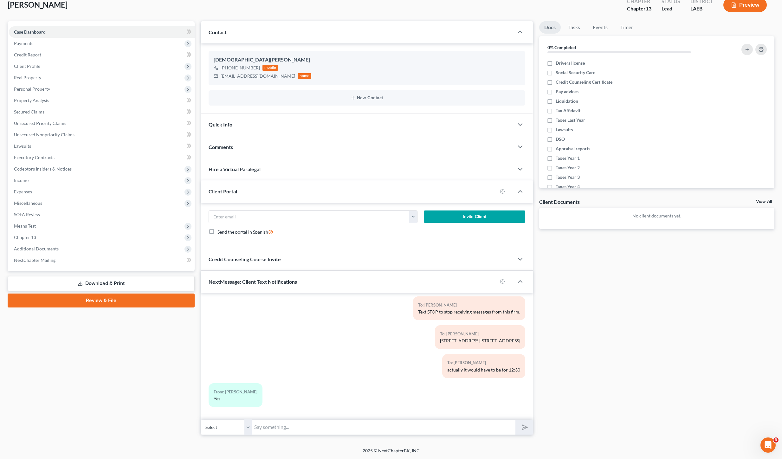
click at [289, 426] on input "text" at bounding box center [384, 427] width 264 height 16
type input "Ok- 12:30 [DATE]"
click at [516, 420] on button "submit" at bounding box center [524, 427] width 17 height 15
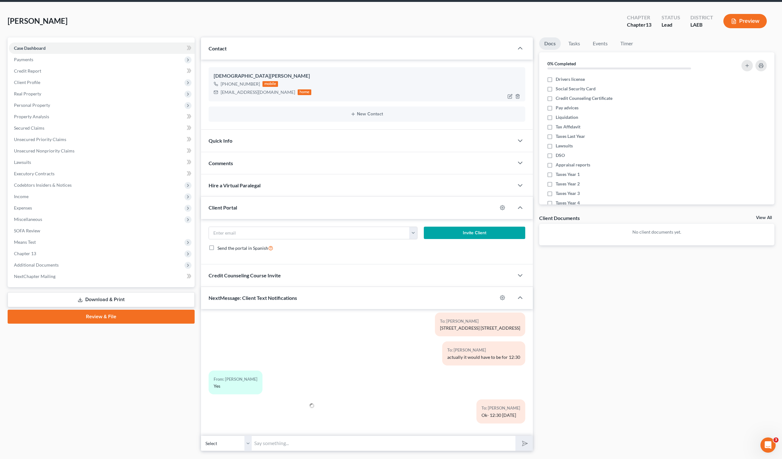
scroll to position [0, 0]
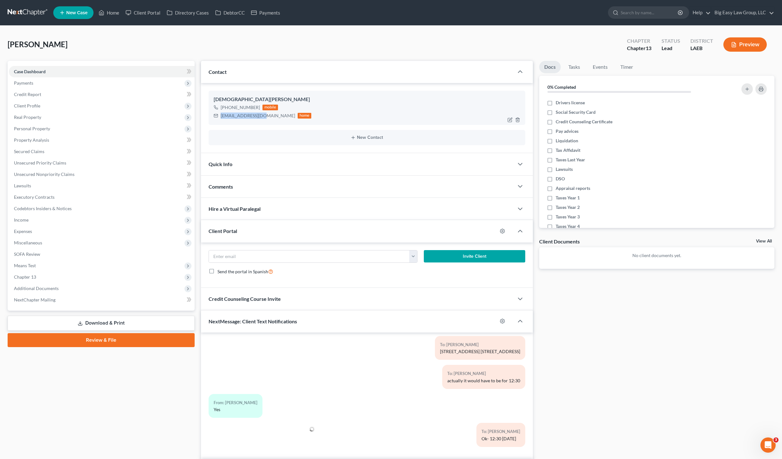
drag, startPoint x: 261, startPoint y: 116, endPoint x: 223, endPoint y: 116, distance: 38.0
click at [219, 114] on div "[EMAIL_ADDRESS][DOMAIN_NAME] home" at bounding box center [263, 116] width 98 height 8
copy div "[EMAIL_ADDRESS][DOMAIN_NAME]"
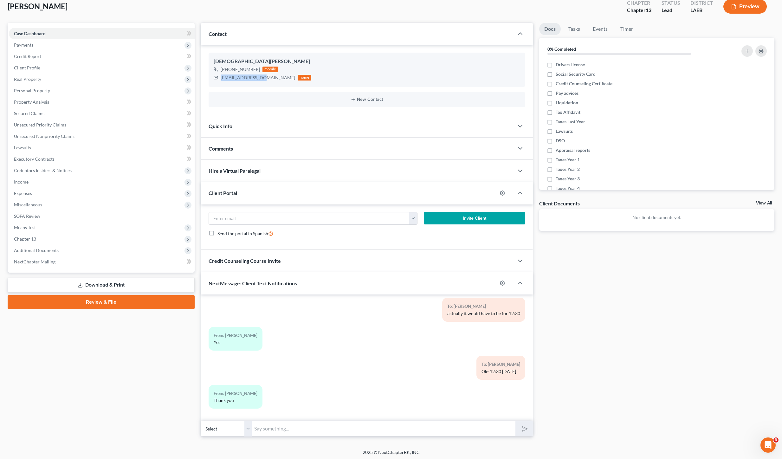
scroll to position [40, 0]
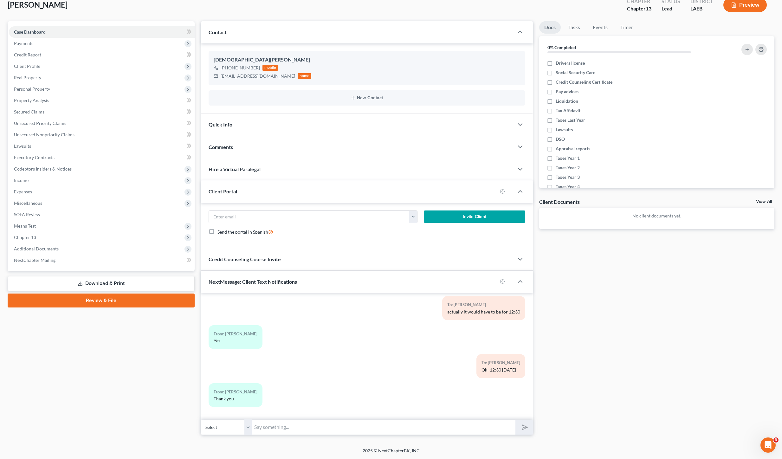
drag, startPoint x: 319, startPoint y: 436, endPoint x: 321, endPoint y: 430, distance: 5.8
click at [319, 436] on div "Petition Navigation Case Dashboard Payments Invoices Payments Payments Credit R…" at bounding box center [391, 230] width 767 height 419
click at [322, 424] on input "text" at bounding box center [384, 427] width 264 height 16
type input "P"
type input "Please send me your paystub after 8/15"
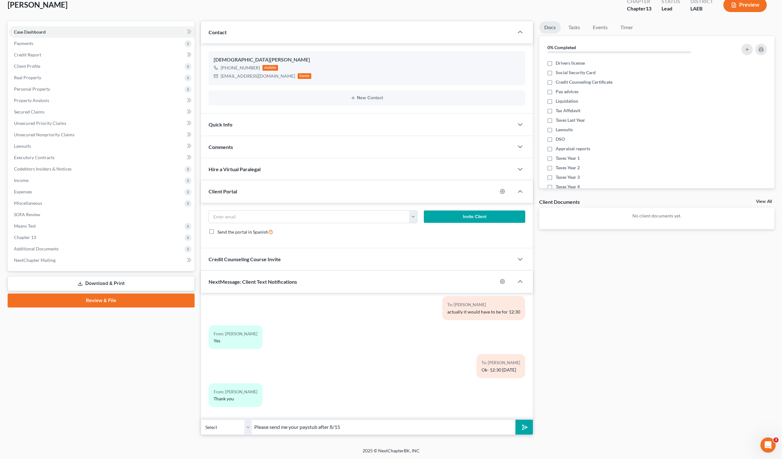
click at [516, 420] on button "submit" at bounding box center [524, 427] width 17 height 15
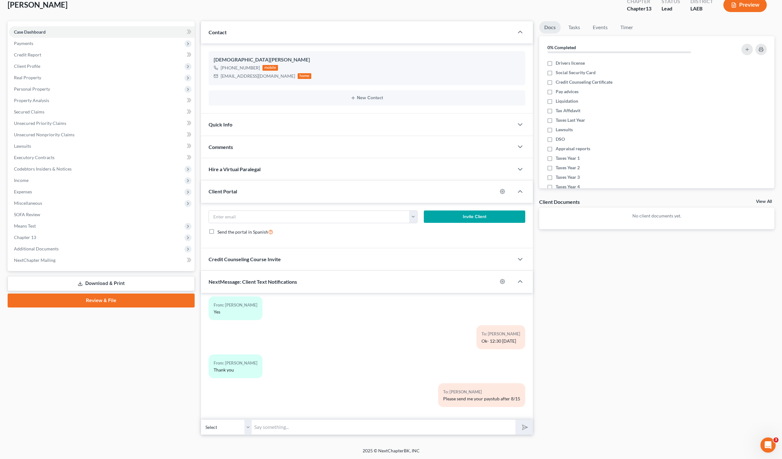
click at [365, 426] on input "text" at bounding box center [384, 427] width 264 height 16
type input "[EMAIL_ADDRESS][DOMAIN_NAME]"
click at [516, 420] on button "submit" at bounding box center [524, 427] width 17 height 15
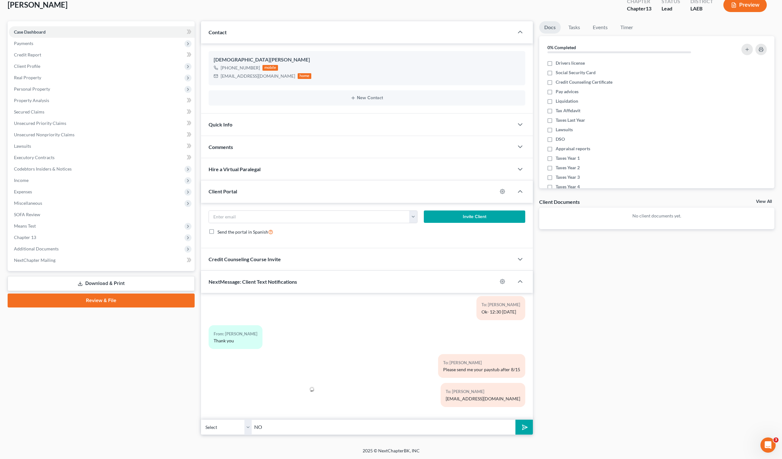
type input "N"
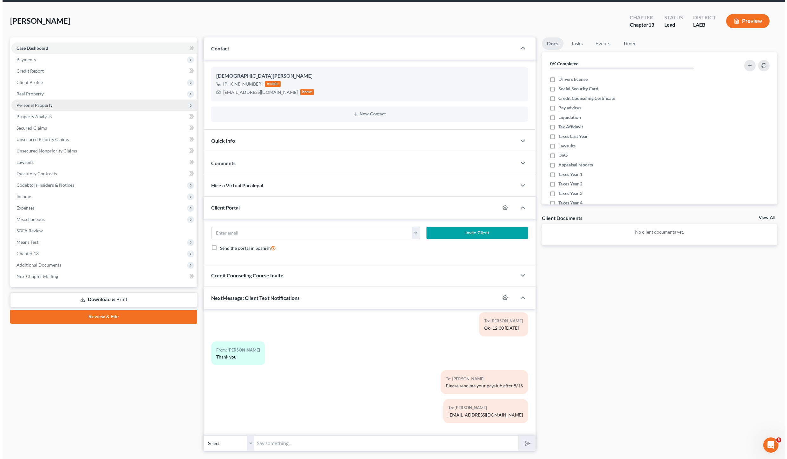
scroll to position [0, 0]
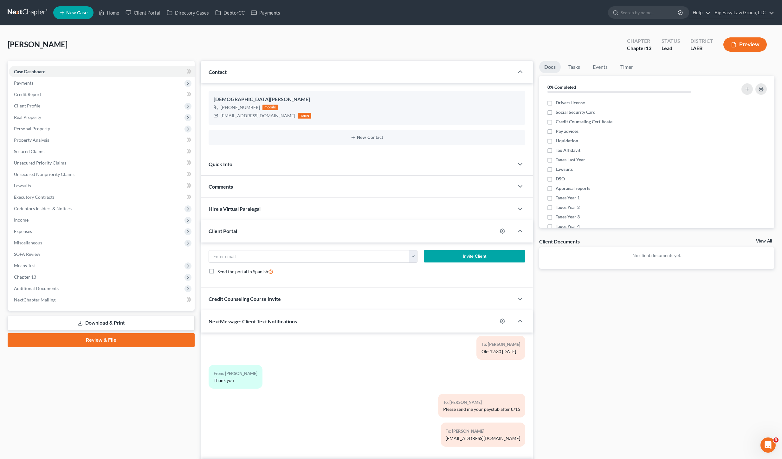
click at [247, 233] on div "Client Portal" at bounding box center [349, 231] width 296 height 22
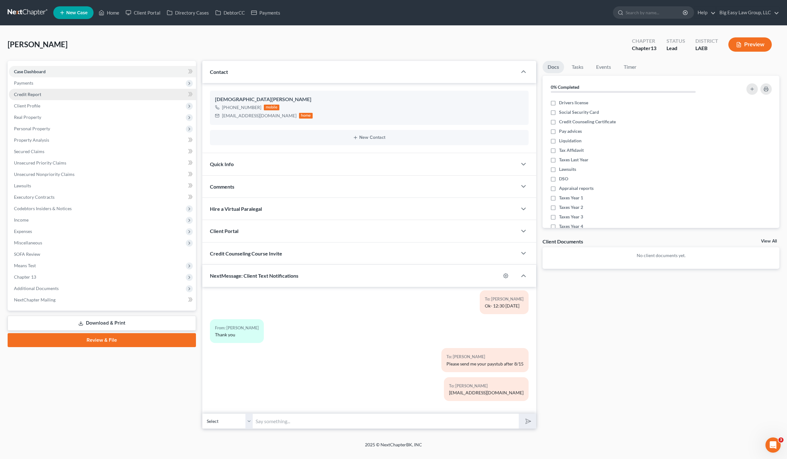
click at [33, 83] on span "Payments" at bounding box center [102, 82] width 187 height 11
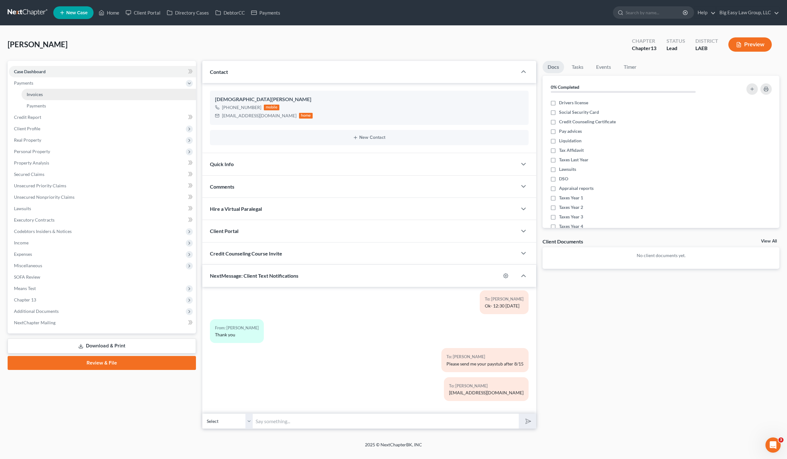
click at [51, 93] on link "Invoices" at bounding box center [109, 94] width 174 height 11
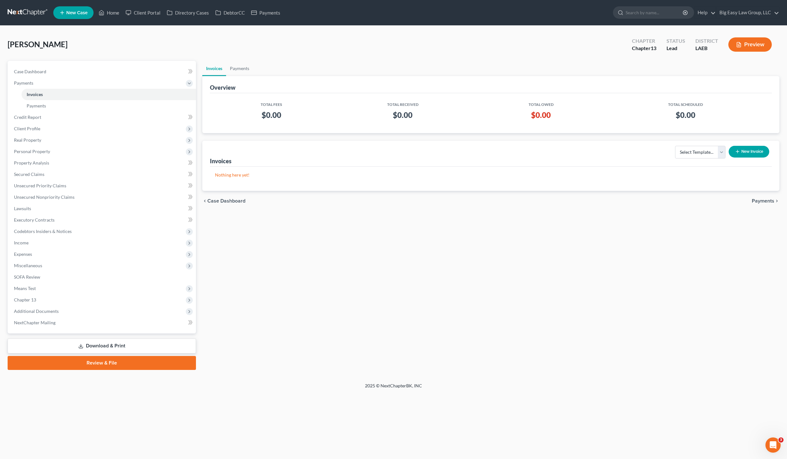
click at [751, 153] on button "New Invoice" at bounding box center [749, 152] width 41 height 12
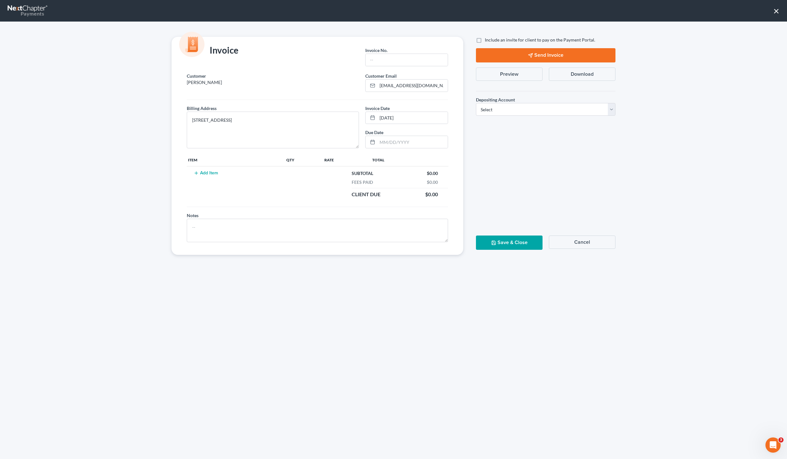
click at [209, 172] on button "Add Item" at bounding box center [206, 173] width 28 height 5
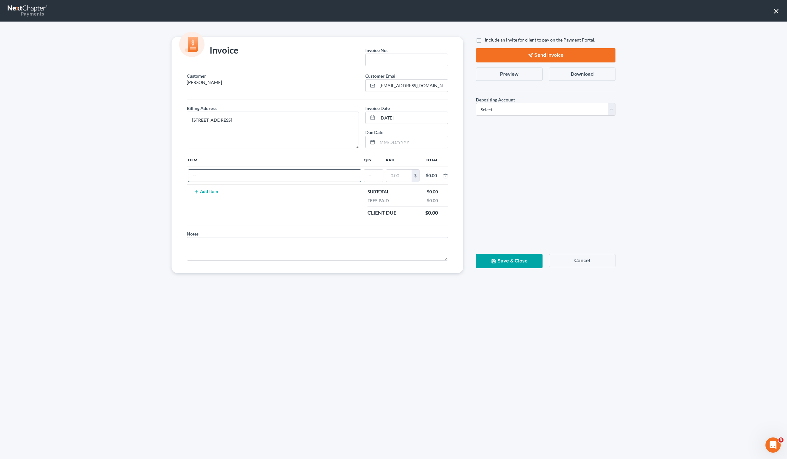
click at [223, 180] on input "text" at bounding box center [274, 176] width 172 height 12
type input "ch 13 filing fee and repossession filing fee"
type input "01"
type input "1"
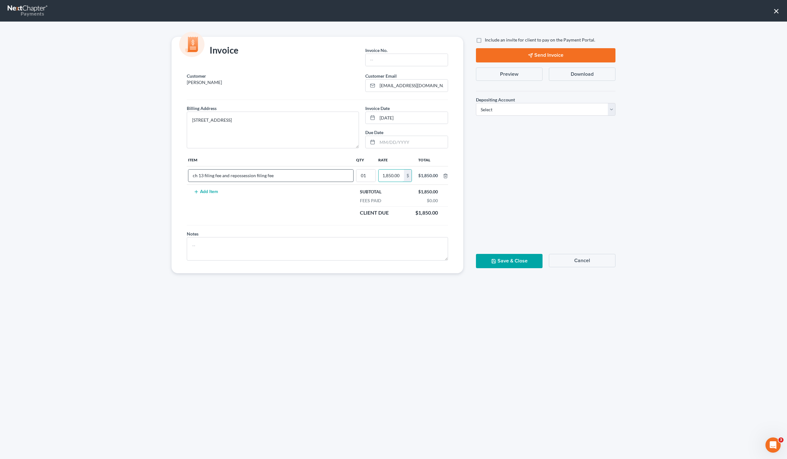
type input "1,850.00"
click at [417, 64] on input "text" at bounding box center [407, 60] width 82 height 12
type input "01"
drag, startPoint x: 525, startPoint y: 118, endPoint x: 530, endPoint y: 109, distance: 9.9
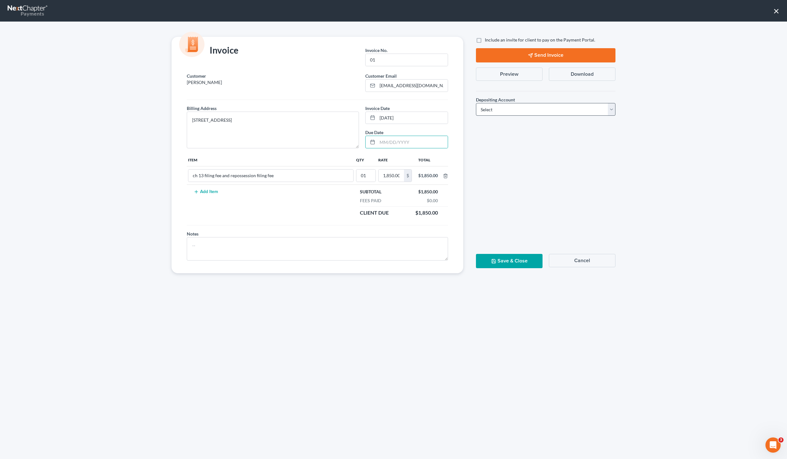
click at [526, 118] on div "Depositing Account * Select Operation Trust" at bounding box center [546, 103] width 146 height 35
click at [530, 109] on select "Select Operation Trust" at bounding box center [545, 109] width 139 height 13
select select "0"
click at [476, 103] on select "Select Operation Trust" at bounding box center [545, 109] width 139 height 13
click at [498, 199] on div "Include an invite for client to pay on the Payment Portal. Send Invoice Preview…" at bounding box center [546, 155] width 152 height 237
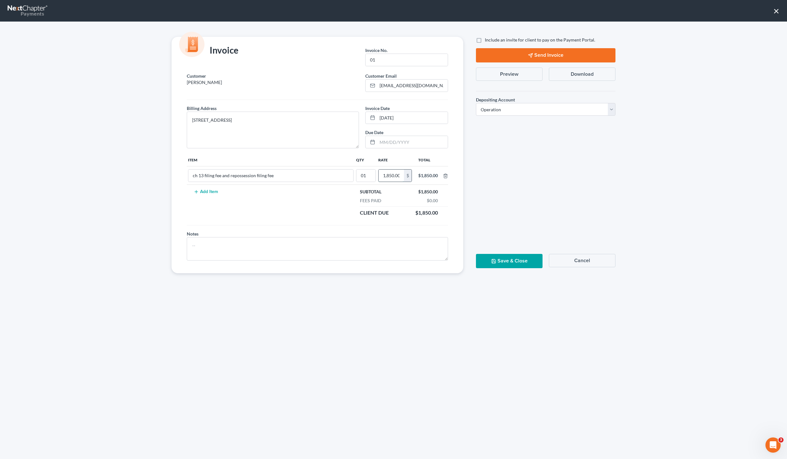
click at [392, 171] on input "1,850.00" at bounding box center [391, 176] width 25 height 12
drag, startPoint x: 496, startPoint y: 266, endPoint x: 516, endPoint y: 238, distance: 34.3
click at [496, 266] on button "Save & Close" at bounding box center [509, 261] width 67 height 14
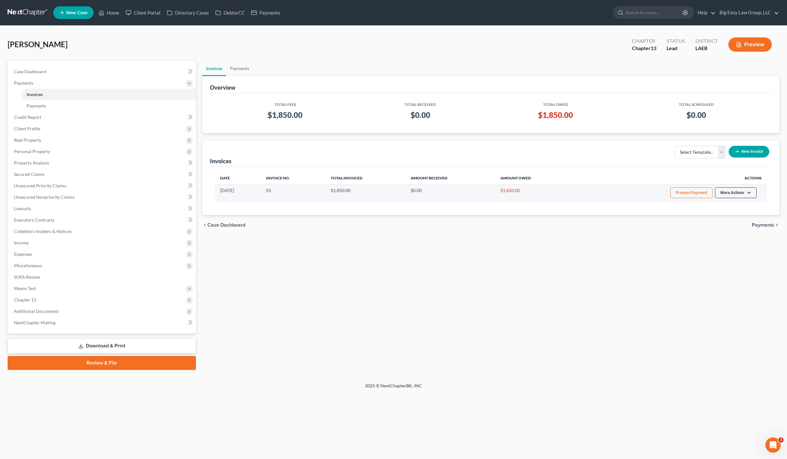
click at [727, 192] on button "More Actions" at bounding box center [736, 192] width 42 height 11
click at [725, 209] on link "View/Edit" at bounding box center [745, 206] width 74 height 11
select select "0"
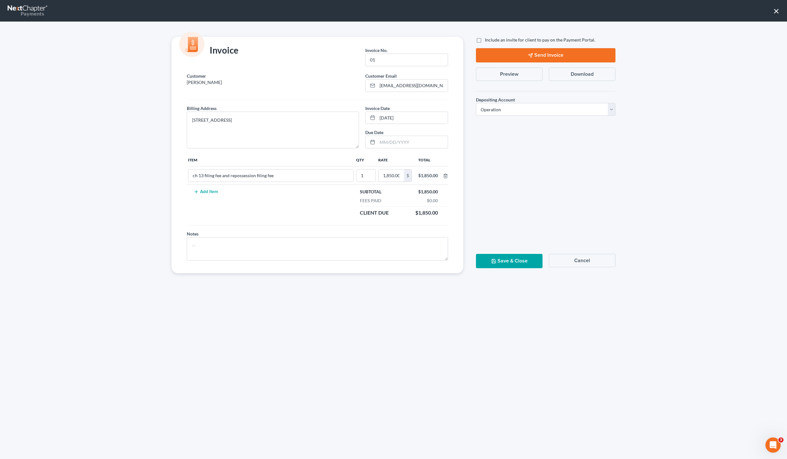
drag, startPoint x: 390, startPoint y: 175, endPoint x: 425, endPoint y: 178, distance: 35.6
click at [390, 175] on input "1,850.00" at bounding box center [391, 176] width 25 height 12
drag, startPoint x: 398, startPoint y: 176, endPoint x: 352, endPoint y: 172, distance: 46.1
click at [357, 173] on tr "ch 13 filing fee and repossession filing fee 1 150.00 $ $150.00" at bounding box center [317, 175] width 261 height 18
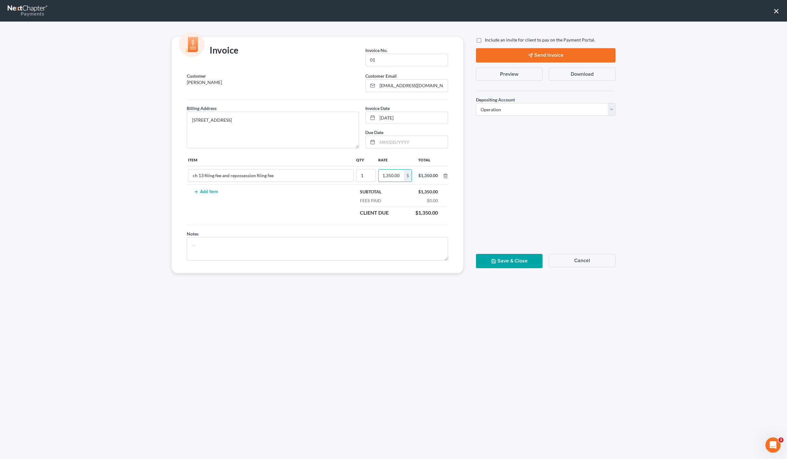
type input "1,350.00"
click at [512, 266] on button "Save & Close" at bounding box center [509, 261] width 67 height 14
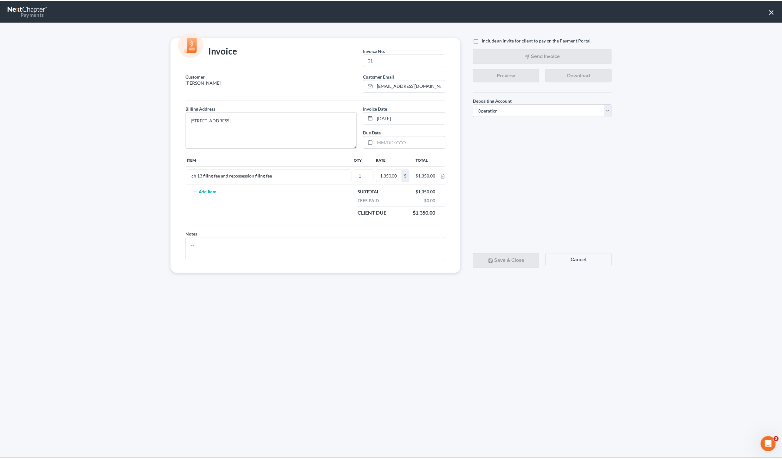
scroll to position [0, 0]
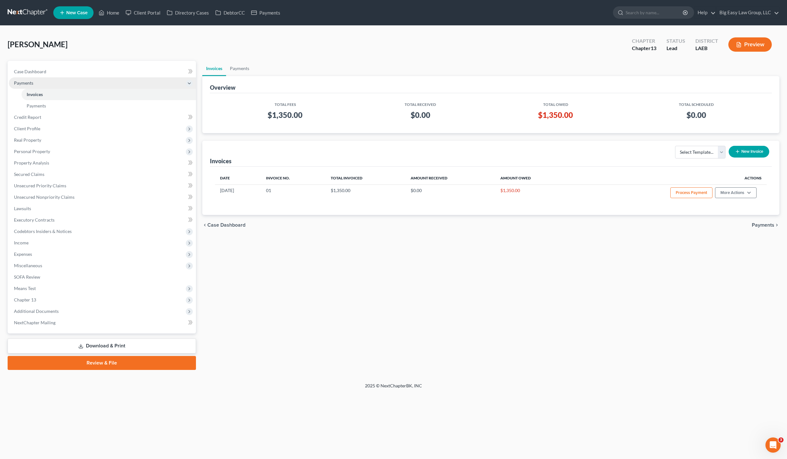
click at [23, 79] on span "Payments" at bounding box center [102, 82] width 187 height 11
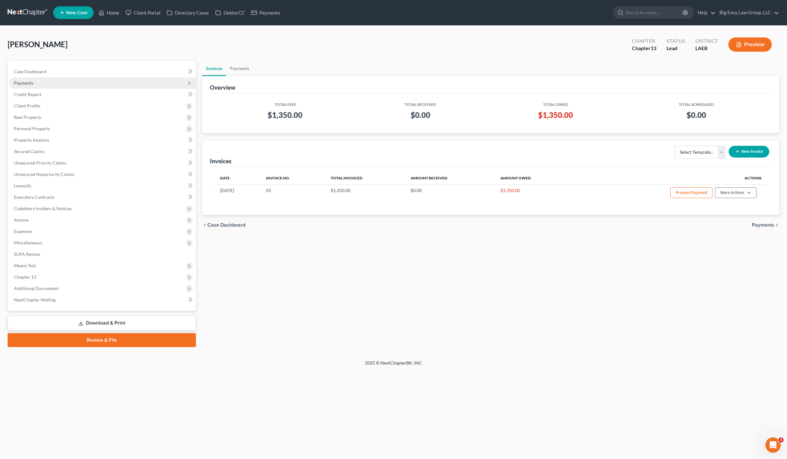
click at [30, 78] on span "Payments" at bounding box center [102, 82] width 187 height 11
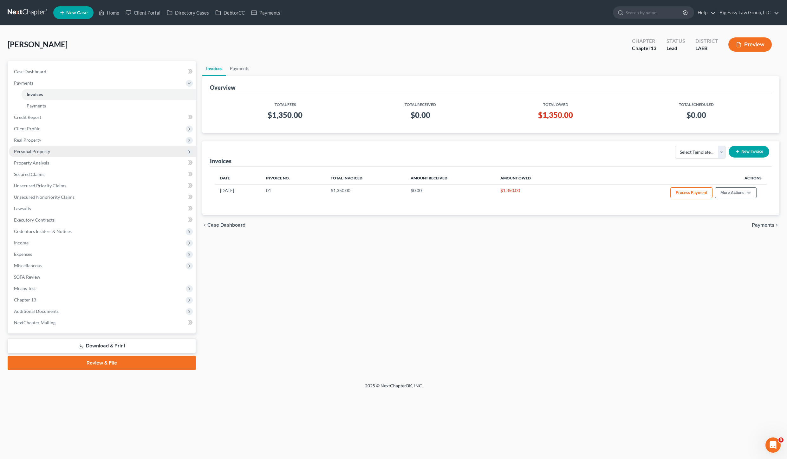
click at [34, 151] on span "Personal Property" at bounding box center [32, 151] width 36 height 5
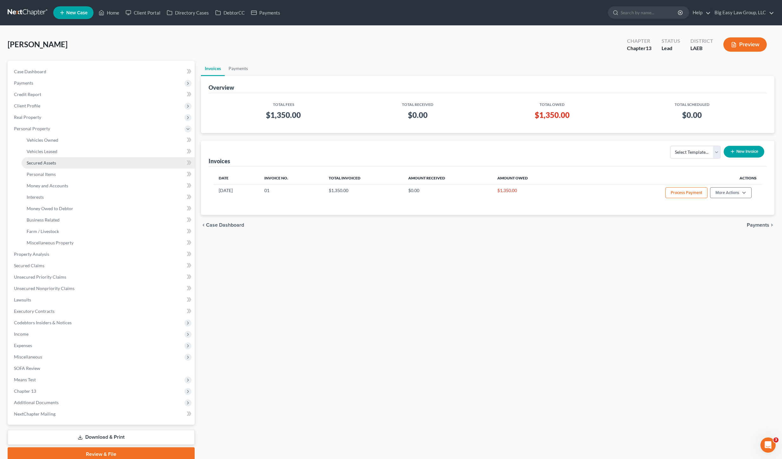
click at [49, 163] on span "Secured Assets" at bounding box center [41, 162] width 29 height 5
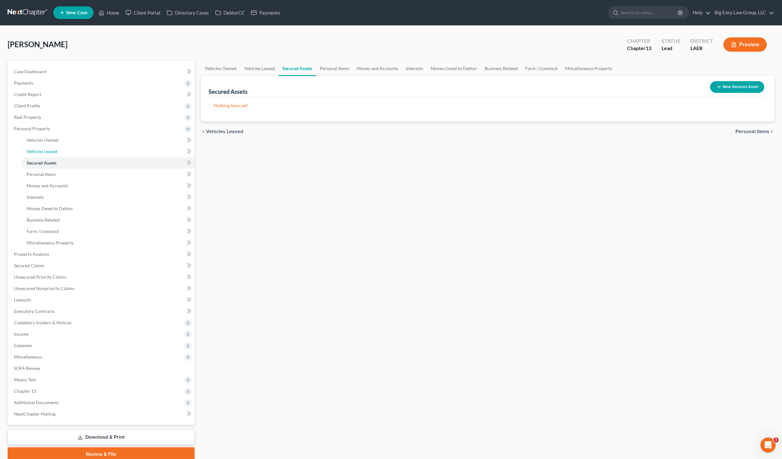
click at [61, 146] on link "Vehicles Leased" at bounding box center [108, 151] width 173 height 11
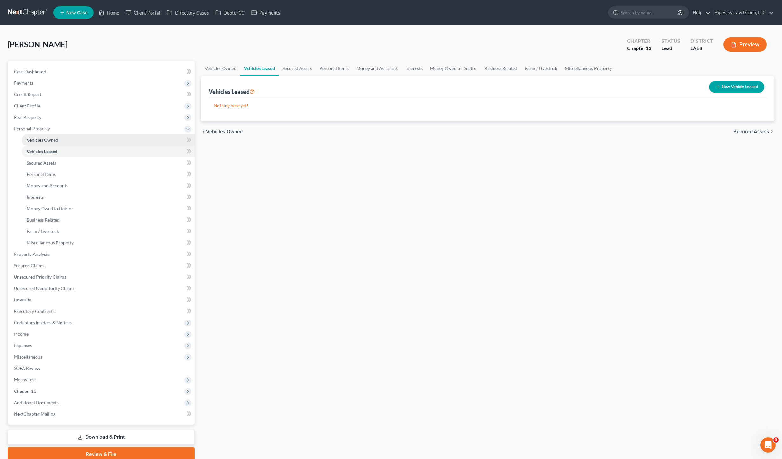
click at [63, 142] on link "Vehicles Owned" at bounding box center [108, 139] width 173 height 11
